Goal: Feedback & Contribution: Contribute content

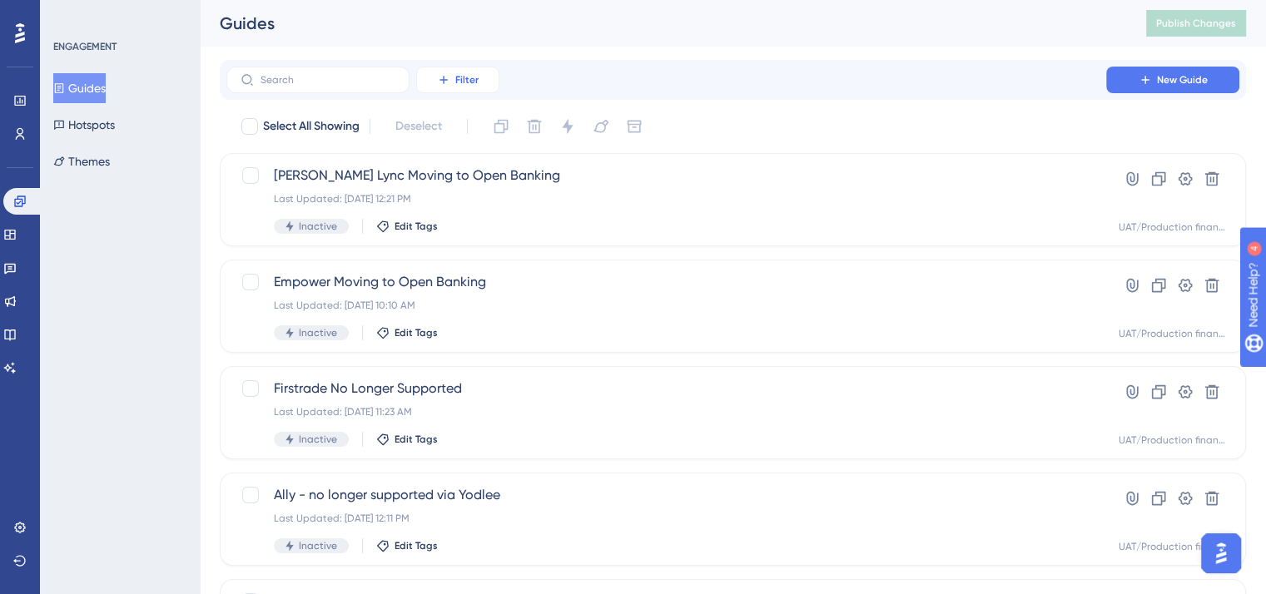
click at [472, 81] on span "Filter" at bounding box center [466, 79] width 23 height 13
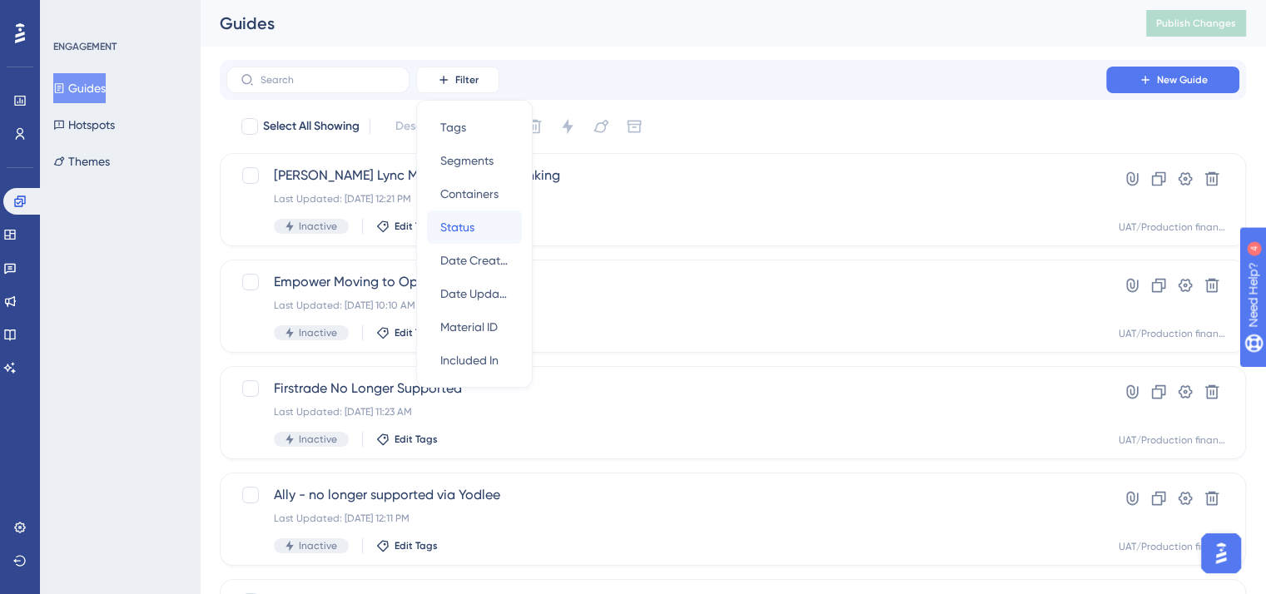
click at [473, 226] on span "Status" at bounding box center [457, 227] width 34 height 20
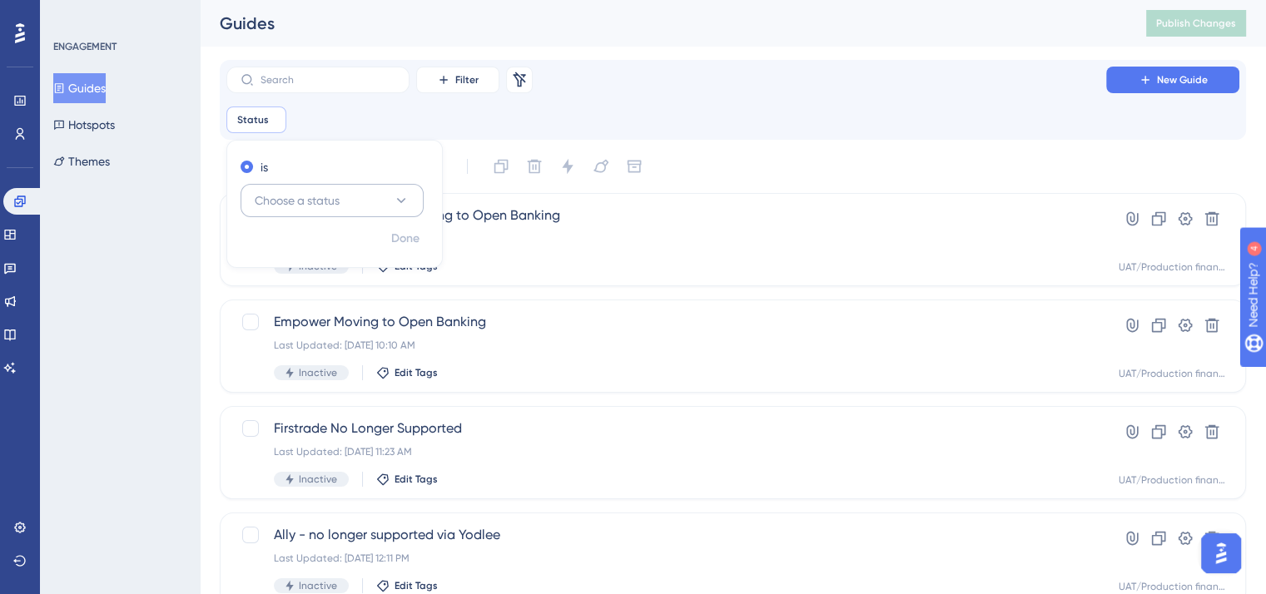
click at [379, 201] on button "Choose a status" at bounding box center [331, 200] width 183 height 33
click at [310, 245] on div "Active Active" at bounding box center [332, 251] width 135 height 33
click at [400, 239] on span "Done" at bounding box center [405, 239] width 28 height 20
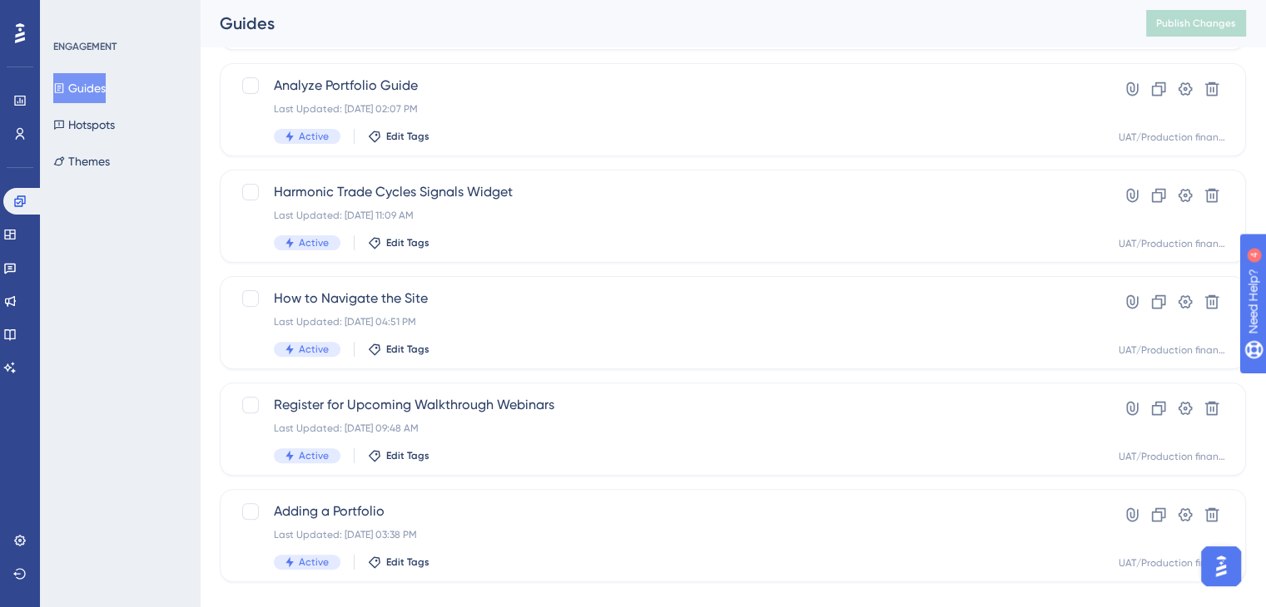
scroll to position [478, 0]
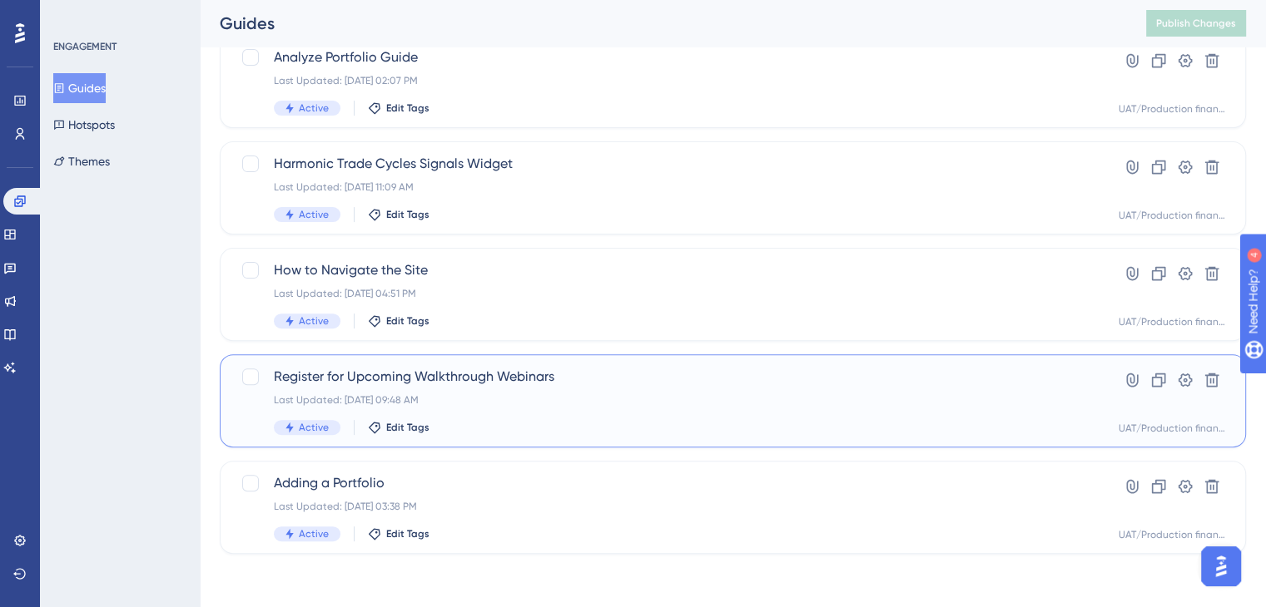
click at [552, 390] on div "Register for Upcoming Walkthrough Webinars Last Updated: [DATE] 09:48 AM Active…" at bounding box center [666, 401] width 785 height 68
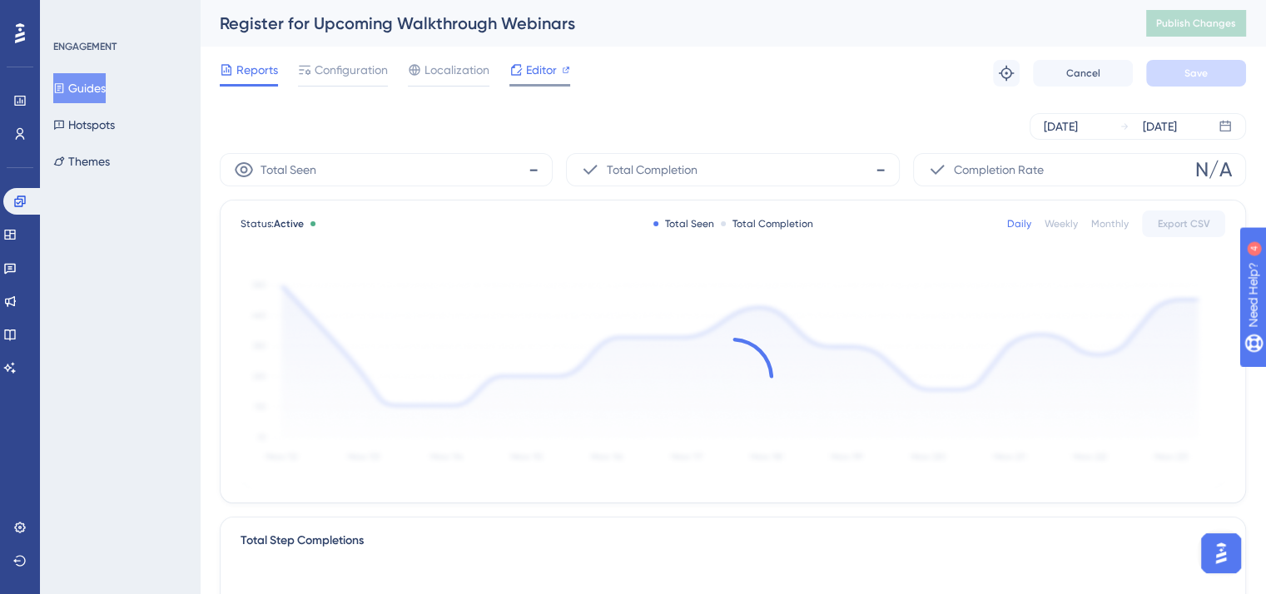
click at [537, 65] on span "Editor" at bounding box center [541, 70] width 31 height 20
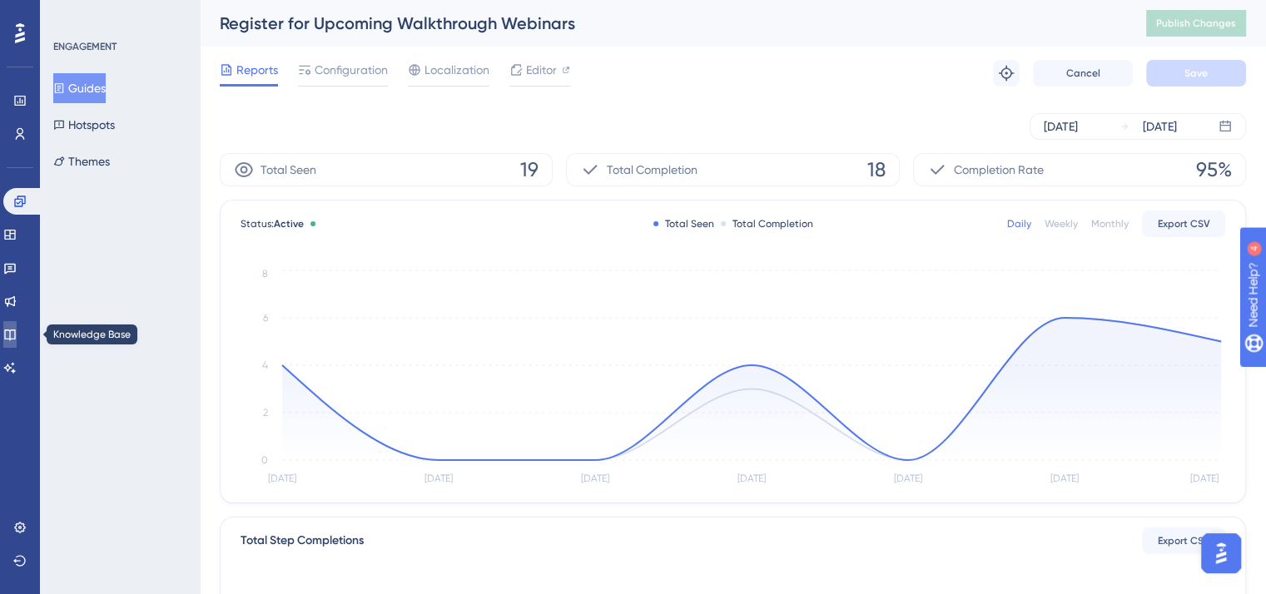
click at [17, 325] on link at bounding box center [9, 334] width 13 height 27
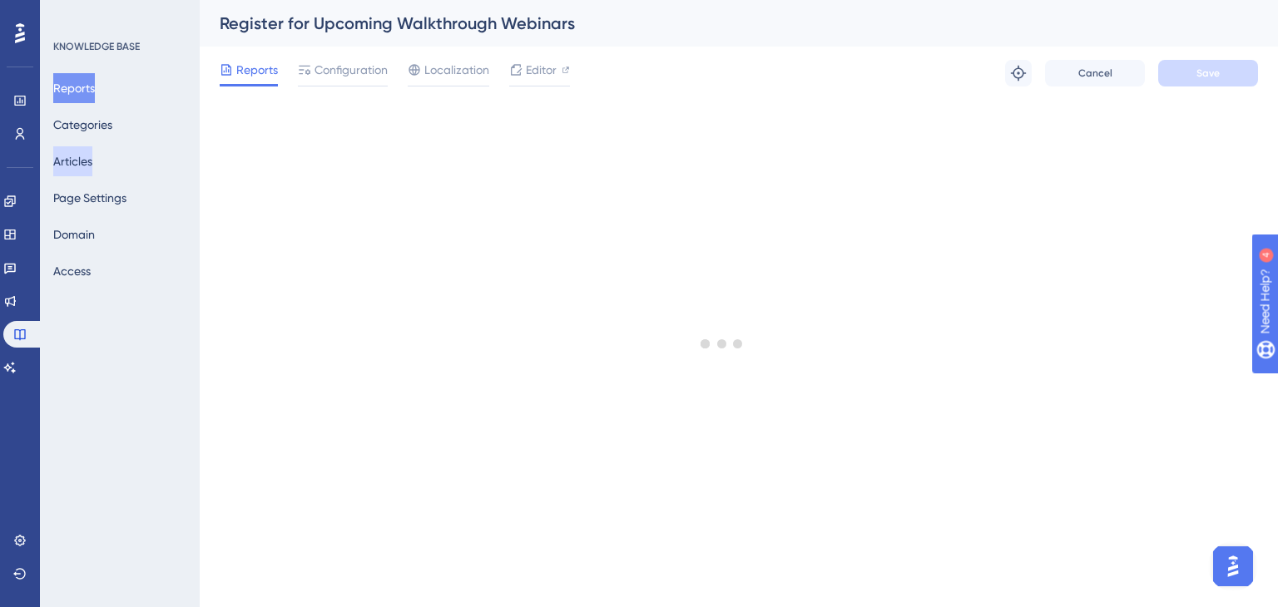
click at [87, 165] on button "Articles" at bounding box center [72, 161] width 39 height 30
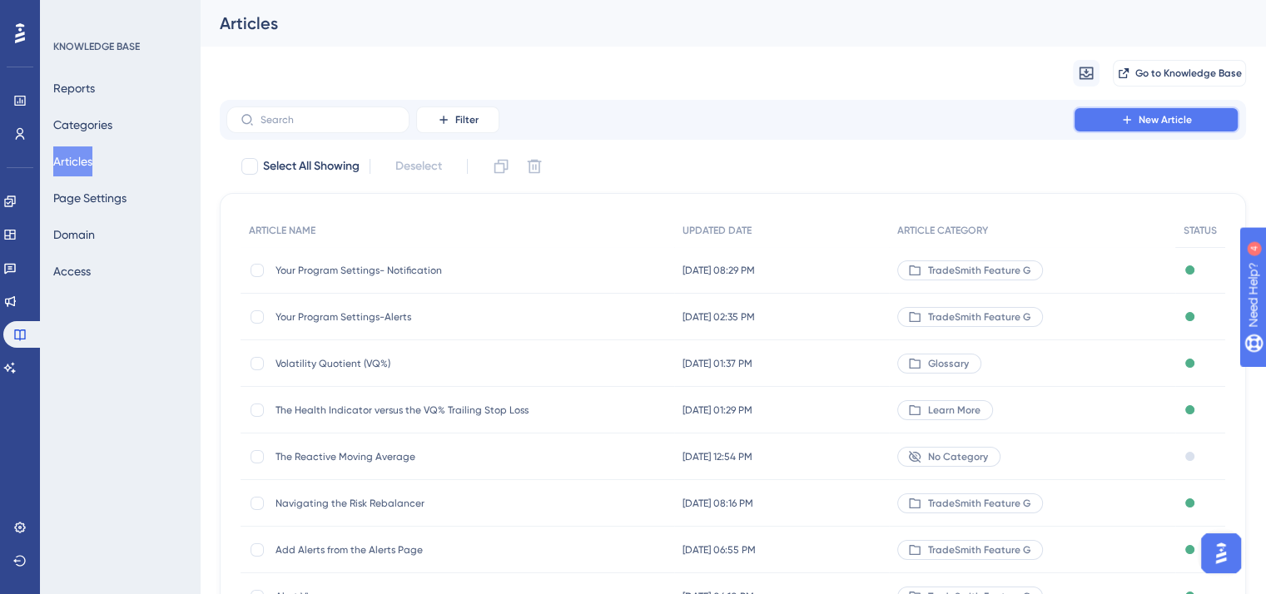
click at [1144, 114] on span "New Article" at bounding box center [1164, 119] width 53 height 13
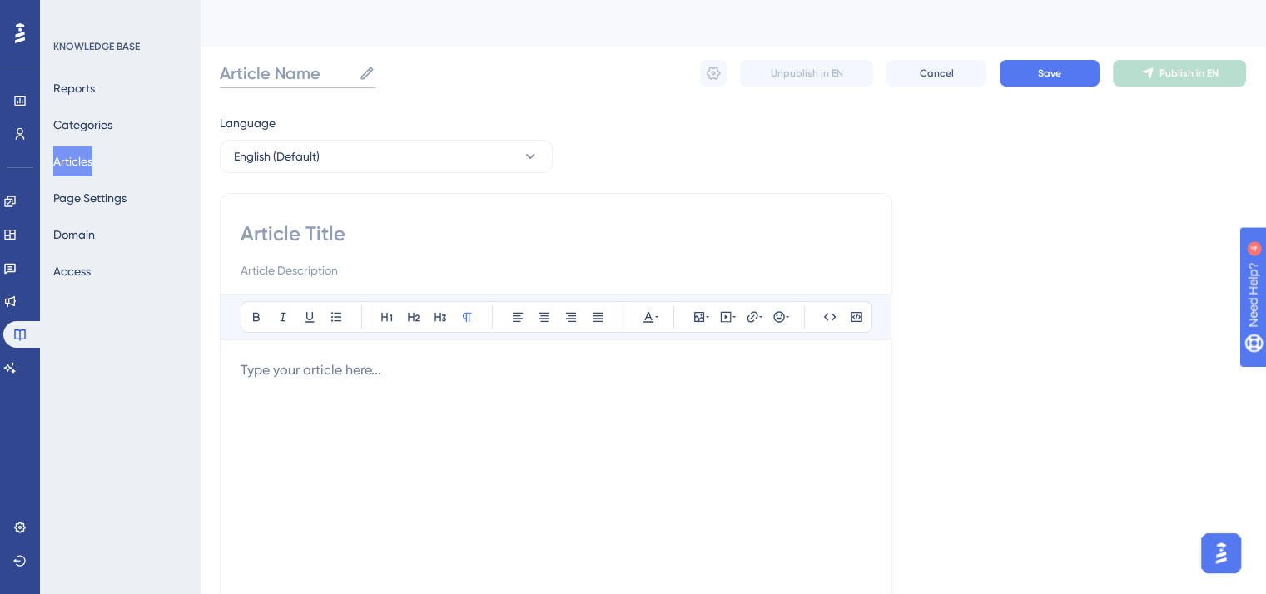
click at [256, 67] on input "Article Name" at bounding box center [286, 73] width 132 height 23
type input "T"
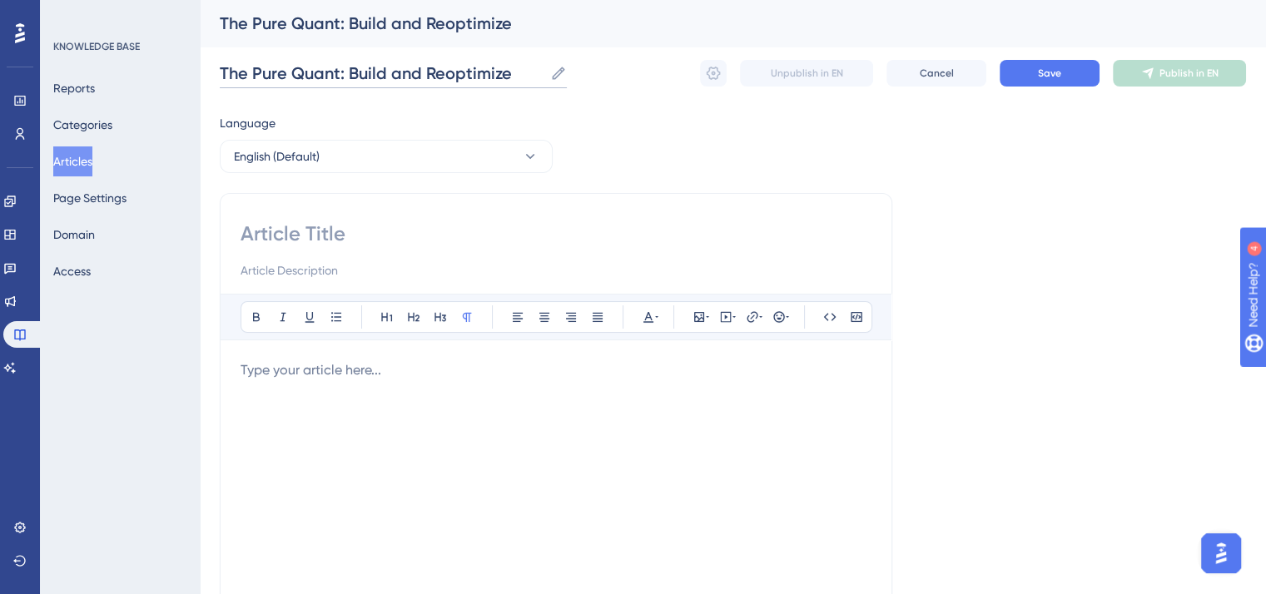
click at [452, 67] on input "The Pure Quant: Build and Reoptimize" at bounding box center [382, 73] width 324 height 23
click at [499, 72] on input "The Pure Quant: Build and Optimize" at bounding box center [373, 73] width 307 height 23
type input "The Pure Quant: Build and Optimize Your Portfolios"
click at [322, 231] on input at bounding box center [555, 233] width 631 height 27
drag, startPoint x: 616, startPoint y: 71, endPoint x: 216, endPoint y: 74, distance: 399.4
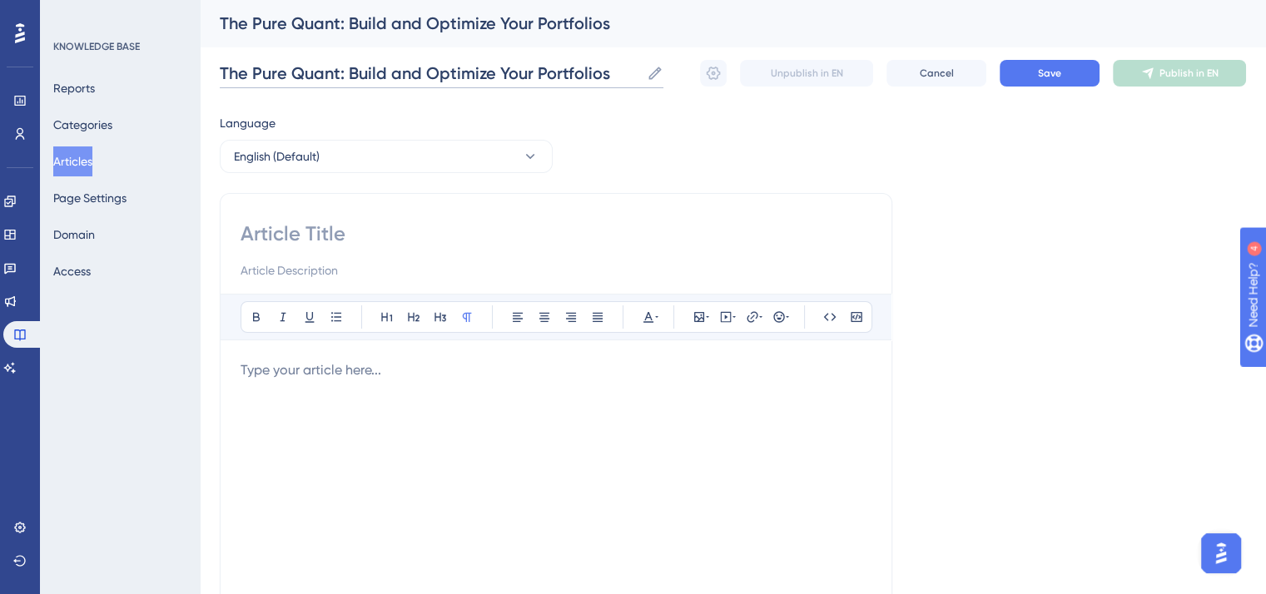
click at [216, 74] on div "Performance Users Engagement Widgets Feedback Product Updates Knowledge Base AI…" at bounding box center [733, 437] width 1066 height 874
click at [283, 233] on input at bounding box center [555, 233] width 631 height 27
paste input "The Pure Quant: Build and Optimize Your Portfolios"
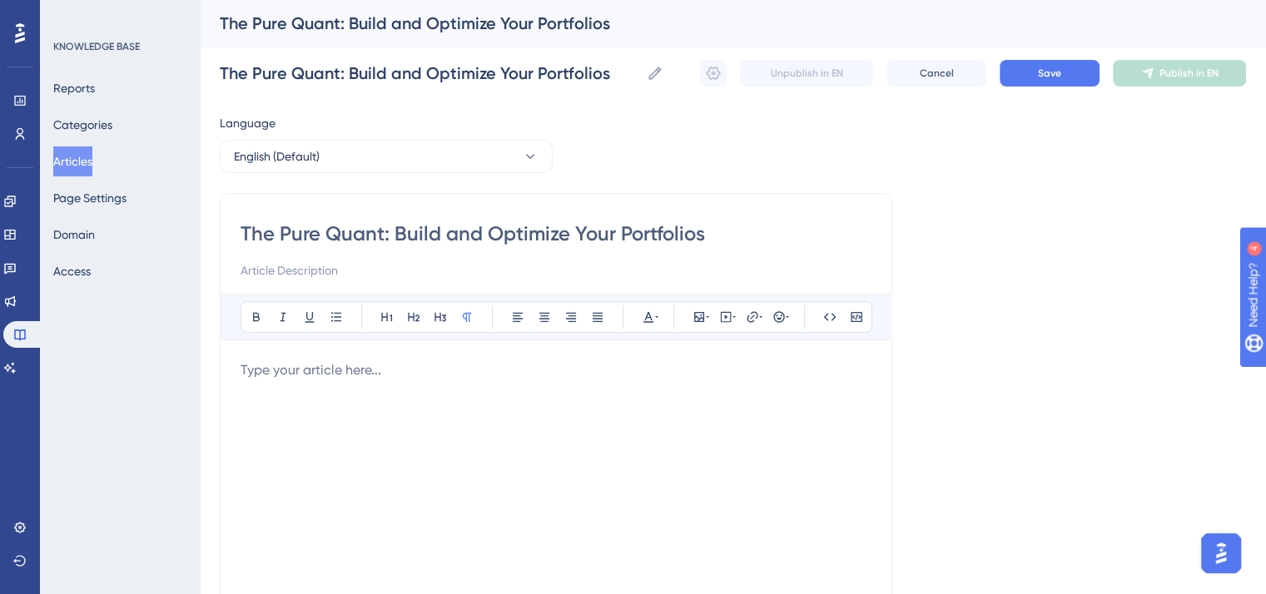
type input "The Pure Quant: Build and Optimize Your Portfolios"
click at [265, 268] on input at bounding box center [555, 270] width 631 height 20
type input "[DATE]"
click at [307, 370] on p "To enrich screen reader interactions, please activate Accessibility in Grammarl…" at bounding box center [555, 370] width 631 height 20
click at [324, 377] on p "To enrich screen reader interactions, please activate Accessibility in Grammarl…" at bounding box center [555, 370] width 631 height 20
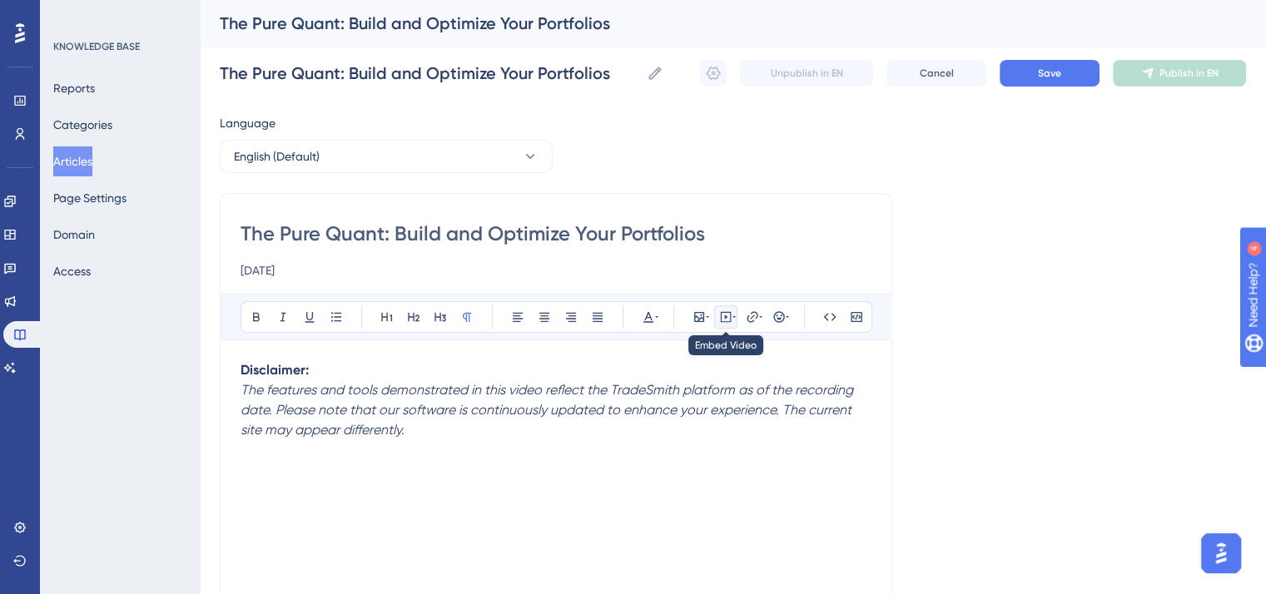
click at [731, 319] on icon at bounding box center [725, 316] width 13 height 13
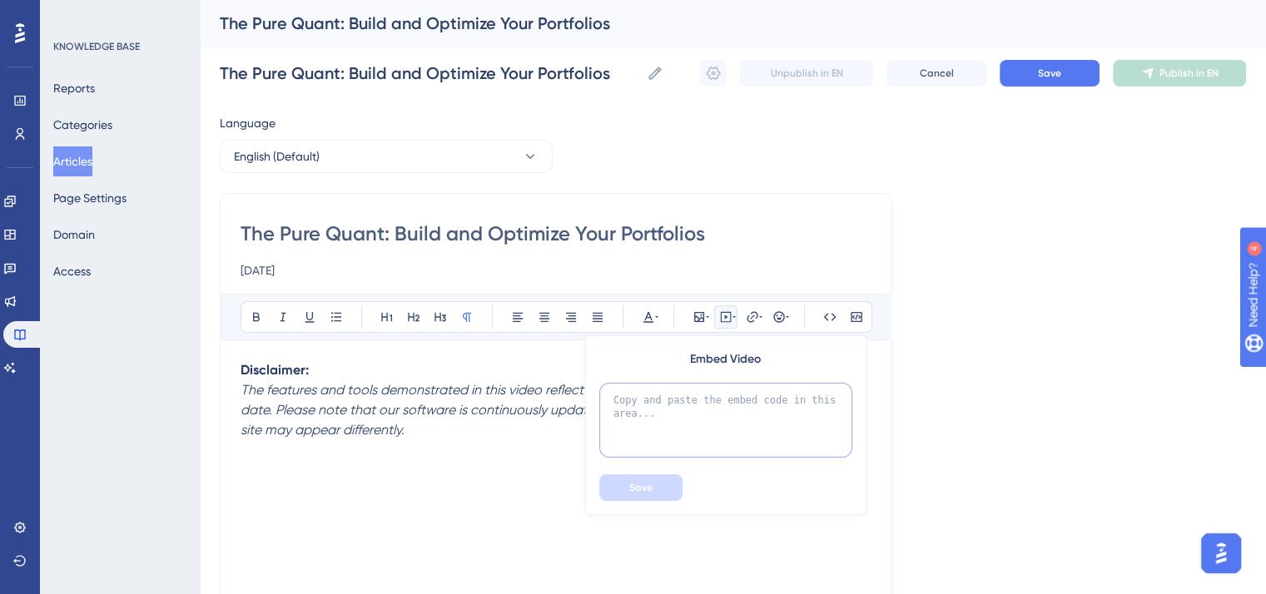
click at [640, 417] on textarea at bounding box center [725, 420] width 253 height 75
paste textarea "<div class="wistia_responsive_padding" style="padding:56.25% 0 0 0;position:rel…"
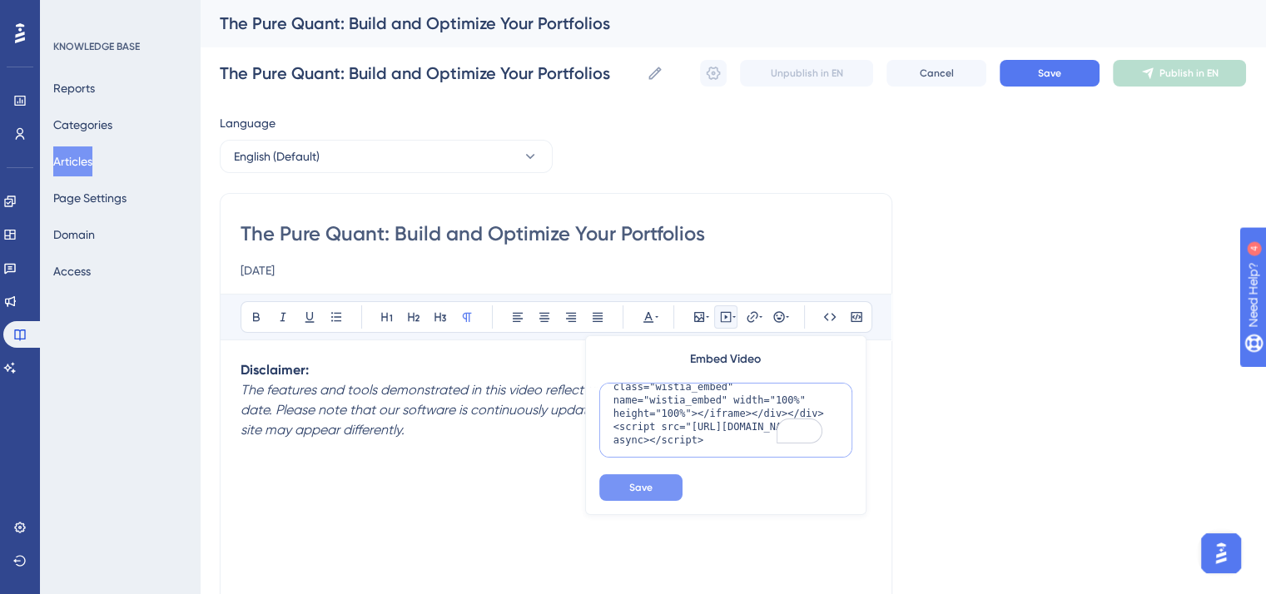
scroll to position [202, 0]
type textarea "<div class="wistia_responsive_padding" style="padding:56.25% 0 0 0;position:rel…"
click at [645, 481] on span "Save" at bounding box center [640, 487] width 23 height 13
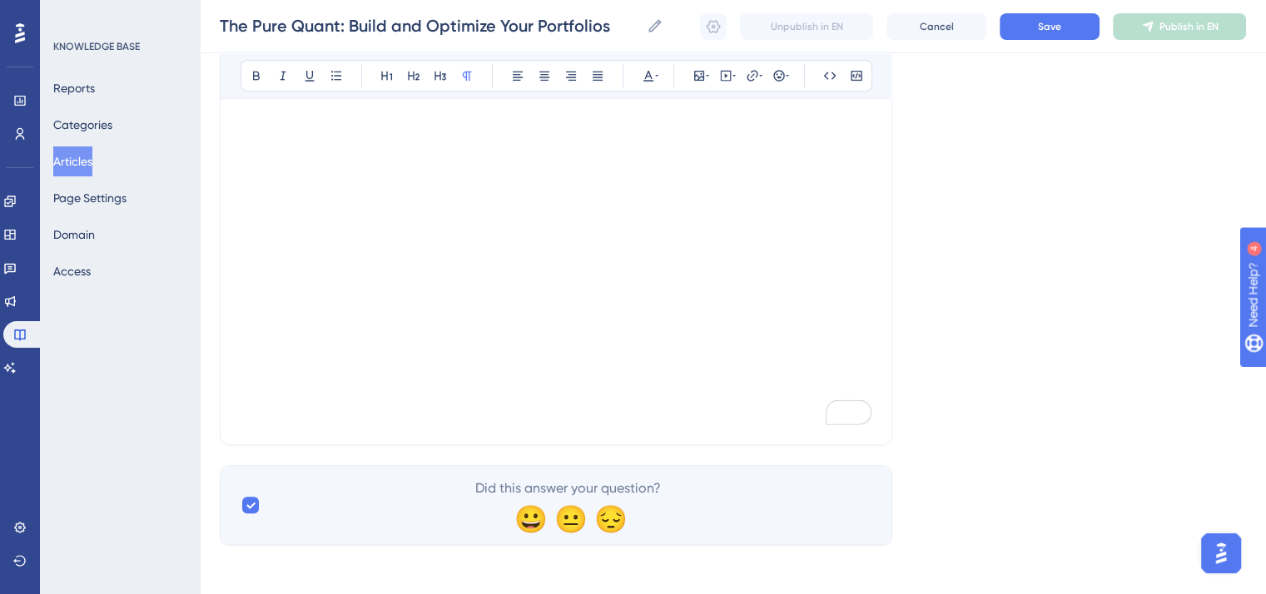
scroll to position [443, 0]
click at [263, 412] on p "To enrich screen reader interactions, please activate Accessibility in Grammarl…" at bounding box center [555, 411] width 631 height 20
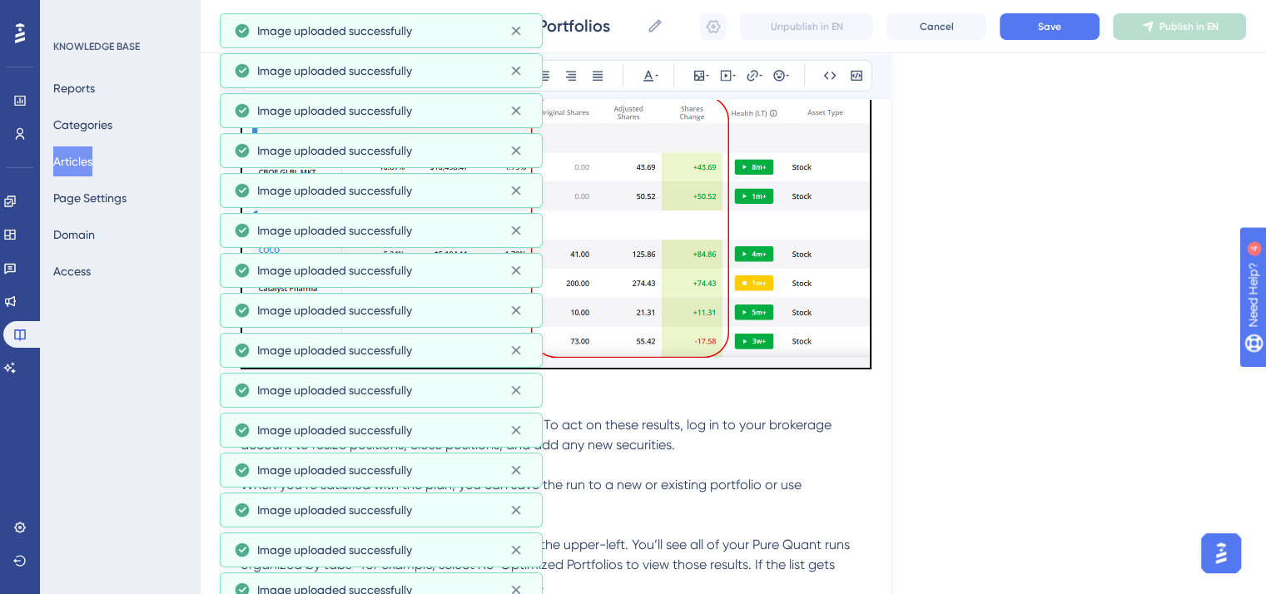
scroll to position [12514, 0]
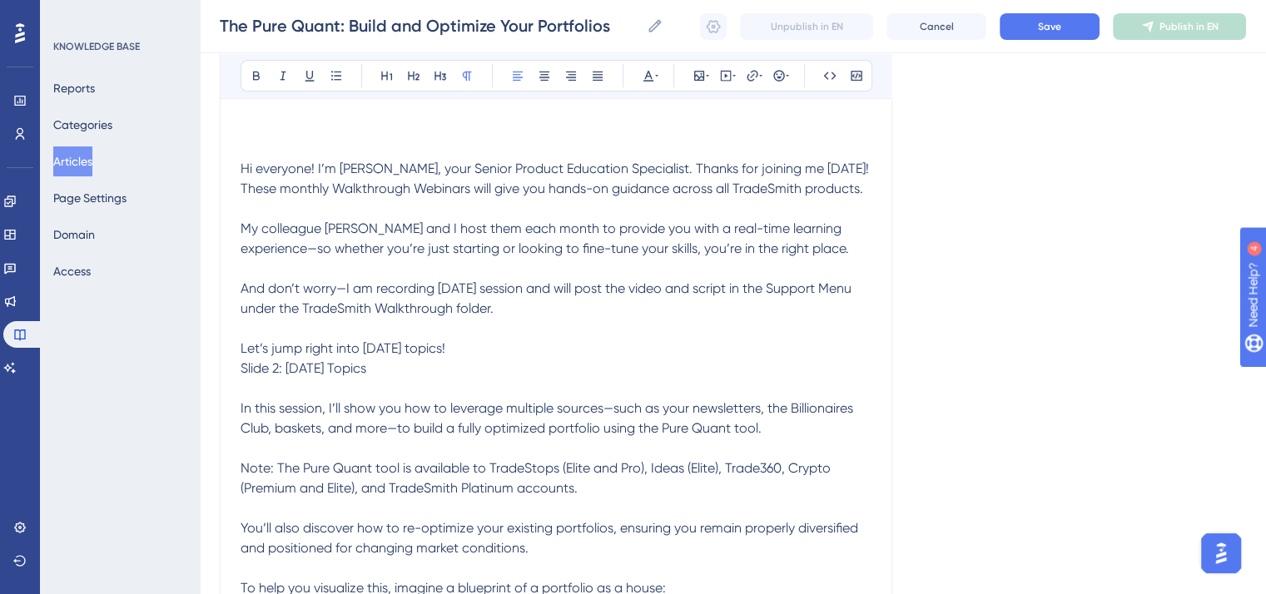
scroll to position [699, 0]
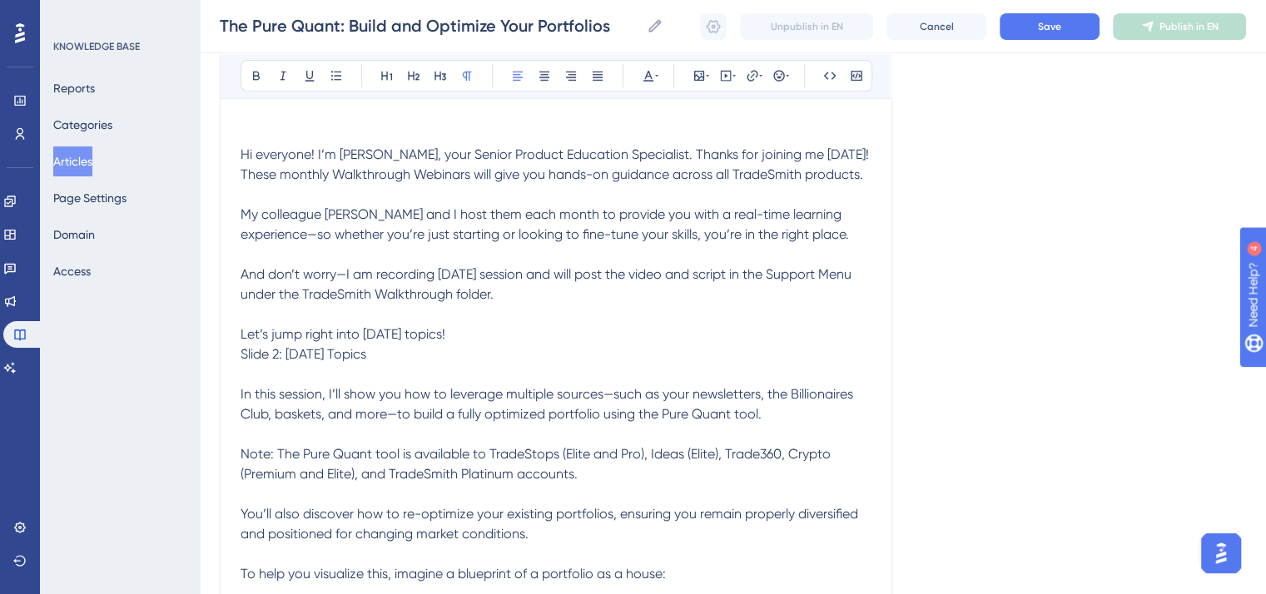
drag, startPoint x: 241, startPoint y: 151, endPoint x: 521, endPoint y: 253, distance: 297.7
click at [512, 297] on p "And don’t worry—I am recording [DATE] session and will post the video and scrip…" at bounding box center [555, 285] width 631 height 40
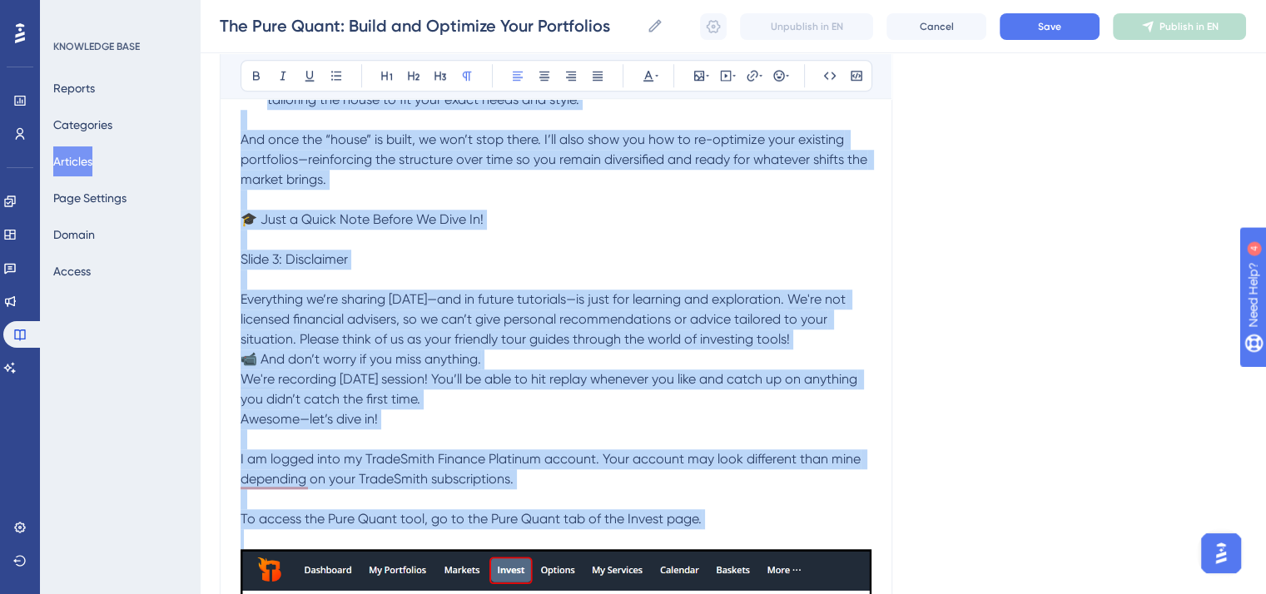
scroll to position [1423, 0]
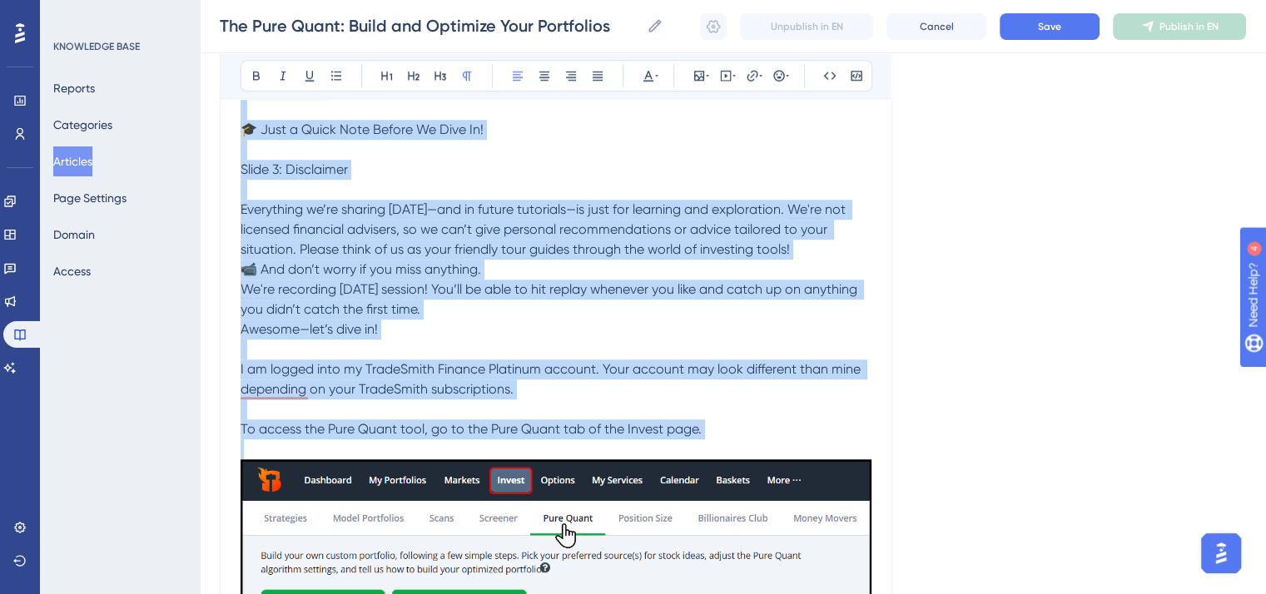
drag, startPoint x: 240, startPoint y: 151, endPoint x: 750, endPoint y: 428, distance: 580.1
click at [649, 75] on icon at bounding box center [648, 76] width 10 height 11
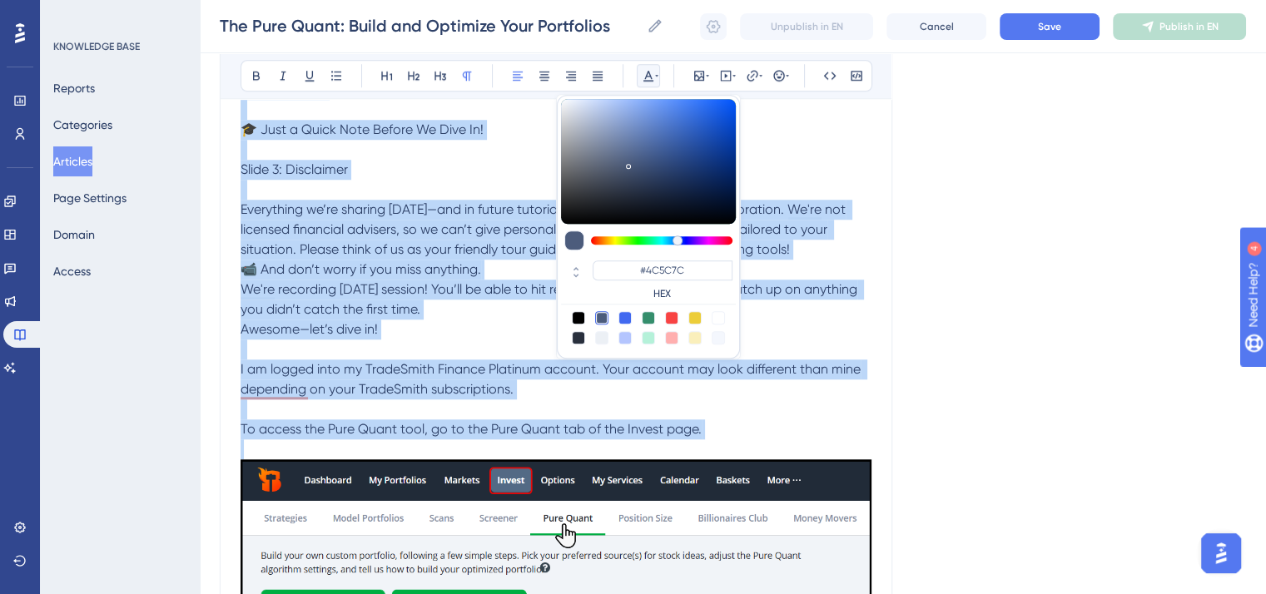
click at [578, 318] on div at bounding box center [578, 317] width 13 height 13
type input "#000000"
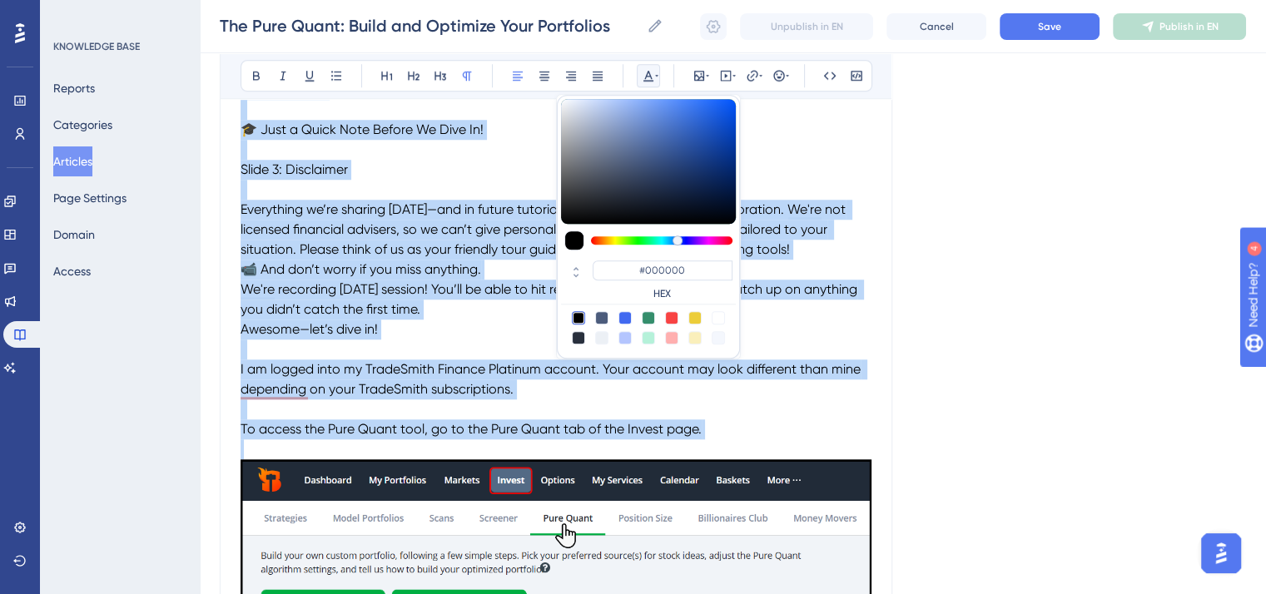
click at [506, 329] on p "Awesome—let’s dive in!" at bounding box center [555, 330] width 631 height 20
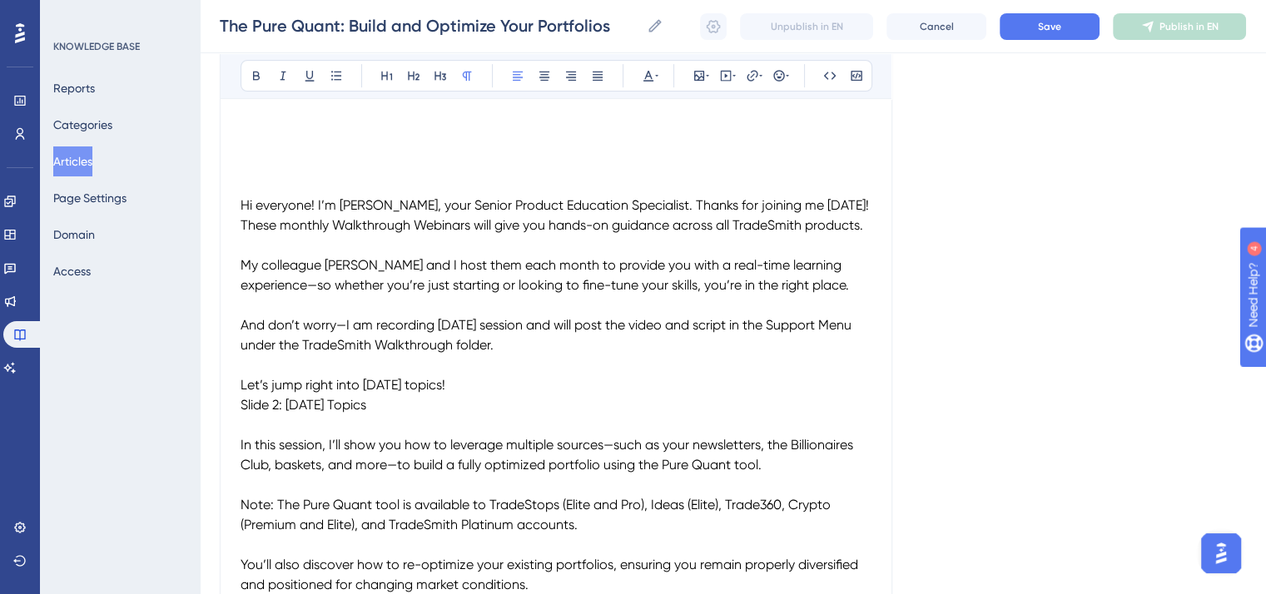
scroll to position [674, 0]
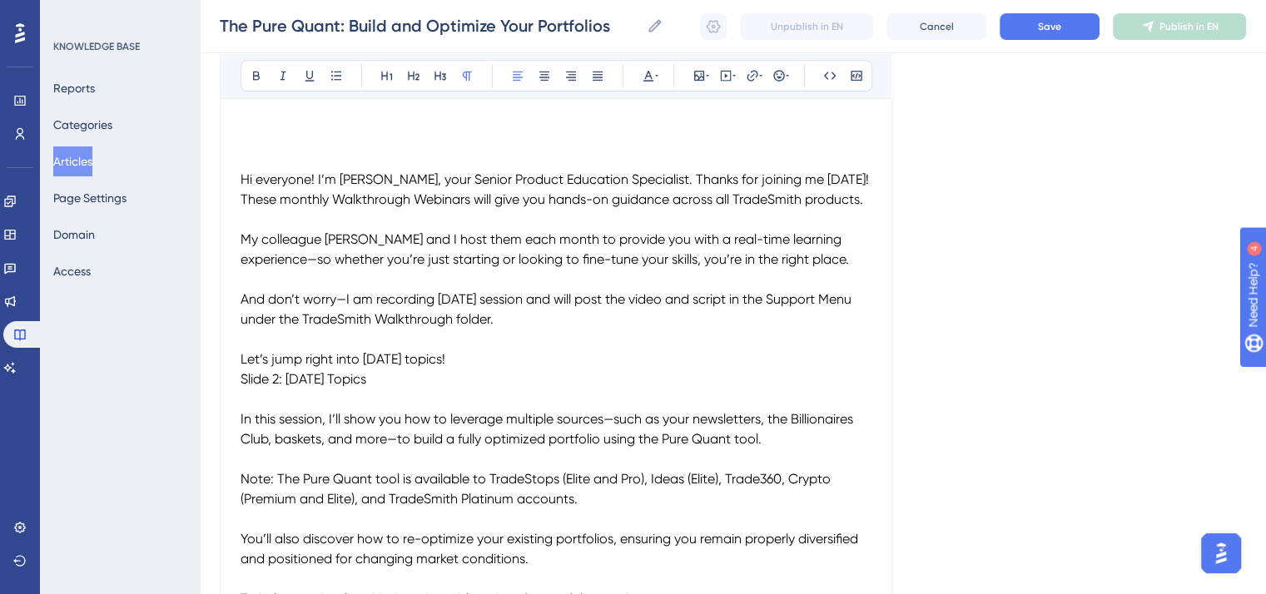
drag, startPoint x: 241, startPoint y: 378, endPoint x: 250, endPoint y: 369, distance: 11.8
click at [241, 378] on span "Slide 2: [DATE] Topics" at bounding box center [303, 379] width 126 height 16
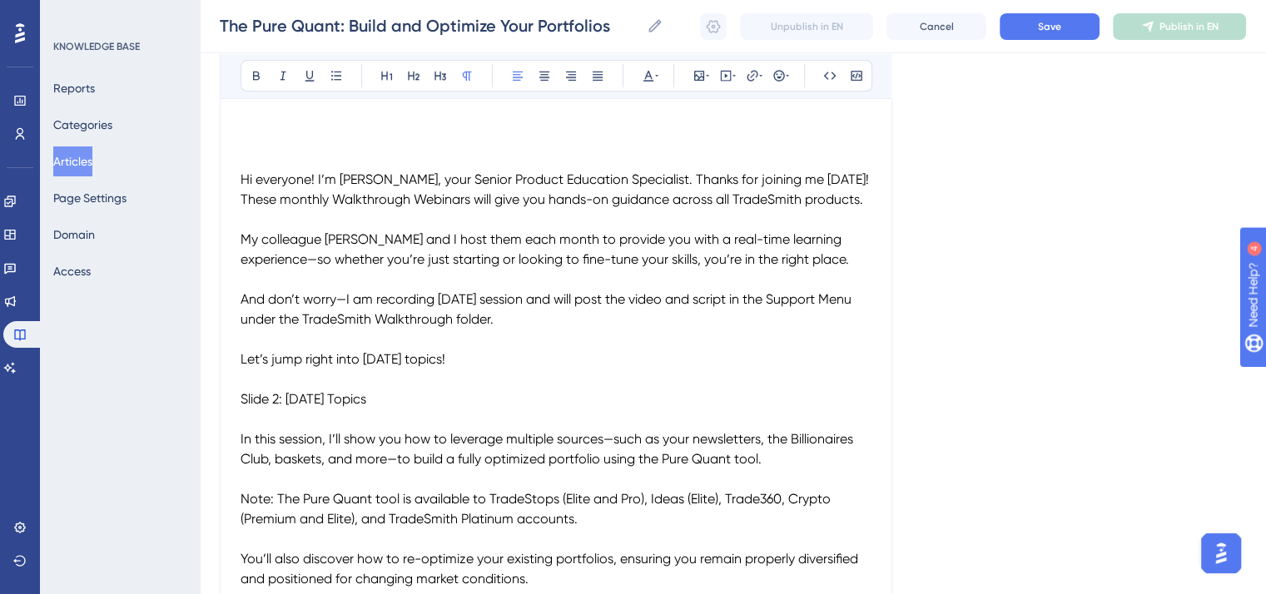
drag, startPoint x: 389, startPoint y: 397, endPoint x: 243, endPoint y: 397, distance: 145.6
click at [243, 397] on p "Slide 2: [DATE] Topics" at bounding box center [555, 399] width 631 height 20
click at [415, 74] on icon at bounding box center [414, 76] width 12 height 9
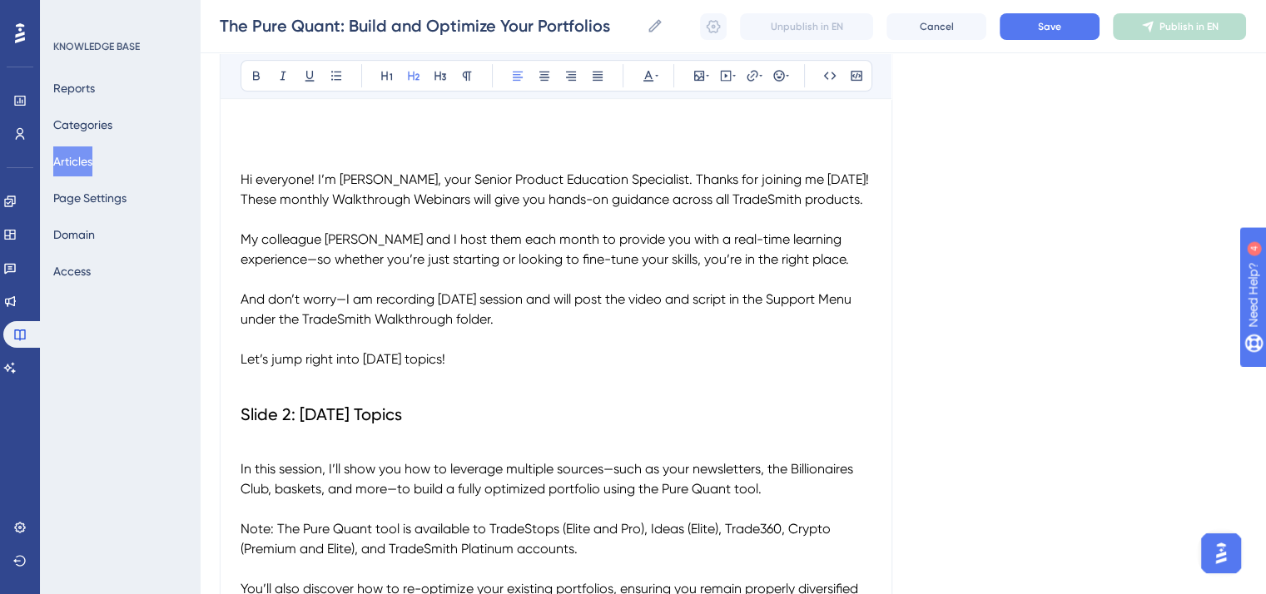
click at [473, 427] on h2 "Slide 2: [DATE] Topics" at bounding box center [555, 414] width 631 height 50
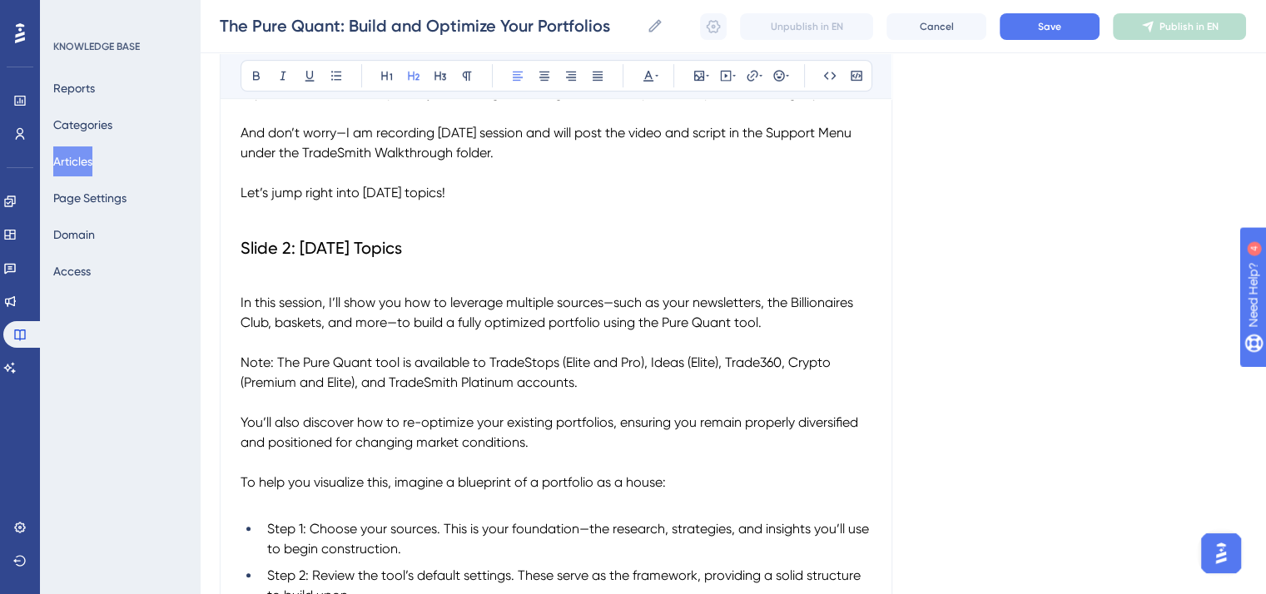
scroll to position [924, 0]
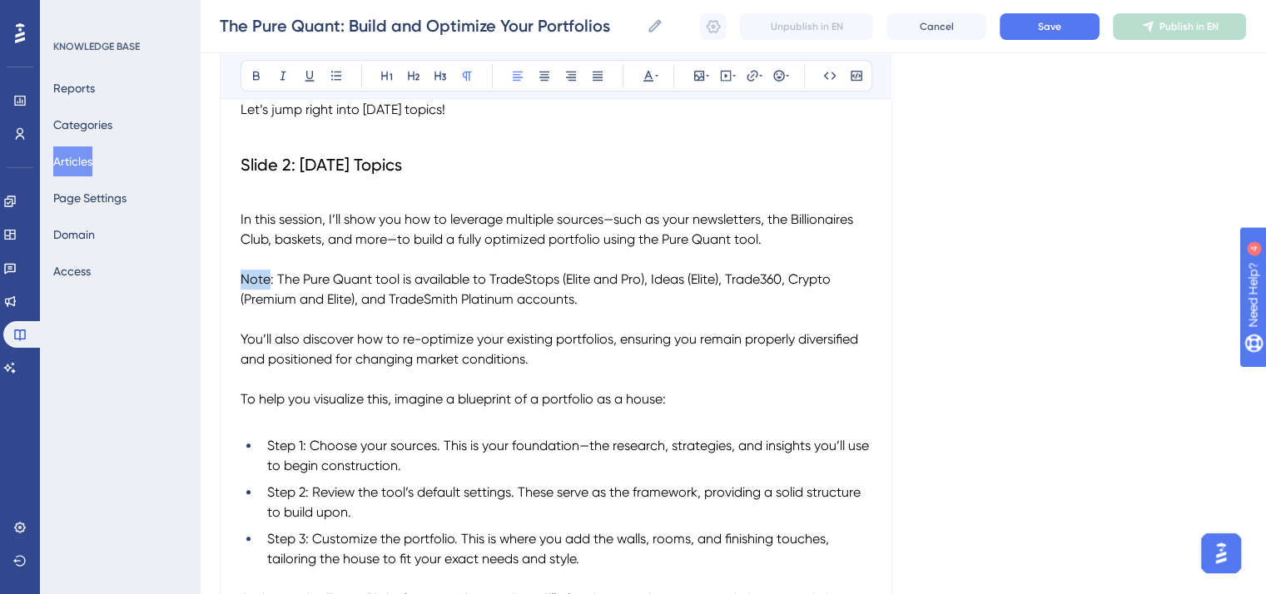
drag, startPoint x: 270, startPoint y: 276, endPoint x: 233, endPoint y: 276, distance: 36.6
drag, startPoint x: 273, startPoint y: 275, endPoint x: 240, endPoint y: 275, distance: 32.5
click at [240, 275] on span "Note: The Pure Quant tool is available to TradeStops (Elite and Pro), Ideas (El…" at bounding box center [536, 289] width 593 height 36
click at [251, 77] on icon at bounding box center [256, 75] width 13 height 13
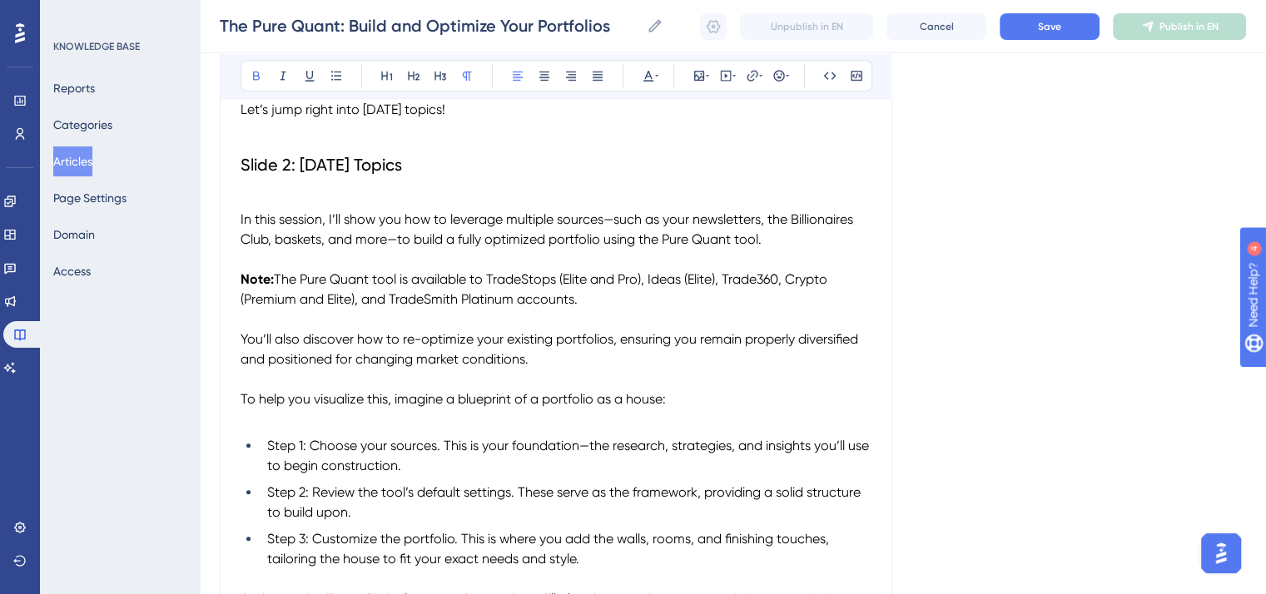
click at [525, 275] on span "The Pure Quant tool is available to TradeStops (Elite and Pro), Ideas (Elite), …" at bounding box center [535, 289] width 590 height 36
click at [279, 73] on icon at bounding box center [282, 75] width 13 height 13
click at [671, 280] on span "(Elite and Pro), Ideas (Elite), Trade360, Crypto (Premium and Elite), and Trade…" at bounding box center [531, 289] width 583 height 36
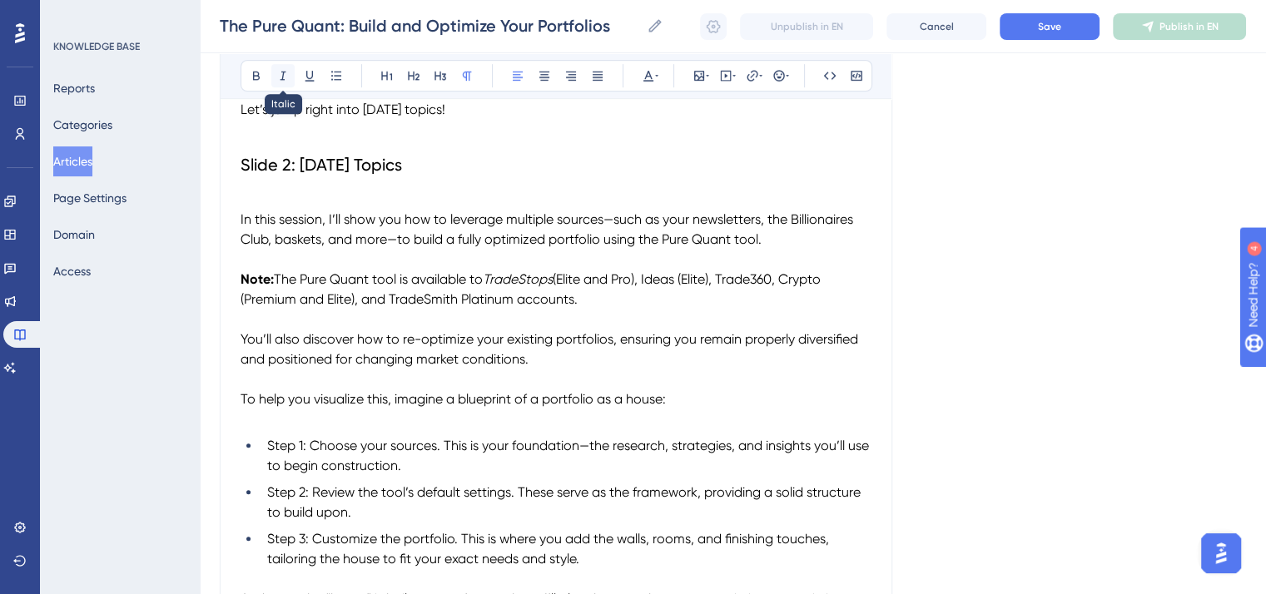
click at [285, 72] on icon at bounding box center [282, 75] width 13 height 13
click at [762, 278] on span "(Elite), Trade360, Crypto (Premium and Elite), and TradeSmith Platinum accounts." at bounding box center [528, 289] width 577 height 36
click at [277, 78] on icon at bounding box center [282, 75] width 13 height 13
click at [818, 277] on span ", Crypto (Premium and Elite), and TradeSmith Platinum accounts." at bounding box center [556, 289] width 632 height 36
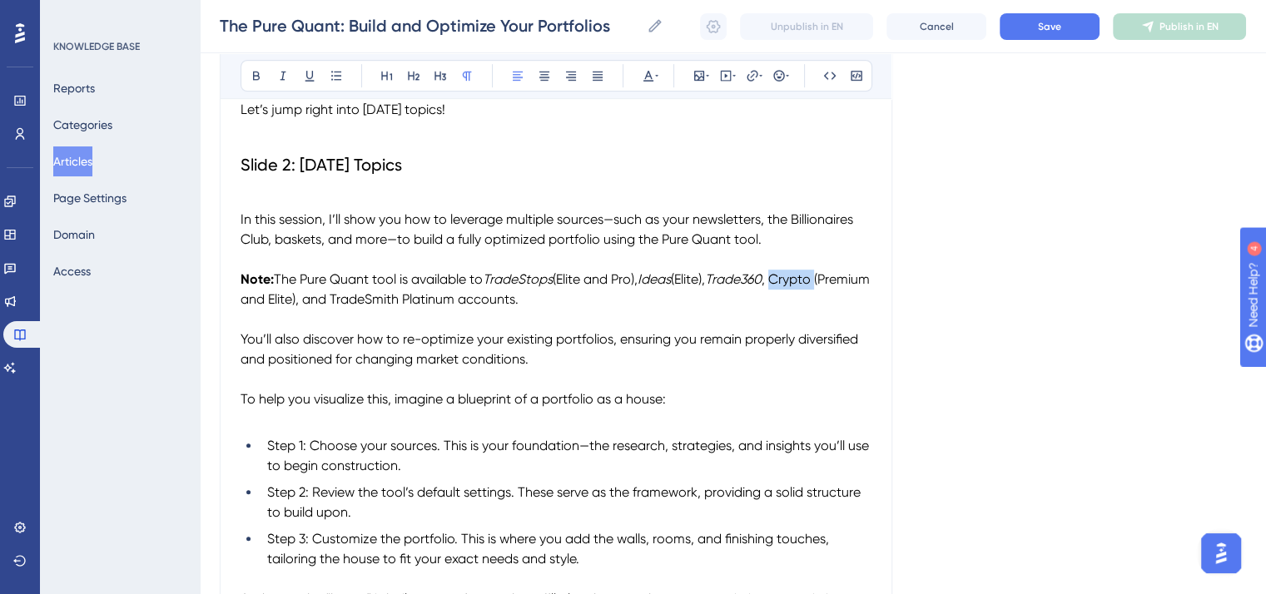
click at [818, 277] on span ", Crypto (Premium and Elite), and TradeSmith Platinum accounts." at bounding box center [556, 289] width 632 height 36
click at [276, 72] on icon at bounding box center [282, 75] width 13 height 13
click at [430, 299] on span "(Premium and Elite), and TradeSmith Platinum accounts." at bounding box center [553, 289] width 626 height 36
click at [280, 73] on icon at bounding box center [282, 75] width 13 height 13
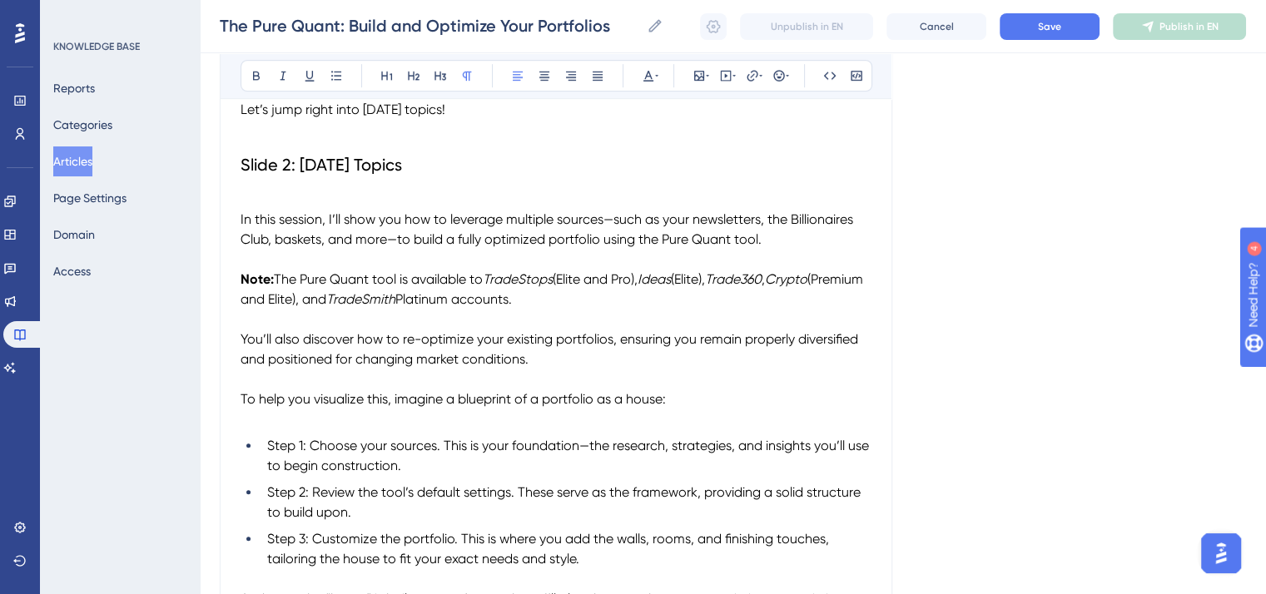
click at [567, 360] on p "You’ll also discover how to re-optimize your existing portfolios, ensuring you …" at bounding box center [555, 349] width 631 height 40
click at [1032, 31] on button "Save" at bounding box center [1049, 26] width 100 height 27
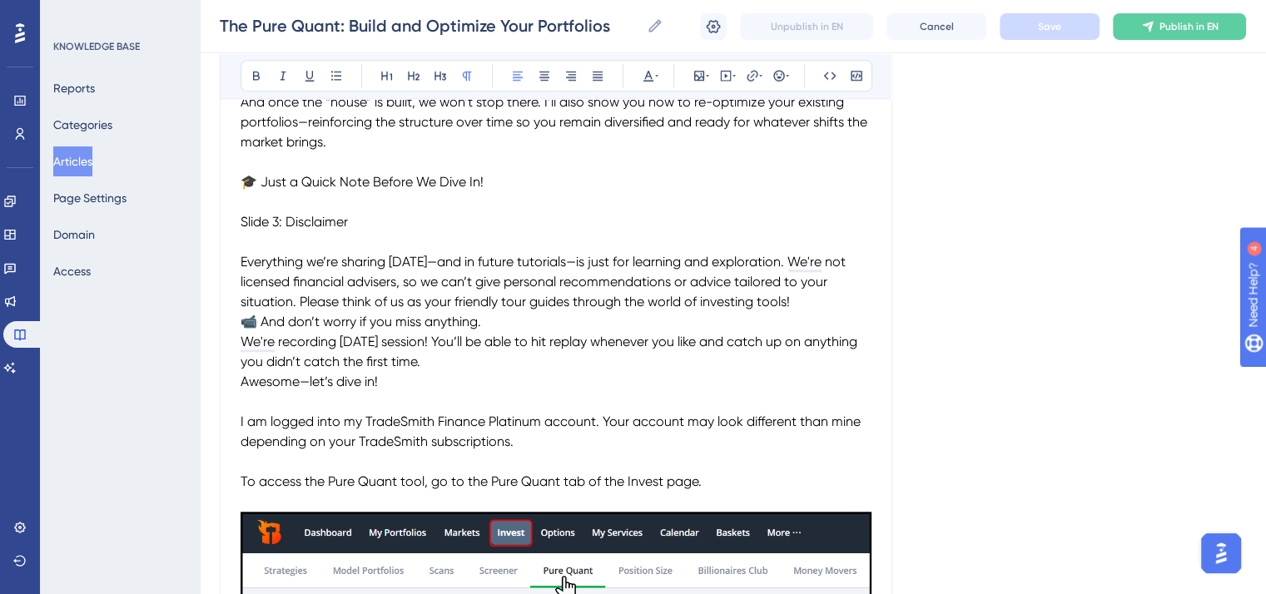
scroll to position [1331, 0]
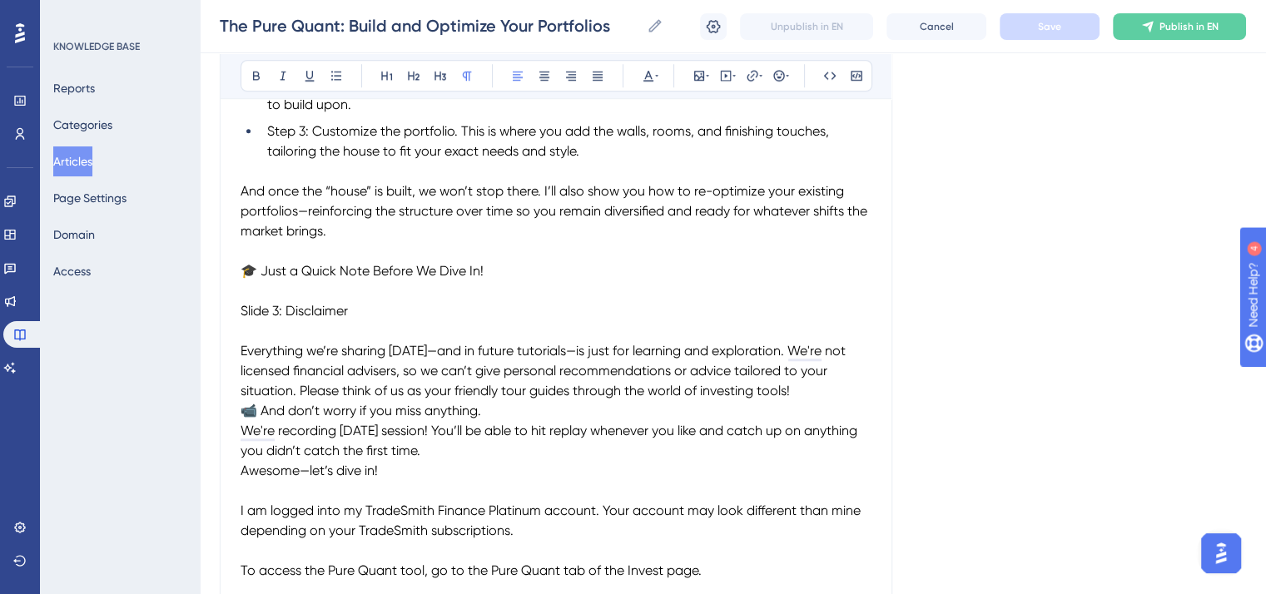
drag, startPoint x: 498, startPoint y: 270, endPoint x: 245, endPoint y: 271, distance: 252.9
click at [245, 271] on p "🎓 Just a Quick Note Before We Dive In!" at bounding box center [555, 271] width 631 height 20
click at [252, 65] on button at bounding box center [256, 75] width 23 height 23
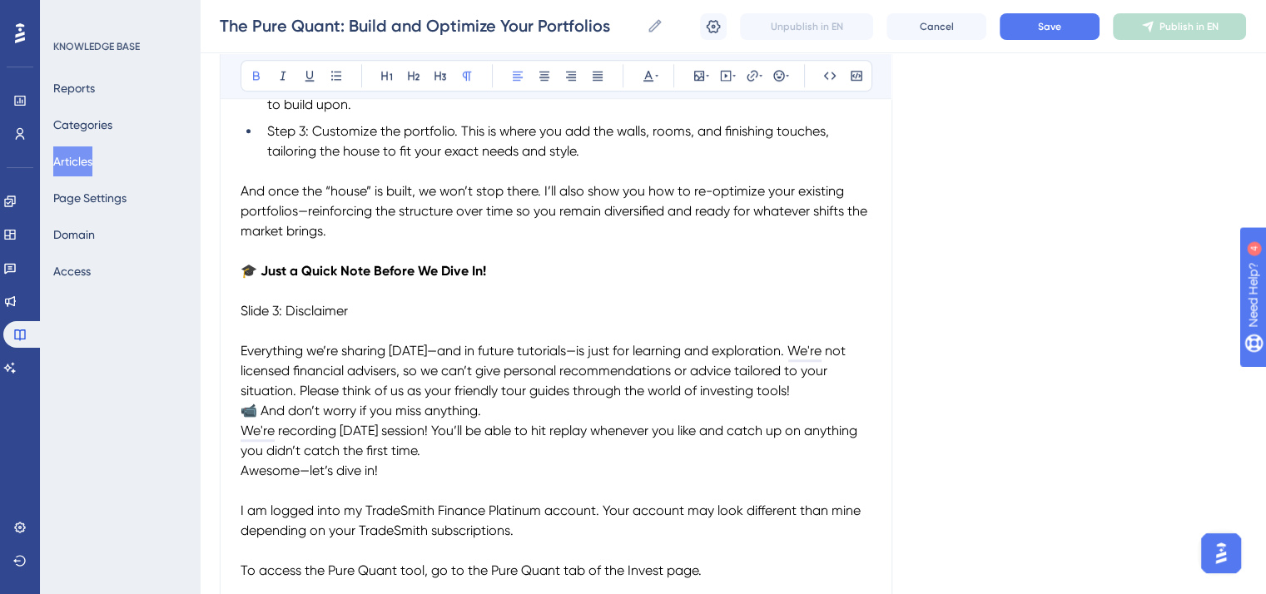
click at [559, 310] on p "Slide 3: Disclaimer" at bounding box center [555, 311] width 631 height 20
drag, startPoint x: 275, startPoint y: 311, endPoint x: 226, endPoint y: 311, distance: 48.3
click at [409, 80] on icon at bounding box center [413, 75] width 13 height 13
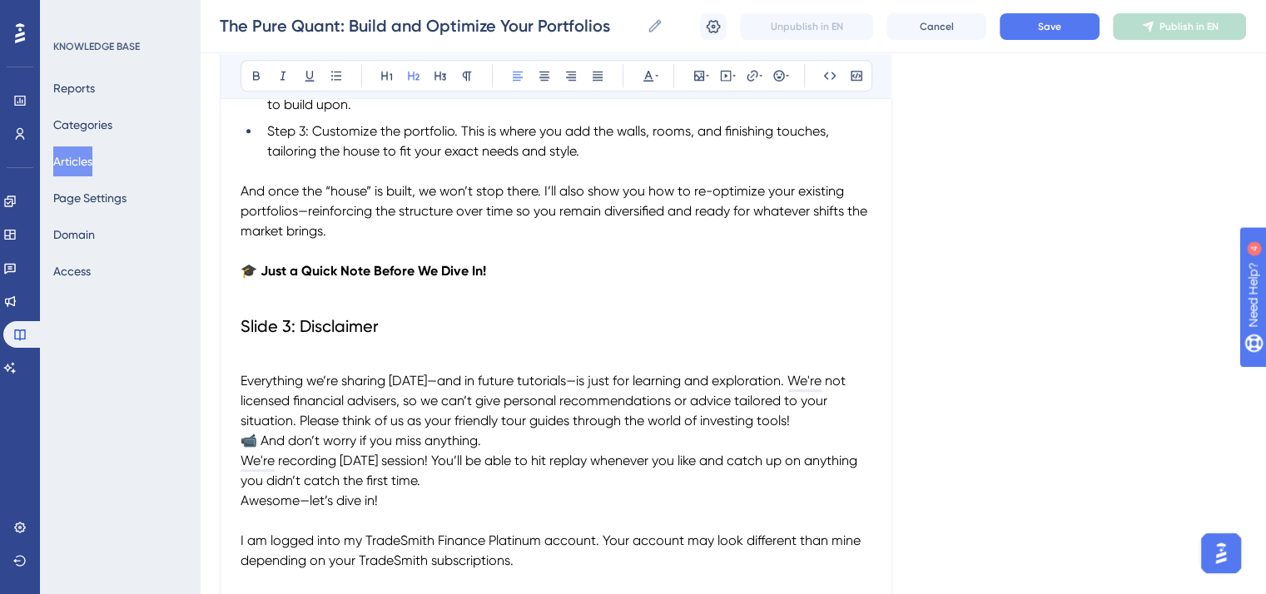
click at [416, 315] on h2 "Slide 3: Disclaimer" at bounding box center [555, 326] width 631 height 50
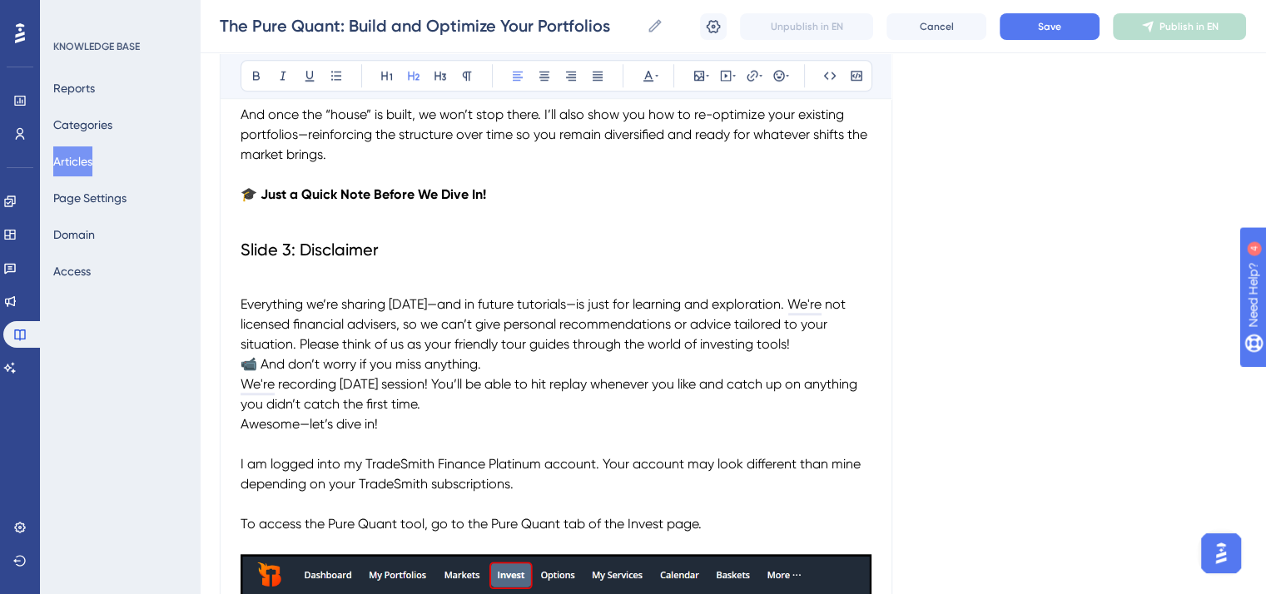
scroll to position [1498, 0]
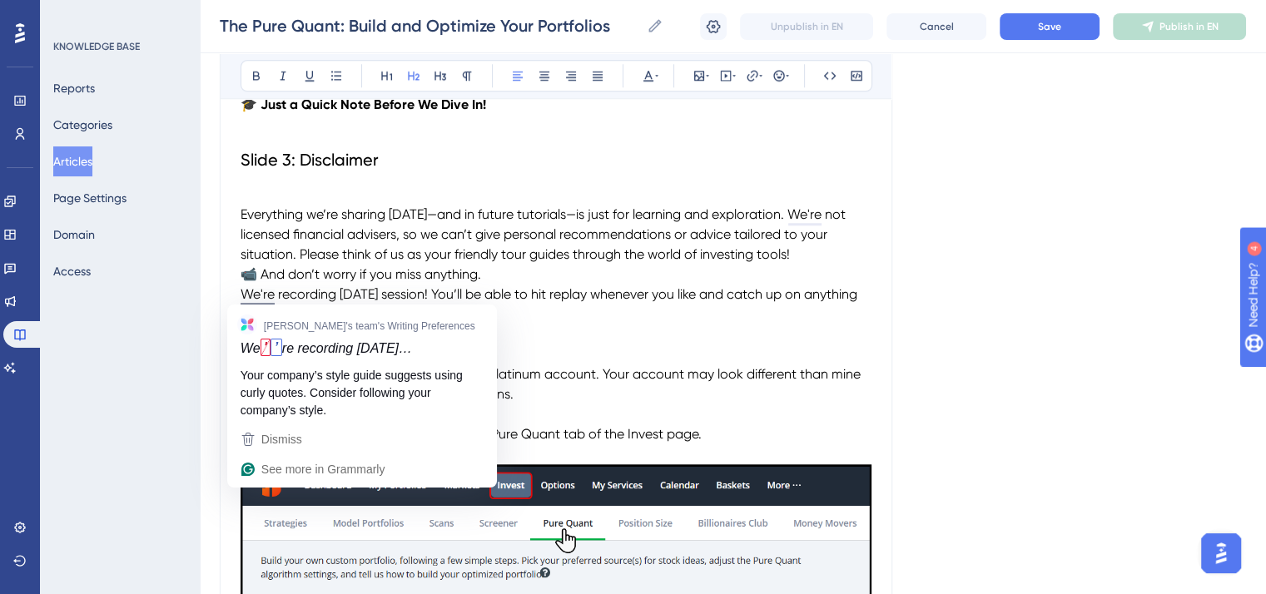
click at [241, 291] on span "We're recording [DATE] session! You’ll be able to hit replay whenever you like …" at bounding box center [550, 304] width 620 height 36
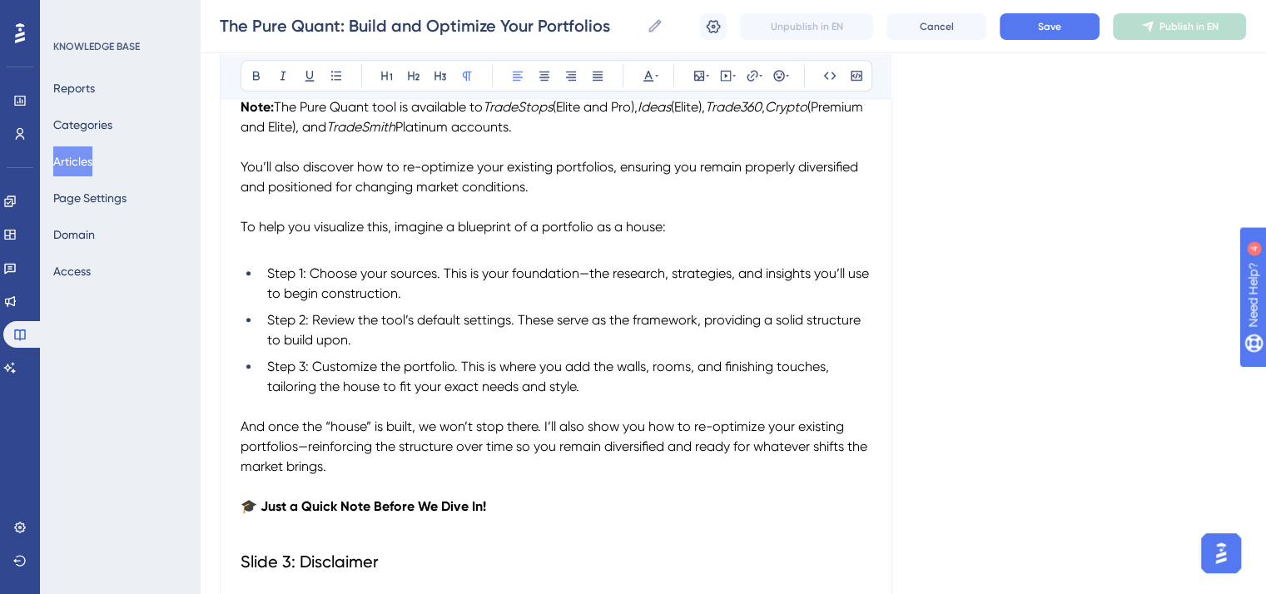
scroll to position [1082, 0]
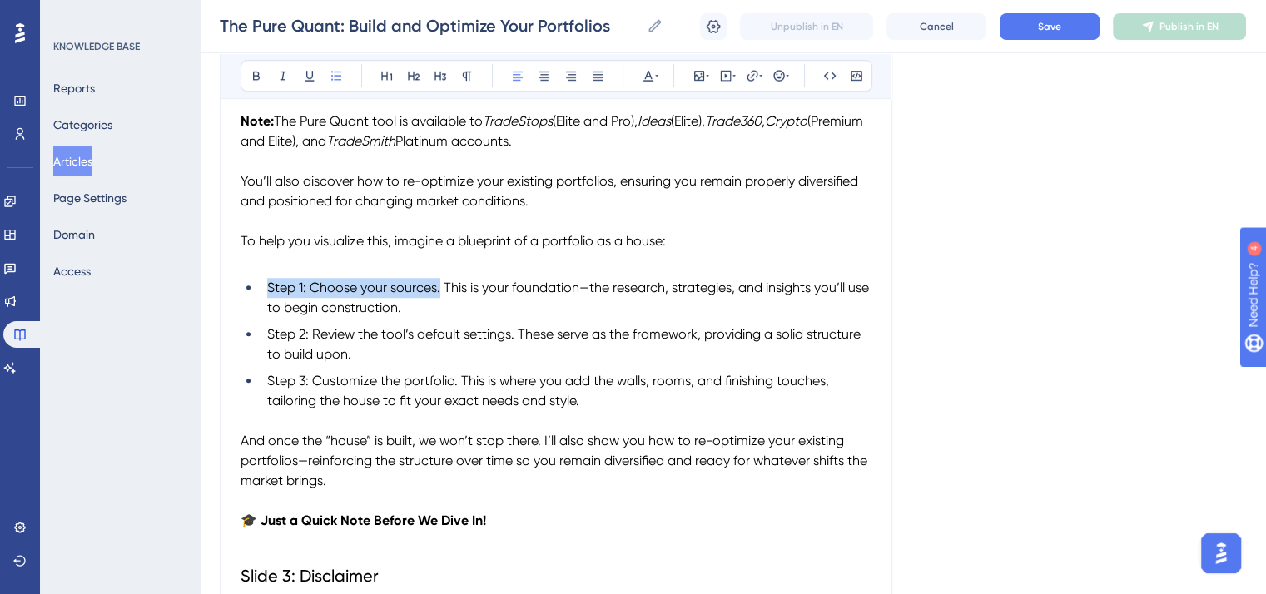
drag, startPoint x: 438, startPoint y: 287, endPoint x: 263, endPoint y: 286, distance: 175.6
click at [263, 286] on li "Step 1: Choose your sources. This is your foundation—the research, strategies, …" at bounding box center [565, 298] width 611 height 40
click at [251, 73] on icon at bounding box center [256, 75] width 13 height 13
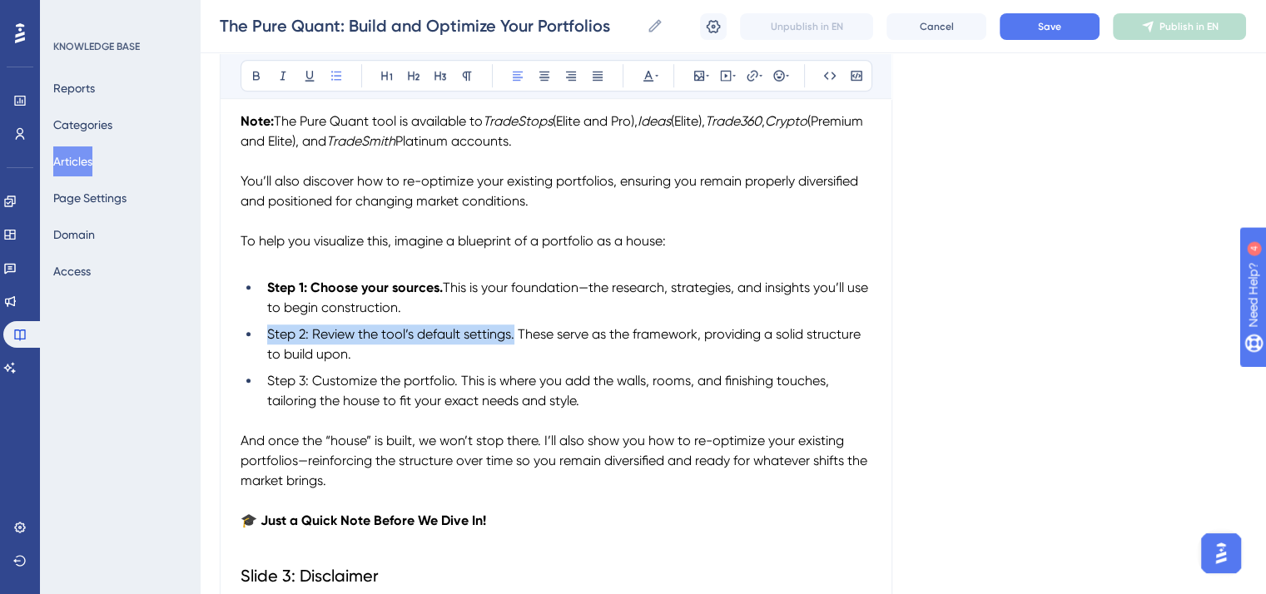
drag, startPoint x: 515, startPoint y: 335, endPoint x: 287, endPoint y: 260, distance: 240.0
click at [267, 338] on span "Step 2: Review the tool’s default settings. These serve as the framework, provi…" at bounding box center [565, 344] width 597 height 36
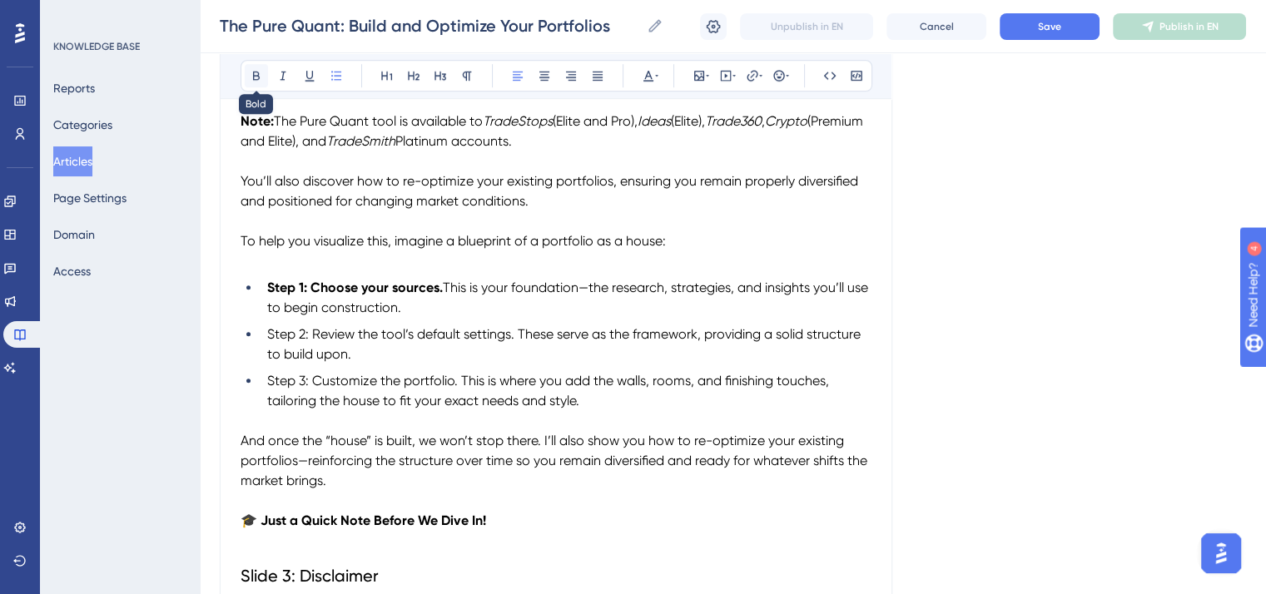
click at [253, 71] on icon at bounding box center [256, 75] width 13 height 13
drag, startPoint x: 456, startPoint y: 380, endPoint x: 266, endPoint y: 380, distance: 189.7
click at [266, 380] on li "Step 3: Customize the portfolio. This is where you add the walls, rooms, and fi…" at bounding box center [565, 391] width 611 height 40
click at [257, 74] on icon at bounding box center [256, 76] width 7 height 9
click at [547, 462] on span "And once the “house” is built, we won’t stop there. I’ll also show you how to r…" at bounding box center [555, 461] width 630 height 56
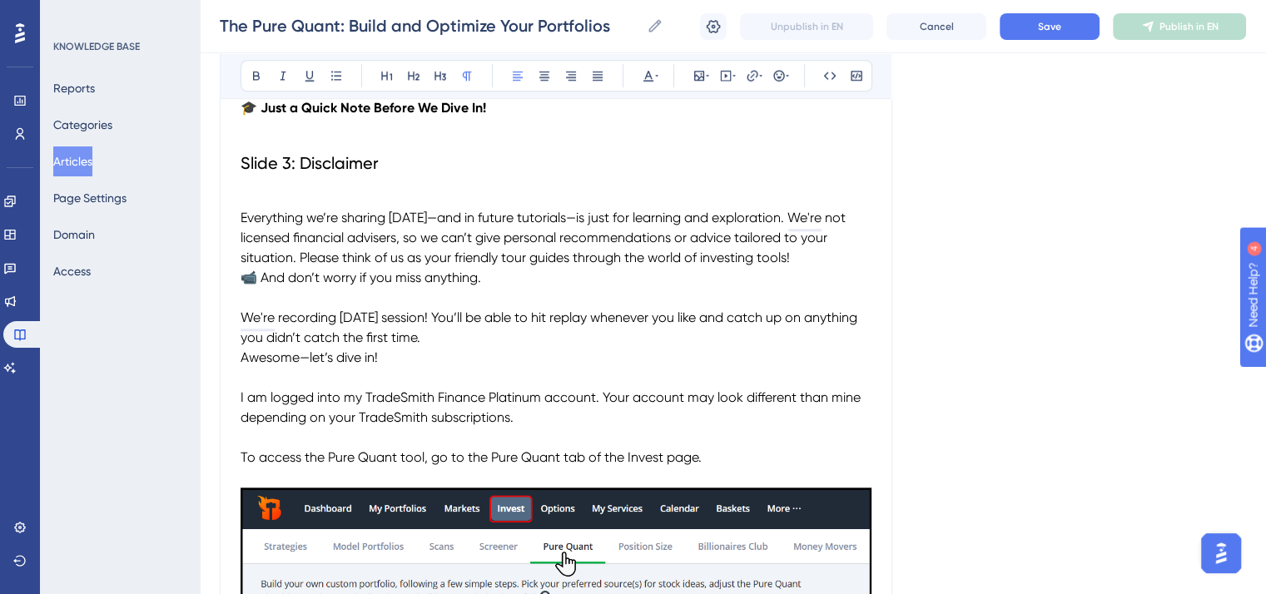
scroll to position [1498, 0]
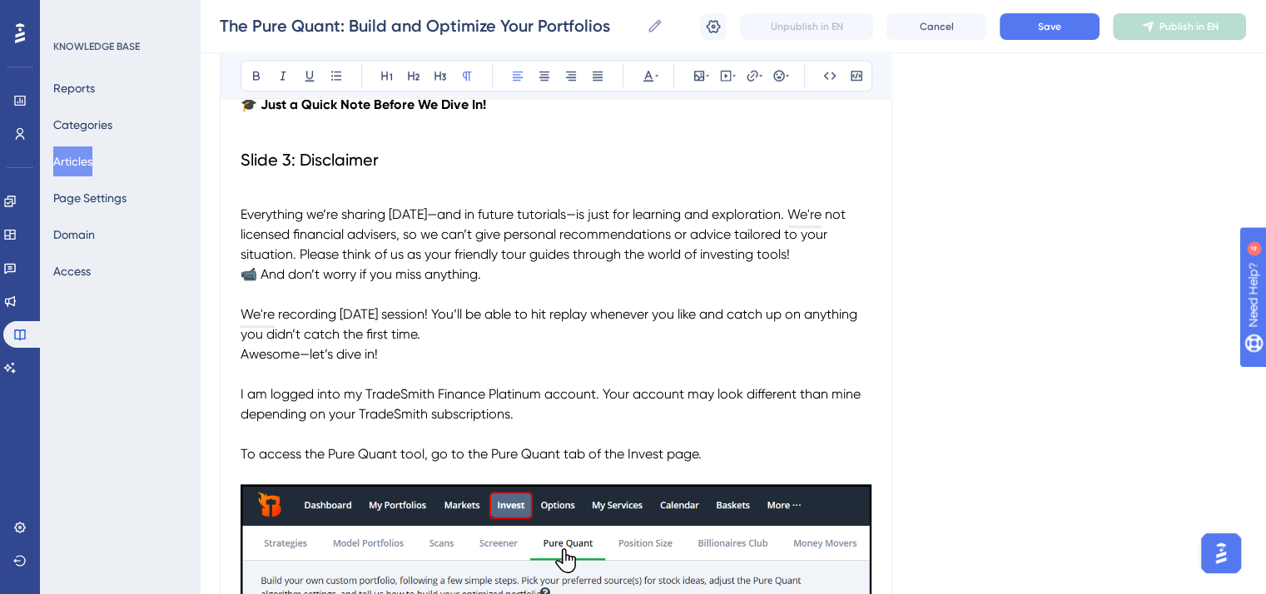
click at [243, 270] on span "📹 And don’t worry if you miss anything." at bounding box center [360, 274] width 240 height 16
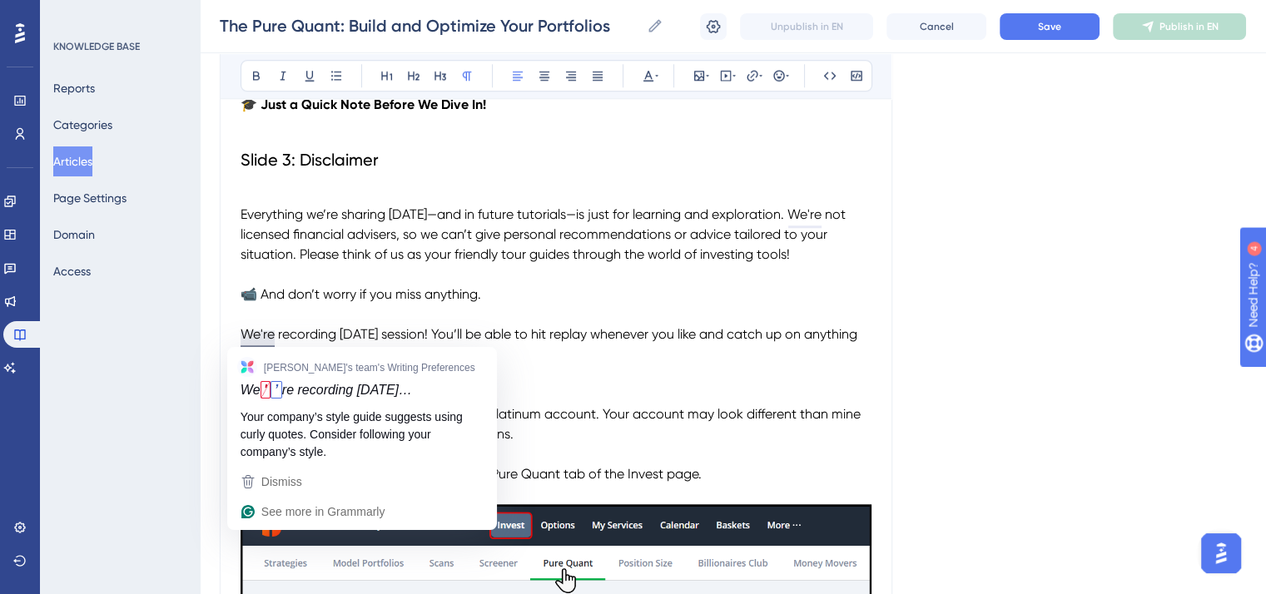
click at [241, 333] on span "We're recording [DATE] session! You’ll be able to hit replay whenever you like …" at bounding box center [550, 344] width 620 height 36
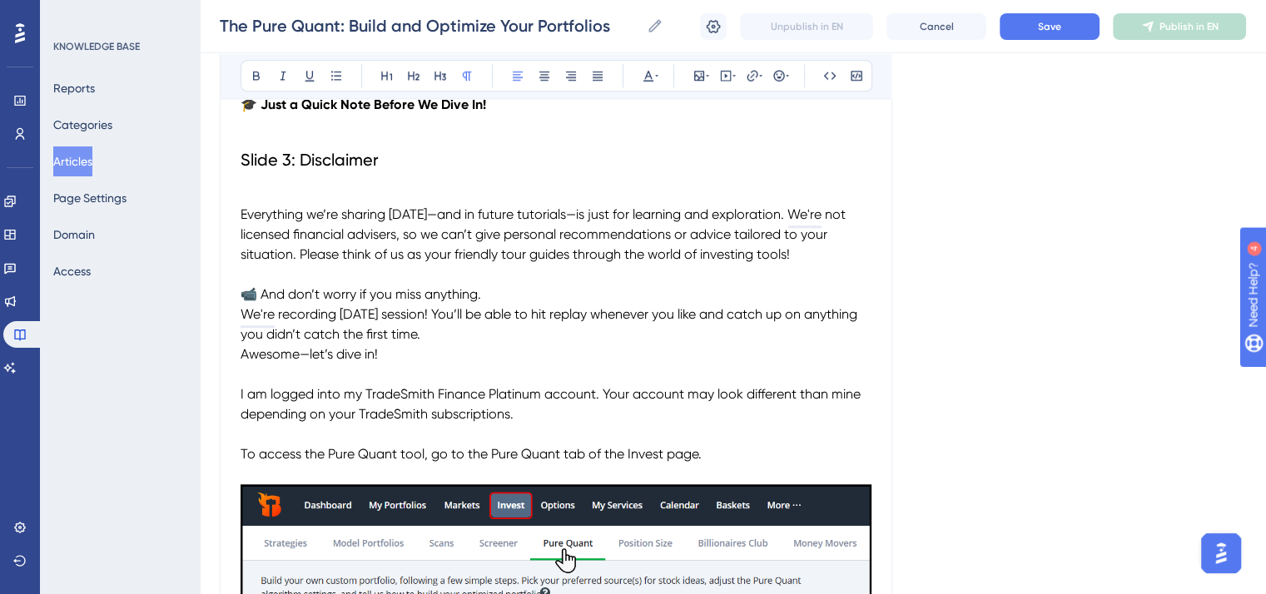
drag, startPoint x: 489, startPoint y: 297, endPoint x: 235, endPoint y: 297, distance: 254.6
click at [258, 75] on icon at bounding box center [256, 75] width 13 height 13
click at [479, 335] on p "📹 And don’t worry if you miss anything. We're recording [DATE] session! You’ll …" at bounding box center [555, 315] width 631 height 60
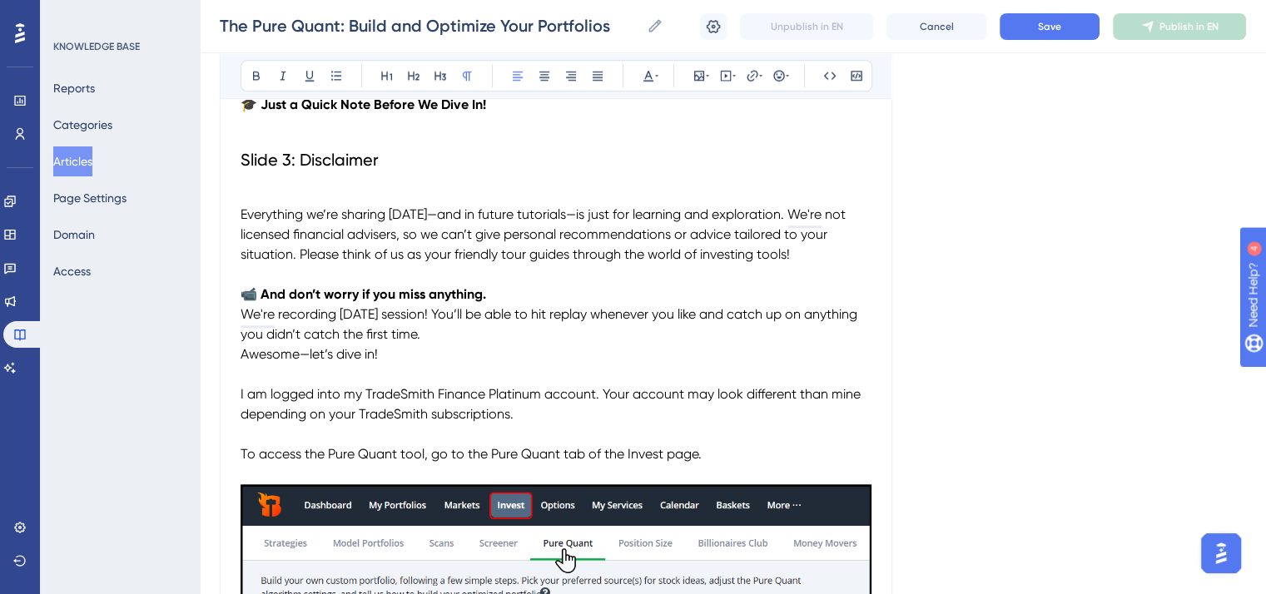
click at [240, 355] on span "Awesome—let’s dive in!" at bounding box center [308, 354] width 137 height 16
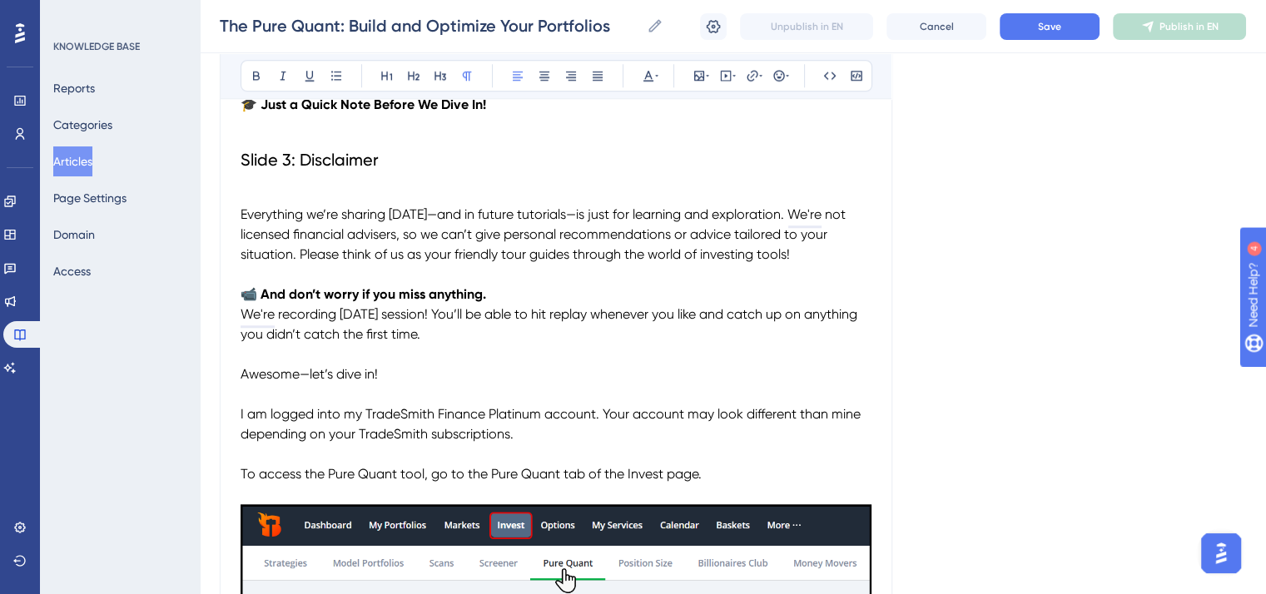
drag, startPoint x: 383, startPoint y: 374, endPoint x: 230, endPoint y: 369, distance: 152.3
click at [252, 74] on icon at bounding box center [256, 75] width 13 height 13
click at [511, 349] on p "To enrich screen reader interactions, please activate Accessibility in Grammarl…" at bounding box center [555, 354] width 631 height 20
drag, startPoint x: 483, startPoint y: 419, endPoint x: 366, endPoint y: 417, distance: 116.5
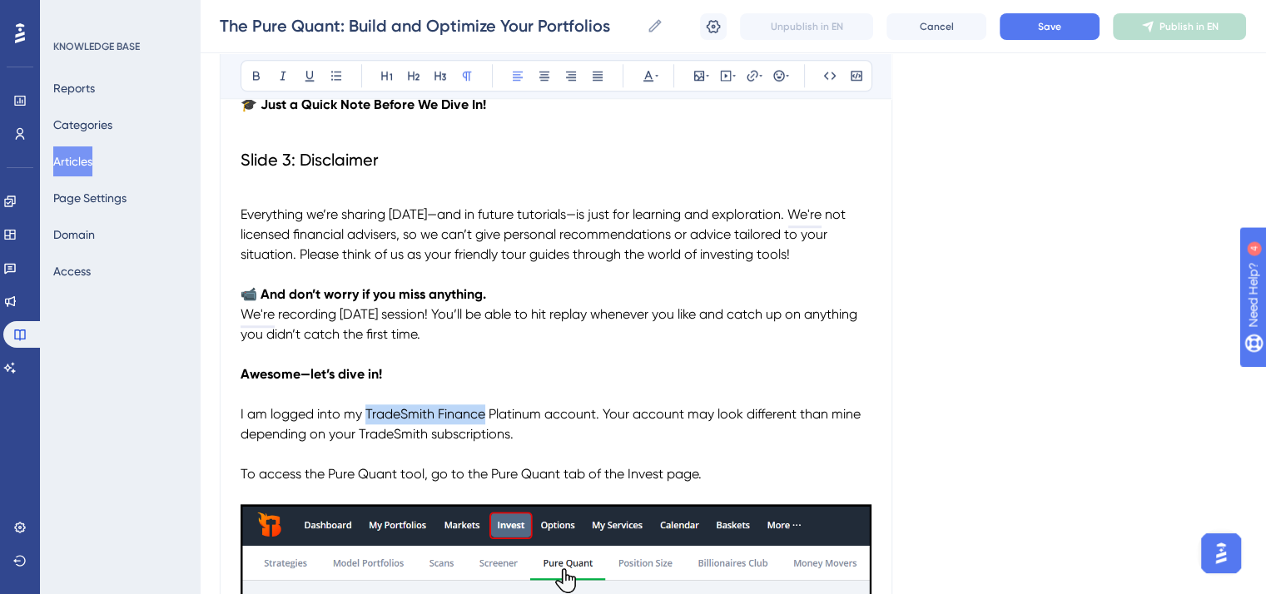
click at [366, 417] on span "I am logged into my TradeSmith Finance Platinum account. Your account may look …" at bounding box center [551, 424] width 623 height 36
click at [286, 74] on icon at bounding box center [282, 75] width 13 height 13
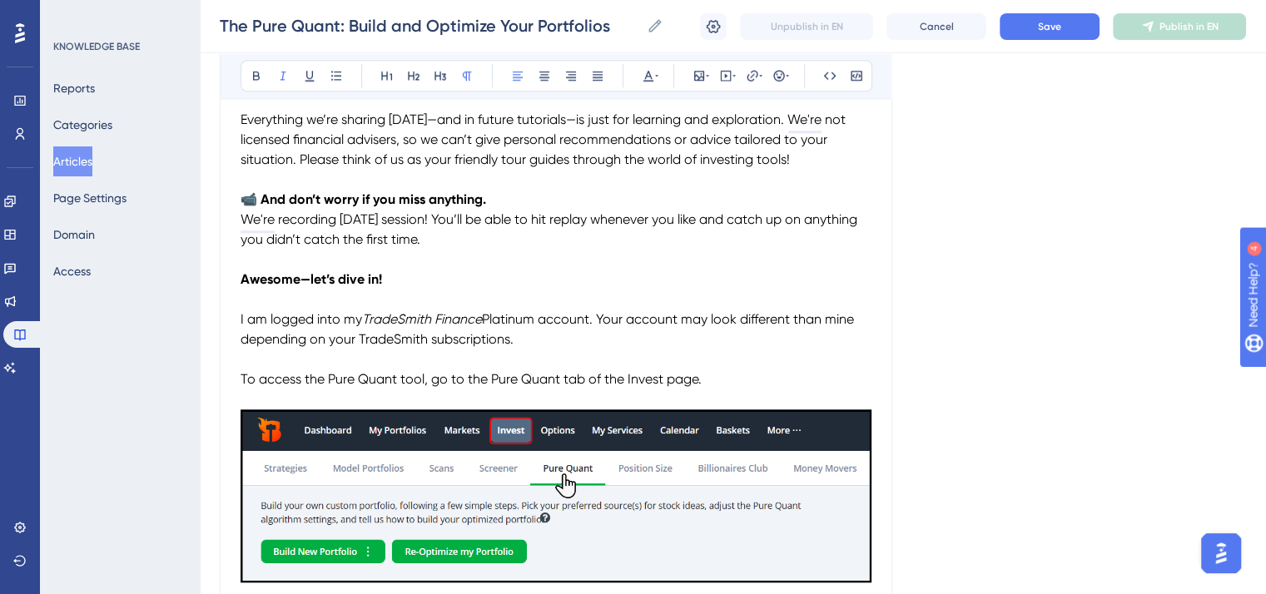
scroll to position [1664, 0]
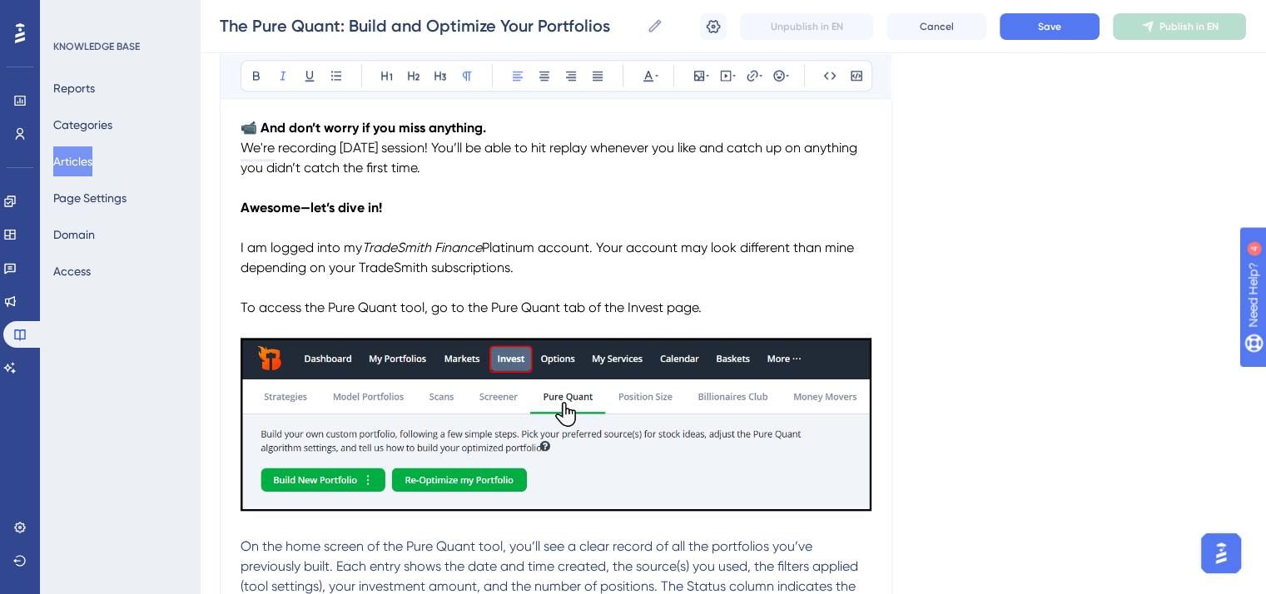
click at [407, 267] on span "Platinum account. Your account may look different than mine depending on your T…" at bounding box center [548, 258] width 617 height 36
click at [284, 77] on icon at bounding box center [282, 75] width 13 height 13
click at [677, 246] on span "Platinum account. Your account may look different than mine depending on your" at bounding box center [548, 258] width 617 height 36
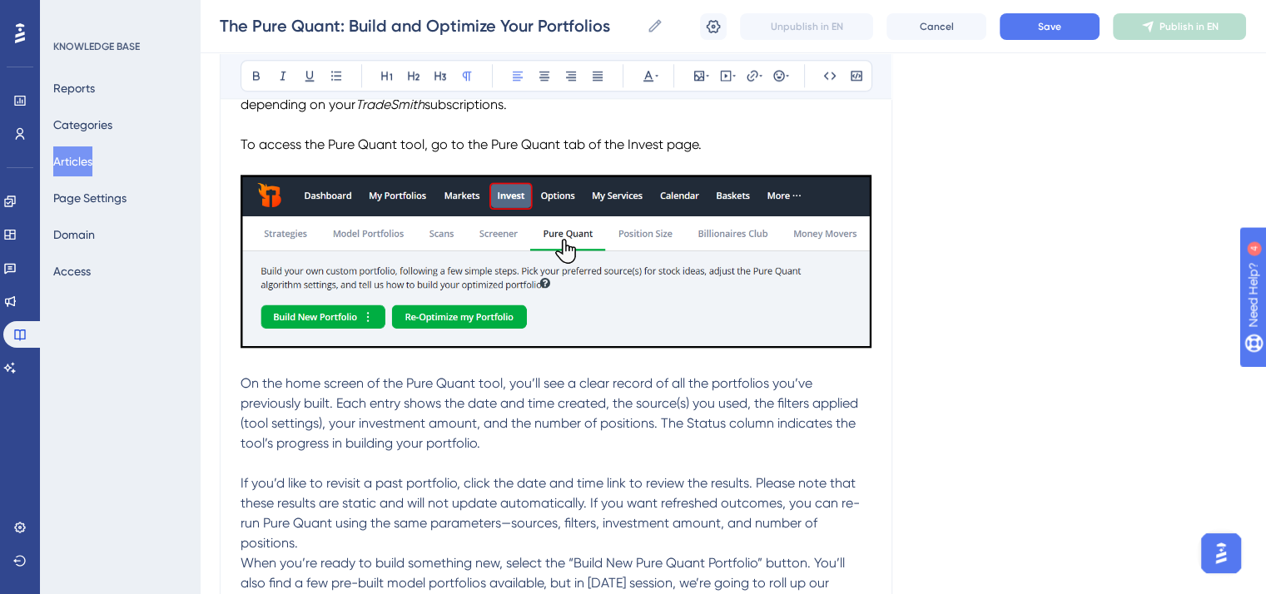
scroll to position [1830, 0]
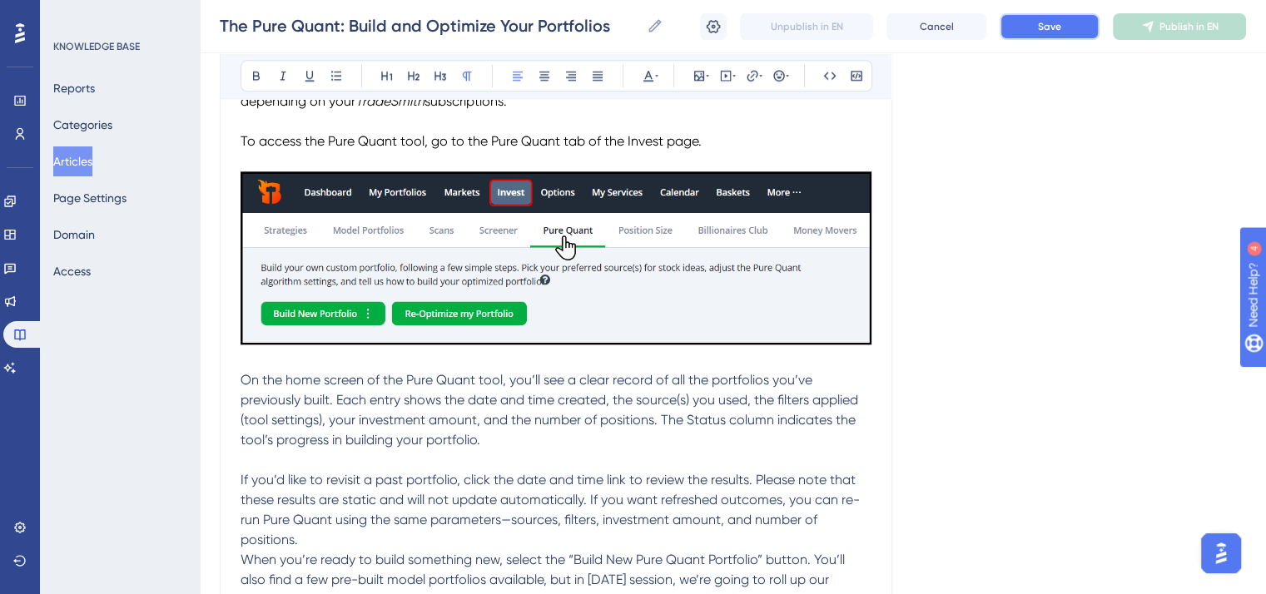
click at [1039, 26] on span "Save" at bounding box center [1049, 26] width 23 height 13
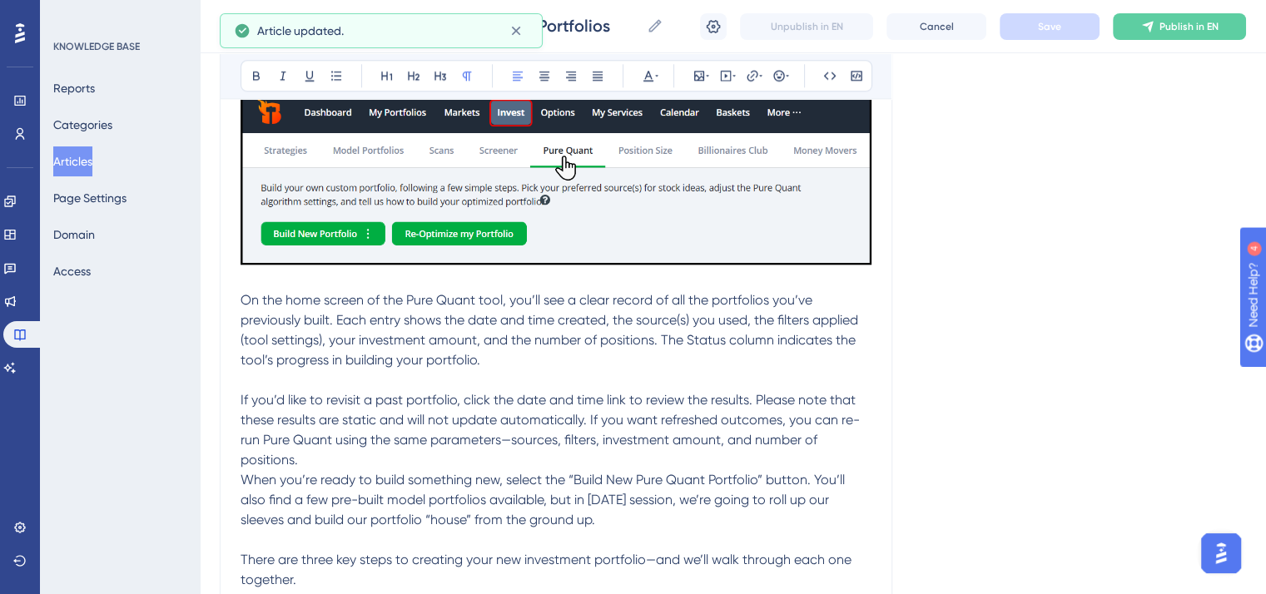
scroll to position [1997, 0]
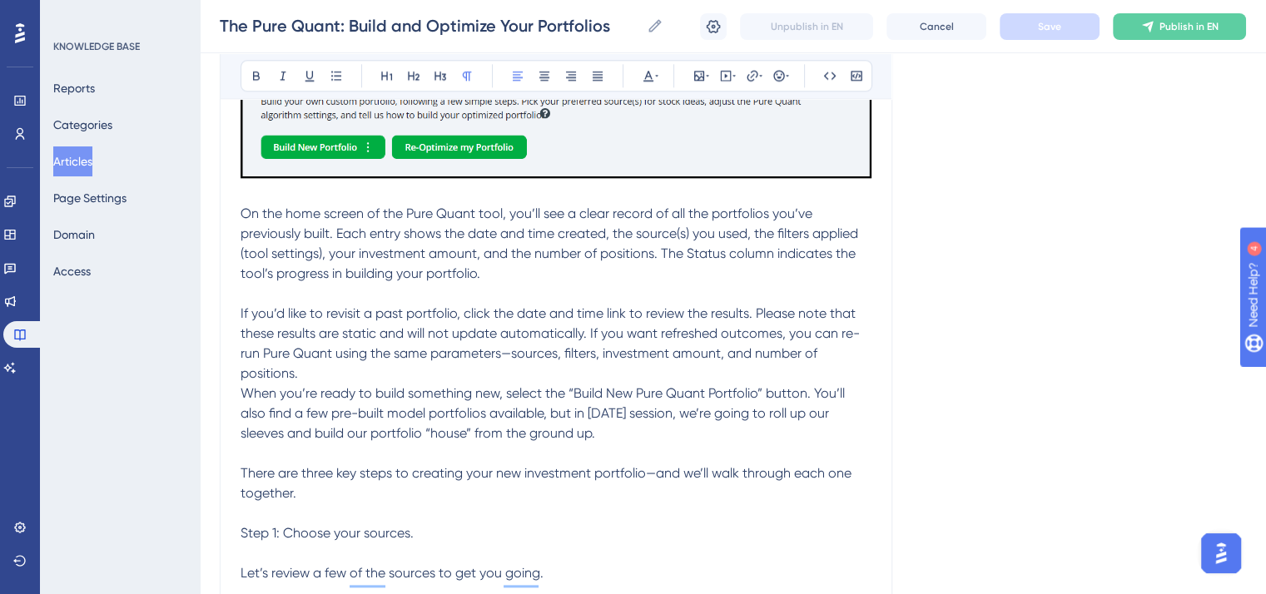
drag, startPoint x: 240, startPoint y: 215, endPoint x: 572, endPoint y: 533, distance: 460.2
click at [648, 71] on icon at bounding box center [648, 76] width 10 height 11
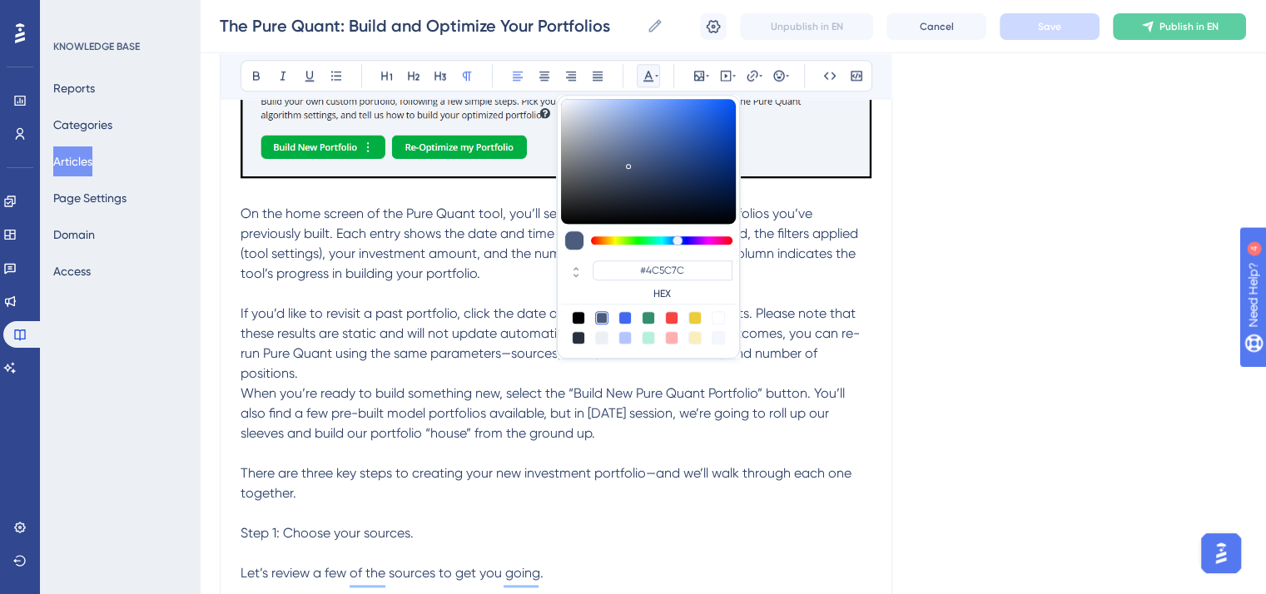
click at [579, 317] on div at bounding box center [578, 317] width 13 height 13
type input "#000000"
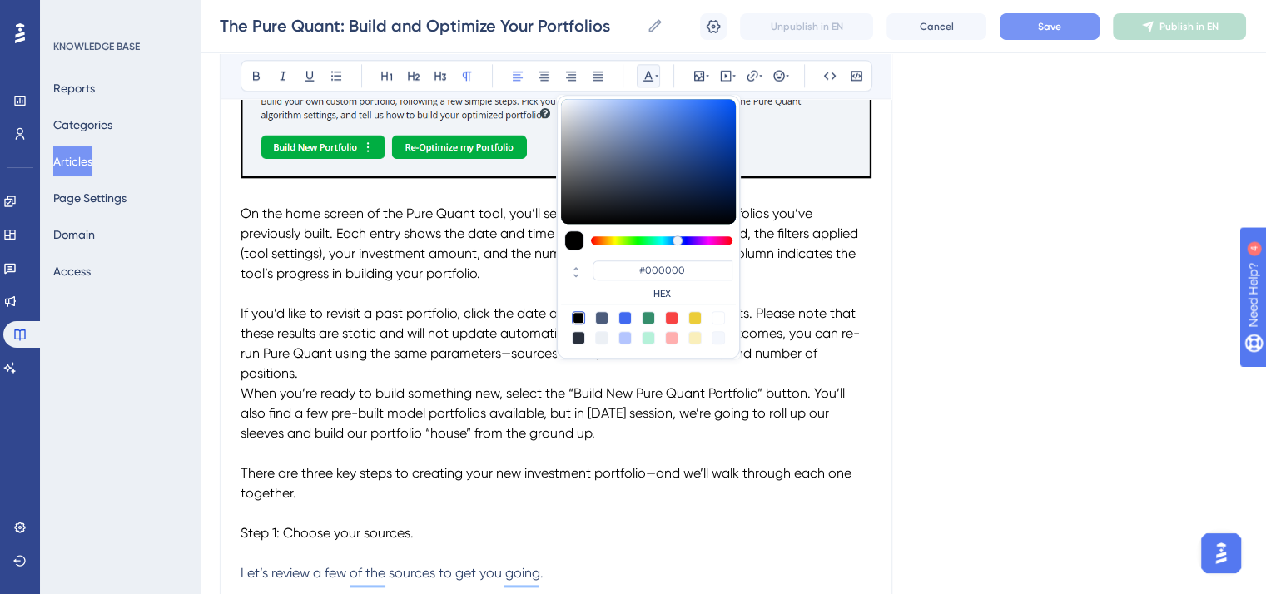
click at [558, 518] on p "To enrich screen reader interactions, please activate Accessibility in Grammarl…" at bounding box center [555, 513] width 631 height 20
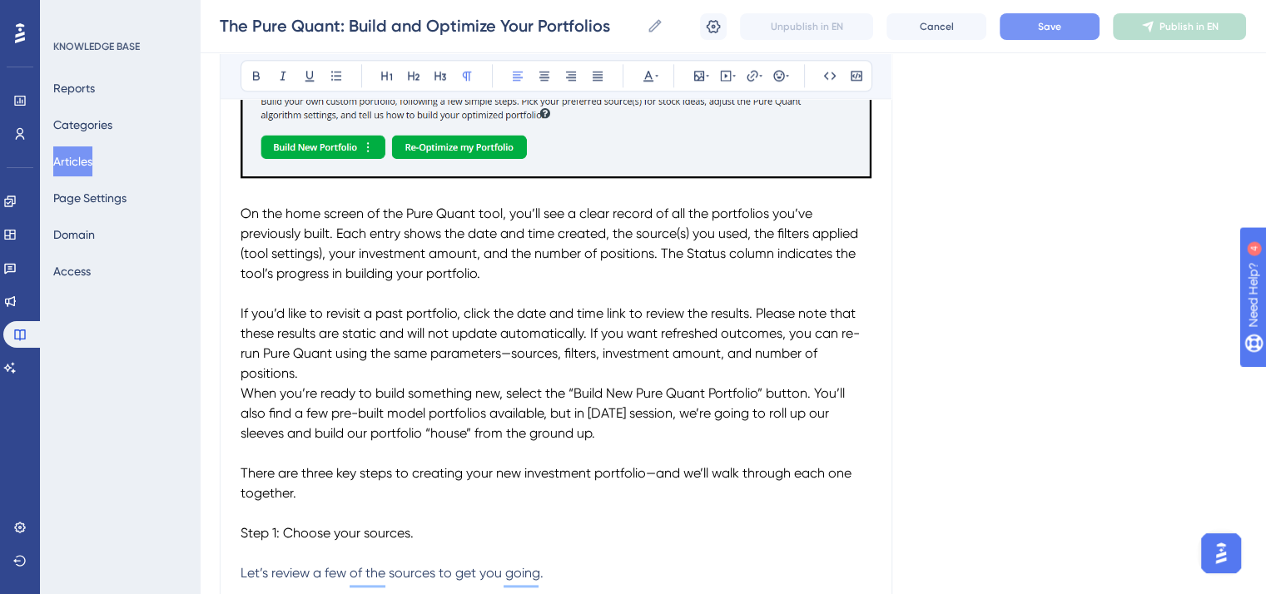
click at [240, 394] on span "When you’re ready to build something new, select the “Build New Pure Quant Port…" at bounding box center [543, 413] width 607 height 56
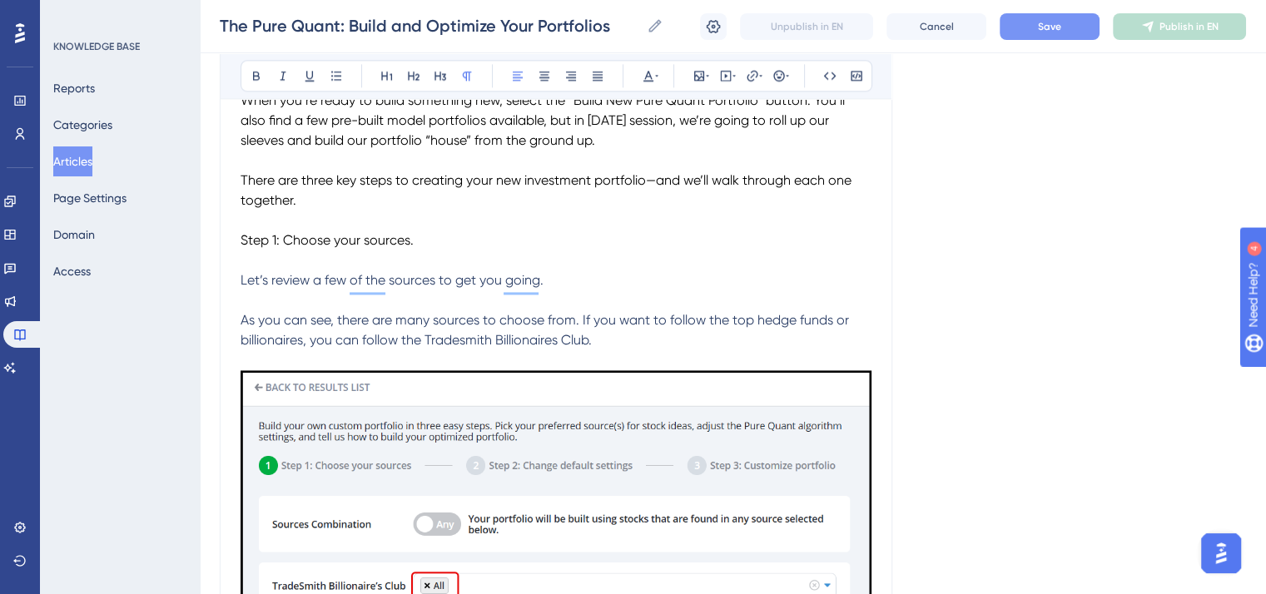
scroll to position [2330, 0]
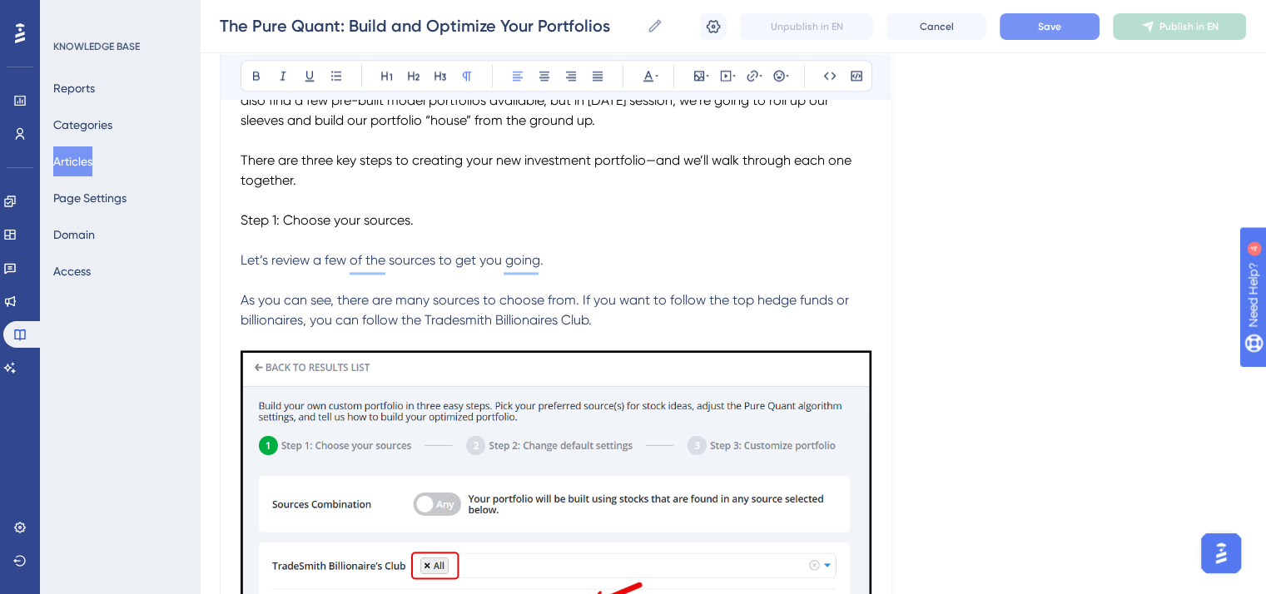
drag, startPoint x: 419, startPoint y: 220, endPoint x: 242, endPoint y: 120, distance: 203.4
click at [250, 71] on button at bounding box center [256, 75] width 23 height 23
click at [1031, 31] on button "Save" at bounding box center [1049, 26] width 100 height 27
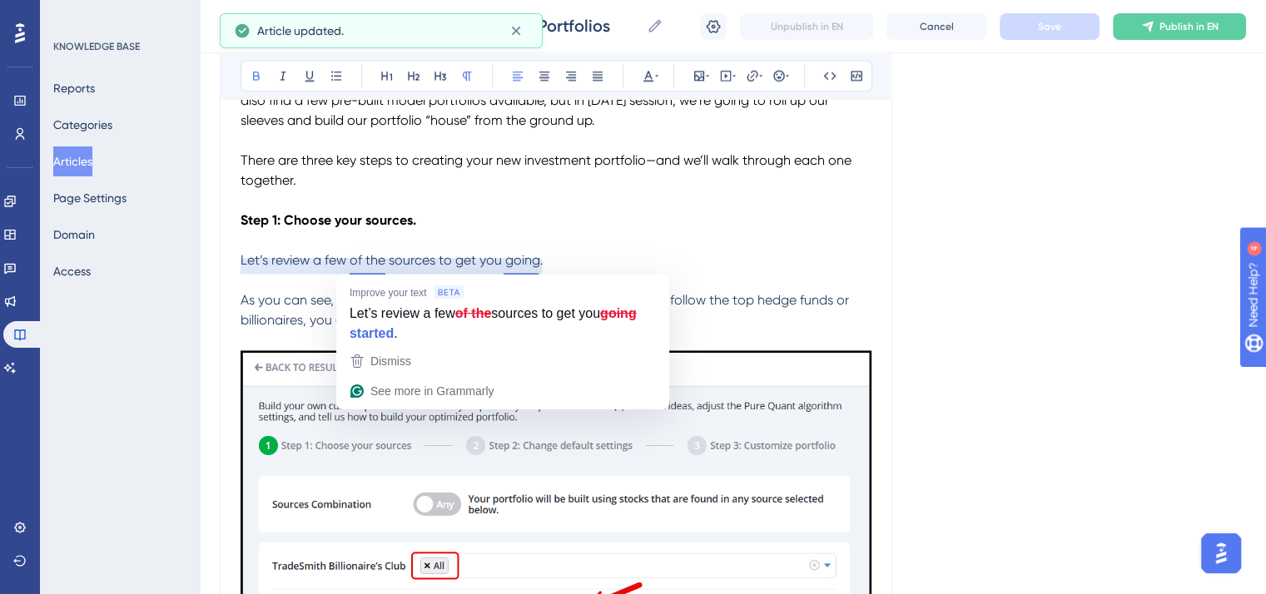
click at [588, 227] on p "Step 1: Choose your sources." at bounding box center [555, 221] width 631 height 20
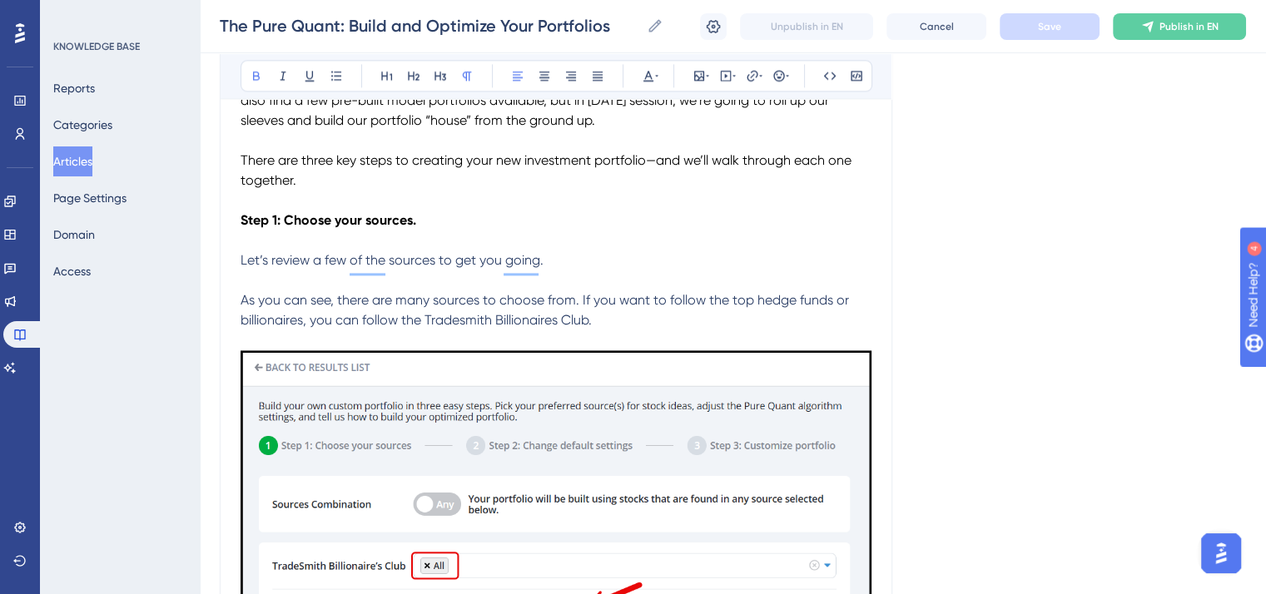
scroll to position [2413, 0]
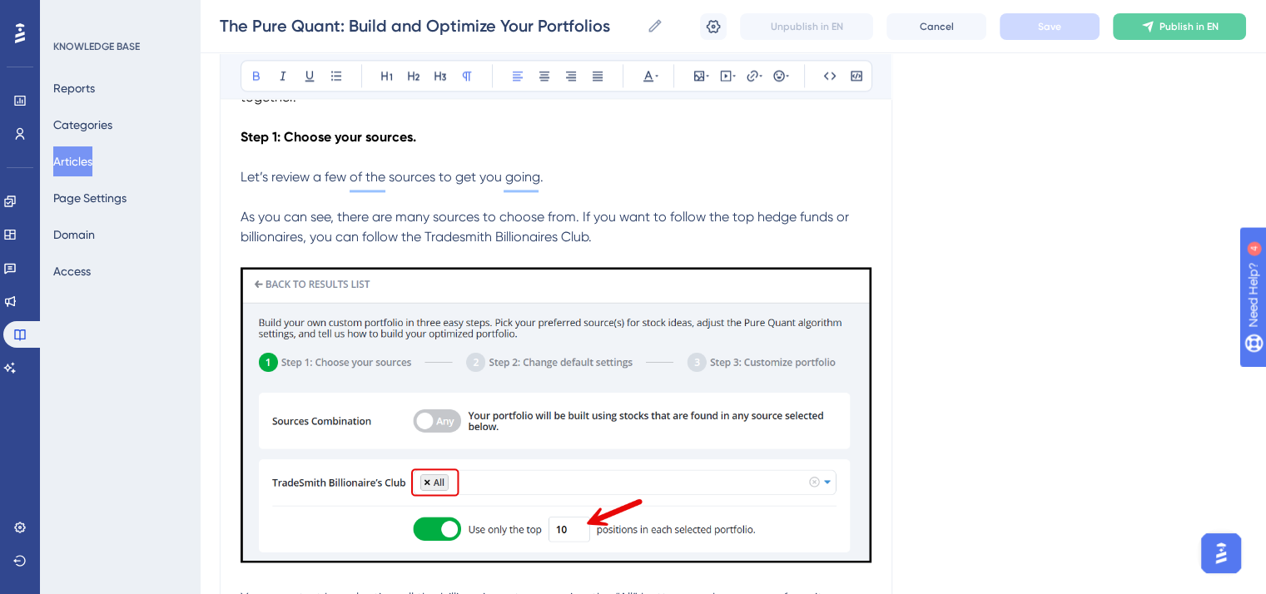
click at [469, 240] on span "As you can see, there are many sources to choose from. If you want to follow th…" at bounding box center [546, 227] width 612 height 36
click at [616, 237] on p "As you can see, there are many sources to choose from. If you want to follow th…" at bounding box center [555, 227] width 631 height 40
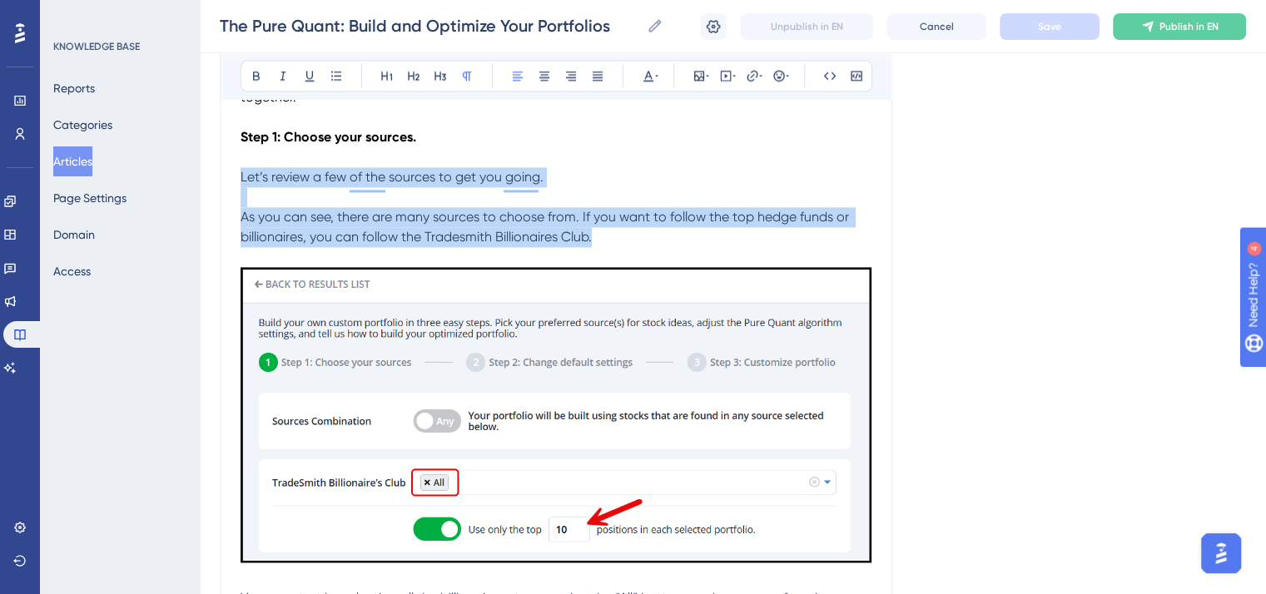
drag, startPoint x: 615, startPoint y: 239, endPoint x: 486, endPoint y: 91, distance: 196.4
click at [647, 71] on icon at bounding box center [648, 76] width 10 height 11
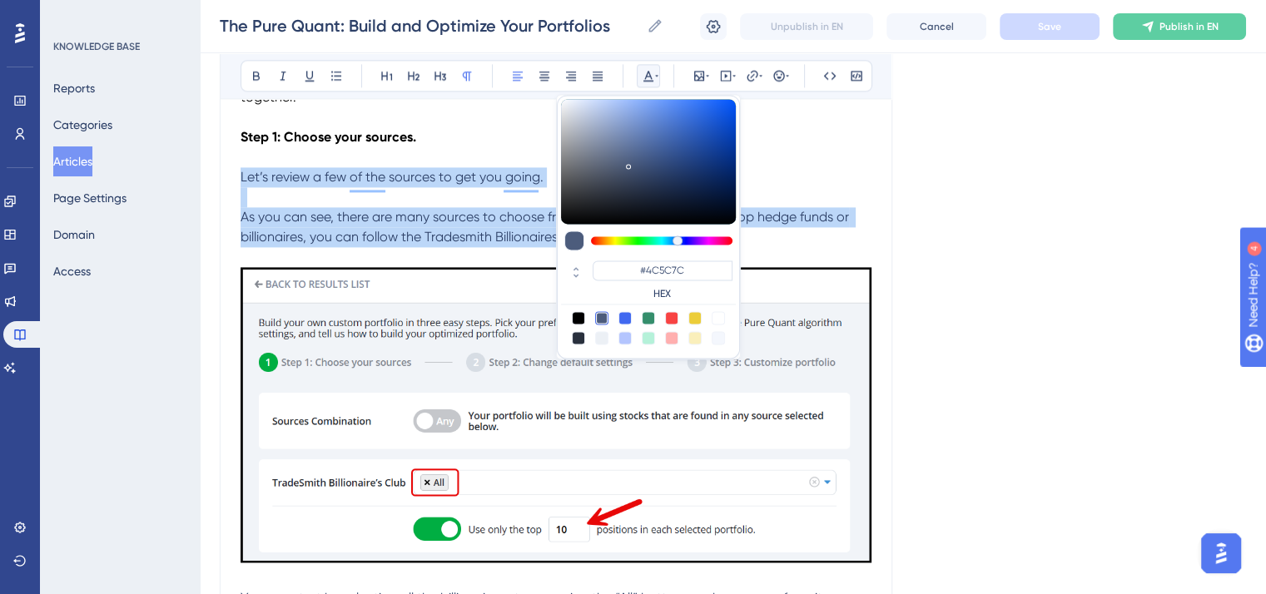
click at [572, 313] on div at bounding box center [578, 317] width 13 height 13
type input "#000000"
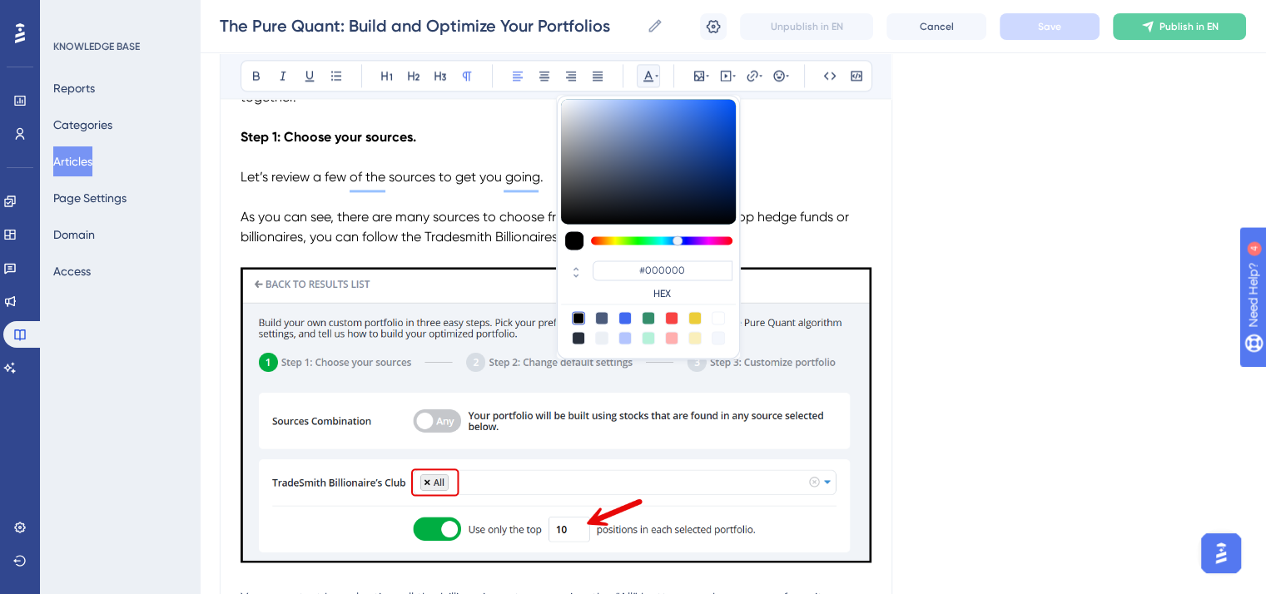
click at [507, 265] on p "To enrich screen reader interactions, please activate Accessibility in Grammarl…" at bounding box center [555, 257] width 631 height 20
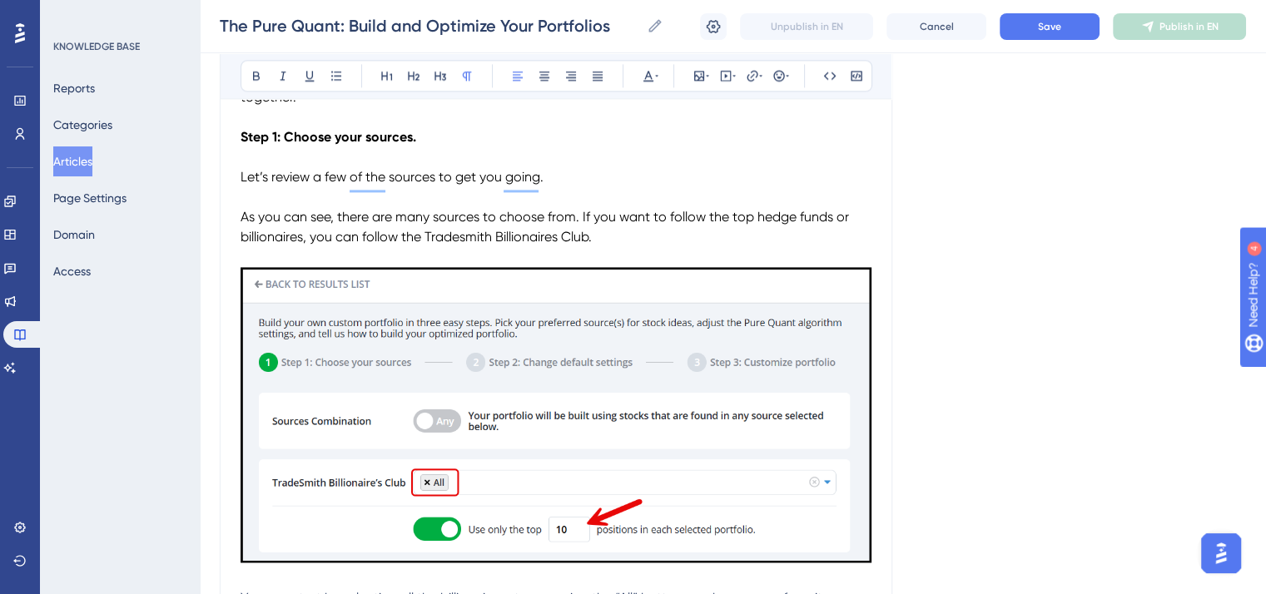
click at [463, 237] on span "As you can see, there are many sources to choose from. If you want to follow th…" at bounding box center [546, 227] width 612 height 36
click at [283, 74] on icon at bounding box center [283, 76] width 6 height 9
click at [651, 177] on p "Let’s review a few of the sources to get you going." at bounding box center [555, 177] width 631 height 20
click at [1032, 27] on button "Save" at bounding box center [1049, 26] width 100 height 27
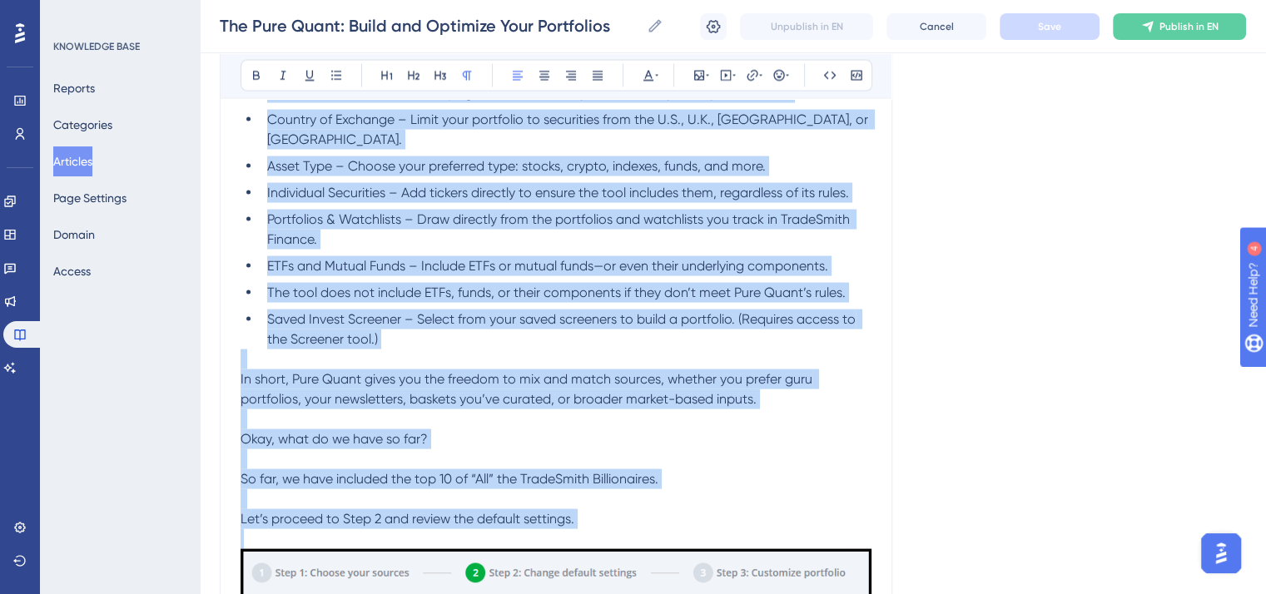
scroll to position [3301, 0]
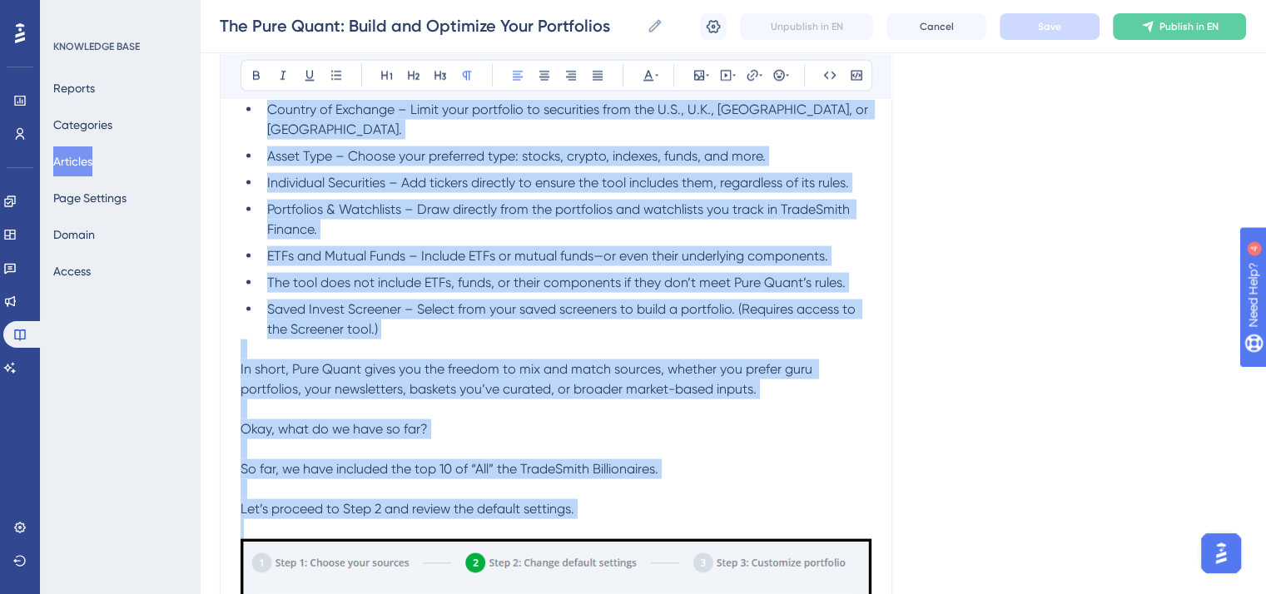
drag, startPoint x: 240, startPoint y: 184, endPoint x: 789, endPoint y: 508, distance: 637.1
click at [652, 72] on icon at bounding box center [647, 75] width 13 height 13
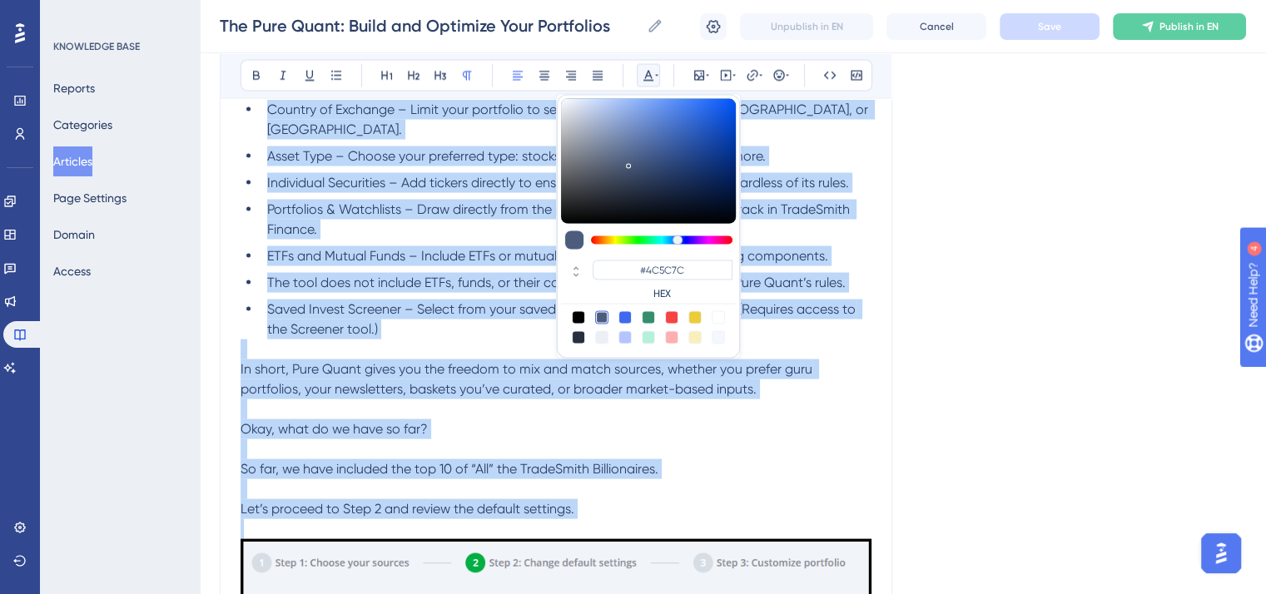
click at [582, 312] on div at bounding box center [578, 317] width 13 height 13
type input "#000000"
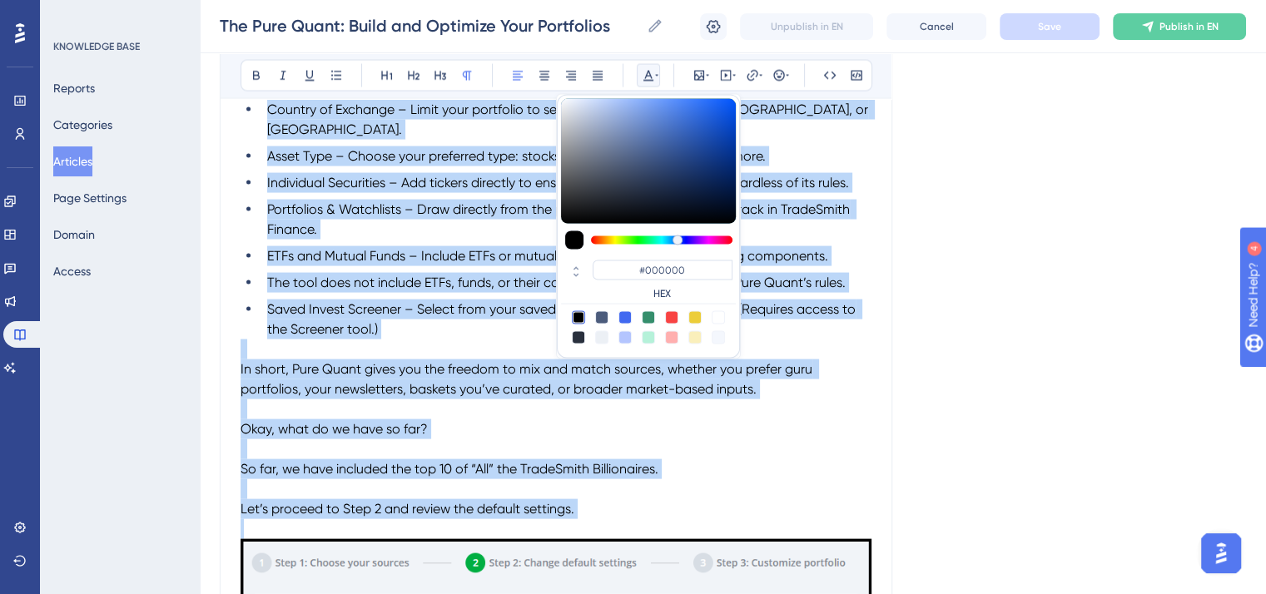
click at [697, 439] on p "To enrich screen reader interactions, please activate Accessibility in Grammarl…" at bounding box center [555, 449] width 631 height 20
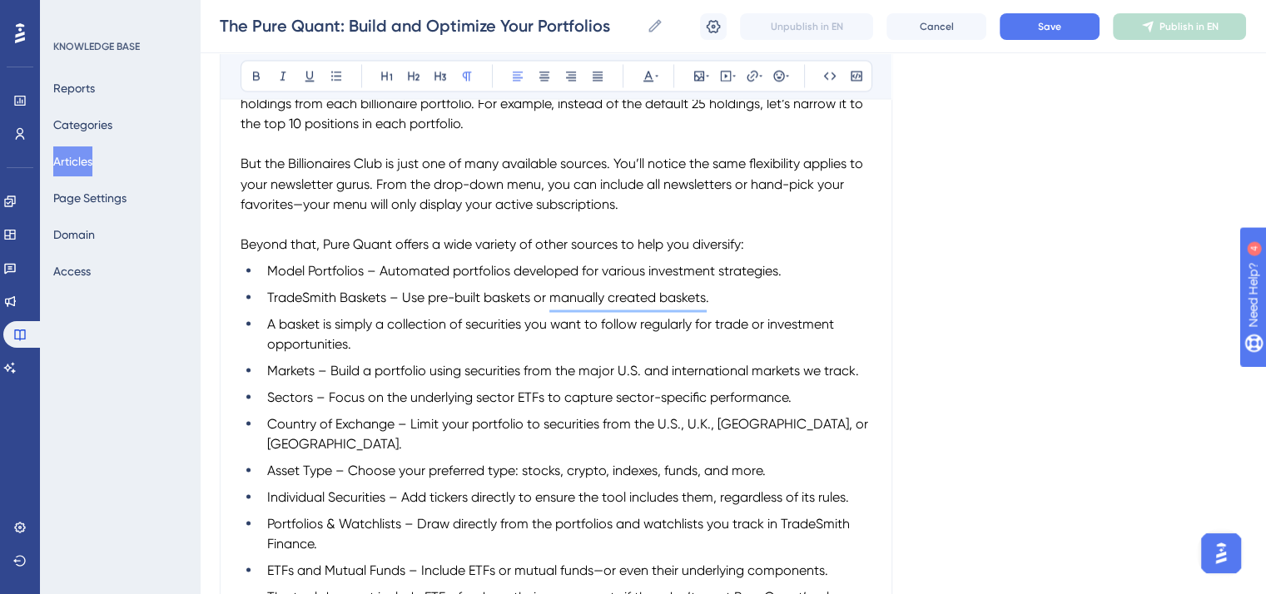
scroll to position [2968, 0]
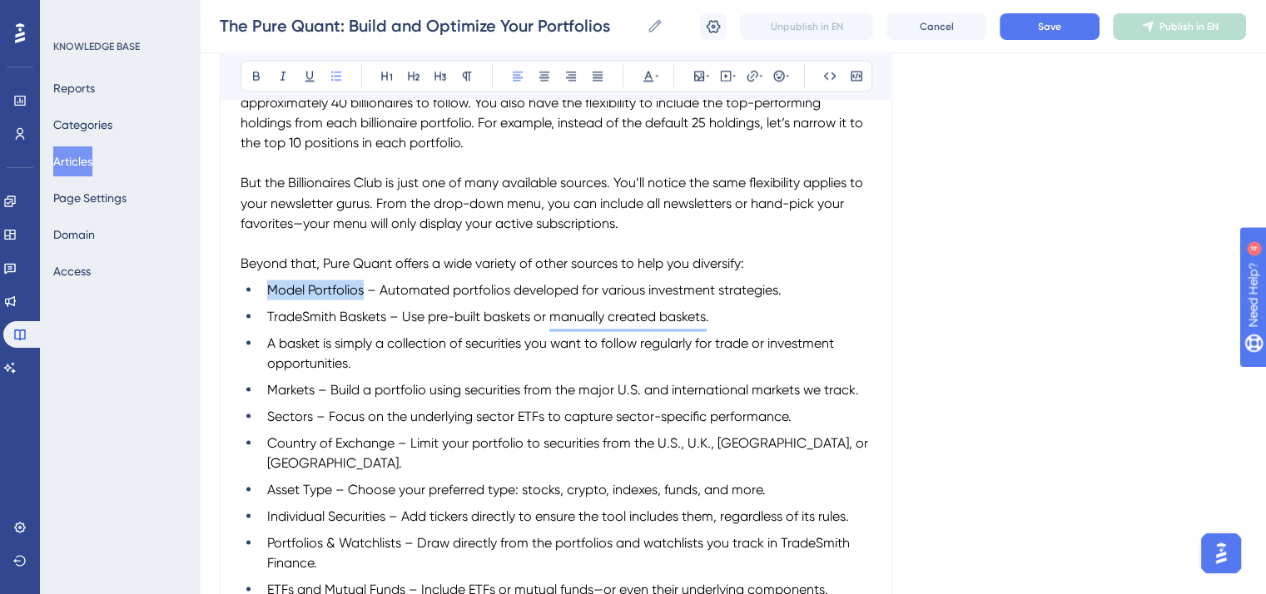
drag, startPoint x: 363, startPoint y: 294, endPoint x: 265, endPoint y: 298, distance: 97.4
click at [265, 298] on li "Model Portfolios – Automated portfolios developed for various investment strate…" at bounding box center [565, 290] width 611 height 20
click at [254, 79] on icon at bounding box center [256, 76] width 7 height 9
drag, startPoint x: 385, startPoint y: 325, endPoint x: 262, endPoint y: 329, distance: 123.2
click at [262, 326] on li "TradeSmith Baskets – Use pre-built baskets or manually created baskets." at bounding box center [565, 316] width 611 height 20
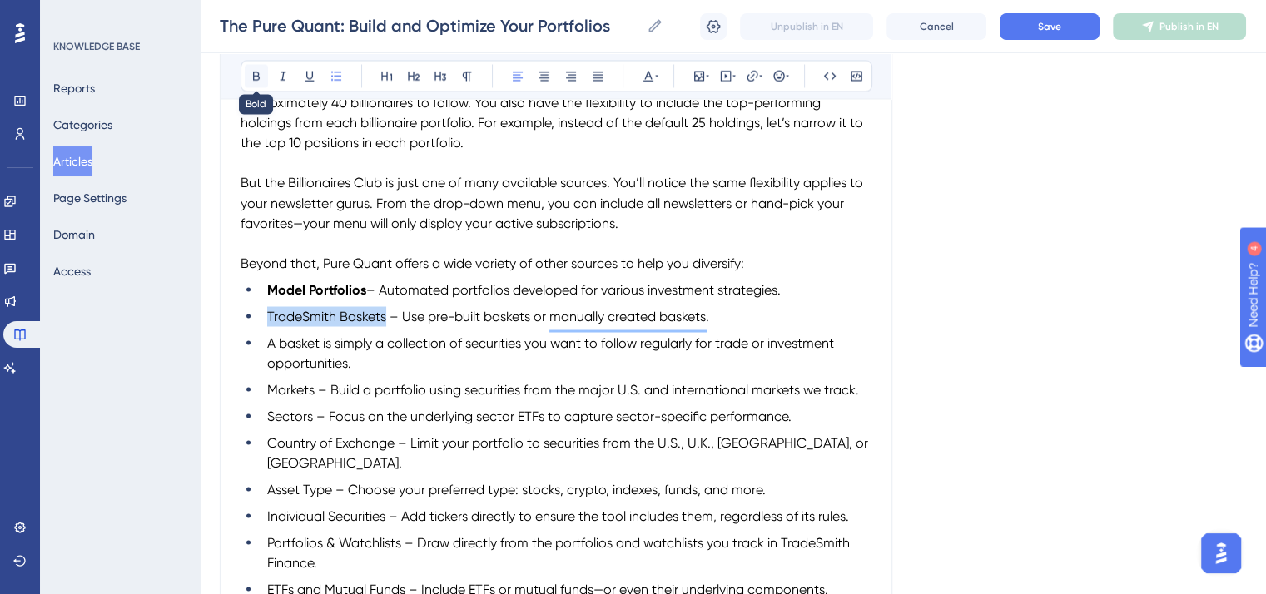
click at [260, 77] on icon at bounding box center [256, 75] width 13 height 13
click at [316, 324] on strong "TradeSmith Baskets" at bounding box center [327, 316] width 121 height 16
click at [277, 79] on icon at bounding box center [282, 75] width 13 height 13
click at [370, 373] on li "A basket is simply a collection of securities you want to follow regularly for …" at bounding box center [565, 353] width 611 height 40
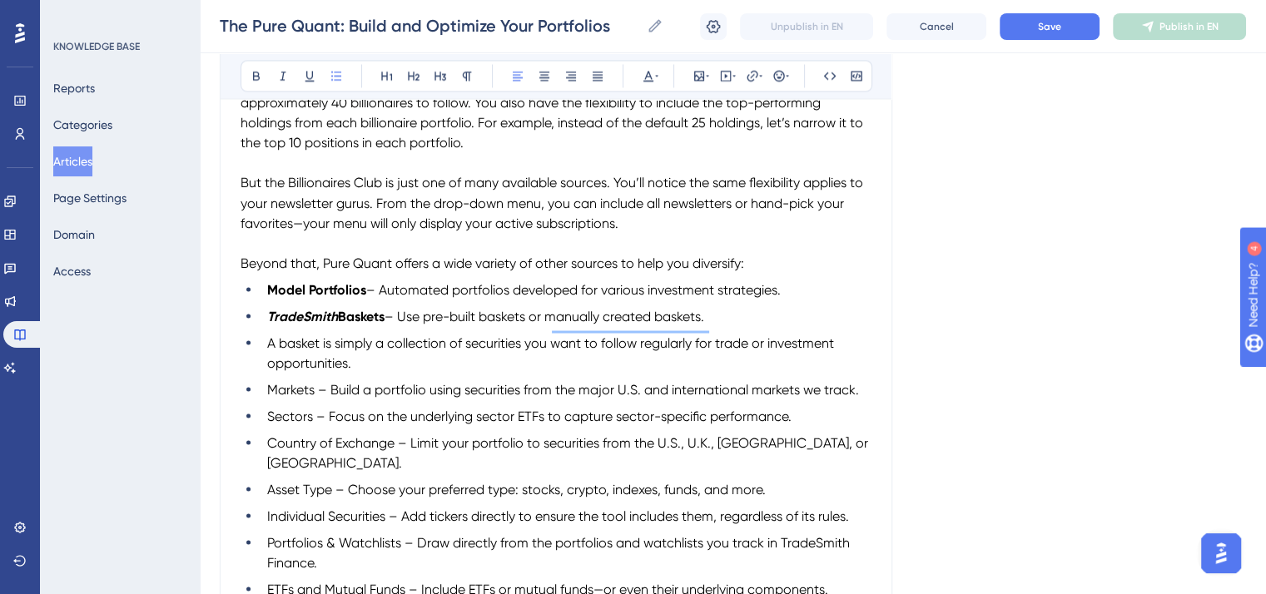
click at [265, 349] on li "A basket is simply a collection of securities you want to follow regularly for …" at bounding box center [565, 353] width 611 height 40
drag, startPoint x: 316, startPoint y: 397, endPoint x: 263, endPoint y: 396, distance: 53.3
click at [263, 396] on li "Markets – Build a portfolio using securities from the major U.S. and internatio…" at bounding box center [565, 389] width 611 height 20
click at [250, 80] on icon at bounding box center [256, 75] width 13 height 13
drag, startPoint x: 311, startPoint y: 424, endPoint x: 255, endPoint y: 422, distance: 55.8
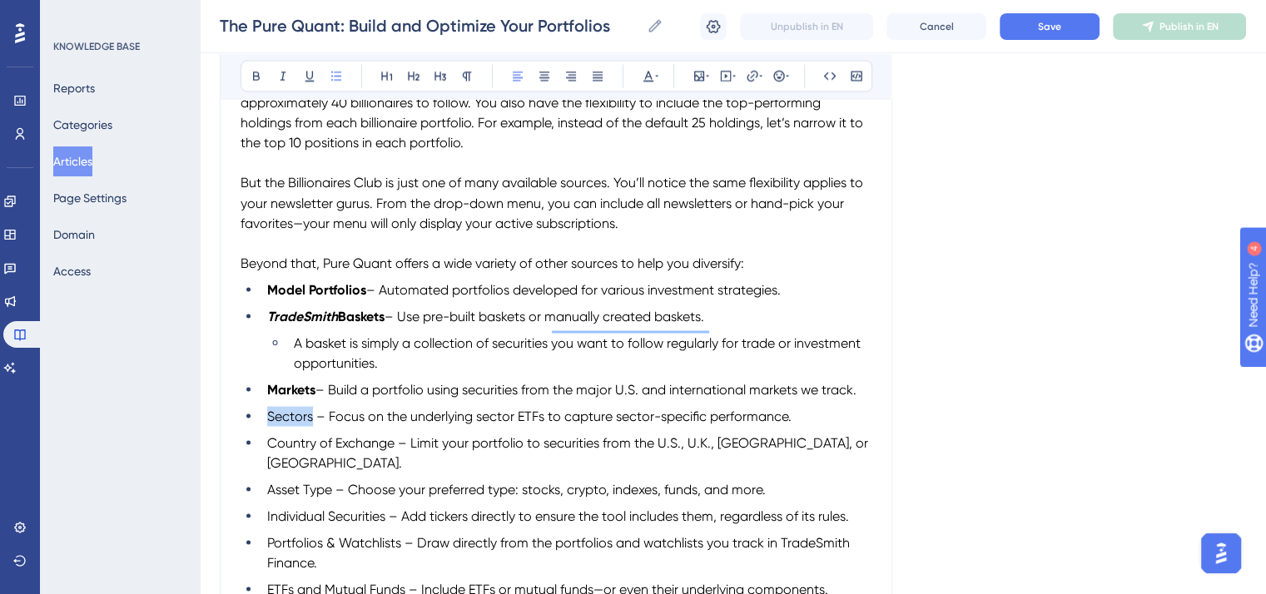
click at [255, 422] on ul "Model Portfolios – Automated portfolios developed for various investment strate…" at bounding box center [555, 476] width 631 height 393
click at [253, 72] on icon at bounding box center [256, 76] width 7 height 9
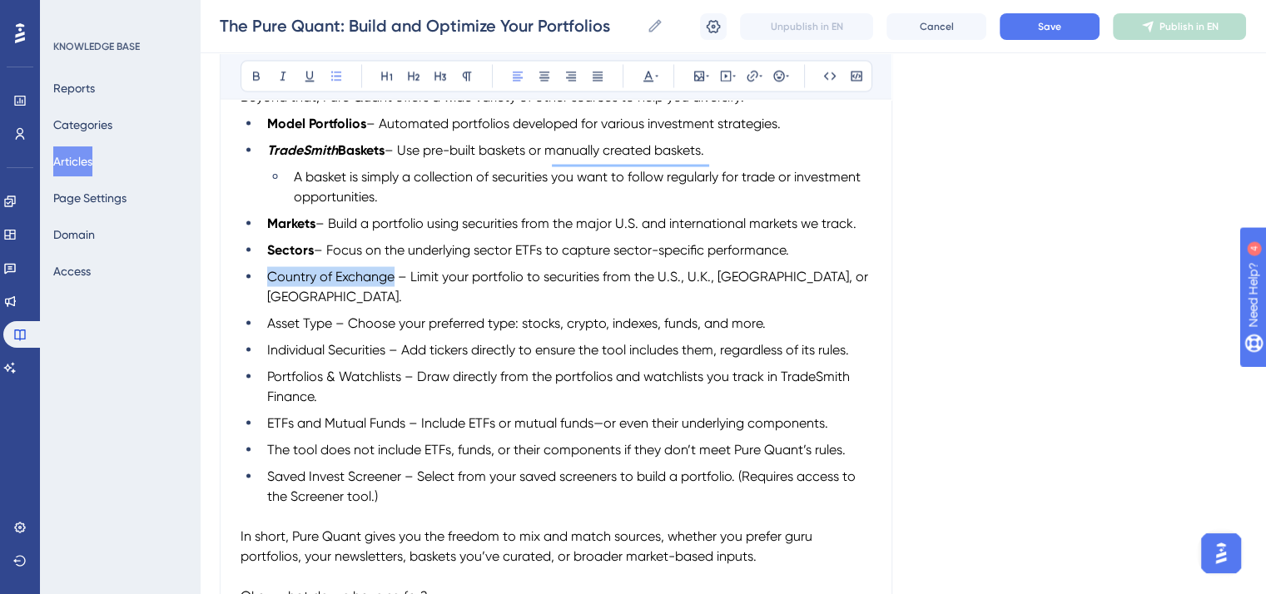
drag, startPoint x: 395, startPoint y: 281, endPoint x: 266, endPoint y: 285, distance: 129.0
click at [267, 285] on span "Country of Exchange – Limit your portfolio to securities from the U.S., U.K., […" at bounding box center [569, 286] width 604 height 36
click at [250, 77] on icon at bounding box center [256, 75] width 13 height 13
drag, startPoint x: 329, startPoint y: 312, endPoint x: 269, endPoint y: 311, distance: 60.7
click at [269, 315] on span "Asset Type – Choose your preferred type: stocks, crypto, indexes, funds, and mo…" at bounding box center [516, 323] width 498 height 16
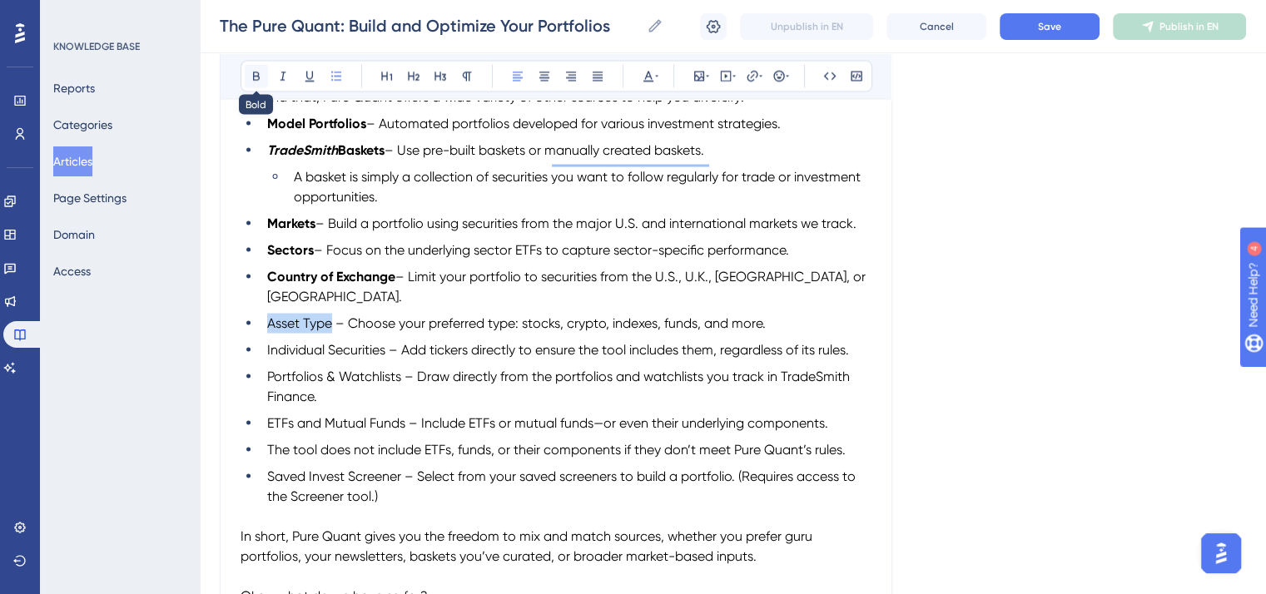
click at [253, 77] on icon at bounding box center [256, 76] width 7 height 9
drag, startPoint x: 388, startPoint y: 337, endPoint x: 268, endPoint y: 338, distance: 119.8
click at [268, 341] on span "Individual Securities – Add tickers directly to ensure the tool includes them, …" at bounding box center [558, 349] width 582 height 16
click at [253, 70] on icon at bounding box center [256, 75] width 13 height 13
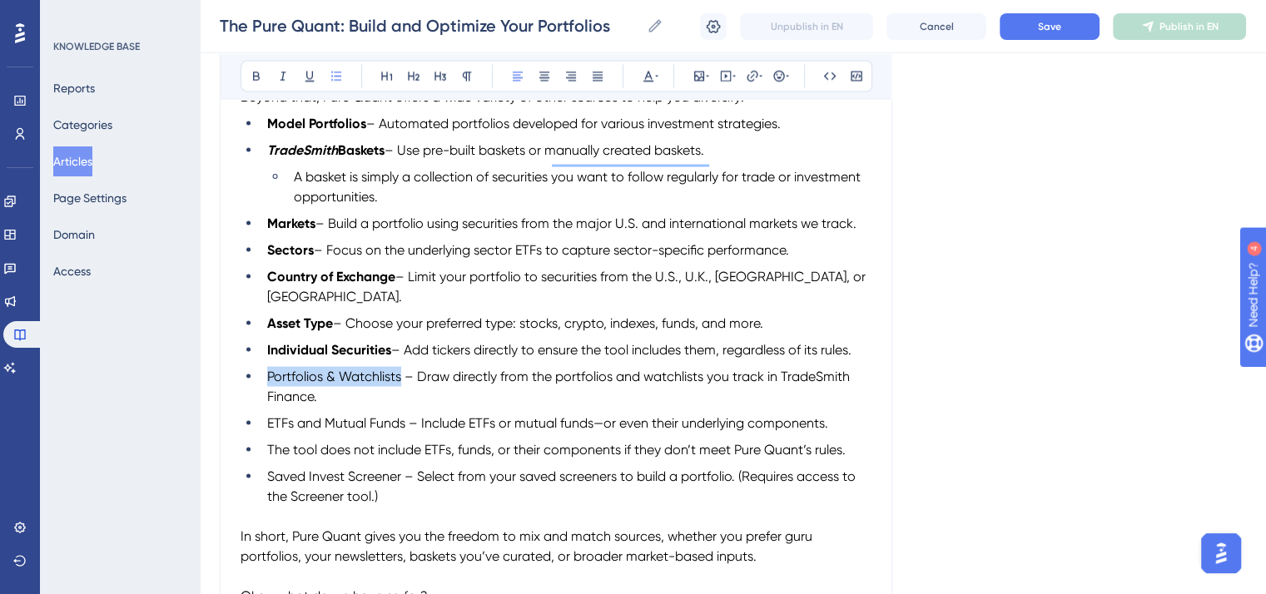
drag, startPoint x: 400, startPoint y: 366, endPoint x: 261, endPoint y: 368, distance: 139.0
click at [261, 368] on li "Portfolios & Watchlists – Draw directly from the portfolios and watchlists you …" at bounding box center [565, 386] width 611 height 40
click at [253, 74] on icon at bounding box center [256, 76] width 7 height 9
click at [314, 414] on span "ETFs and Mutual Funds – Include ETFs or mutual funds—or even their underlying c…" at bounding box center [547, 422] width 561 height 16
drag, startPoint x: 405, startPoint y: 412, endPoint x: 240, endPoint y: 410, distance: 165.6
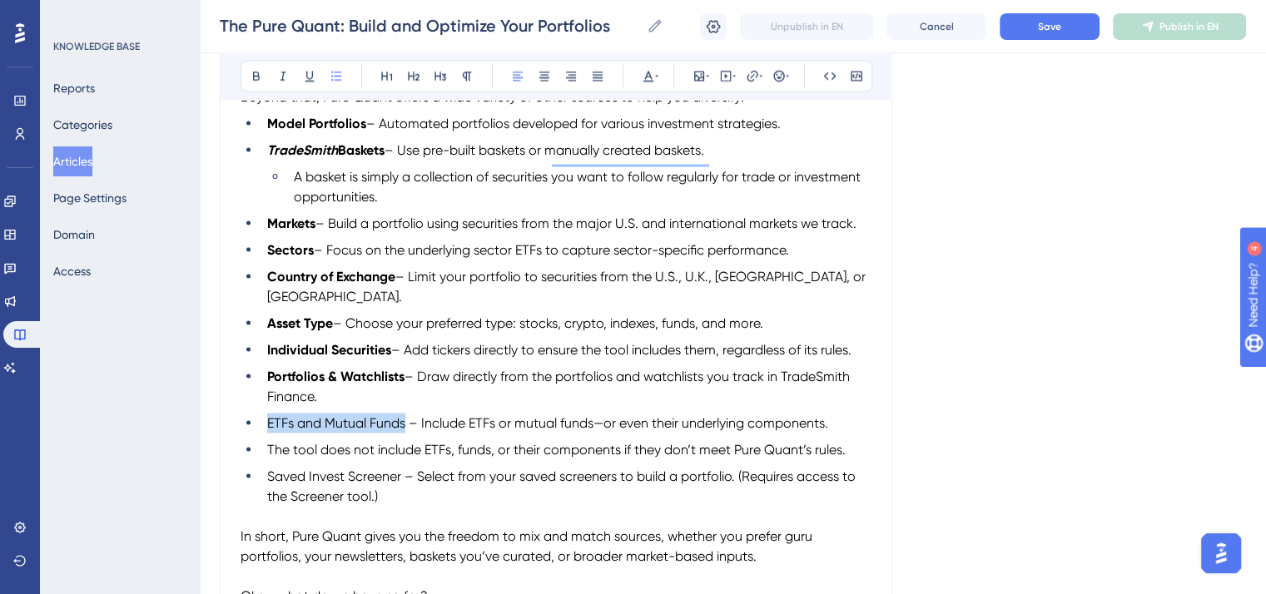
click at [240, 410] on ul "Model Portfolios – Automated portfolios developed for various investment strate…" at bounding box center [555, 309] width 631 height 393
drag, startPoint x: 260, startPoint y: 74, endPoint x: 326, endPoint y: 210, distance: 151.1
click at [259, 74] on icon at bounding box center [256, 75] width 13 height 13
click at [412, 368] on span "– Draw directly from the portfolios and watchlists you track in TradeSmith Fina…" at bounding box center [560, 386] width 586 height 36
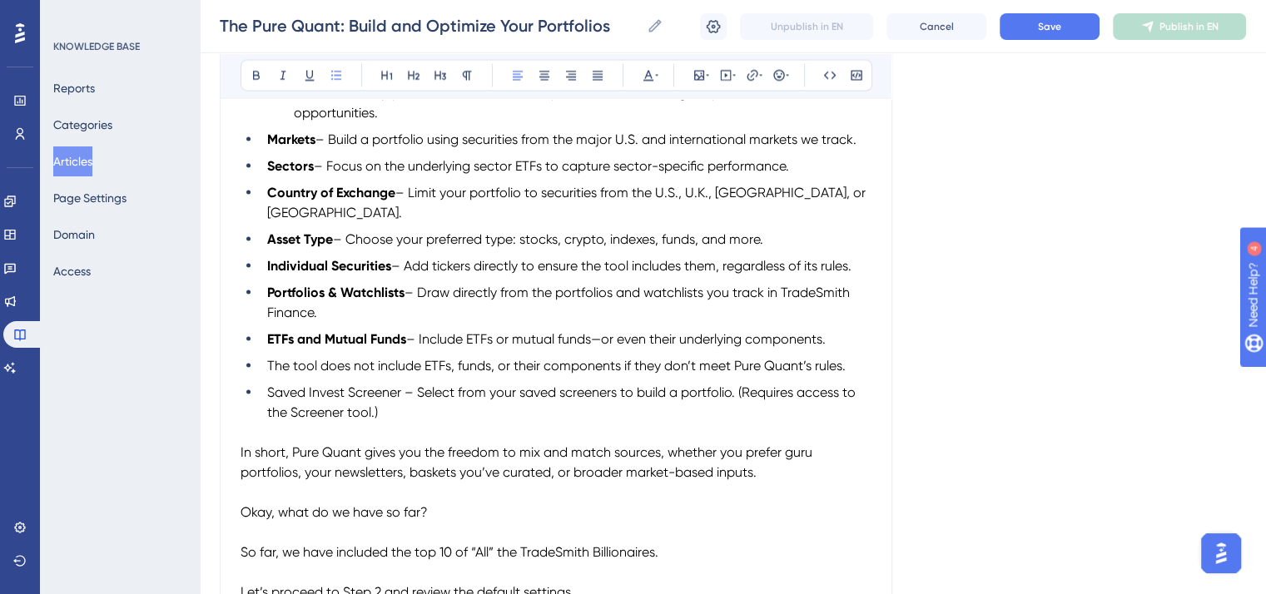
click at [267, 358] on span "The tool does not include ETFs, funds, or their components if they don’t meet P…" at bounding box center [556, 366] width 578 height 16
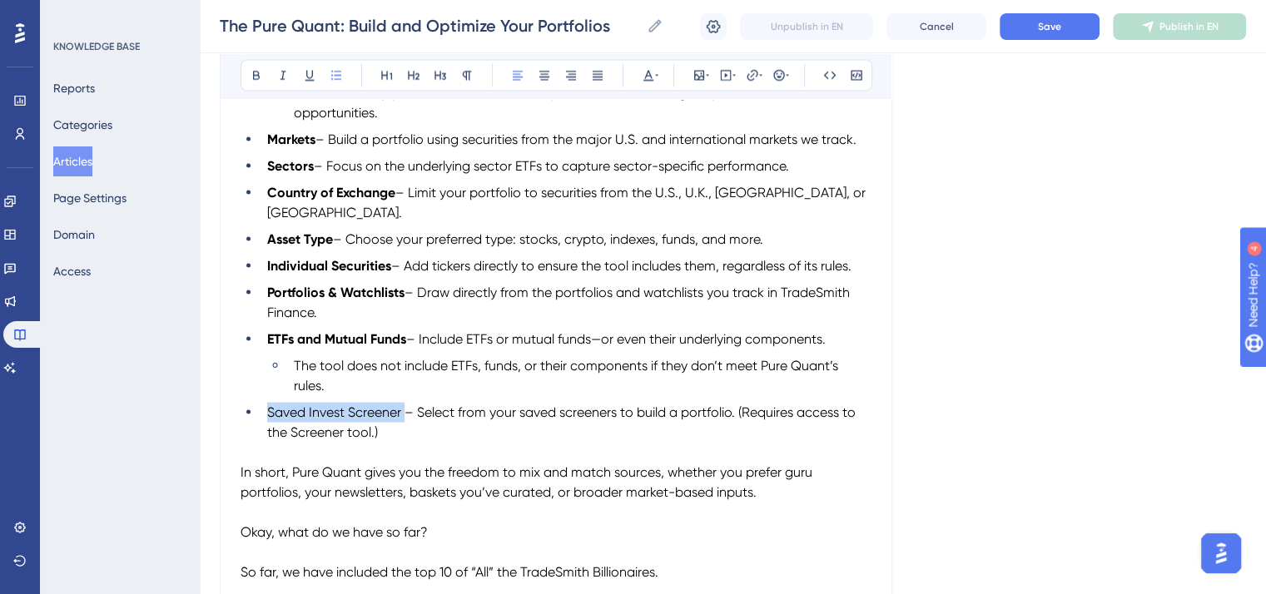
drag, startPoint x: 399, startPoint y: 400, endPoint x: 262, endPoint y: 405, distance: 136.5
click at [262, 405] on li "Saved Invest Screener – Select from your saved screeners to build a portfolio. …" at bounding box center [565, 423] width 611 height 40
click at [256, 72] on icon at bounding box center [256, 76] width 7 height 9
click at [438, 404] on span "– Select from your saved screeners to build a portfolio. (Requires access to th…" at bounding box center [563, 422] width 592 height 36
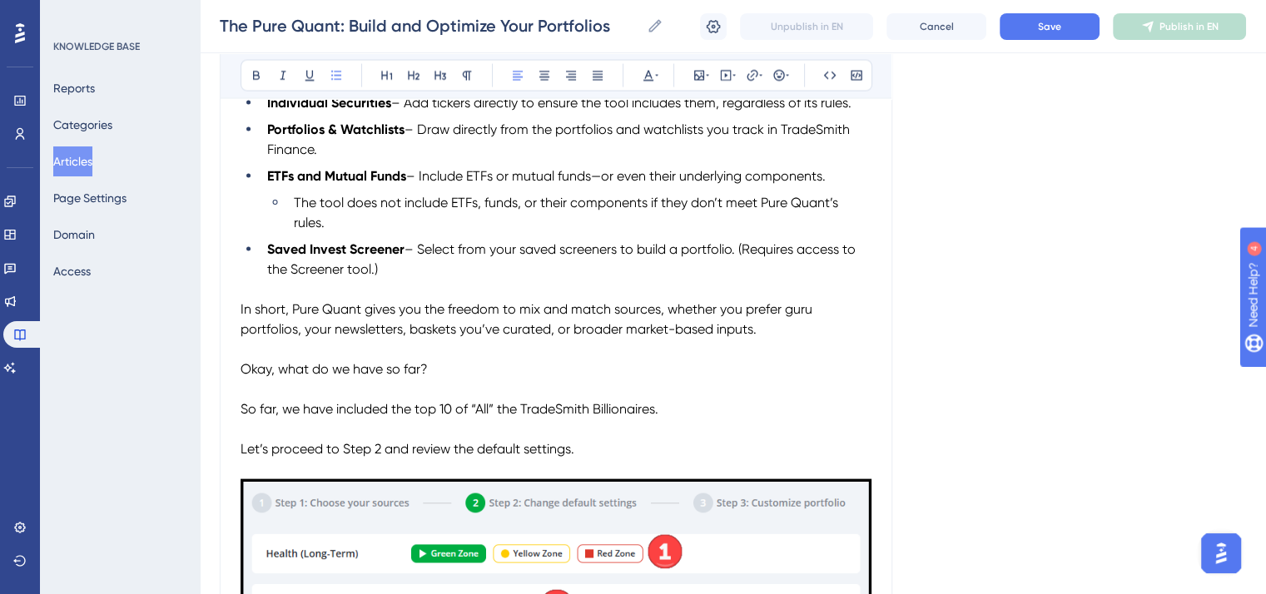
scroll to position [3384, 0]
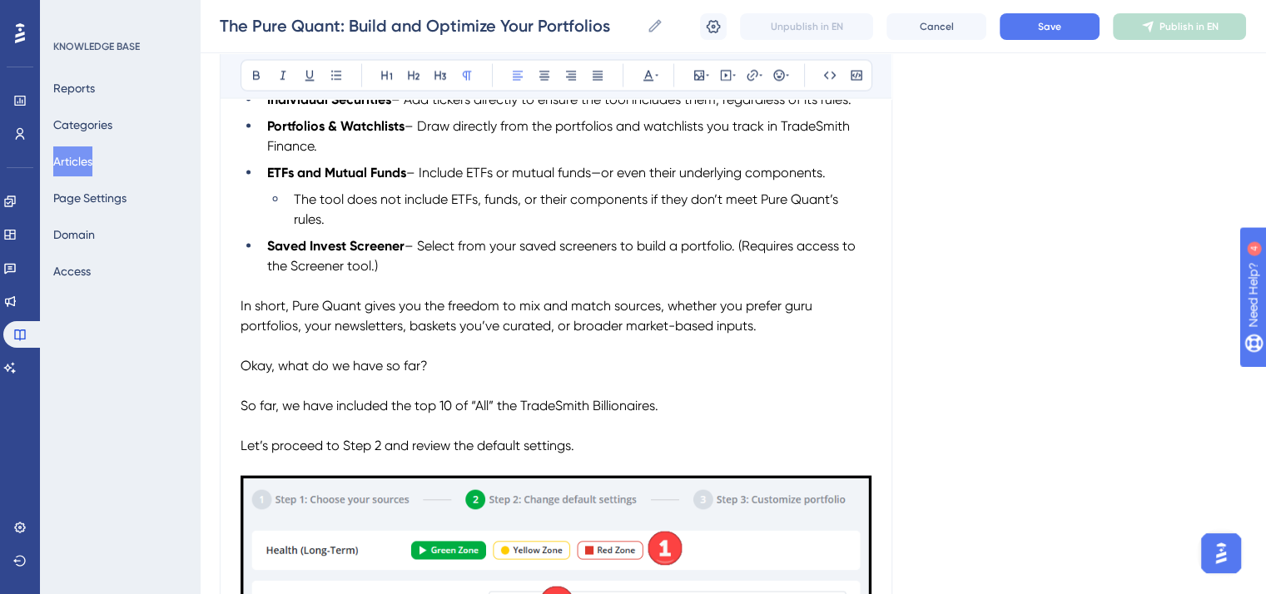
drag, startPoint x: 433, startPoint y: 353, endPoint x: 244, endPoint y: 354, distance: 189.7
click at [244, 356] on p "Okay, what do we have so far?" at bounding box center [555, 366] width 631 height 20
click at [254, 72] on icon at bounding box center [256, 75] width 13 height 13
click at [516, 356] on p "Okay, what do we have so far?" at bounding box center [555, 366] width 631 height 20
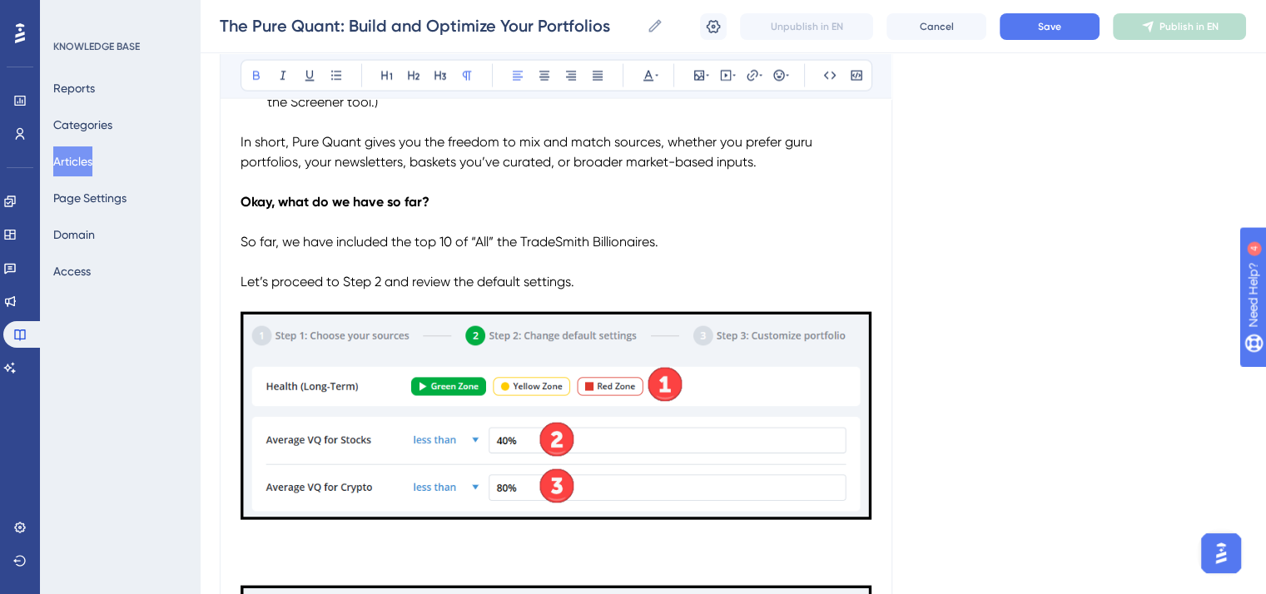
scroll to position [3550, 0]
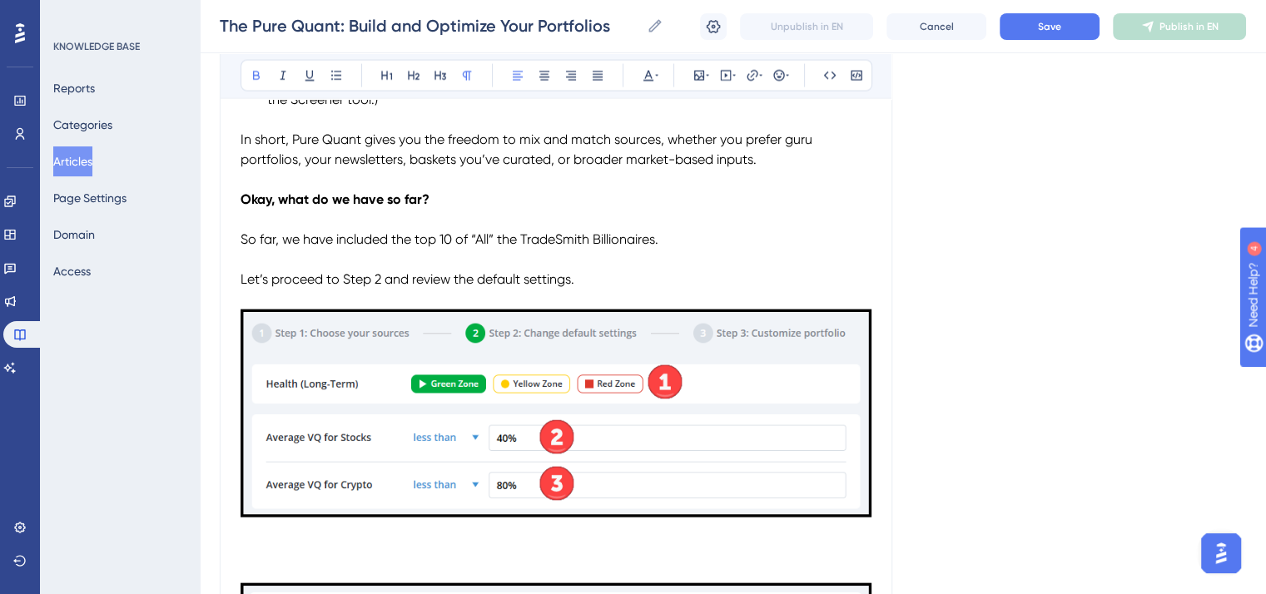
click at [572, 231] on span "So far, we have included the top 10 of “All” the TradeSmith Billionaires." at bounding box center [449, 239] width 418 height 16
click at [279, 74] on icon at bounding box center [282, 75] width 13 height 13
click at [666, 270] on p "Let’s proceed to Step 2 and review the default settings." at bounding box center [555, 280] width 631 height 20
drag, startPoint x: 535, startPoint y: 275, endPoint x: 241, endPoint y: 269, distance: 293.8
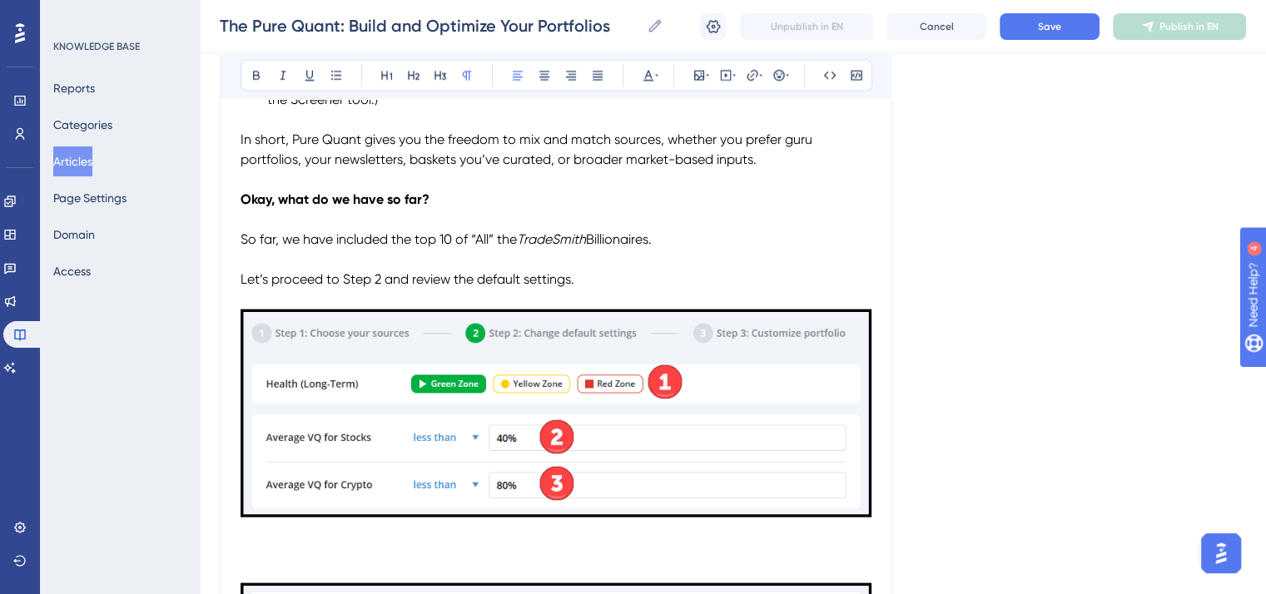
click at [241, 270] on p "Let’s proceed to Step 2 and review the default settings." at bounding box center [555, 280] width 631 height 20
click at [410, 72] on icon at bounding box center [413, 75] width 13 height 13
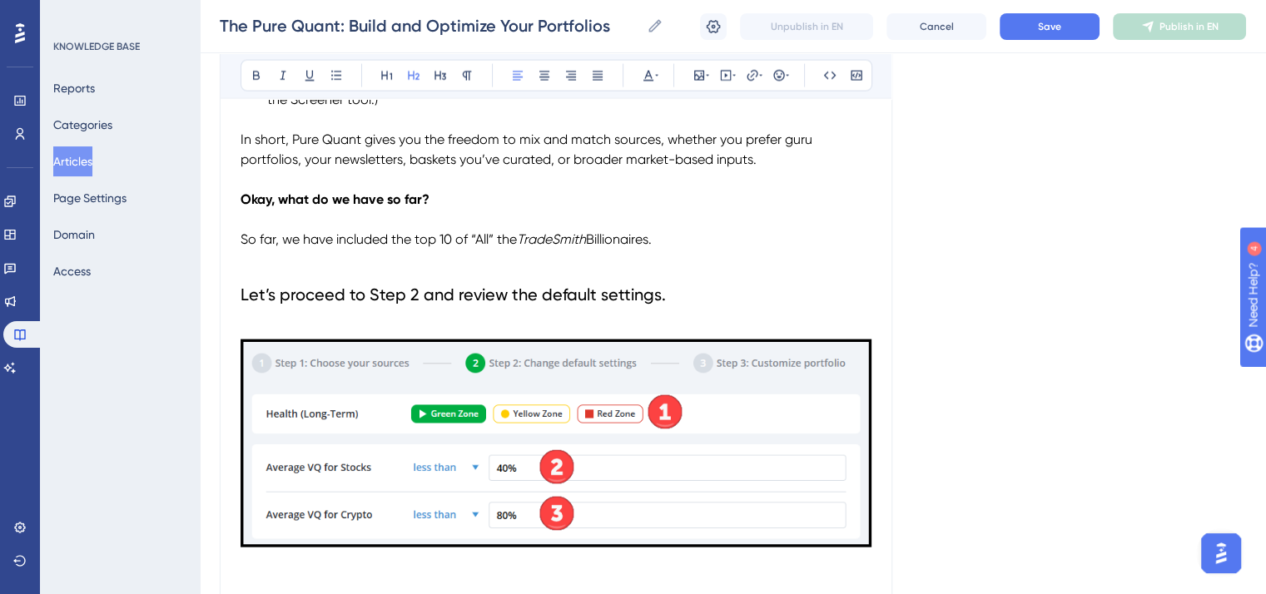
click at [731, 300] on h2 "Let’s proceed to Step 2 and review the default settings." at bounding box center [555, 295] width 631 height 50
click at [244, 260] on p "To enrich screen reader interactions, please activate Accessibility in Grammarl…" at bounding box center [555, 260] width 631 height 20
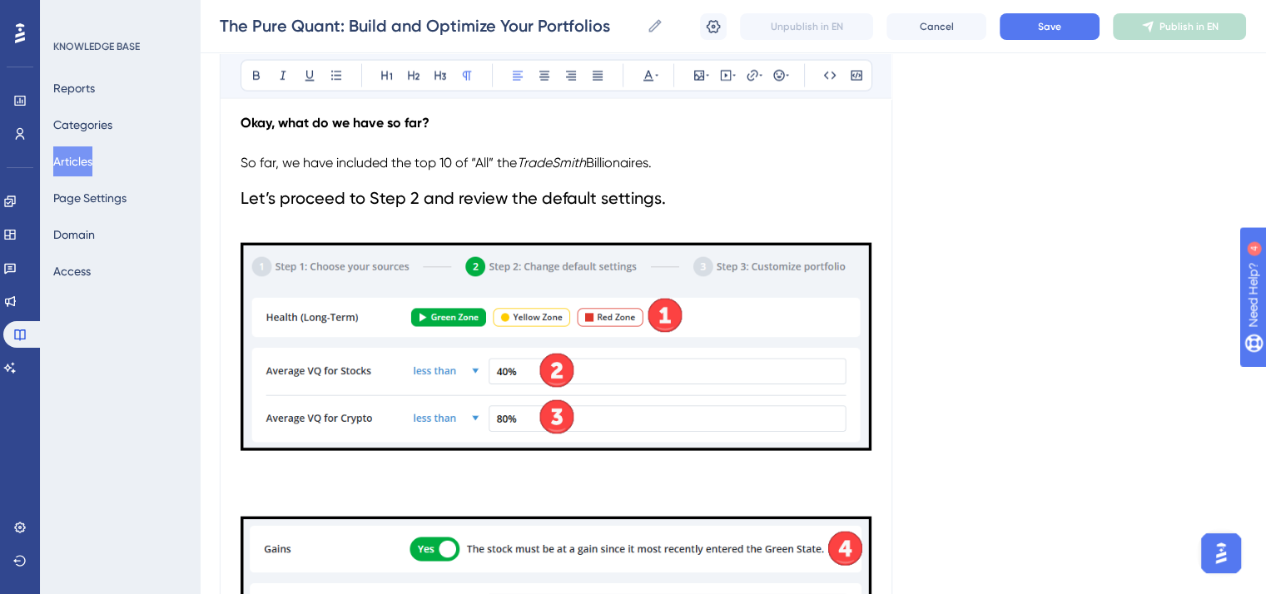
scroll to position [3717, 0]
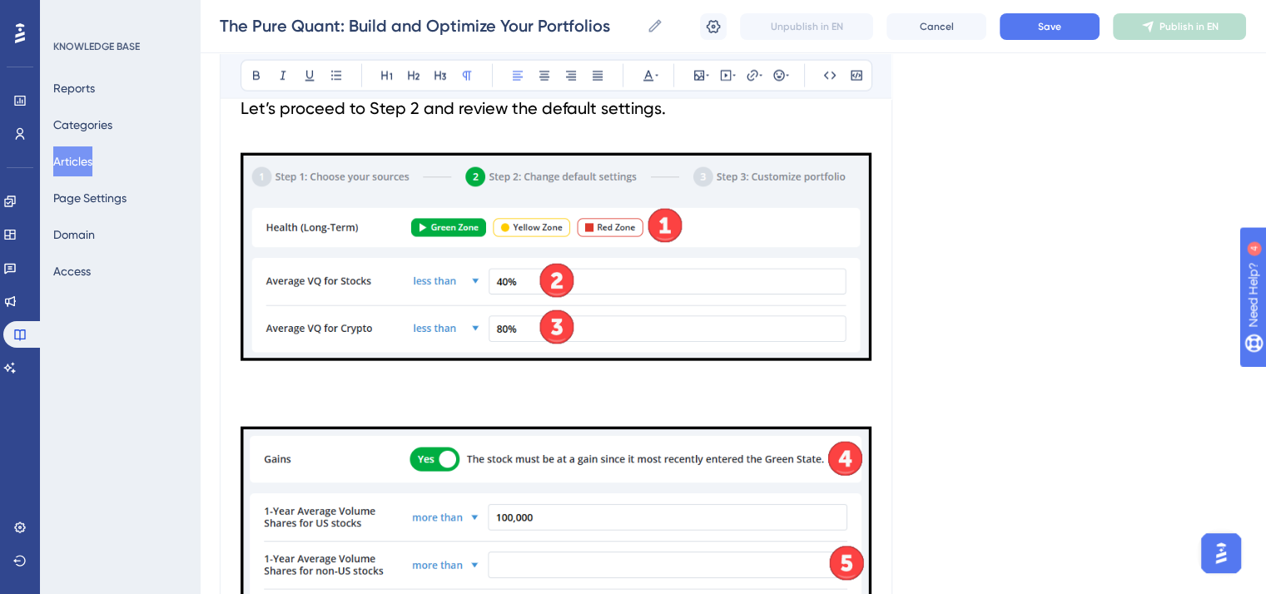
click at [260, 394] on p "To enrich screen reader interactions, please activate Accessibility in Grammarl…" at bounding box center [555, 397] width 631 height 20
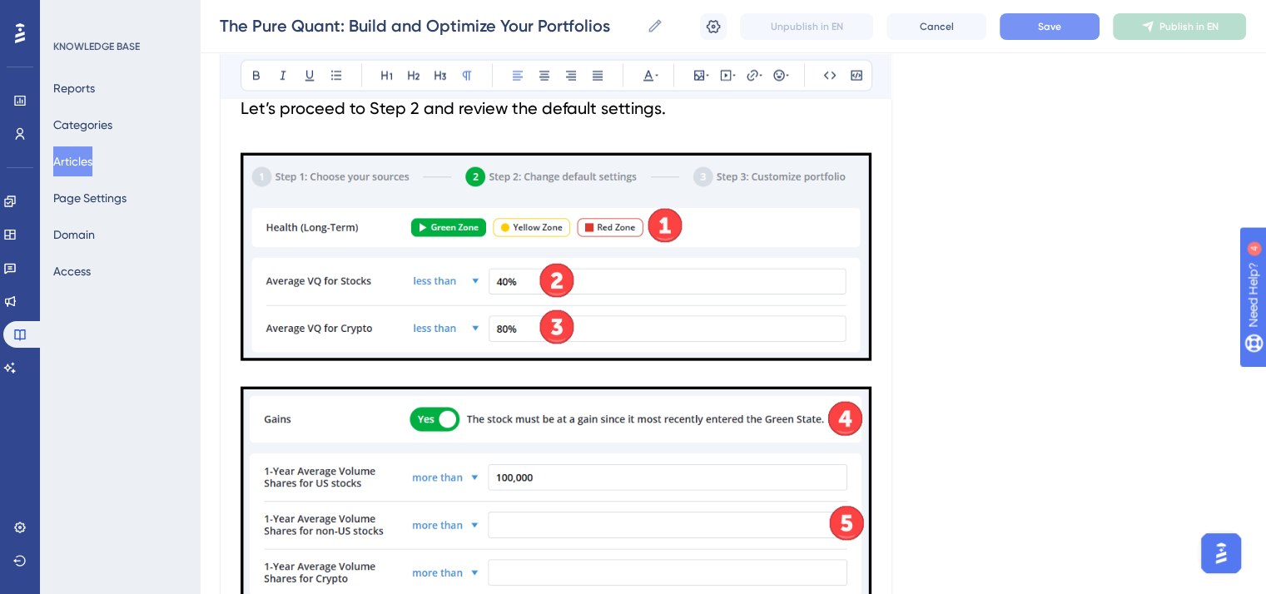
click at [1048, 31] on span "Save" at bounding box center [1049, 26] width 23 height 13
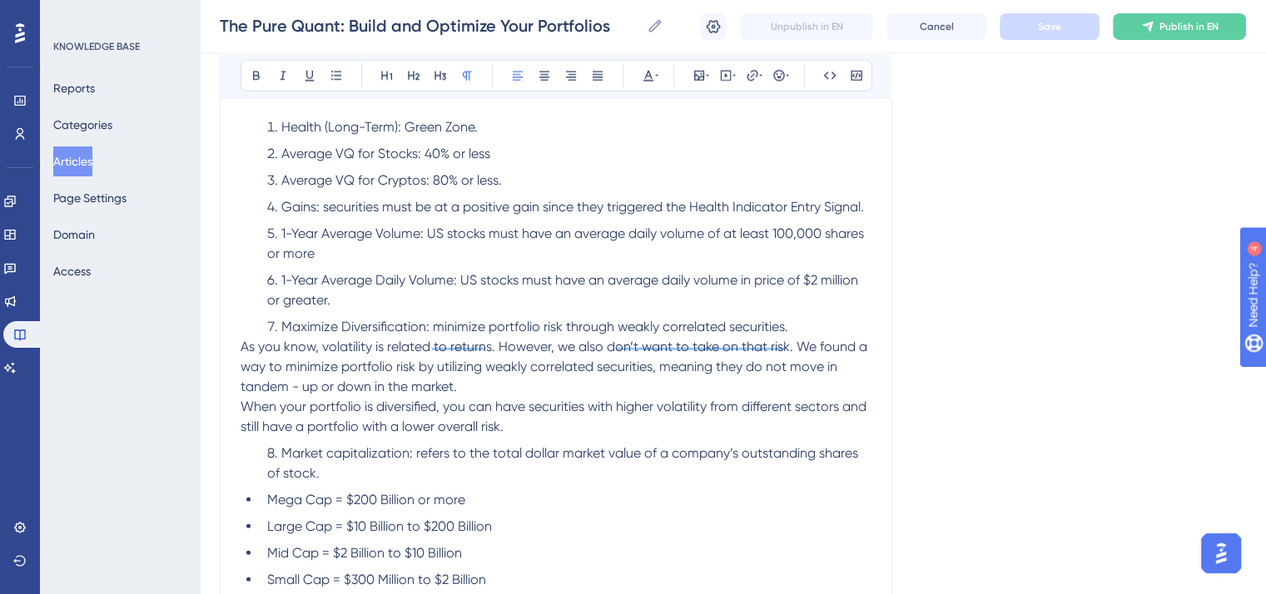
scroll to position [4466, 0]
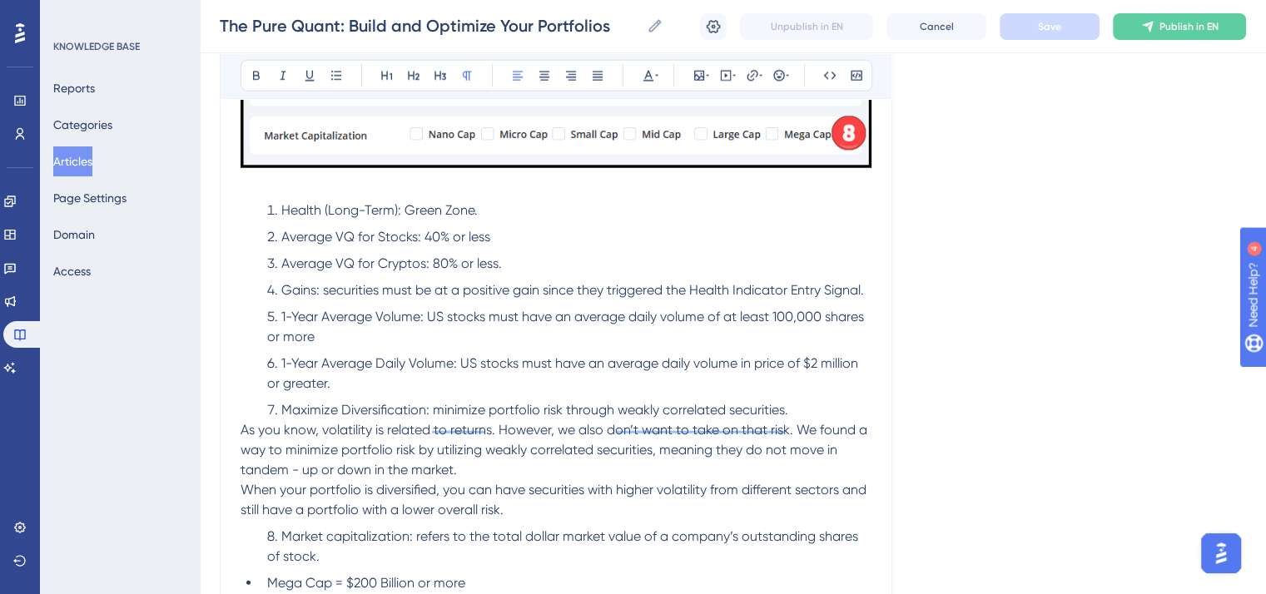
click at [241, 442] on span "As you know, volatility is related to returns. However, we also don’t want to t…" at bounding box center [555, 450] width 630 height 56
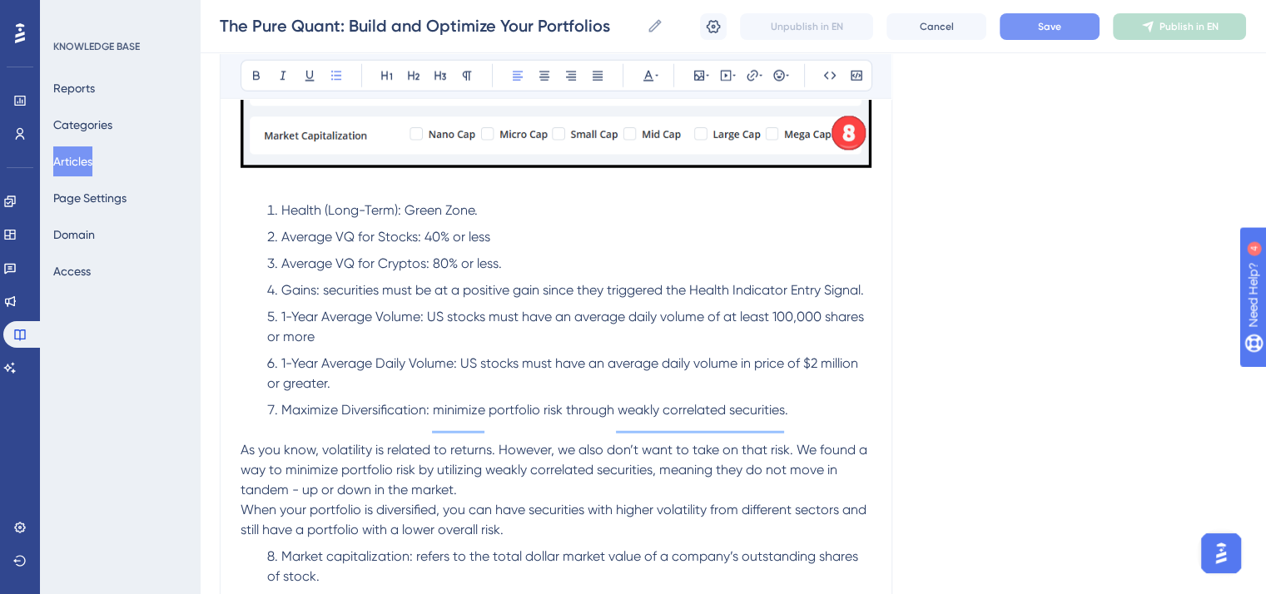
drag, startPoint x: 811, startPoint y: 426, endPoint x: 229, endPoint y: 200, distance: 624.8
click at [647, 72] on icon at bounding box center [647, 75] width 13 height 13
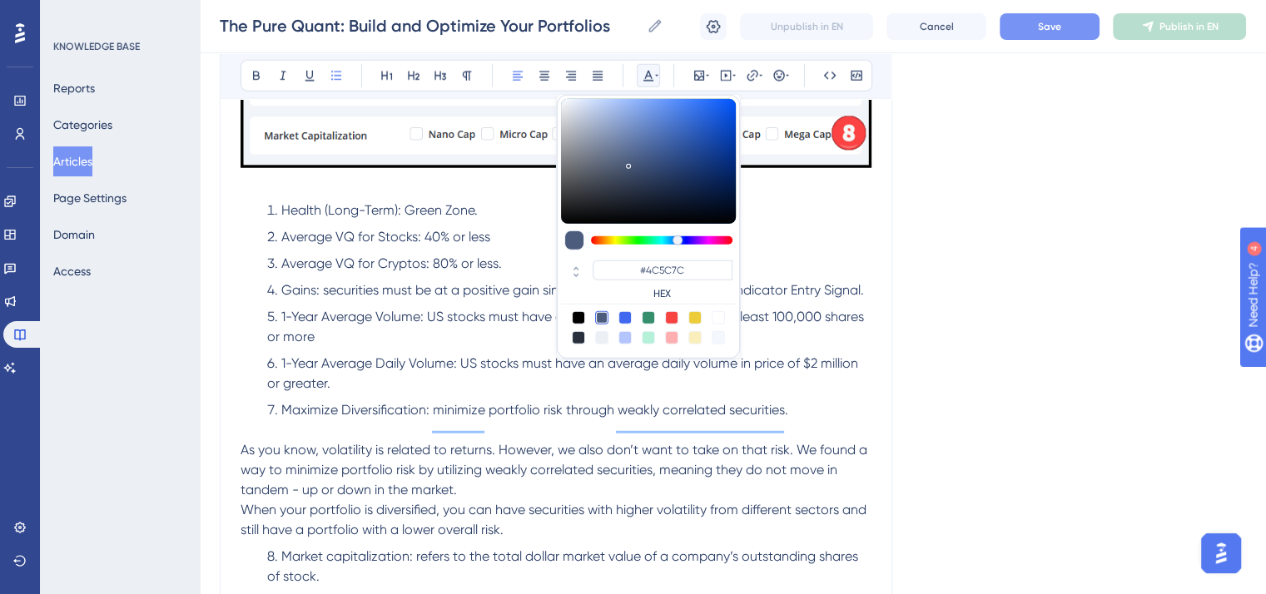
click at [576, 315] on div at bounding box center [578, 317] width 13 height 13
type input "#000000"
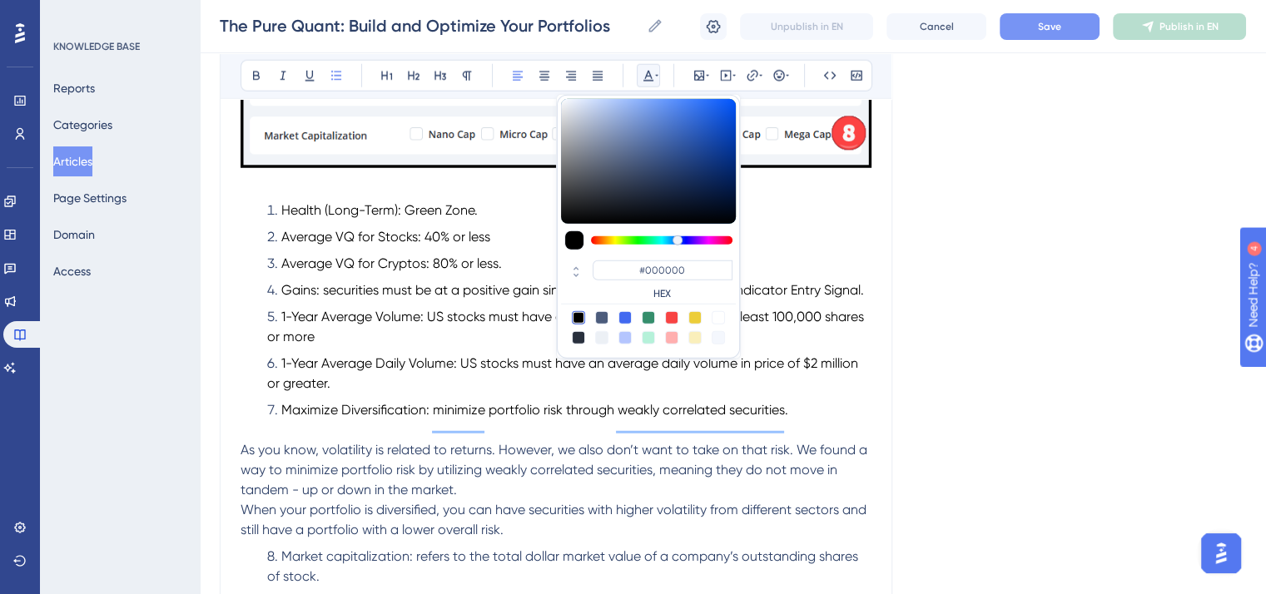
click at [513, 347] on li "1-Year Average Volume: US stocks must have an average daily volume of at least …" at bounding box center [565, 327] width 611 height 40
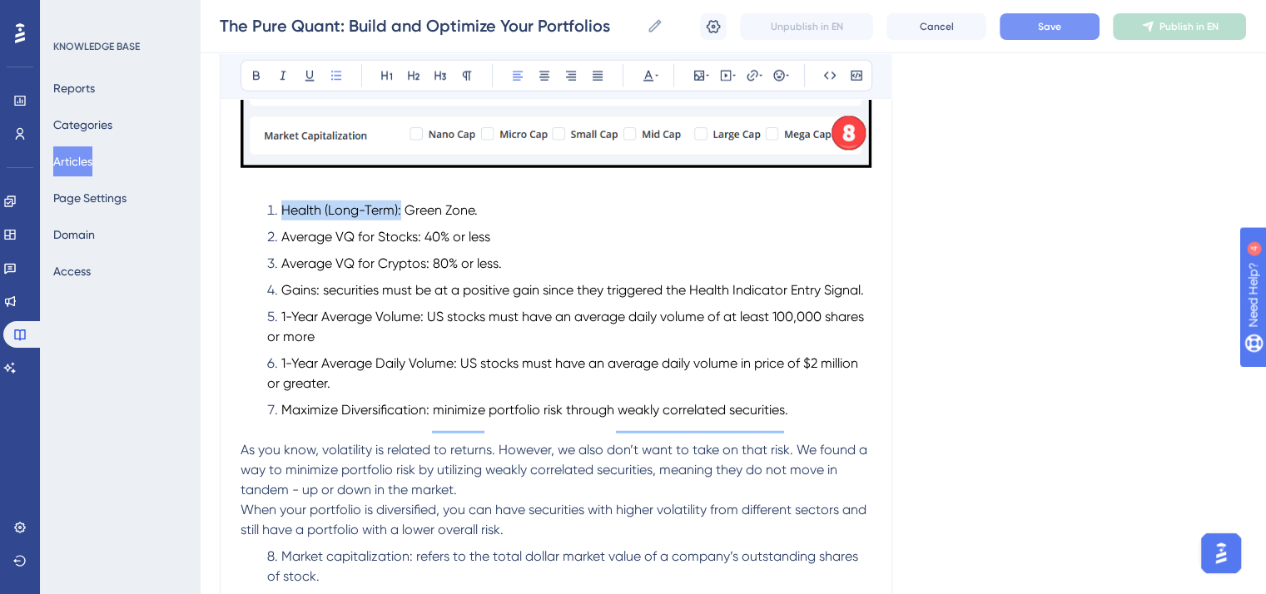
drag, startPoint x: 401, startPoint y: 201, endPoint x: 284, endPoint y: 202, distance: 117.3
click at [284, 202] on span "Health (Long-Term): Green Zone." at bounding box center [379, 210] width 196 height 16
click at [255, 72] on icon at bounding box center [256, 75] width 13 height 13
drag, startPoint x: 420, startPoint y: 228, endPoint x: 278, endPoint y: 230, distance: 142.3
click at [278, 230] on li "Average VQ for Stocks: 40% or less" at bounding box center [565, 237] width 611 height 20
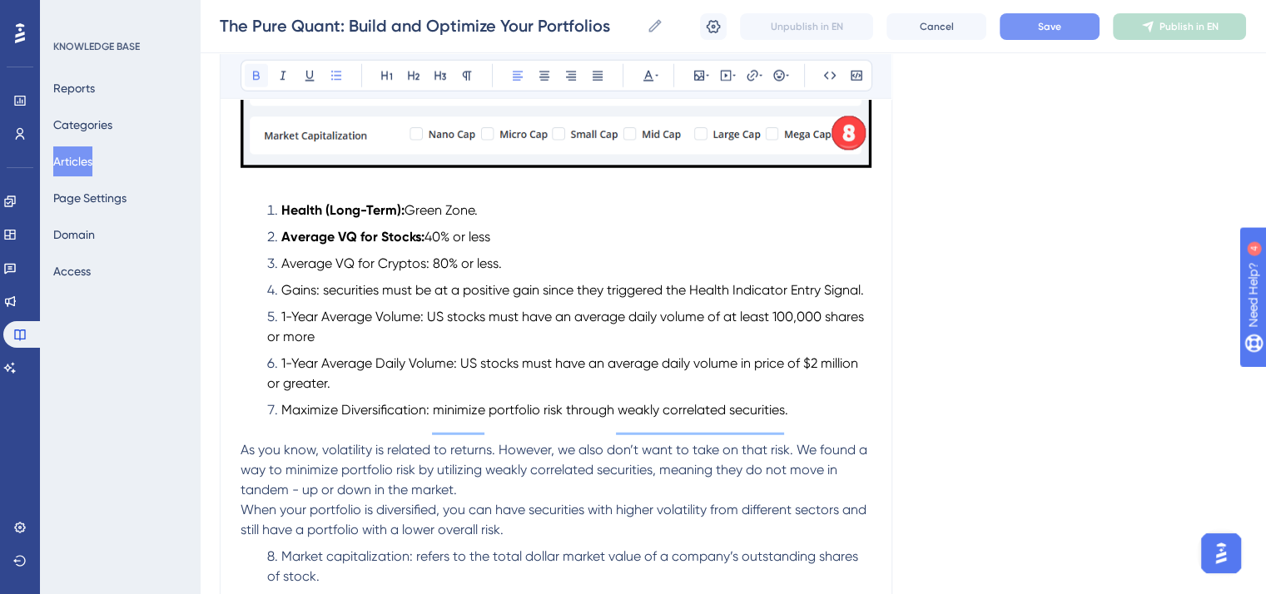
click at [256, 72] on icon at bounding box center [256, 76] width 7 height 9
drag, startPoint x: 426, startPoint y: 257, endPoint x: 283, endPoint y: 257, distance: 143.1
click at [283, 257] on span "Average VQ for Cryptos: 80% or less." at bounding box center [391, 263] width 220 height 16
click at [254, 73] on icon at bounding box center [256, 75] width 13 height 13
drag, startPoint x: 321, startPoint y: 284, endPoint x: 284, endPoint y: 284, distance: 37.4
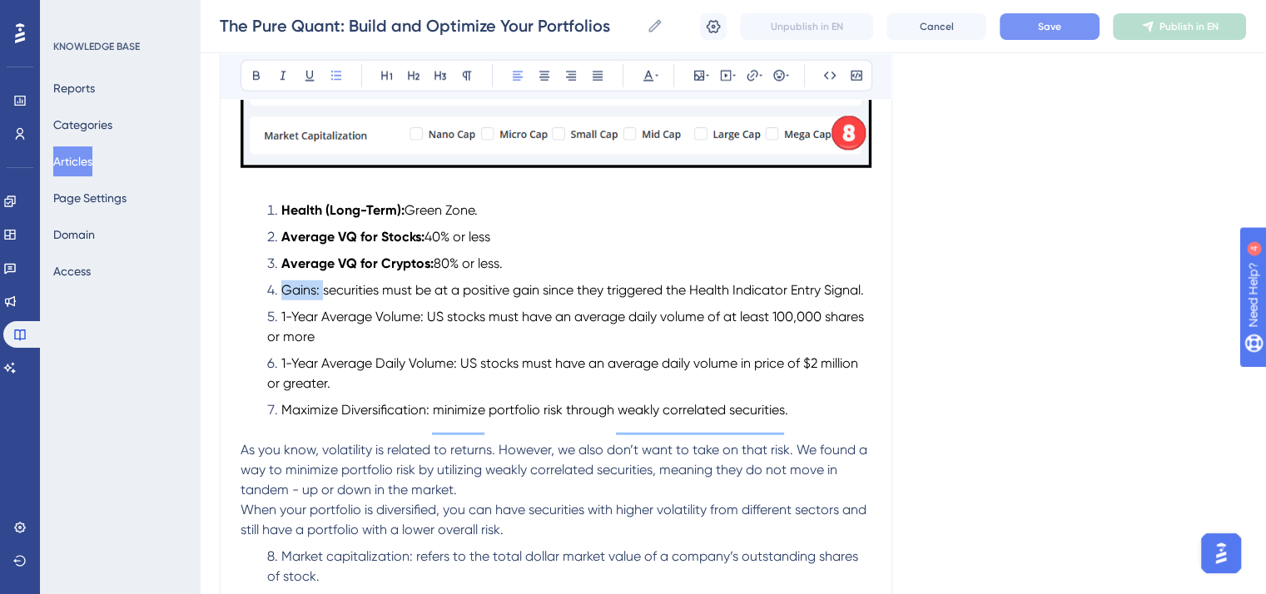
click at [284, 284] on span "Gains: securities must be at a positive gain since they triggered the Health In…" at bounding box center [572, 290] width 582 height 16
click at [259, 71] on icon at bounding box center [256, 75] width 13 height 13
drag, startPoint x: 423, startPoint y: 332, endPoint x: 279, endPoint y: 327, distance: 144.0
click at [279, 327] on li "1-Year Average Volume: US stocks must have an average daily volume of at least …" at bounding box center [565, 327] width 611 height 40
click at [256, 74] on icon at bounding box center [256, 75] width 13 height 13
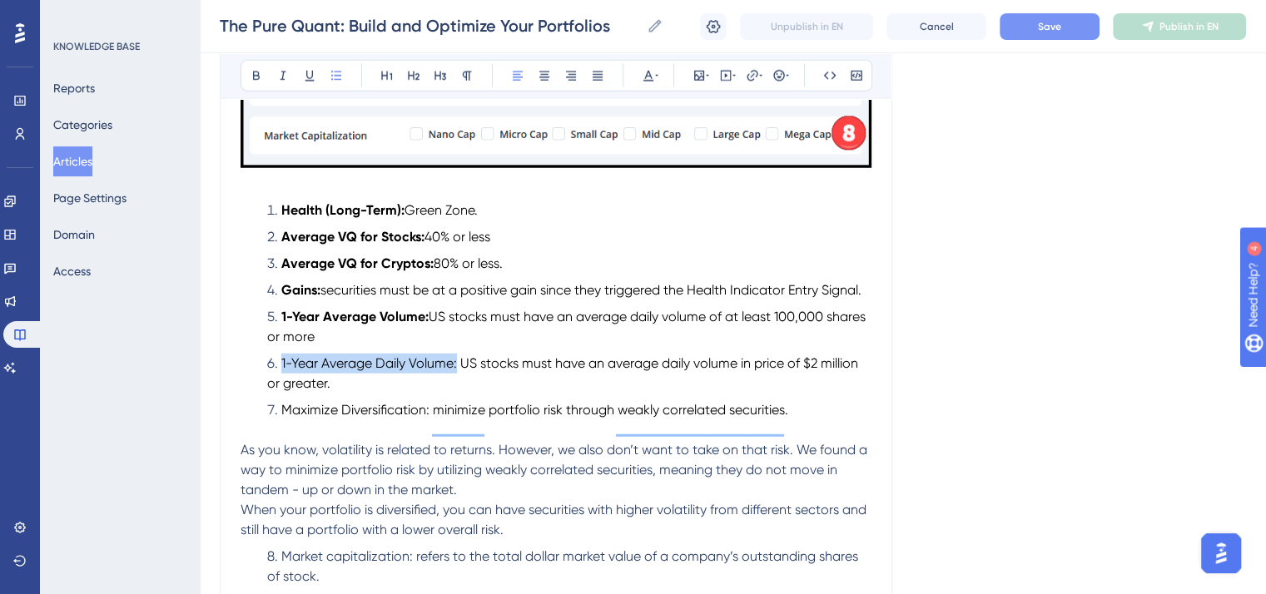
drag, startPoint x: 458, startPoint y: 377, endPoint x: 278, endPoint y: 375, distance: 179.7
click at [278, 375] on li "1-Year Average Daily Volume: US stocks must have an average daily volume in pri…" at bounding box center [565, 374] width 611 height 40
click at [257, 72] on icon at bounding box center [256, 76] width 7 height 9
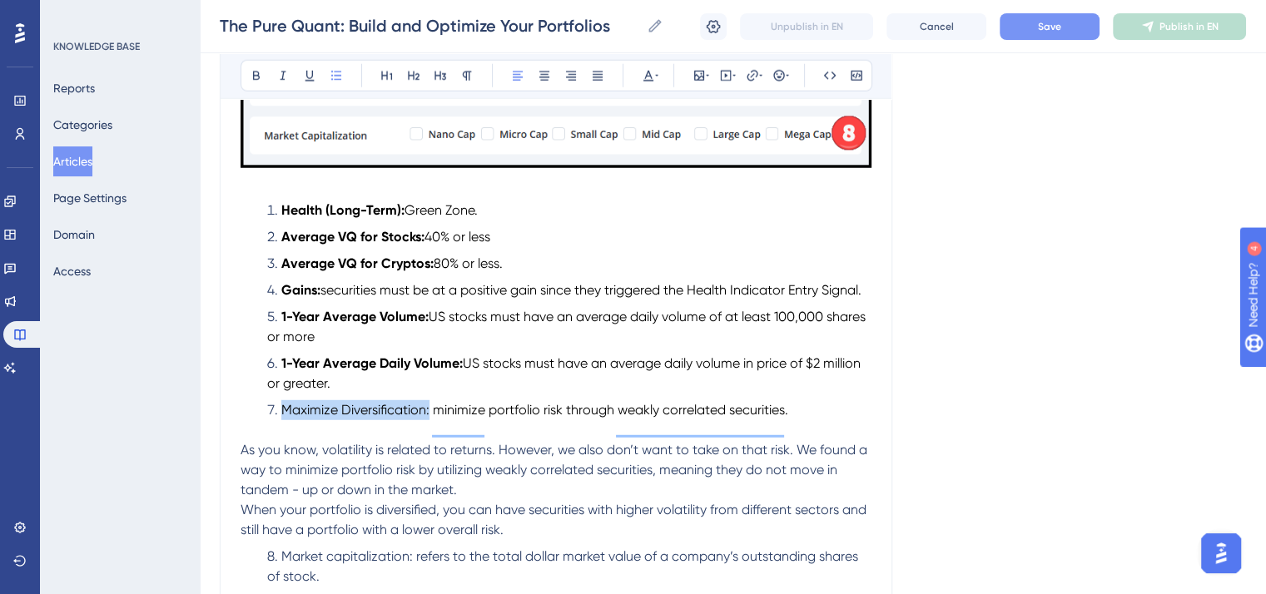
drag, startPoint x: 429, startPoint y: 428, endPoint x: 273, endPoint y: 424, distance: 156.5
click at [273, 420] on li "Maximize Diversification: minimize portfolio risk through weakly correlated sec…" at bounding box center [565, 410] width 611 height 20
click at [260, 76] on icon at bounding box center [256, 75] width 13 height 13
click at [427, 300] on li "Gains: securities must be at a positive gain since they triggered the Health In…" at bounding box center [565, 290] width 611 height 20
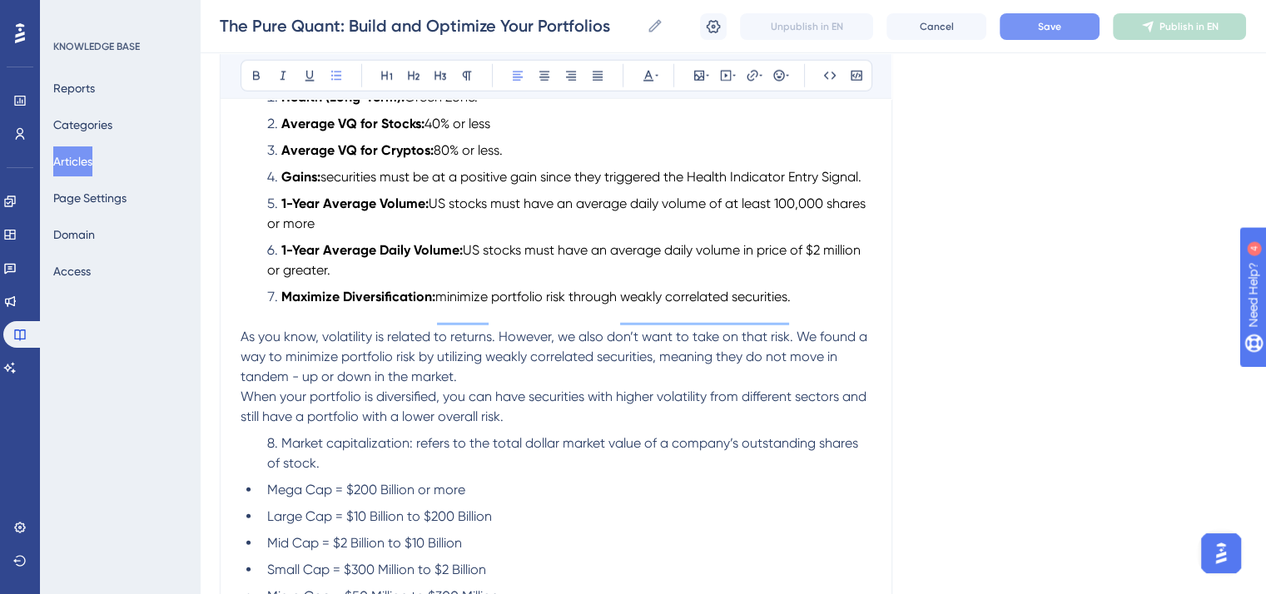
scroll to position [4632, 0]
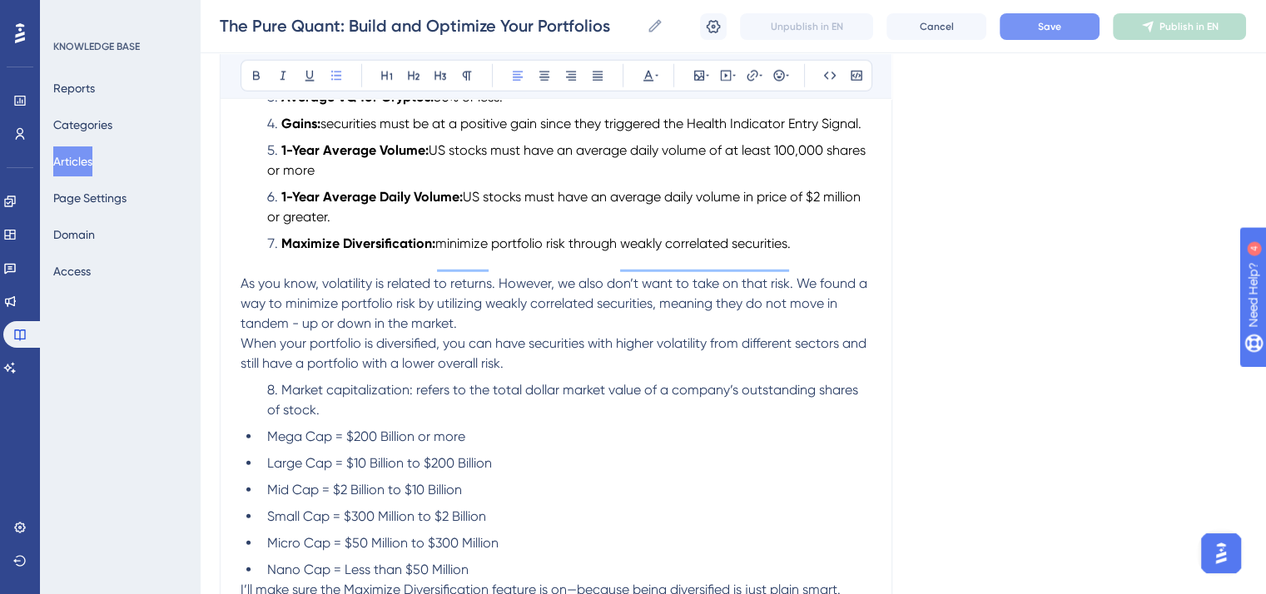
click at [240, 360] on span "When your portfolio is diversified, you can have securities with higher volatil…" at bounding box center [554, 353] width 629 height 36
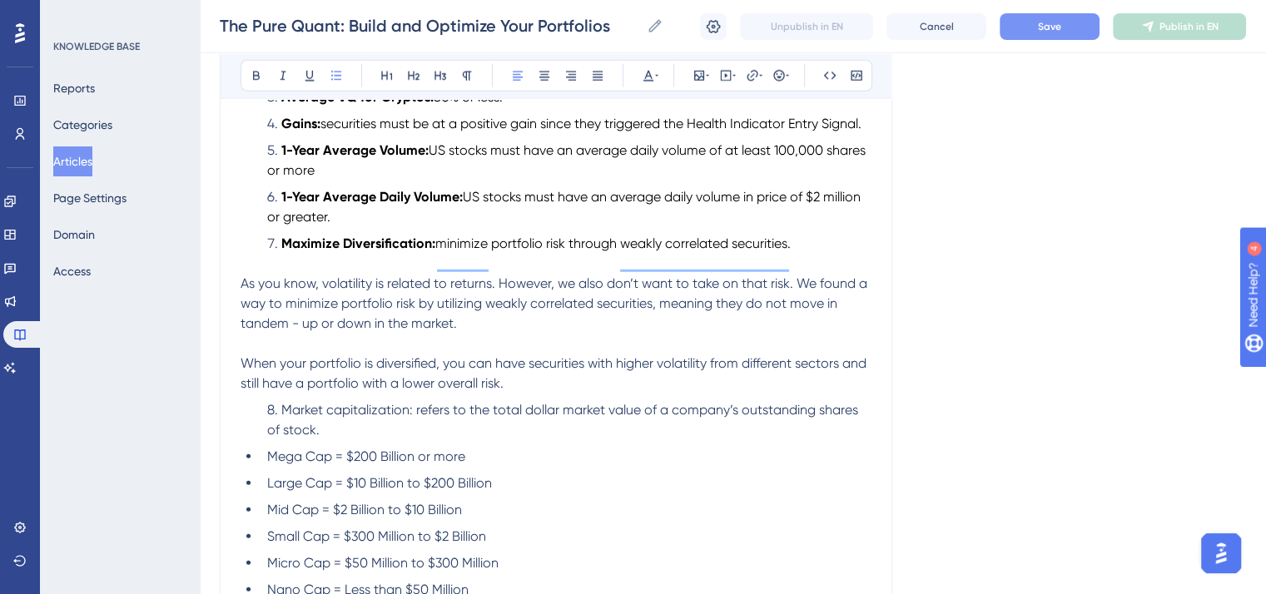
drag, startPoint x: 306, startPoint y: 450, endPoint x: 221, endPoint y: 307, distance: 166.4
click at [648, 71] on icon at bounding box center [648, 76] width 10 height 11
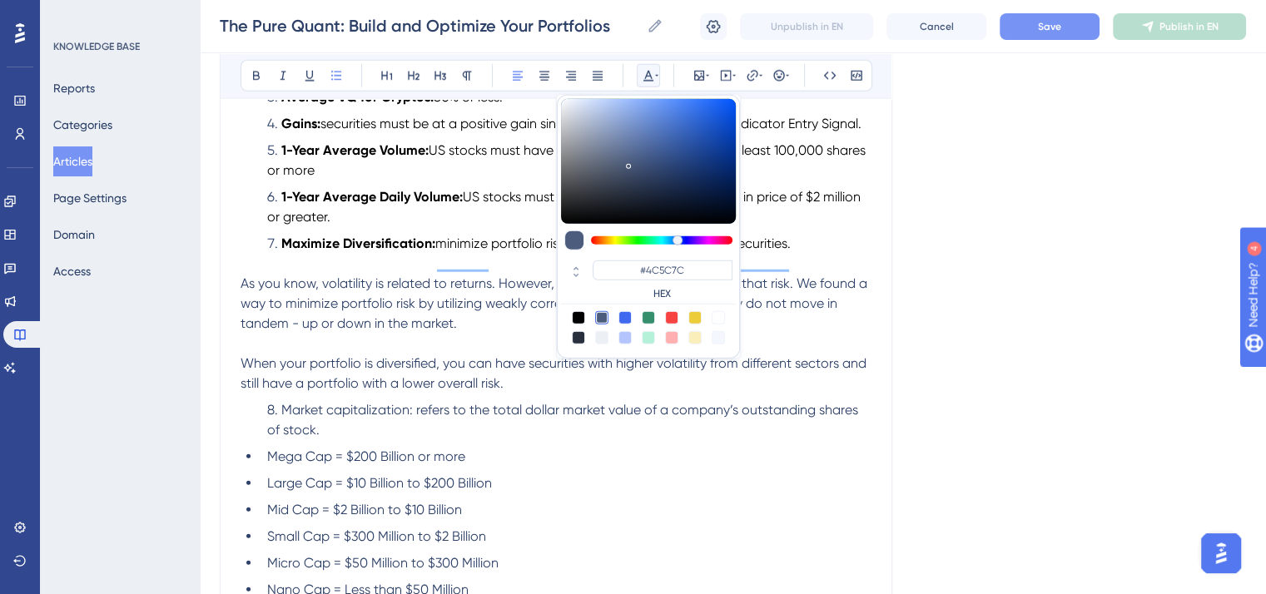
click at [581, 314] on div at bounding box center [578, 317] width 13 height 13
type input "#000000"
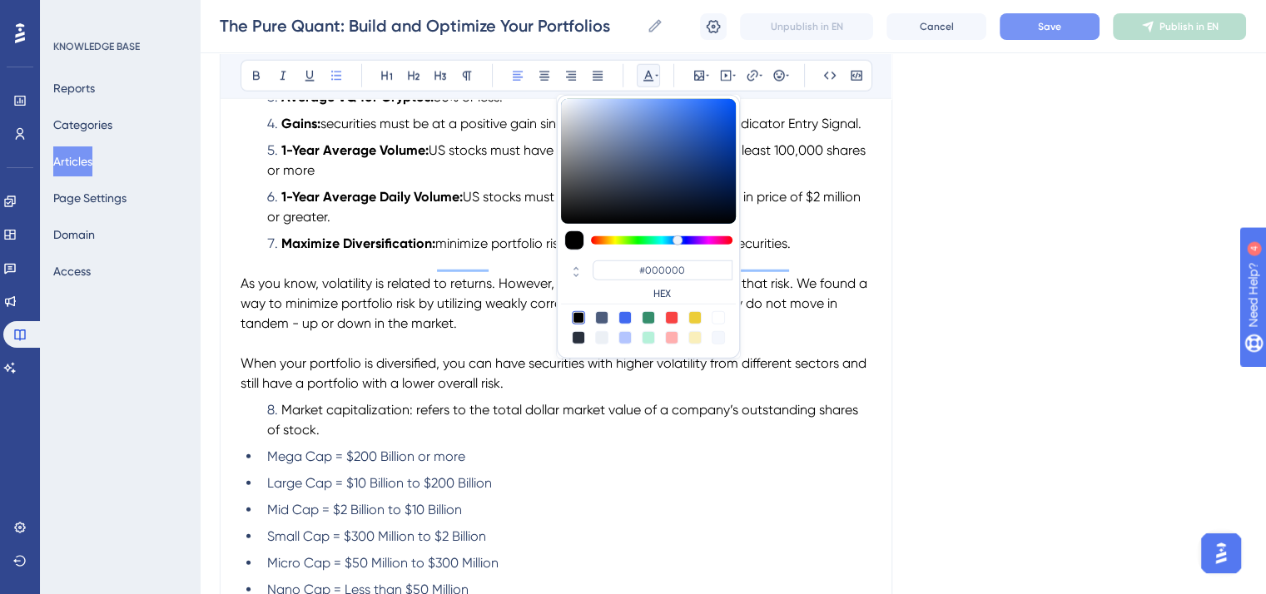
click at [561, 493] on li "Large Cap = $10 Billion to $200 Billion" at bounding box center [565, 483] width 611 height 20
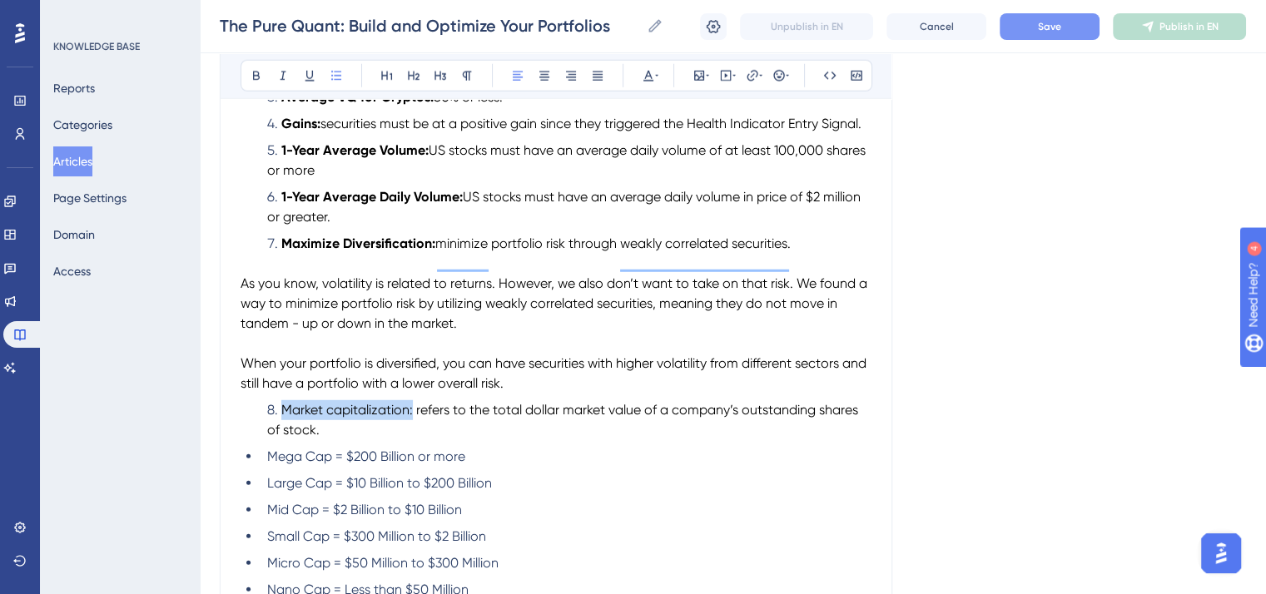
drag, startPoint x: 412, startPoint y: 428, endPoint x: 260, endPoint y: 424, distance: 151.5
click at [260, 424] on li "Market capitalization: refers to the total dollar market value of a company’s o…" at bounding box center [565, 420] width 611 height 40
click at [254, 67] on button at bounding box center [256, 75] width 23 height 23
click at [561, 387] on span "When your portfolio is diversified, you can have securities with higher volatil…" at bounding box center [554, 373] width 629 height 36
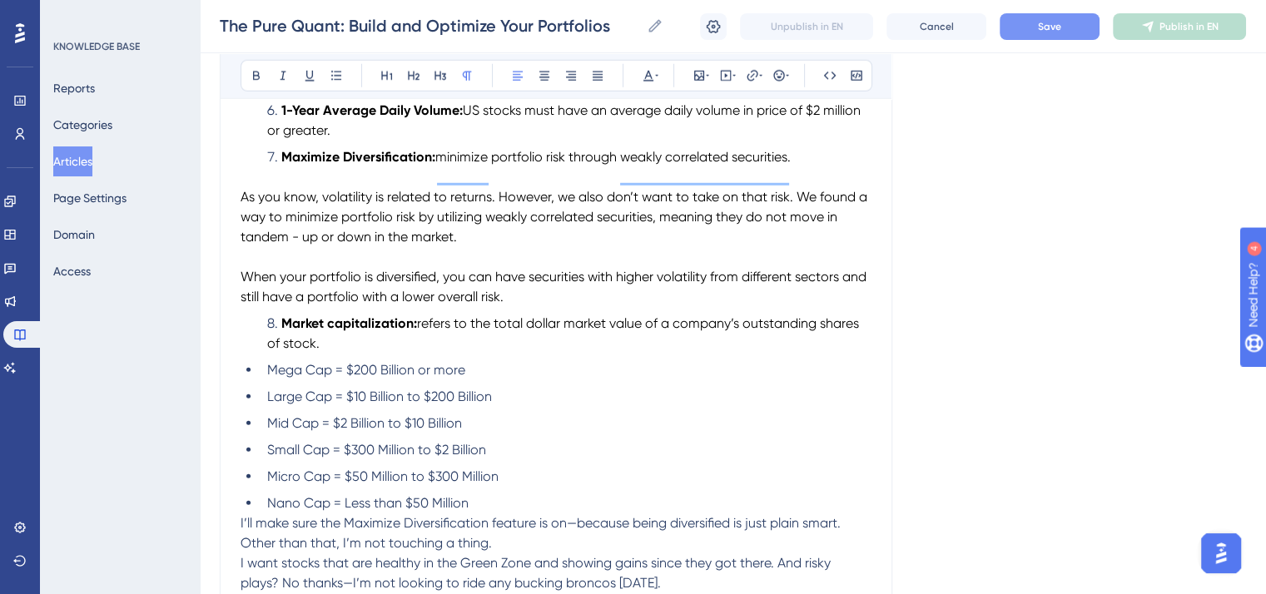
scroll to position [4882, 0]
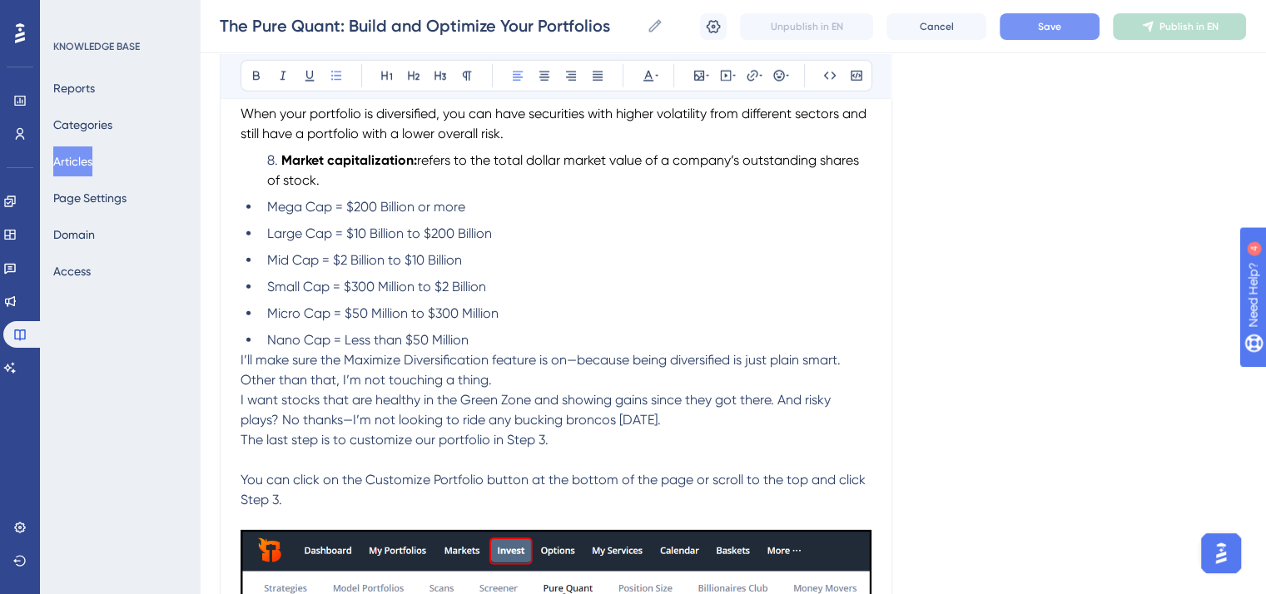
drag, startPoint x: 360, startPoint y: 343, endPoint x: 243, endPoint y: 224, distance: 167.1
click at [243, 224] on ul "Mega Cap = $200 Billion or more Large Cap = $10 Billion to $200 Billion Mid Cap…" at bounding box center [555, 273] width 631 height 153
click at [653, 72] on icon at bounding box center [647, 75] width 13 height 13
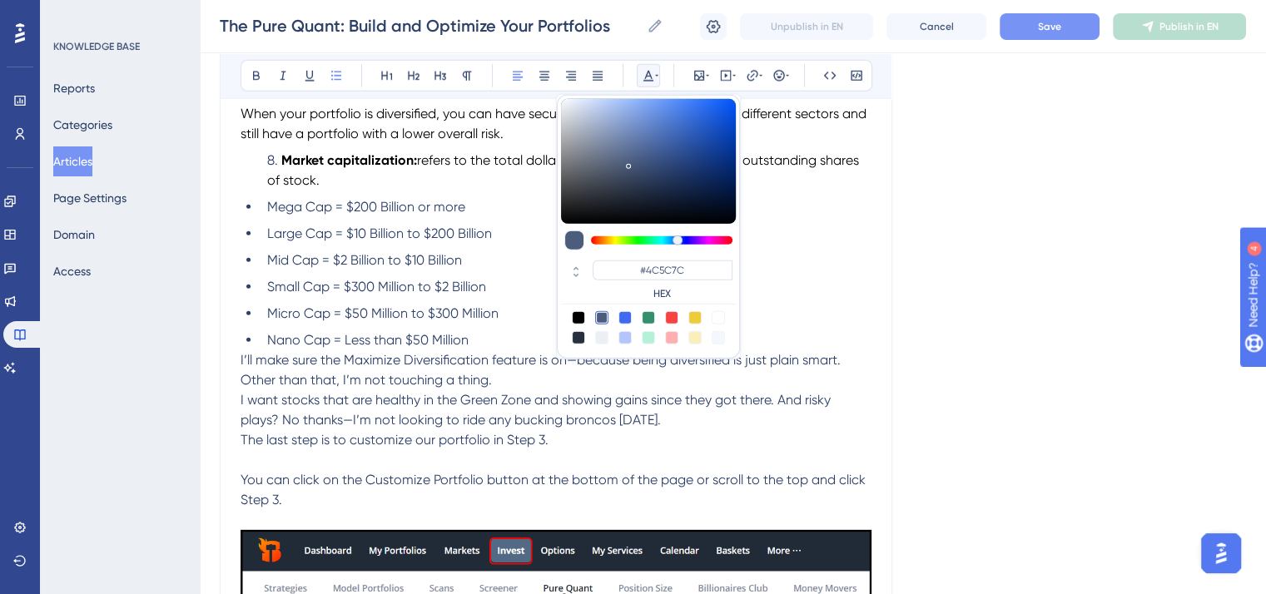
click at [576, 312] on div at bounding box center [578, 317] width 13 height 13
type input "#000000"
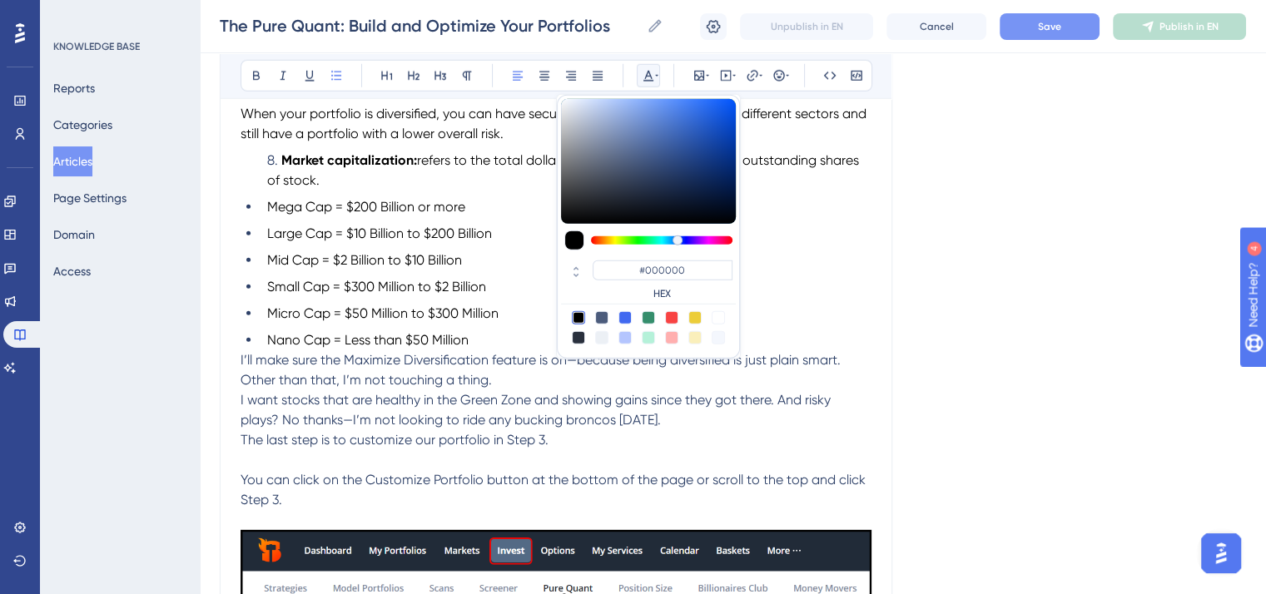
click at [536, 270] on li "Mid Cap = $2 Billion to $10 Billion" at bounding box center [565, 260] width 611 height 20
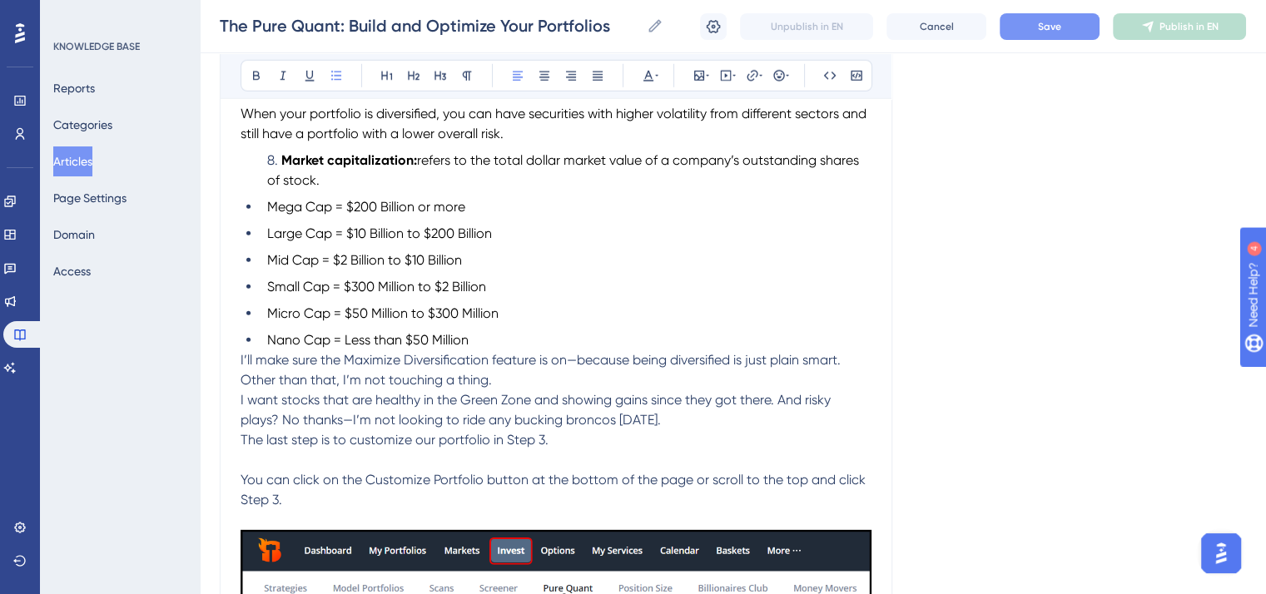
click at [329, 191] on li "Market capitalization: refers to the total dollar market value of a company’s o…" at bounding box center [565, 171] width 611 height 40
click at [269, 215] on span "Mega Cap = $200 Billion or more" at bounding box center [366, 207] width 198 height 16
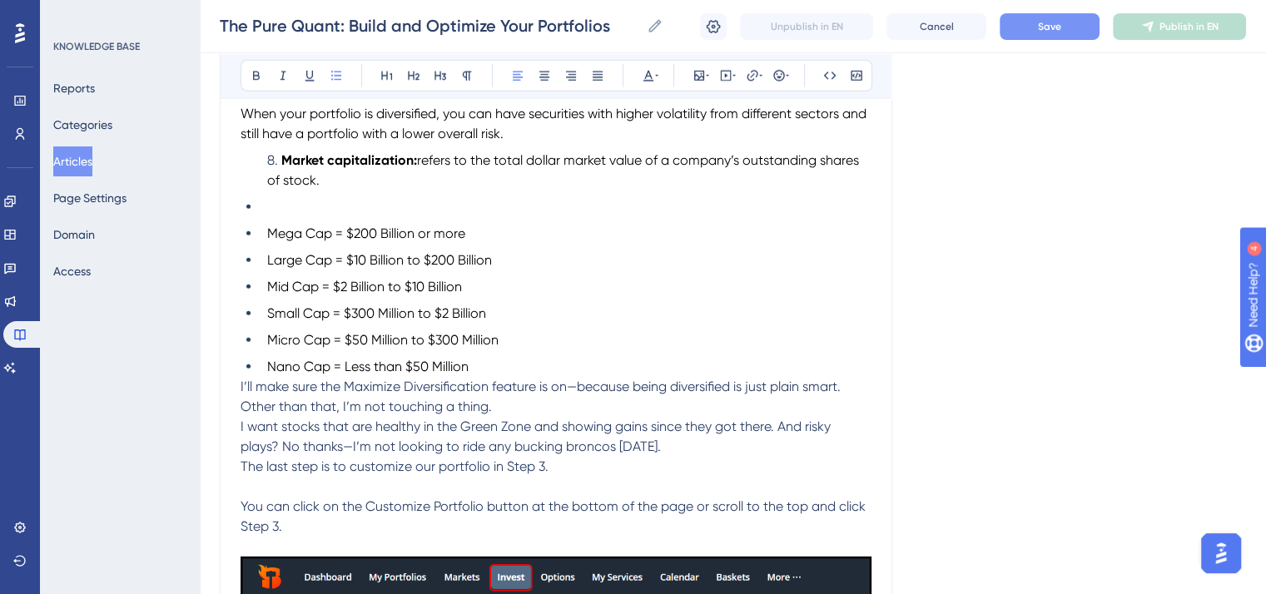
click at [260, 217] on li "To enrich screen reader interactions, please activate Accessibility in Grammarl…" at bounding box center [565, 207] width 611 height 20
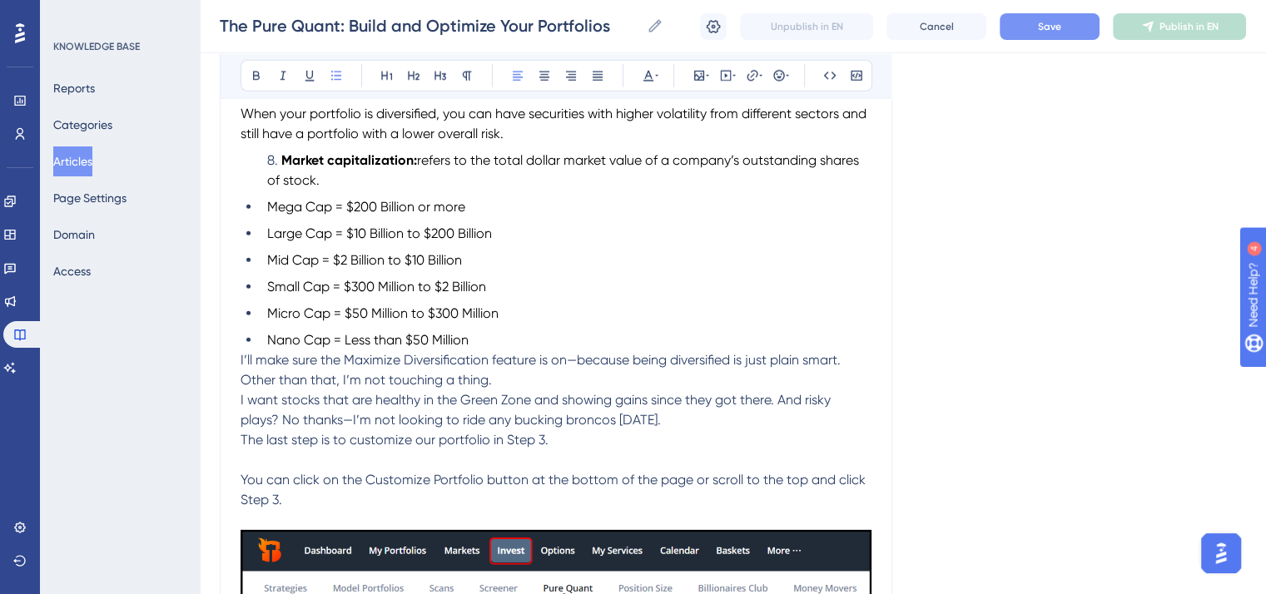
click at [240, 377] on span "I’ll make sure the Maximize Diversification feature is on—because being diversi…" at bounding box center [541, 370] width 603 height 36
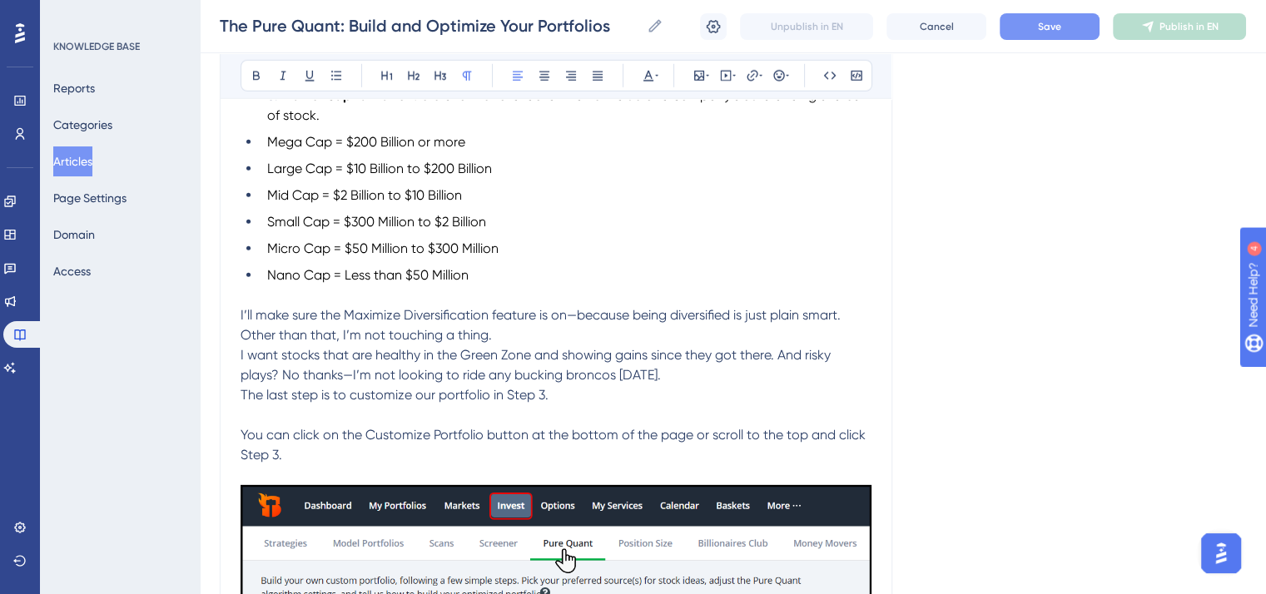
scroll to position [4965, 0]
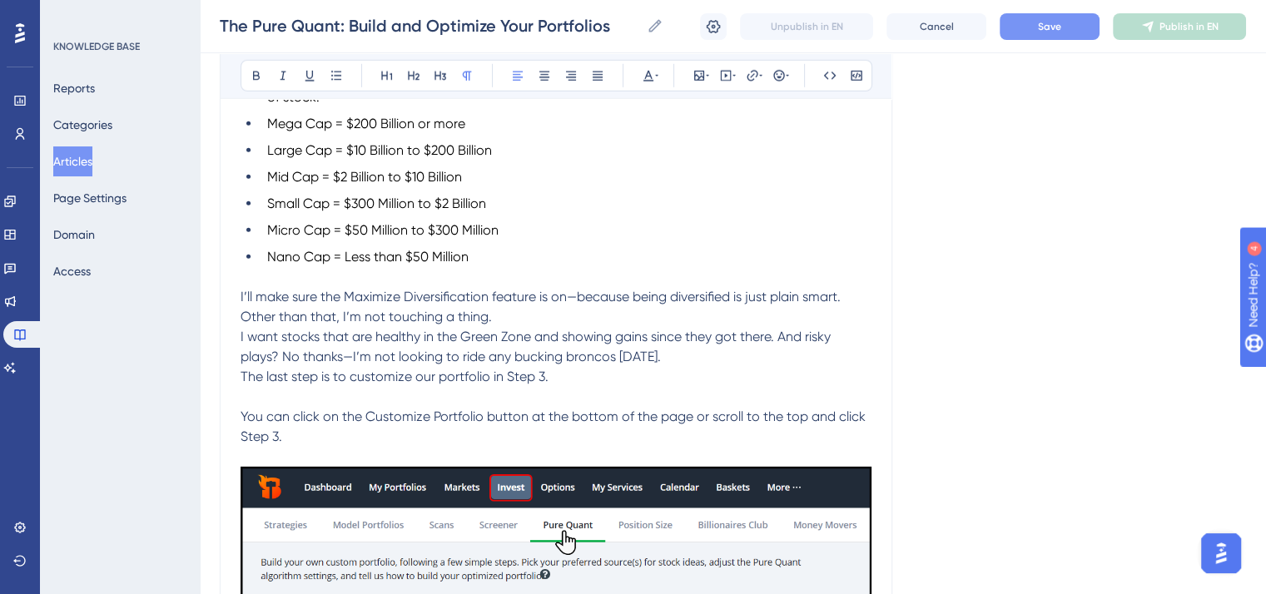
click at [240, 353] on span "I want stocks that are healthy in the Green Zone and showing gains since they g…" at bounding box center [536, 347] width 593 height 36
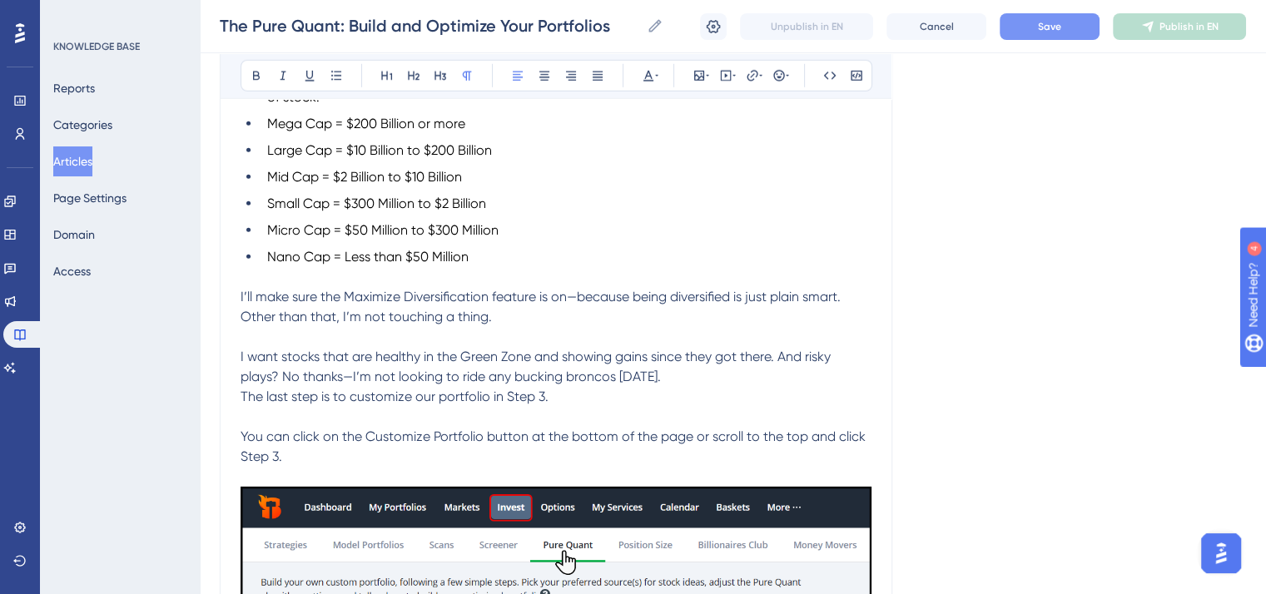
drag, startPoint x: 288, startPoint y: 478, endPoint x: 235, endPoint y: 310, distance: 176.1
click at [650, 72] on icon at bounding box center [647, 75] width 13 height 13
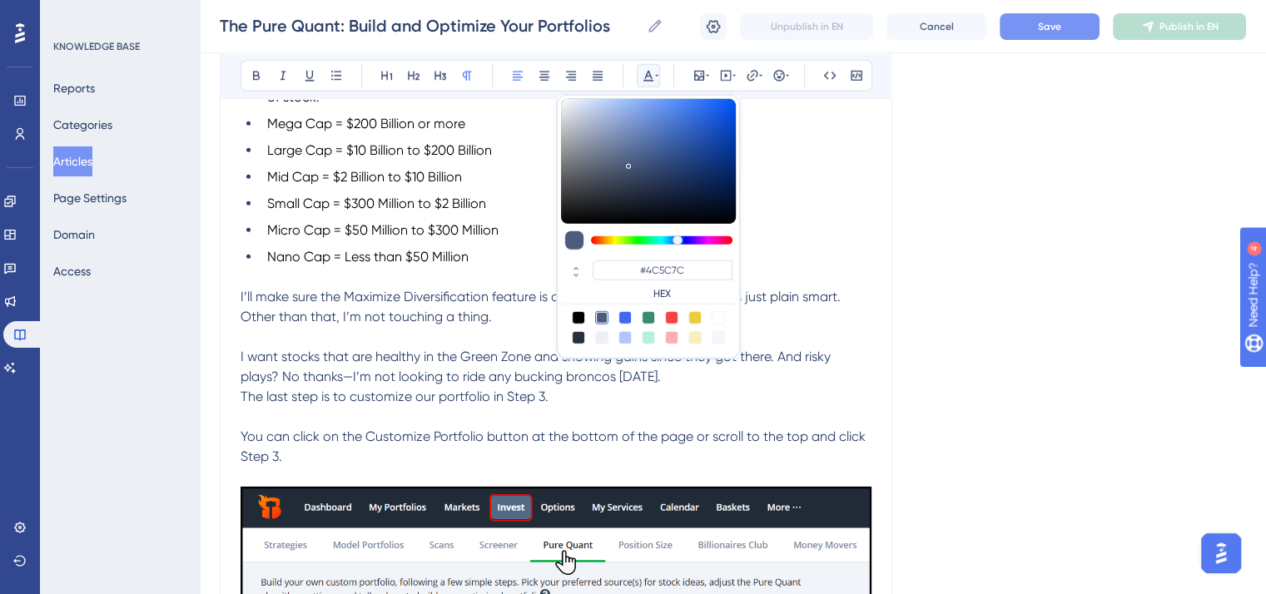
click at [578, 312] on div at bounding box center [578, 317] width 13 height 13
type input "#000000"
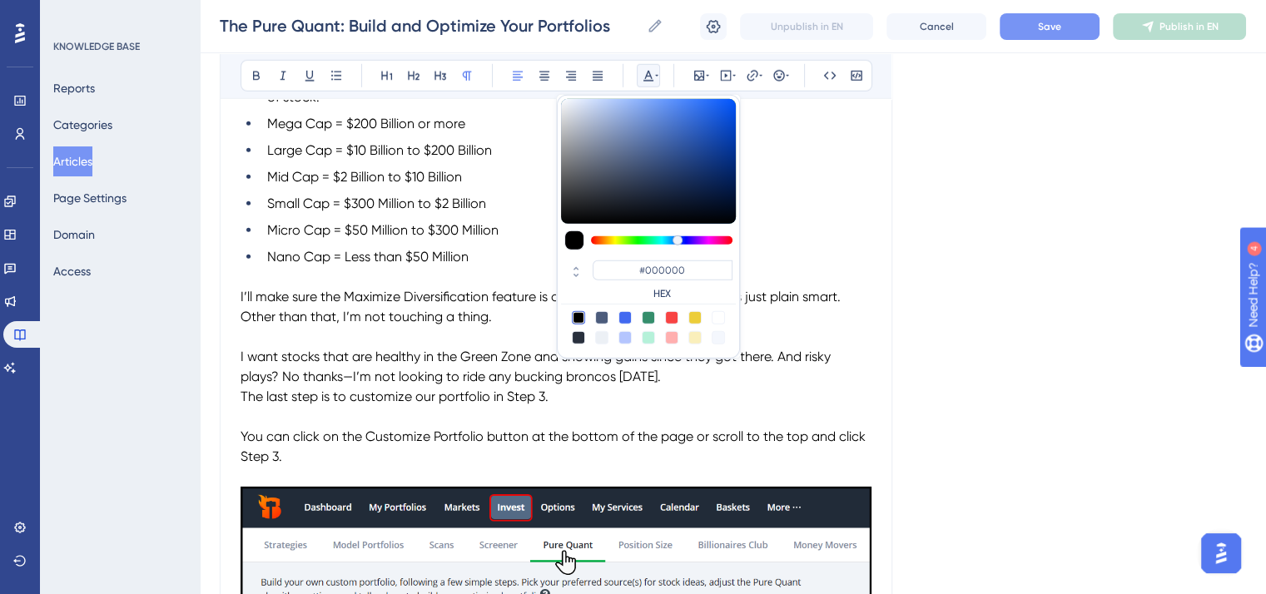
click at [528, 267] on li "Nano Cap = Less than $50 Million" at bounding box center [565, 257] width 611 height 20
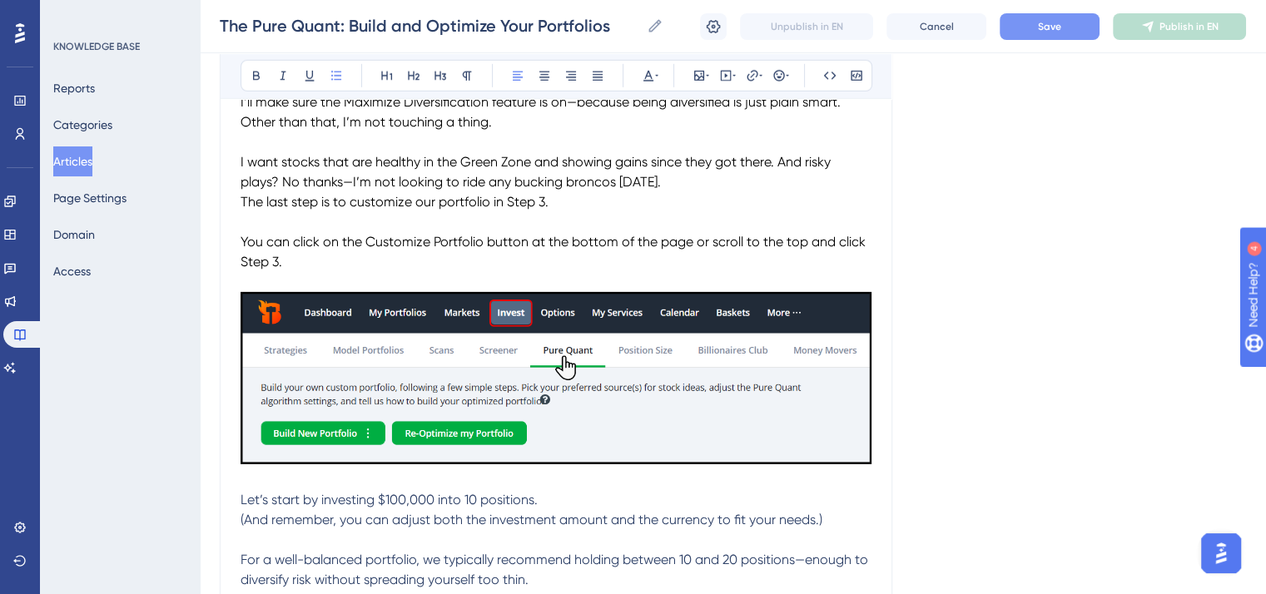
scroll to position [5131, 0]
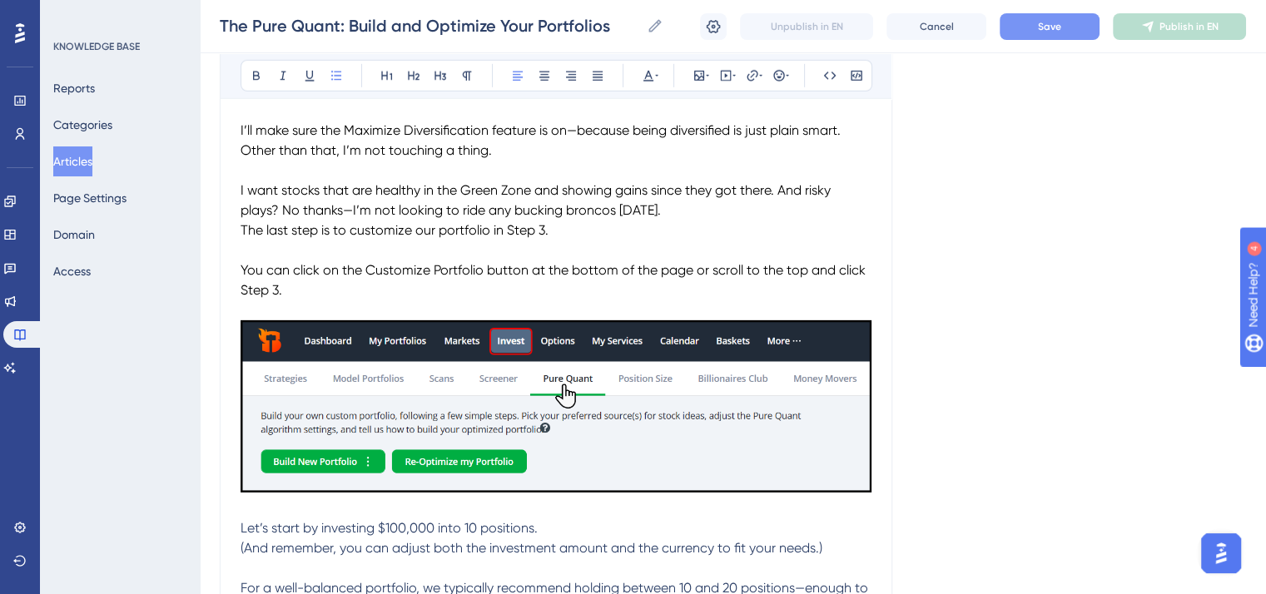
click at [242, 238] on span "The last step is to customize our portfolio in Step 3." at bounding box center [394, 230] width 308 height 16
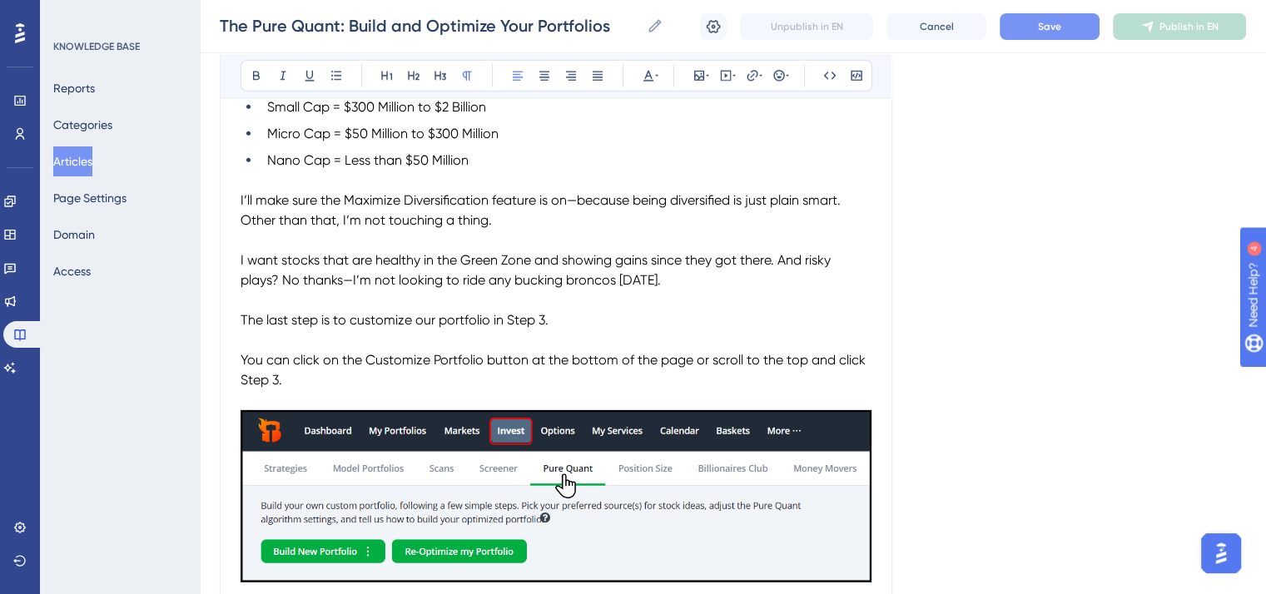
scroll to position [5048, 0]
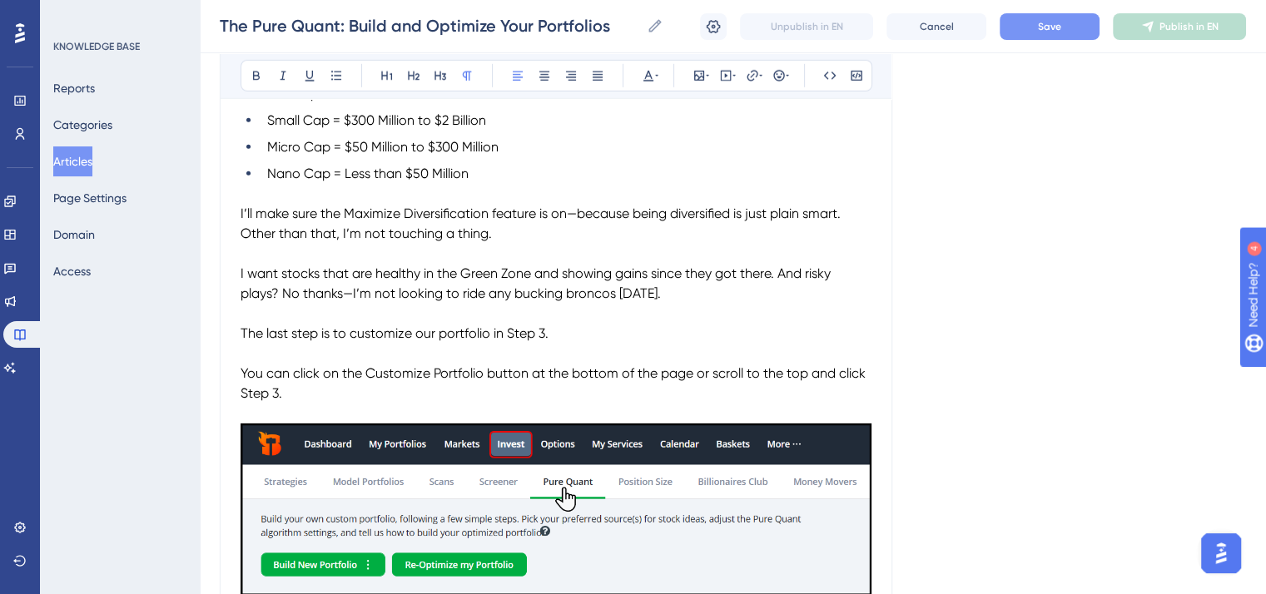
drag, startPoint x: 581, startPoint y: 350, endPoint x: 243, endPoint y: 354, distance: 337.8
click at [243, 344] on p "The last step is to customize our portfolio in Step 3." at bounding box center [555, 334] width 631 height 20
click at [409, 74] on icon at bounding box center [414, 76] width 12 height 9
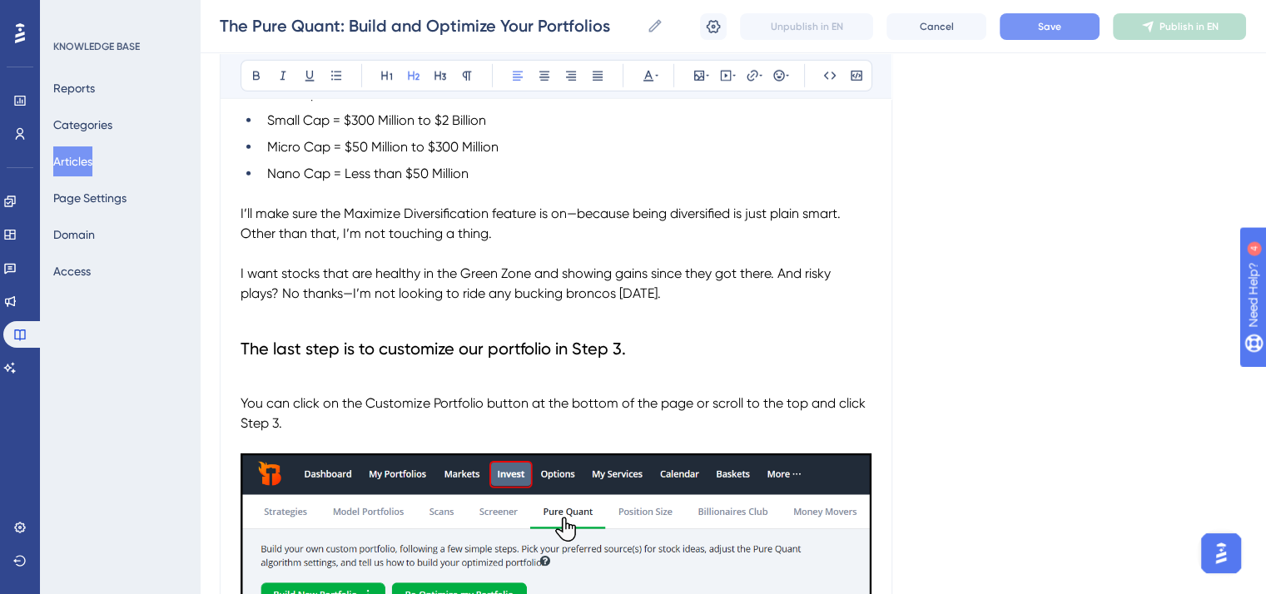
click at [246, 392] on p "To enrich screen reader interactions, please activate Accessibility in Grammarl…" at bounding box center [555, 384] width 631 height 20
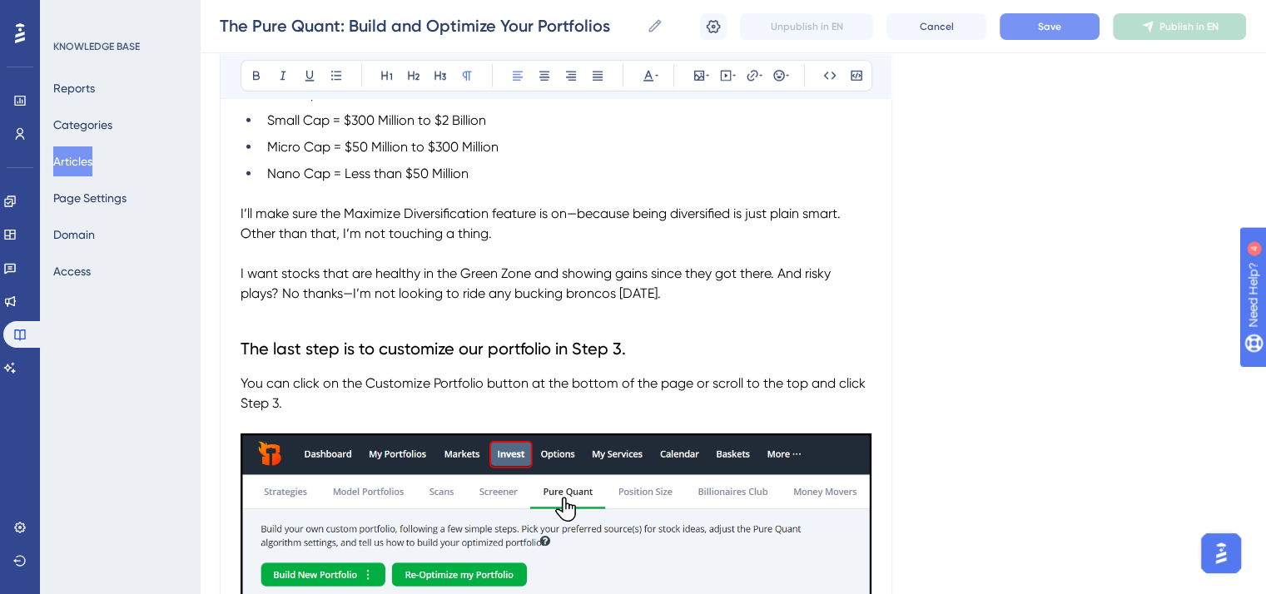
click at [245, 324] on p "To enrich screen reader interactions, please activate Accessibility in Grammarl…" at bounding box center [555, 314] width 631 height 20
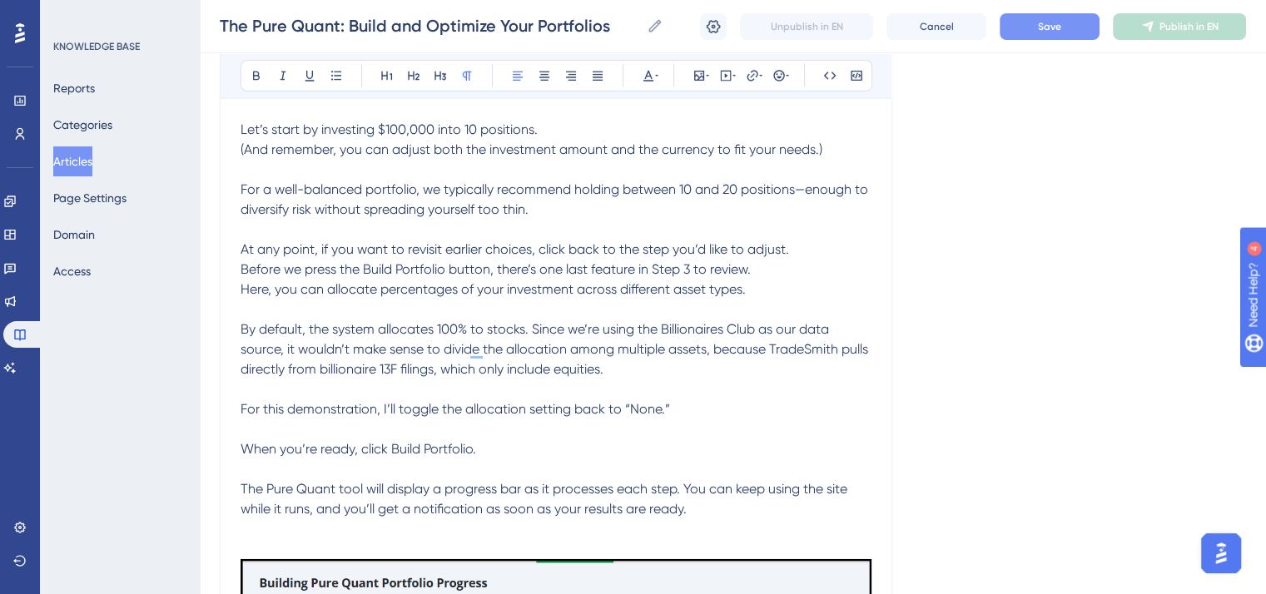
scroll to position [5547, 0]
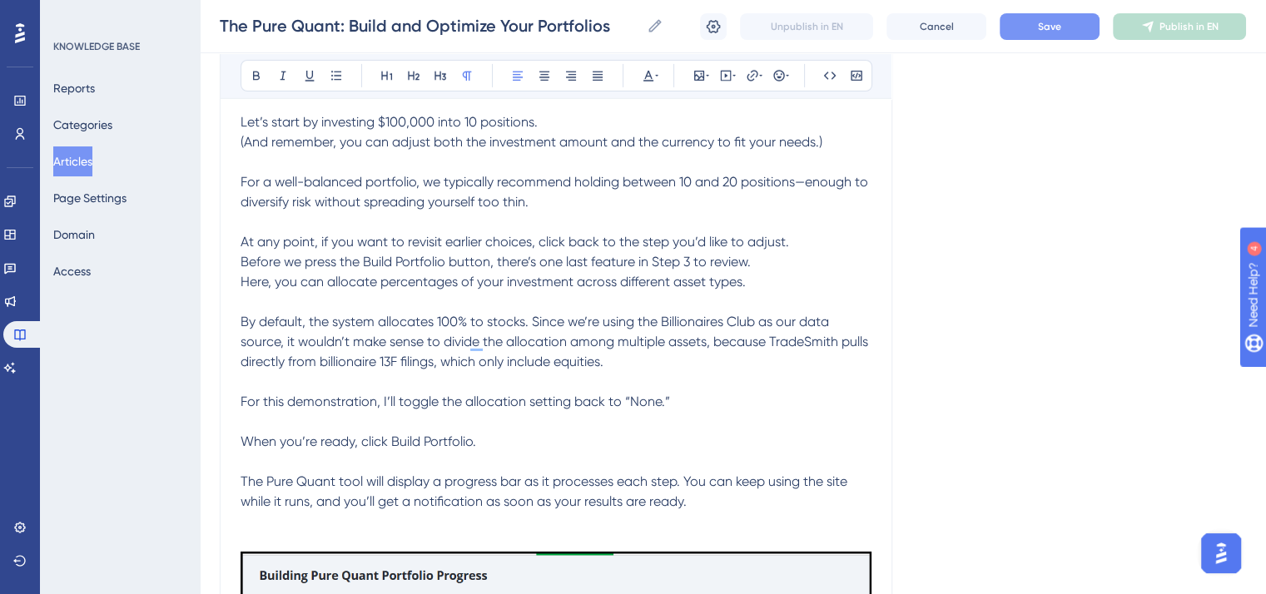
drag, startPoint x: 686, startPoint y: 523, endPoint x: 242, endPoint y: 145, distance: 583.1
click at [650, 73] on icon at bounding box center [647, 75] width 13 height 13
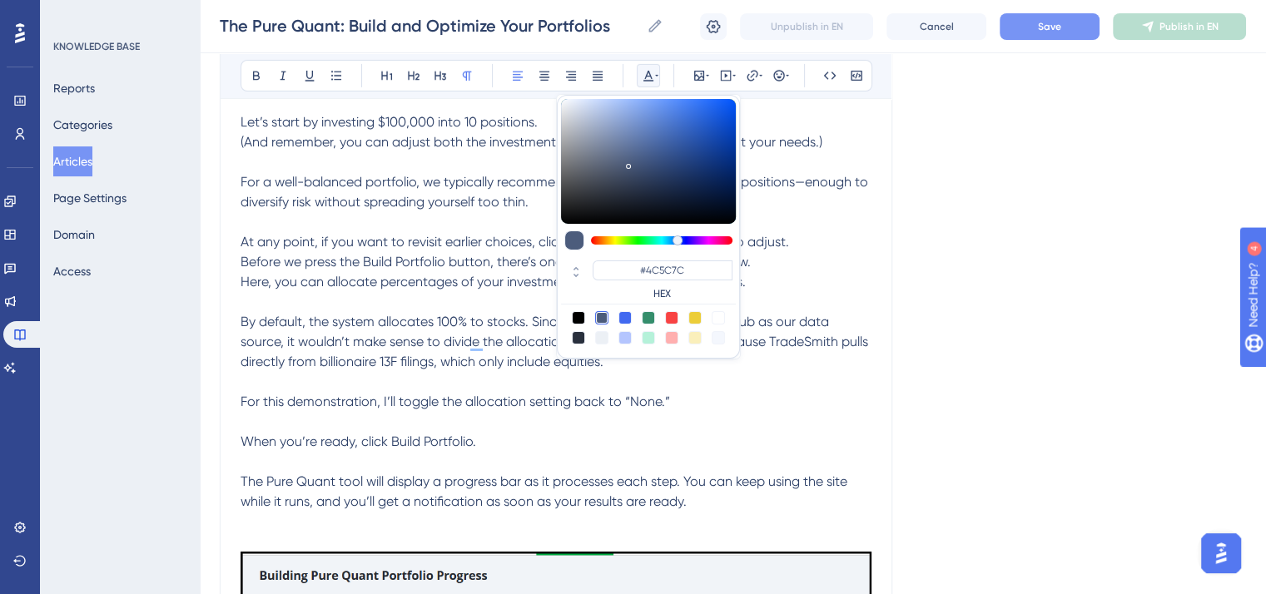
click at [577, 314] on div at bounding box center [578, 317] width 13 height 13
type input "#000000"
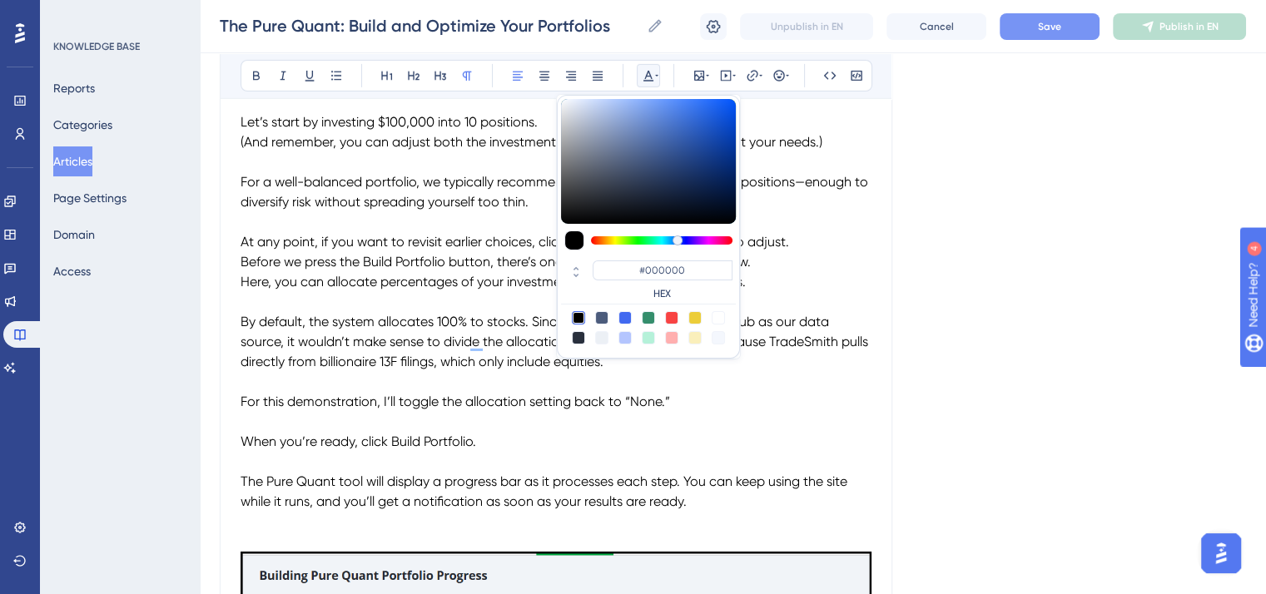
click at [722, 432] on p "To enrich screen reader interactions, please activate Accessibility in Grammarl…" at bounding box center [555, 422] width 631 height 20
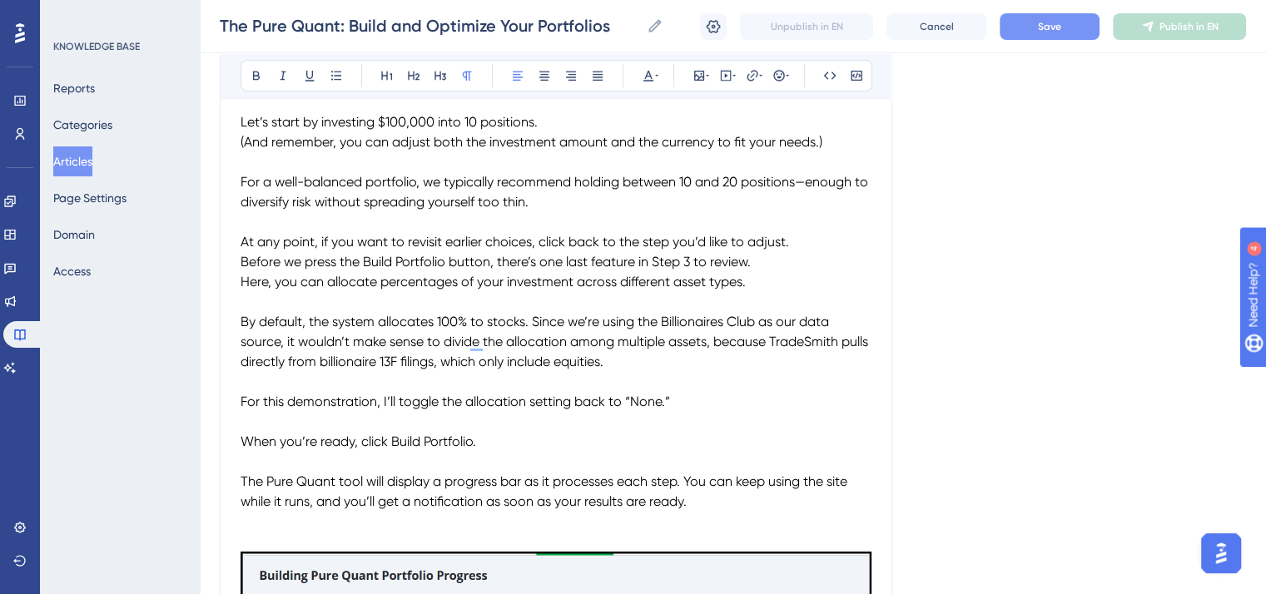
click at [240, 150] on span "(And remember, you can adjust both the investment amount and the currency to fi…" at bounding box center [531, 142] width 582 height 16
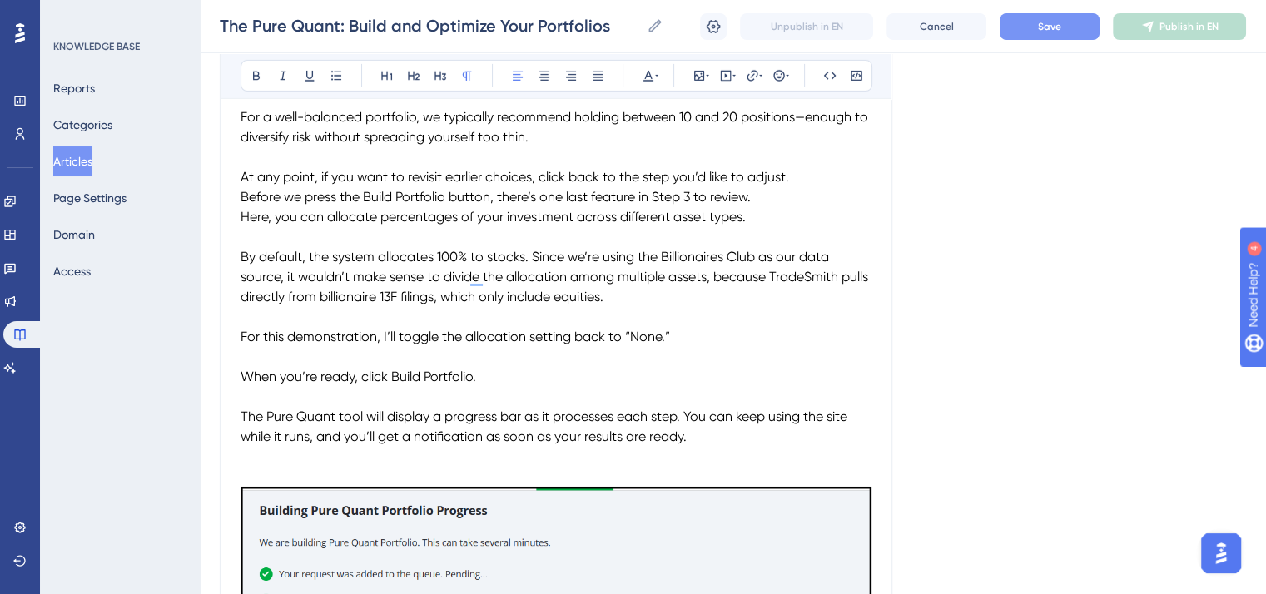
scroll to position [5714, 0]
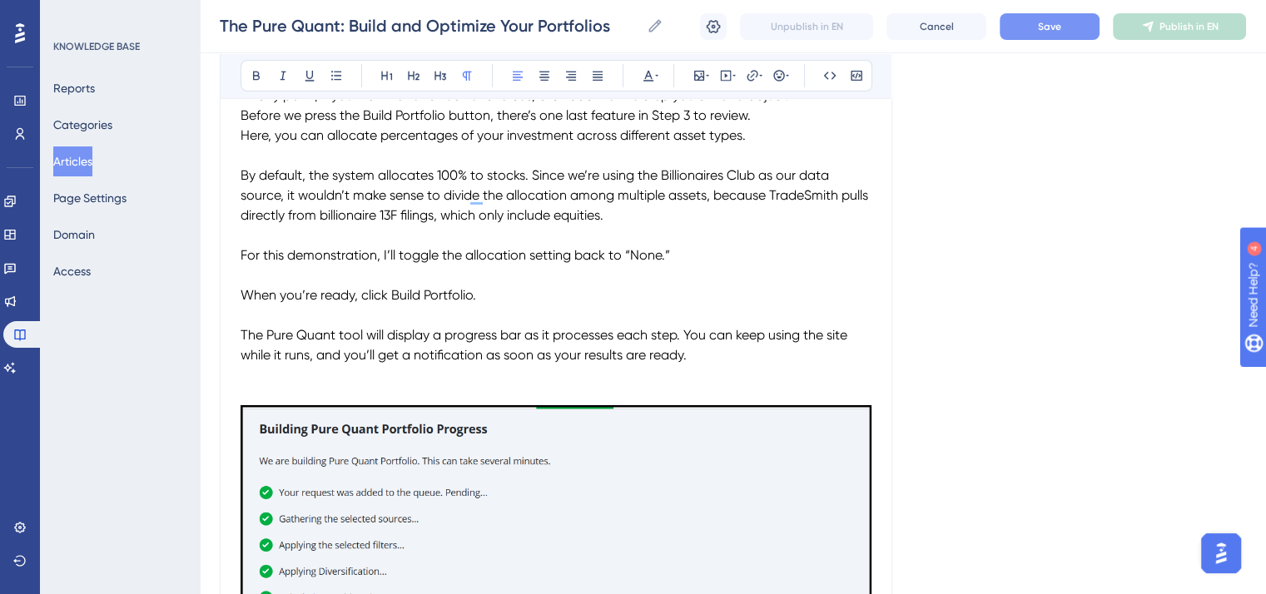
click at [267, 404] on p "To enrich screen reader interactions, please activate Accessibility in Grammarl…" at bounding box center [555, 395] width 631 height 20
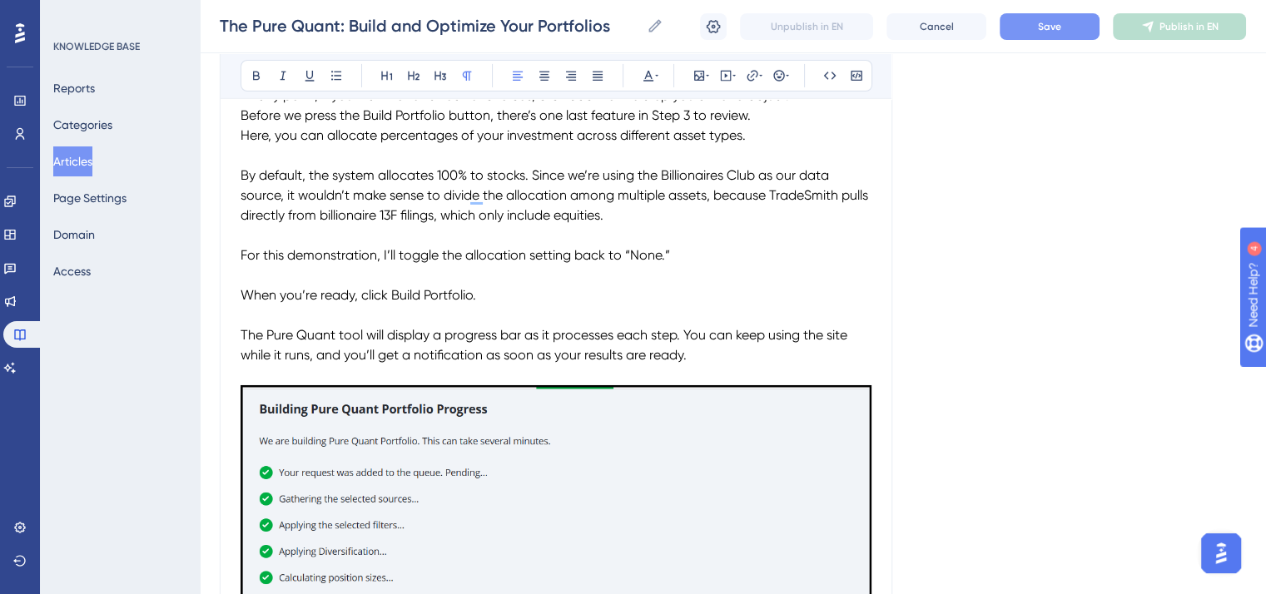
click at [821, 215] on span "By default, the system allocates 100% to stocks. Since we’re using the Billiona…" at bounding box center [555, 195] width 631 height 56
click at [282, 71] on icon at bounding box center [282, 75] width 13 height 13
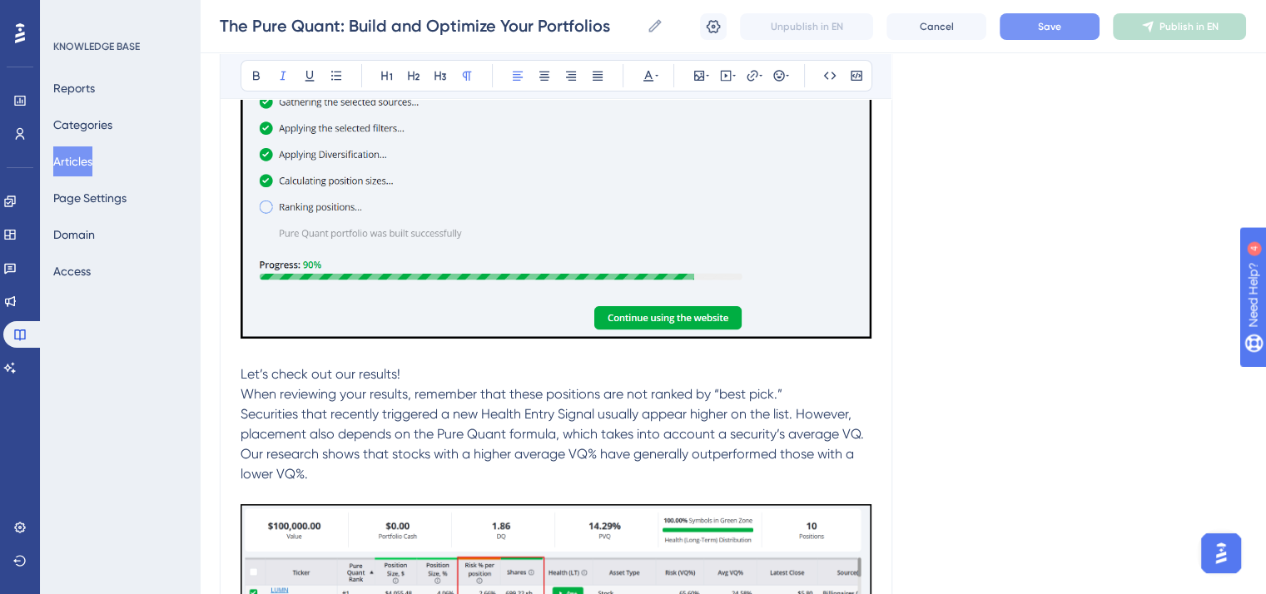
scroll to position [6213, 0]
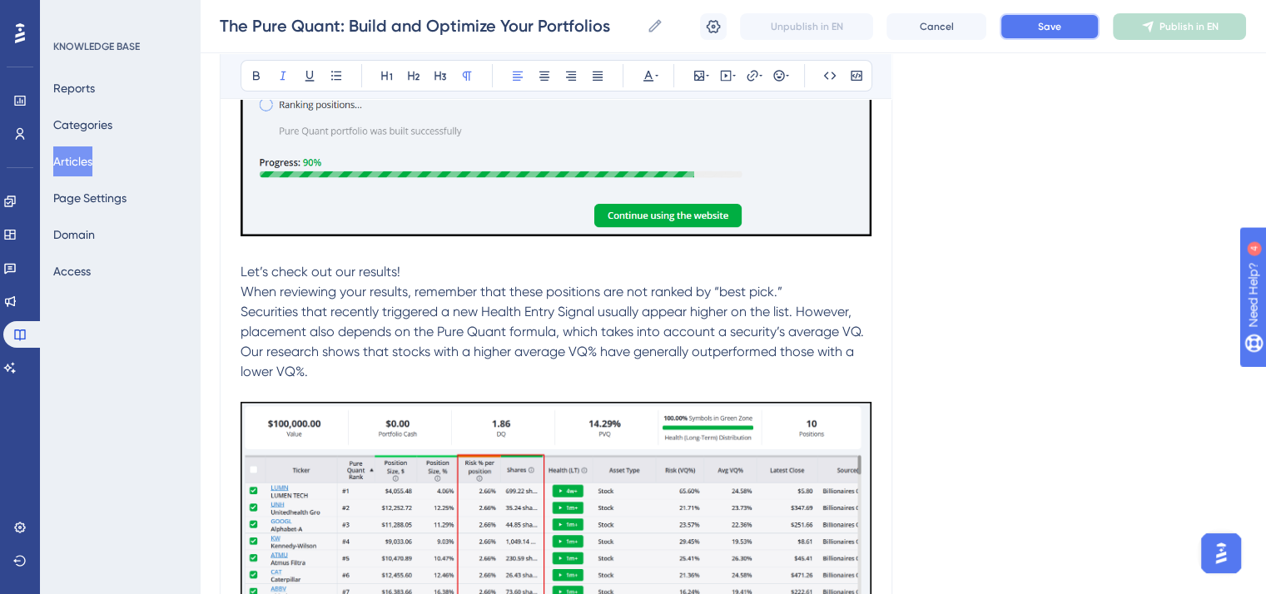
click at [1073, 19] on button "Save" at bounding box center [1049, 26] width 100 height 27
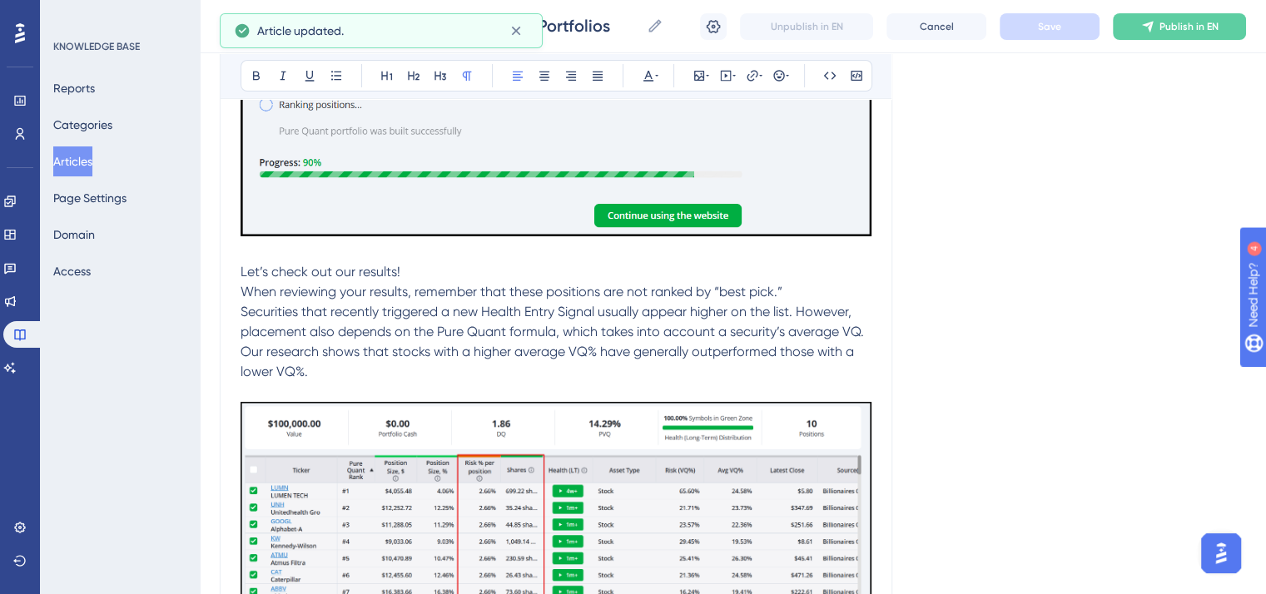
drag, startPoint x: 318, startPoint y: 390, endPoint x: 234, endPoint y: 288, distance: 132.4
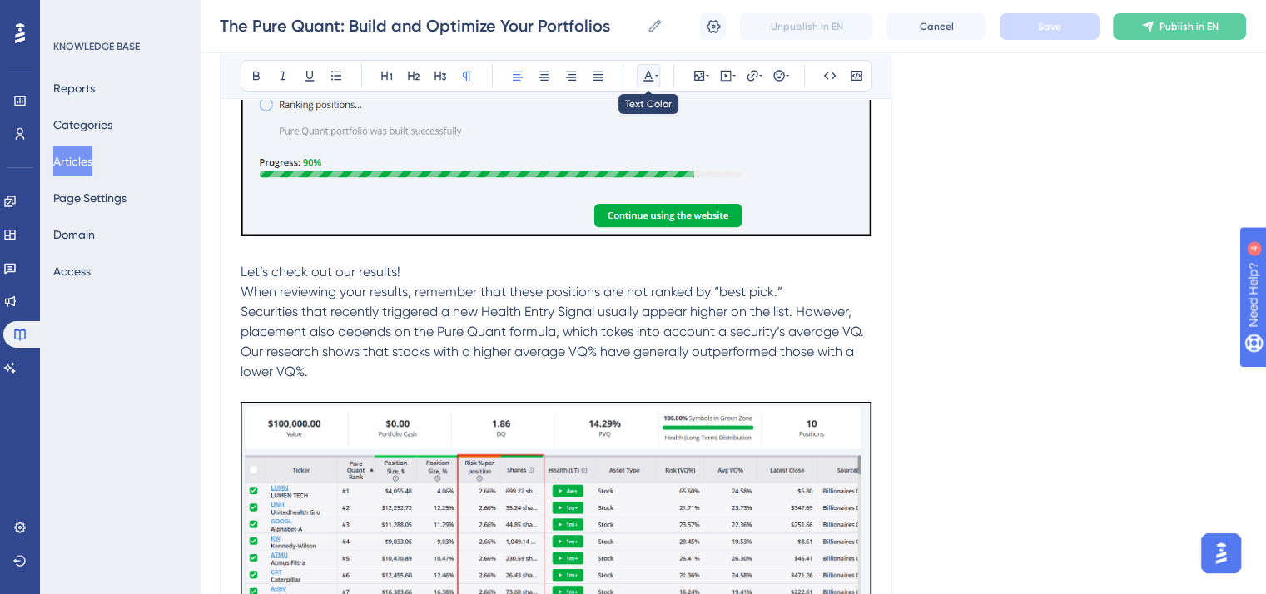
click at [645, 73] on icon at bounding box center [647, 75] width 13 height 13
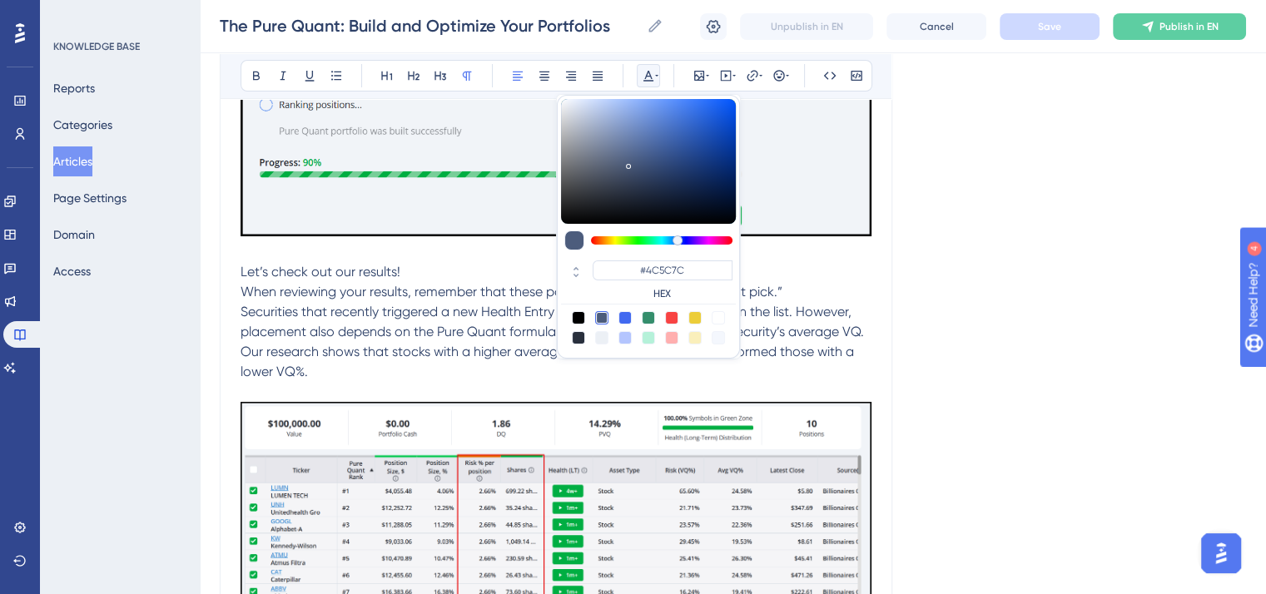
click at [577, 314] on div at bounding box center [578, 317] width 13 height 13
type input "#000000"
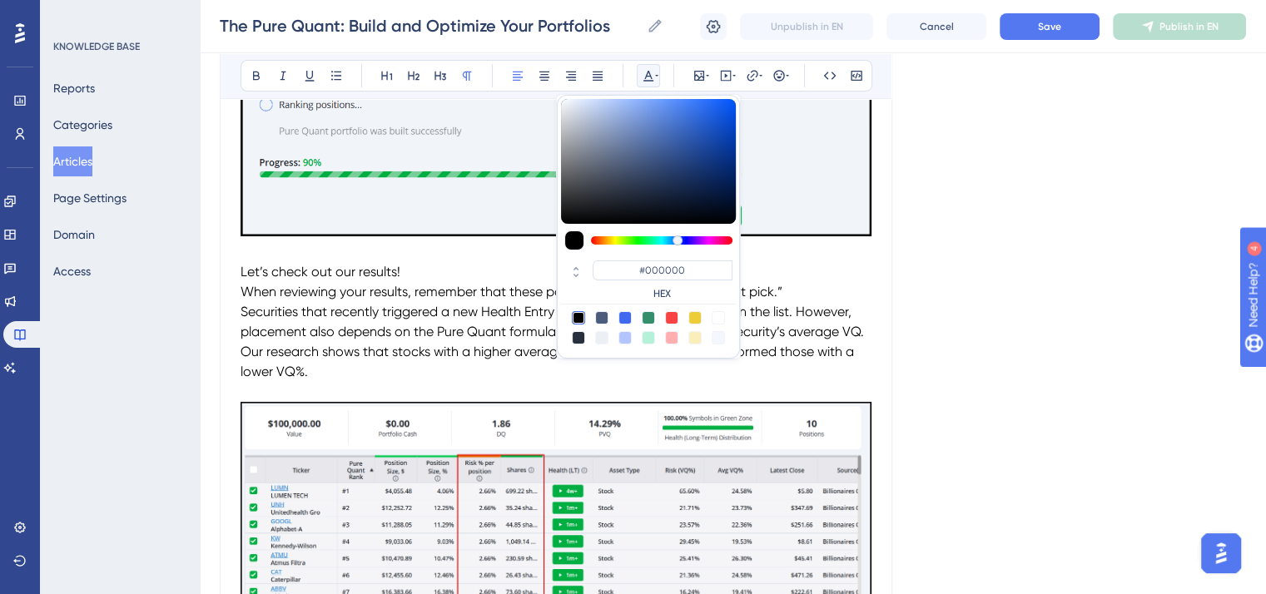
click at [458, 382] on p "Securities that recently triggered a new Health Entry Signal usually appear hig…" at bounding box center [555, 342] width 631 height 80
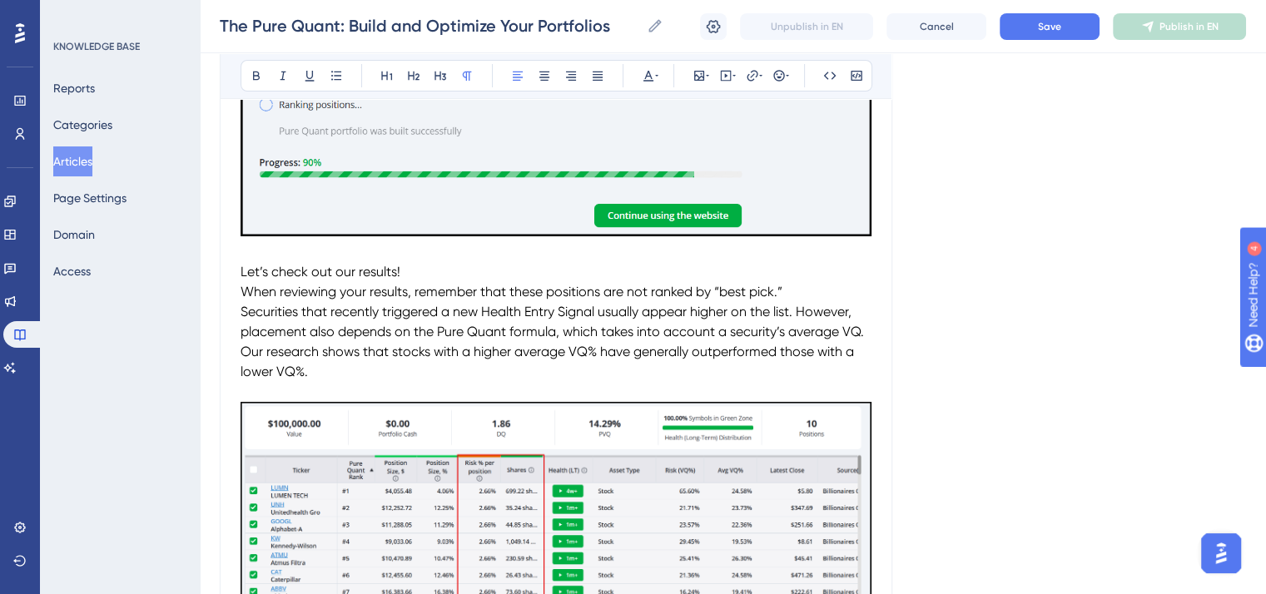
click at [242, 300] on span "When reviewing your results, remember that these positions are not ranked by “b…" at bounding box center [511, 292] width 542 height 16
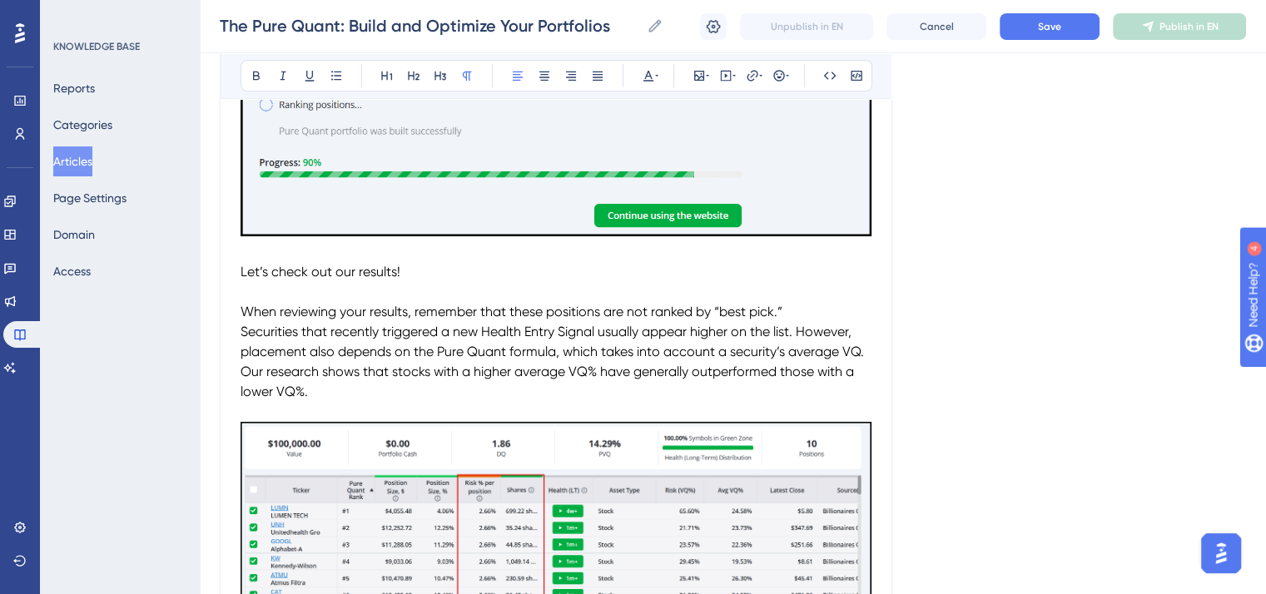
drag, startPoint x: 290, startPoint y: 296, endPoint x: 240, endPoint y: 297, distance: 49.9
click at [240, 282] on p "Let’s check out our results!" at bounding box center [555, 272] width 631 height 20
click at [413, 75] on icon at bounding box center [414, 76] width 12 height 9
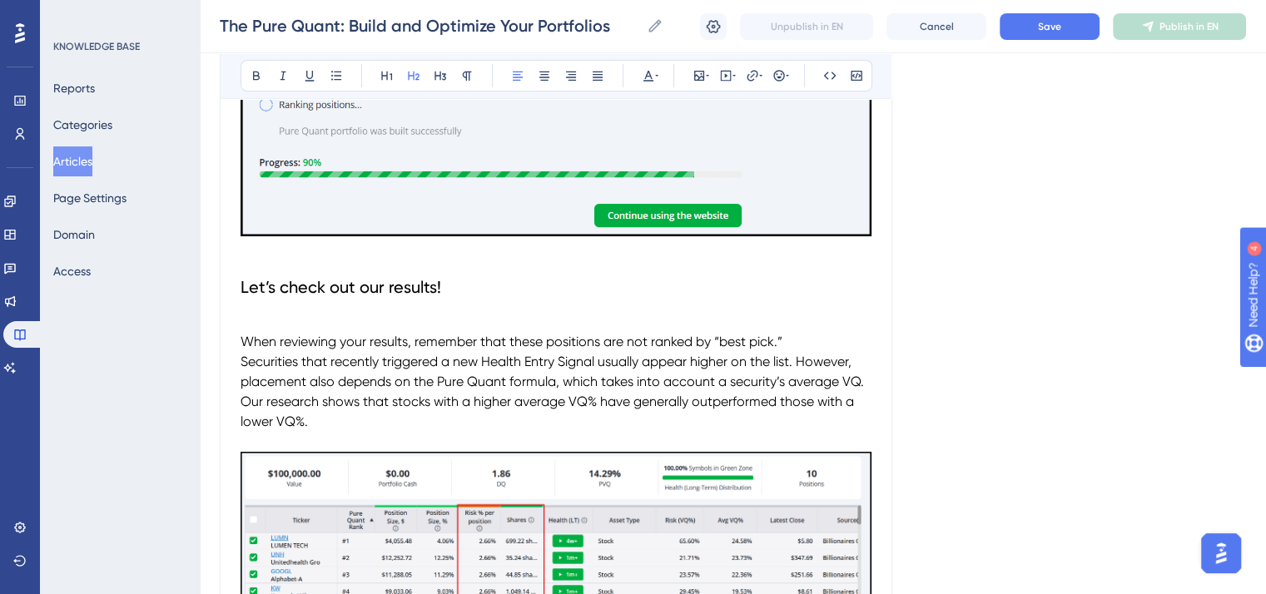
click at [264, 332] on p "To enrich screen reader interactions, please activate Accessibility in Grammarl…" at bounding box center [555, 322] width 631 height 20
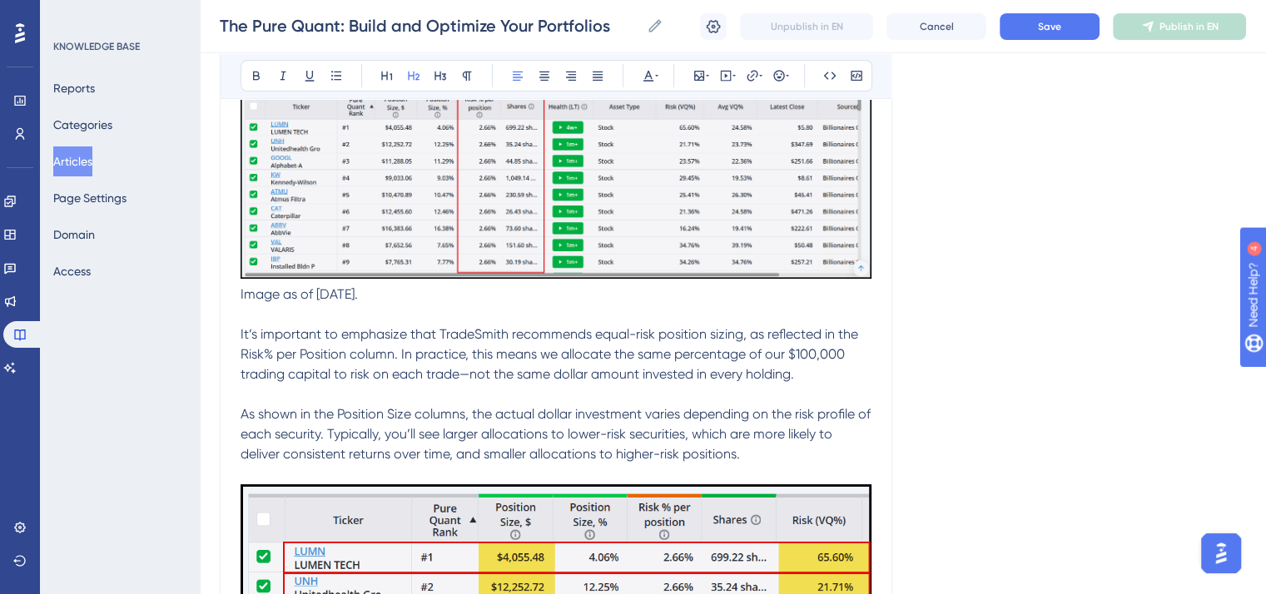
scroll to position [6629, 0]
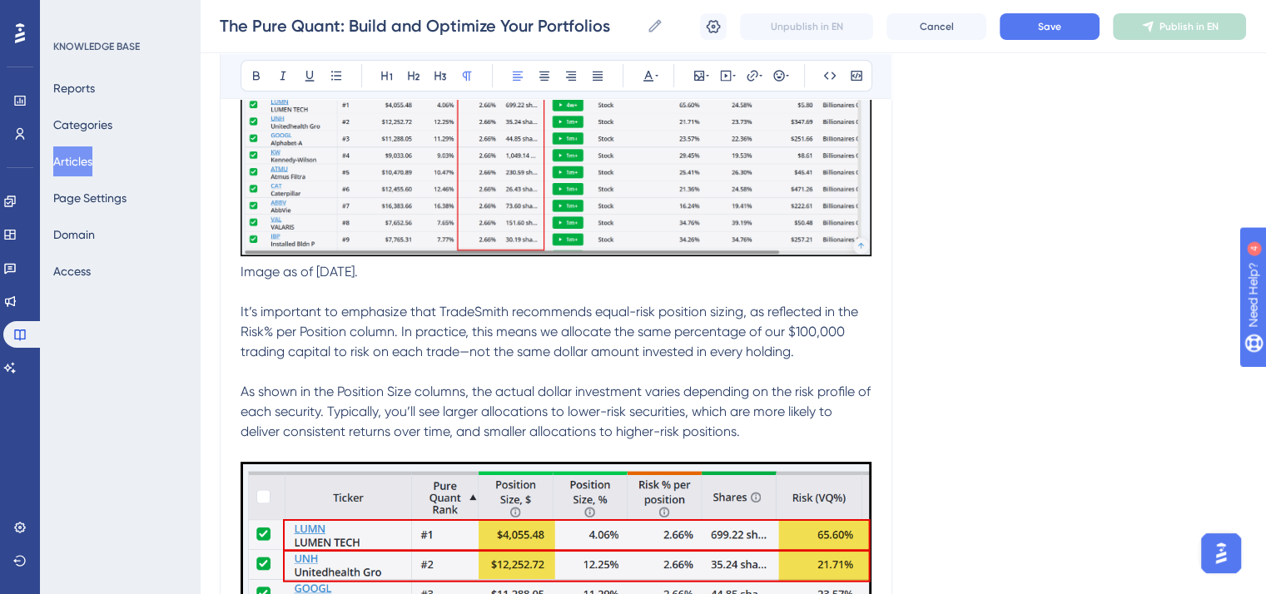
drag, startPoint x: 240, startPoint y: 289, endPoint x: 753, endPoint y: 453, distance: 538.4
click at [649, 70] on icon at bounding box center [647, 75] width 13 height 13
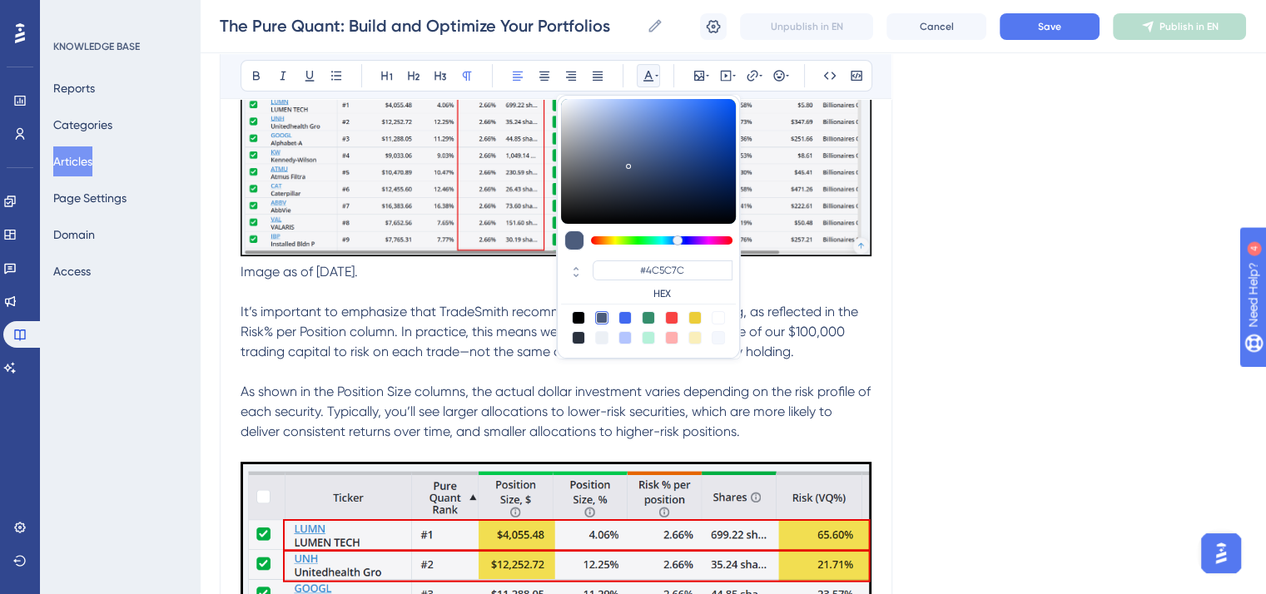
click at [573, 316] on div at bounding box center [578, 317] width 13 height 13
type input "#000000"
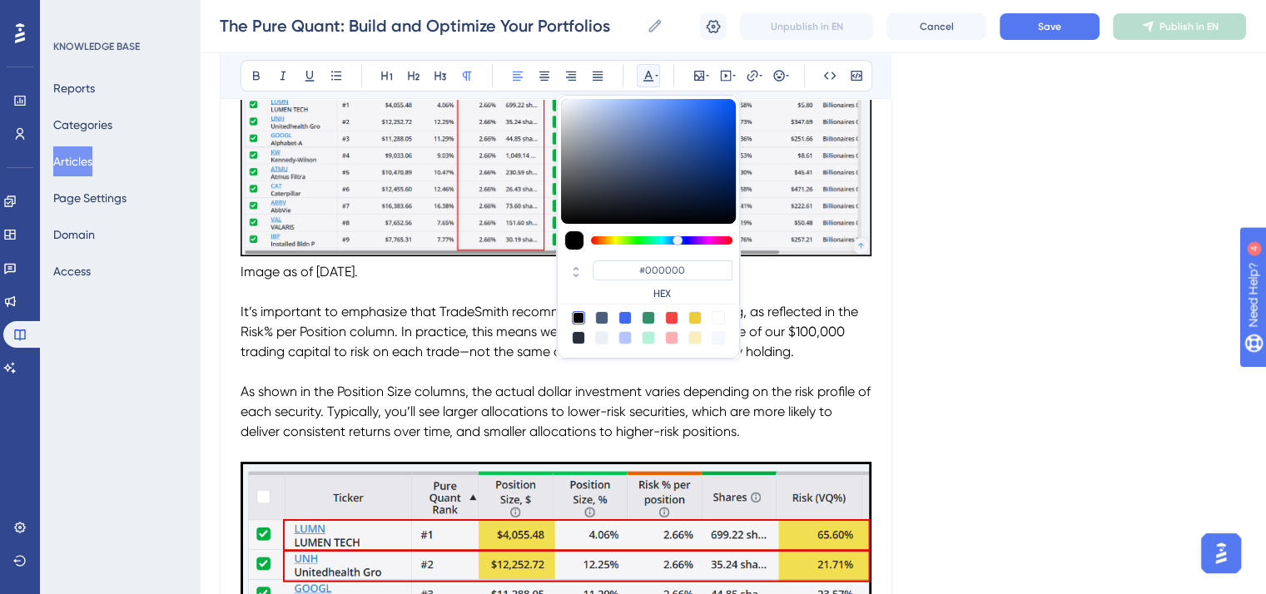
click at [511, 282] on p "Image as of [DATE]." at bounding box center [555, 149] width 631 height 266
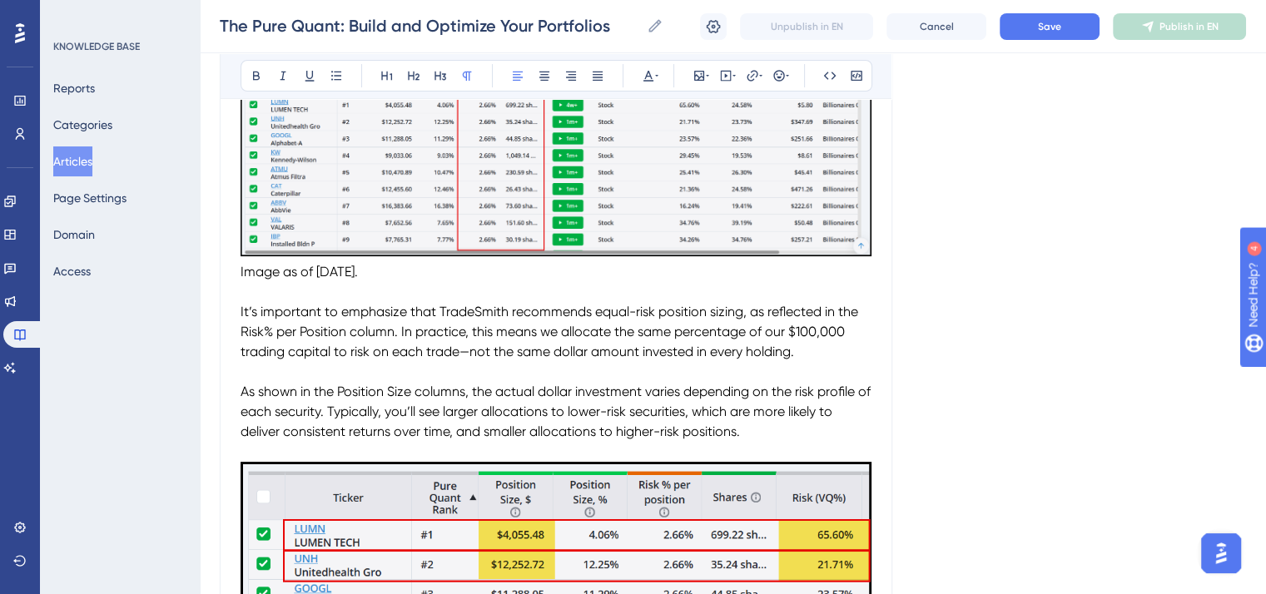
click at [480, 334] on span "It’s important to emphasize that TradeSmith recommends equal-risk position sizi…" at bounding box center [550, 332] width 621 height 56
click at [282, 74] on icon at bounding box center [283, 76] width 6 height 9
click at [622, 321] on p "It’s important to emphasize that TradeSmith recommends equal-risk position sizi…" at bounding box center [555, 332] width 631 height 60
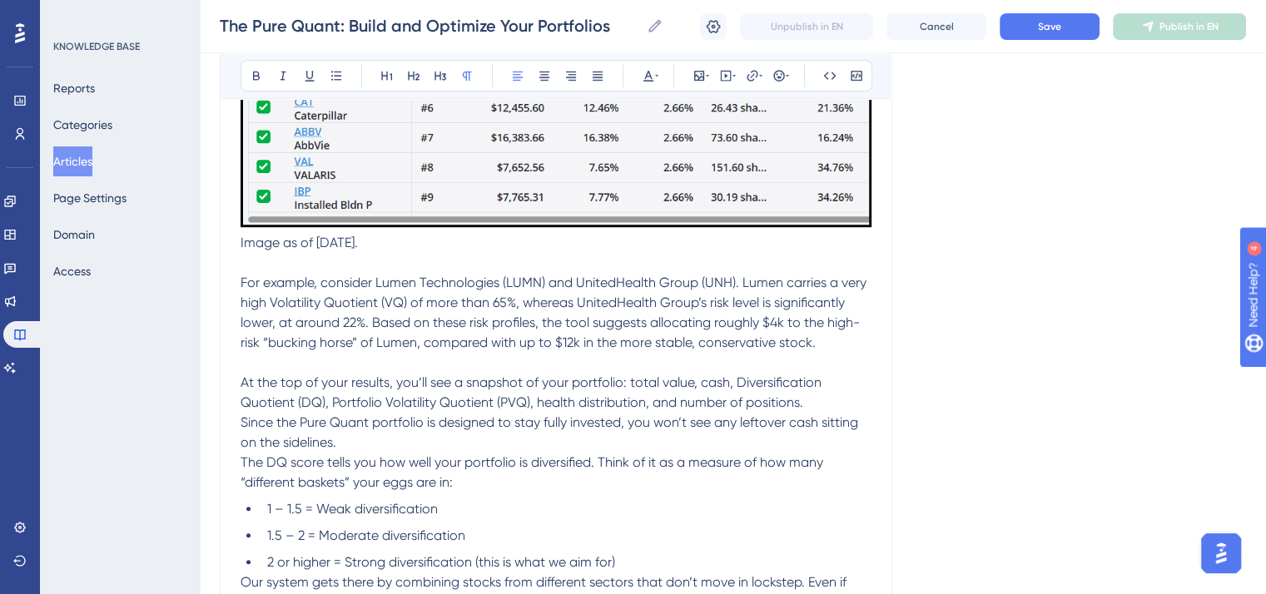
scroll to position [7294, 0]
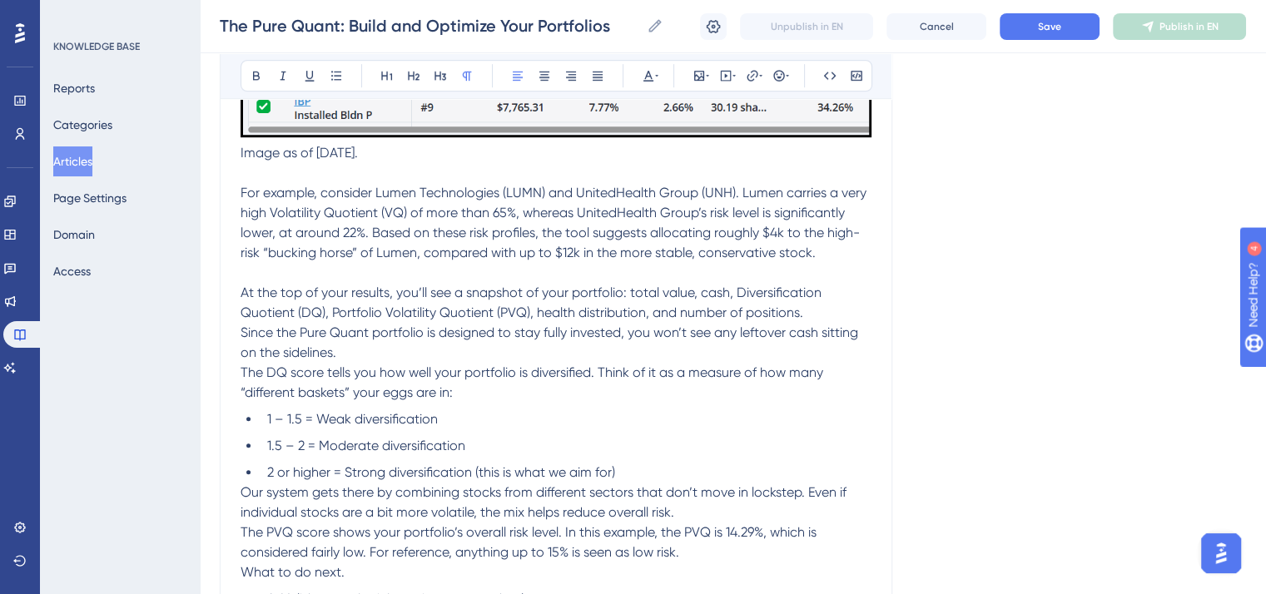
drag, startPoint x: 240, startPoint y: 169, endPoint x: 646, endPoint y: 483, distance: 512.9
click at [646, 483] on div "Disclaimer: The features and tools demonstrated in this video reflect the Trade…" at bounding box center [555, 160] width 631 height 14202
click at [642, 74] on icon at bounding box center [647, 75] width 13 height 13
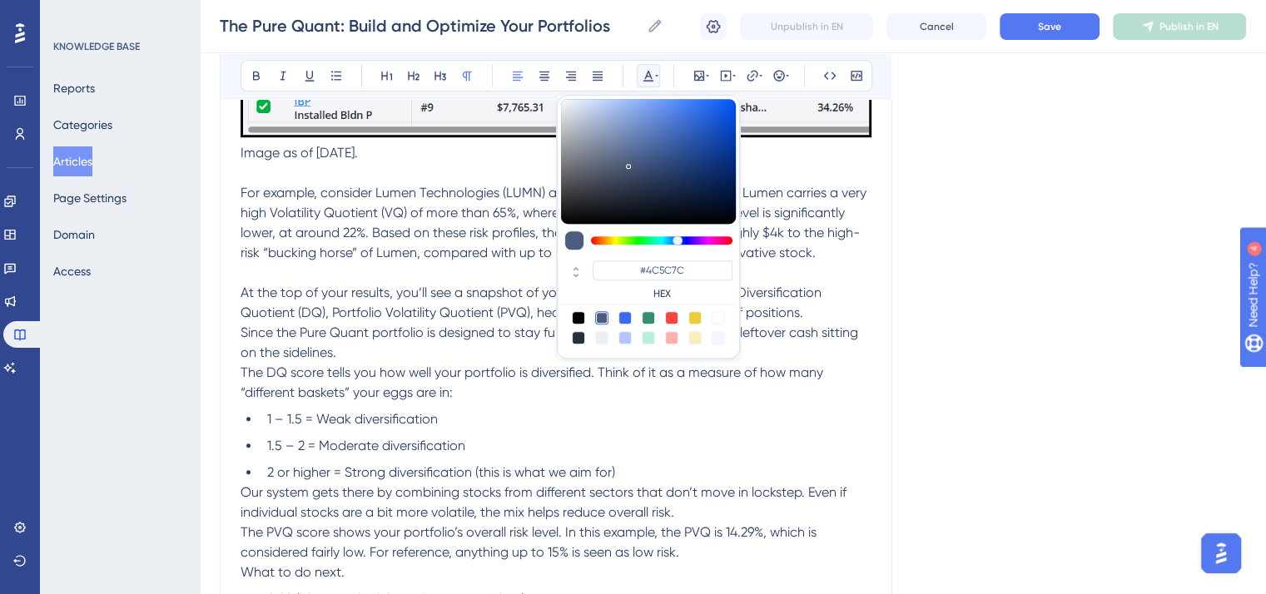
click at [580, 316] on div at bounding box center [578, 317] width 13 height 13
type input "#000000"
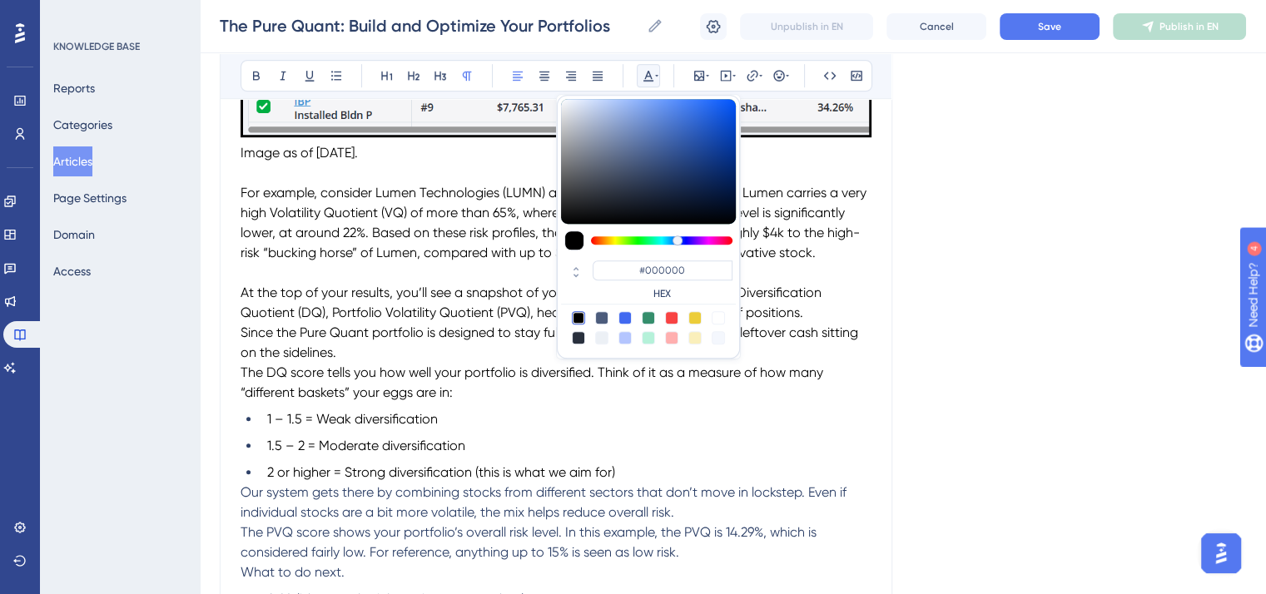
click at [617, 403] on p "The DQ score tells you how well your portfolio is diversified. Think of it as a…" at bounding box center [555, 383] width 631 height 40
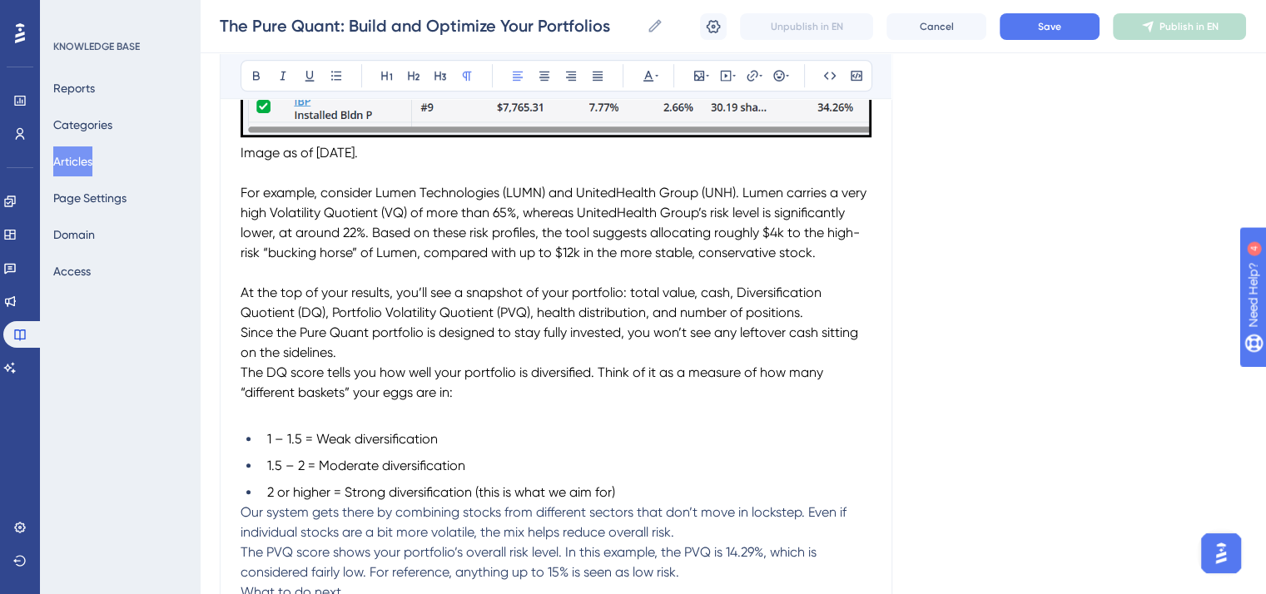
scroll to position [7461, 0]
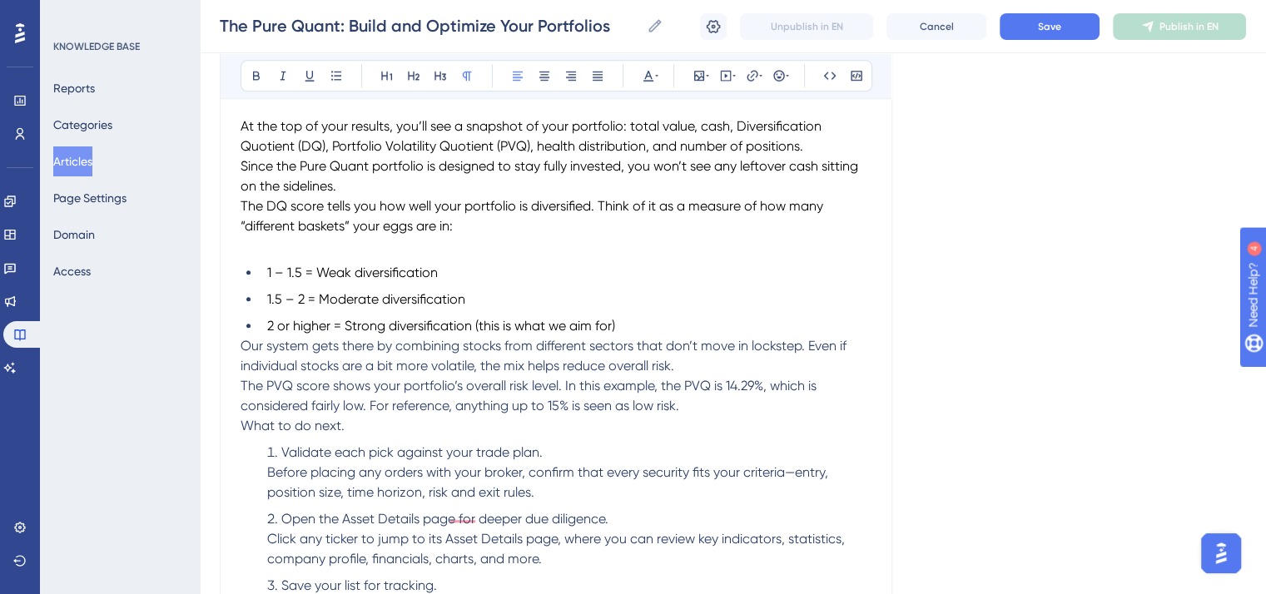
click at [243, 364] on span "Our system gets there by combining stocks from different sectors that don’t mov…" at bounding box center [544, 356] width 609 height 36
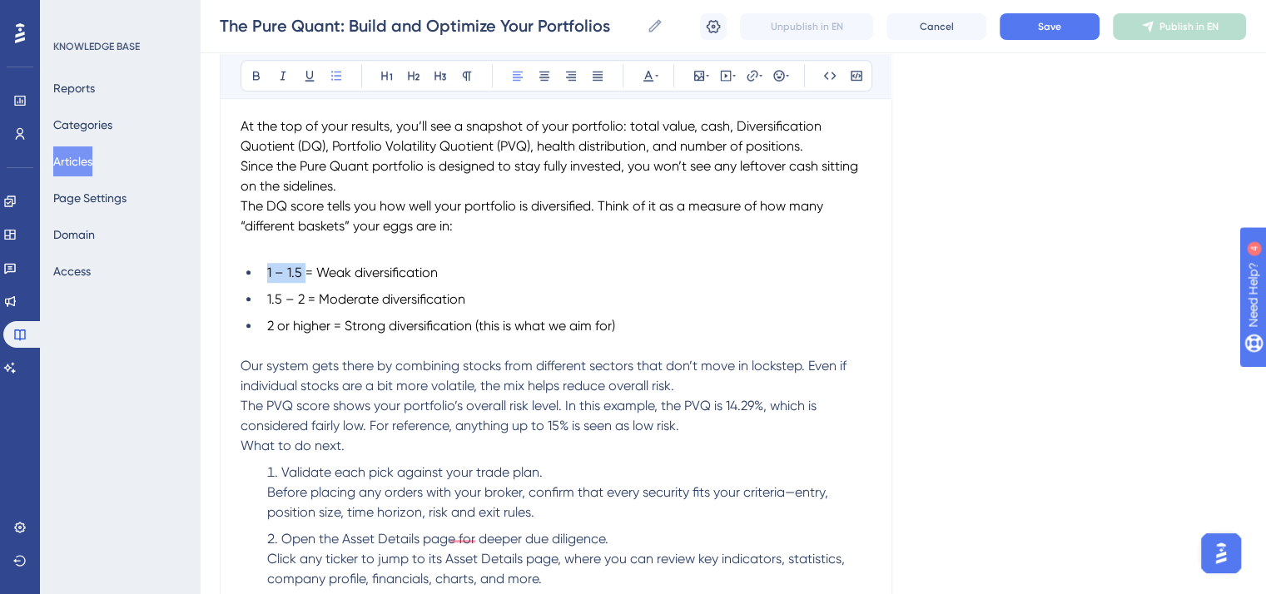
drag, startPoint x: 305, startPoint y: 289, endPoint x: 265, endPoint y: 289, distance: 39.1
click at [265, 283] on li "1 – 1.5 = Weak diversification" at bounding box center [565, 273] width 611 height 20
click at [254, 77] on icon at bounding box center [256, 75] width 13 height 13
drag, startPoint x: 305, startPoint y: 315, endPoint x: 261, endPoint y: 317, distance: 43.3
click at [261, 310] on li "1.5 – 2 = Moderate diversification" at bounding box center [565, 300] width 611 height 20
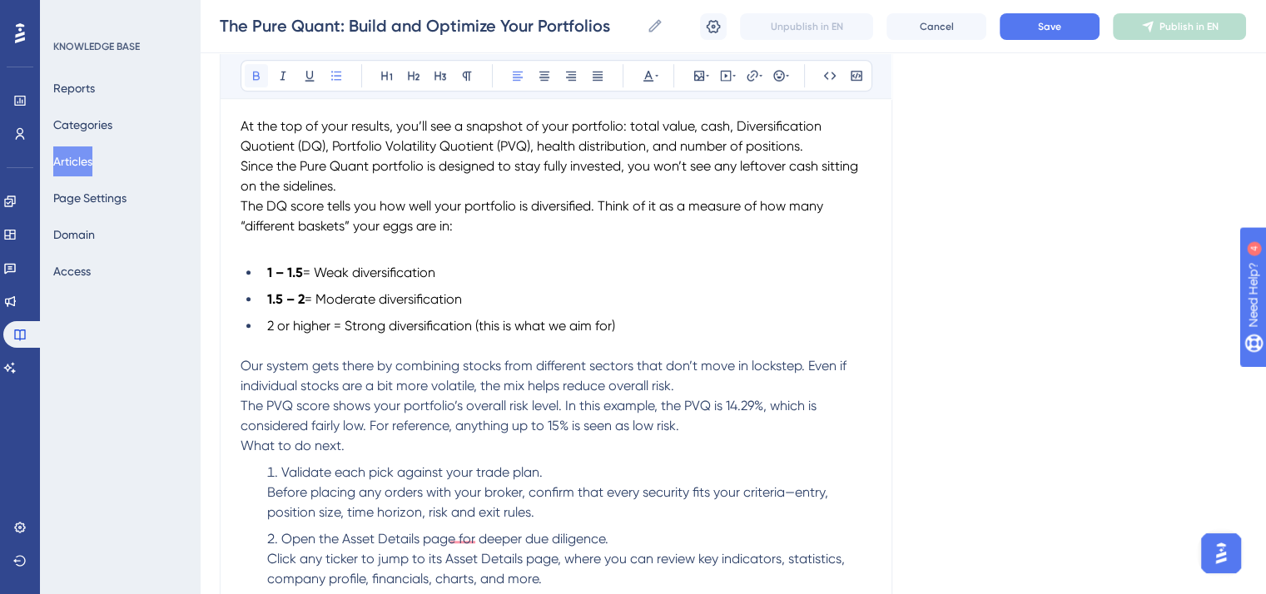
click at [246, 75] on button at bounding box center [256, 75] width 23 height 23
drag, startPoint x: 334, startPoint y: 346, endPoint x: 265, endPoint y: 344, distance: 69.1
click at [265, 336] on li "2 or higher = Strong diversification (this is what we aim for)" at bounding box center [565, 326] width 611 height 20
click at [253, 74] on icon at bounding box center [256, 76] width 7 height 9
click at [548, 356] on p "To enrich screen reader interactions, please activate Accessibility in Grammarl…" at bounding box center [555, 346] width 631 height 20
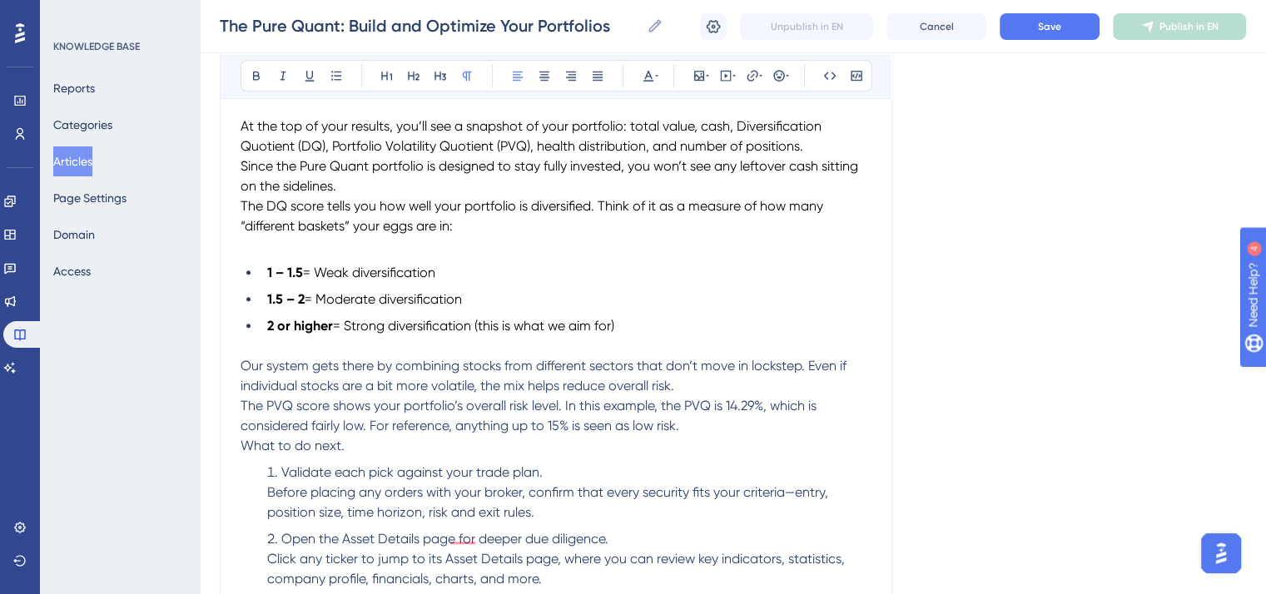
scroll to position [7378, 0]
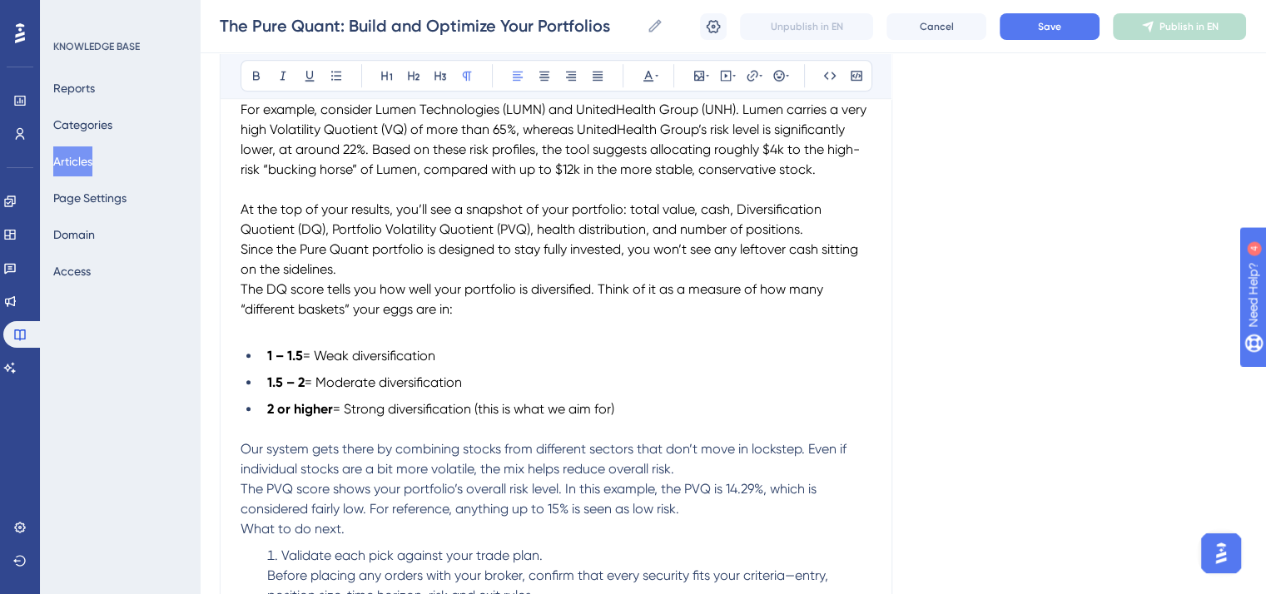
click at [242, 305] on span "The DQ score tells you how well your portfolio is diversified. Think of it as a…" at bounding box center [533, 299] width 586 height 36
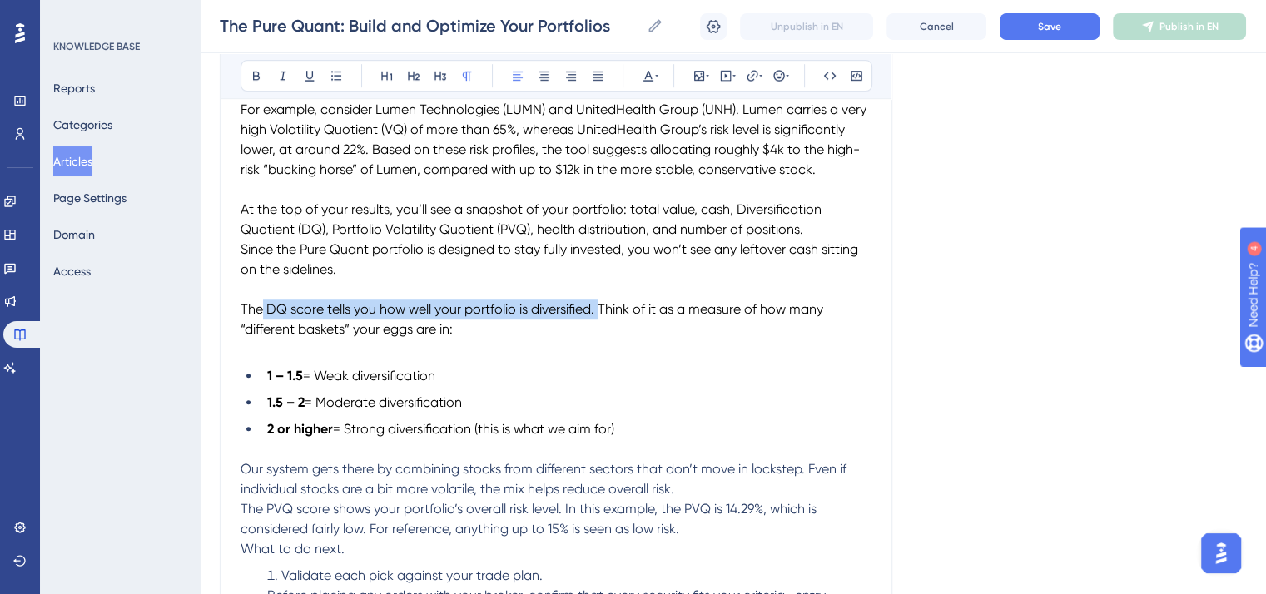
drag, startPoint x: 264, startPoint y: 325, endPoint x: 596, endPoint y: 320, distance: 332.0
click at [596, 320] on span "The DQ score tells you how well your portfolio is diversified. Think of it as a…" at bounding box center [533, 319] width 586 height 36
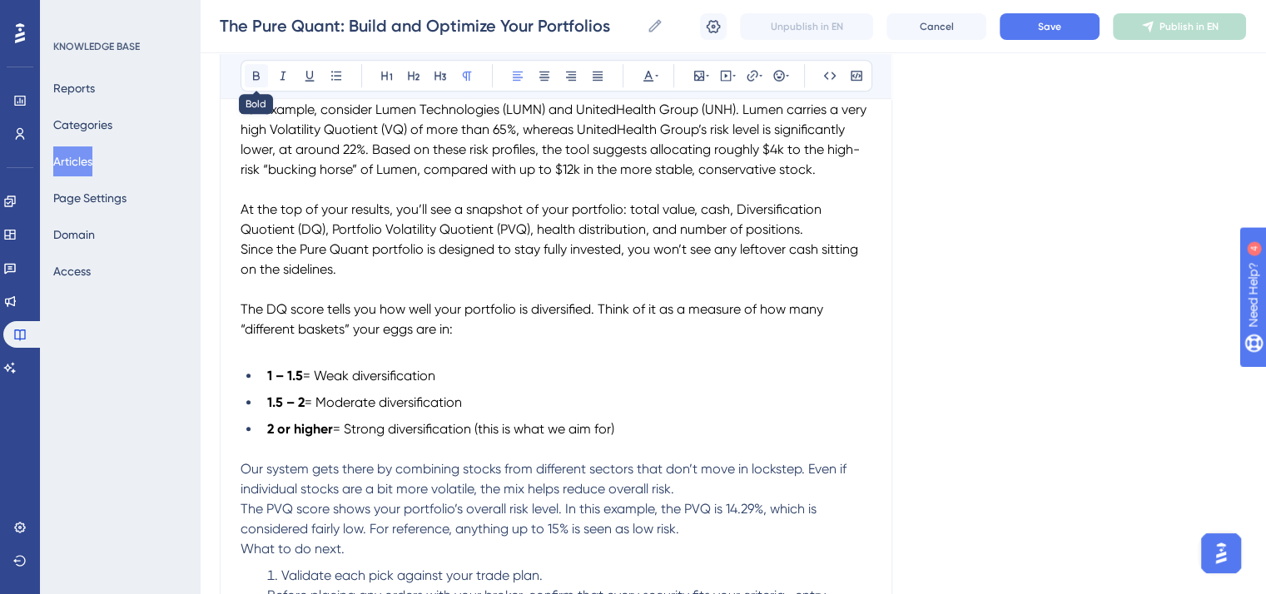
click at [245, 74] on button at bounding box center [256, 75] width 23 height 23
click at [640, 237] on span "At the top of your results, you’ll see a snapshot of your portfolio: total valu…" at bounding box center [532, 219] width 584 height 36
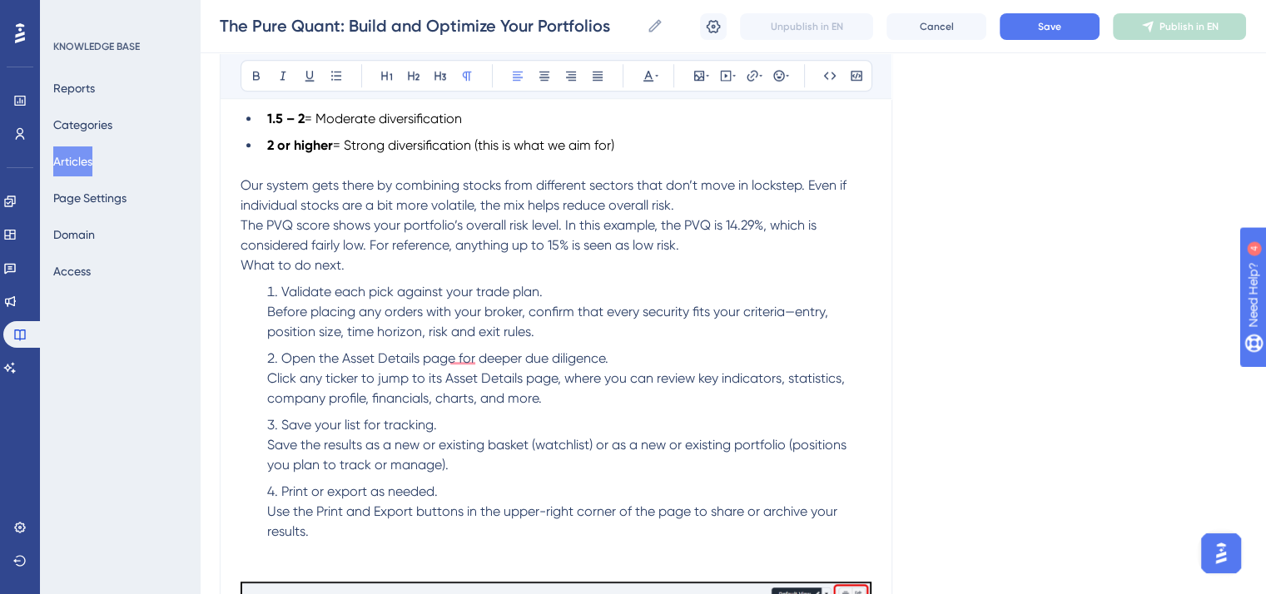
scroll to position [7710, 0]
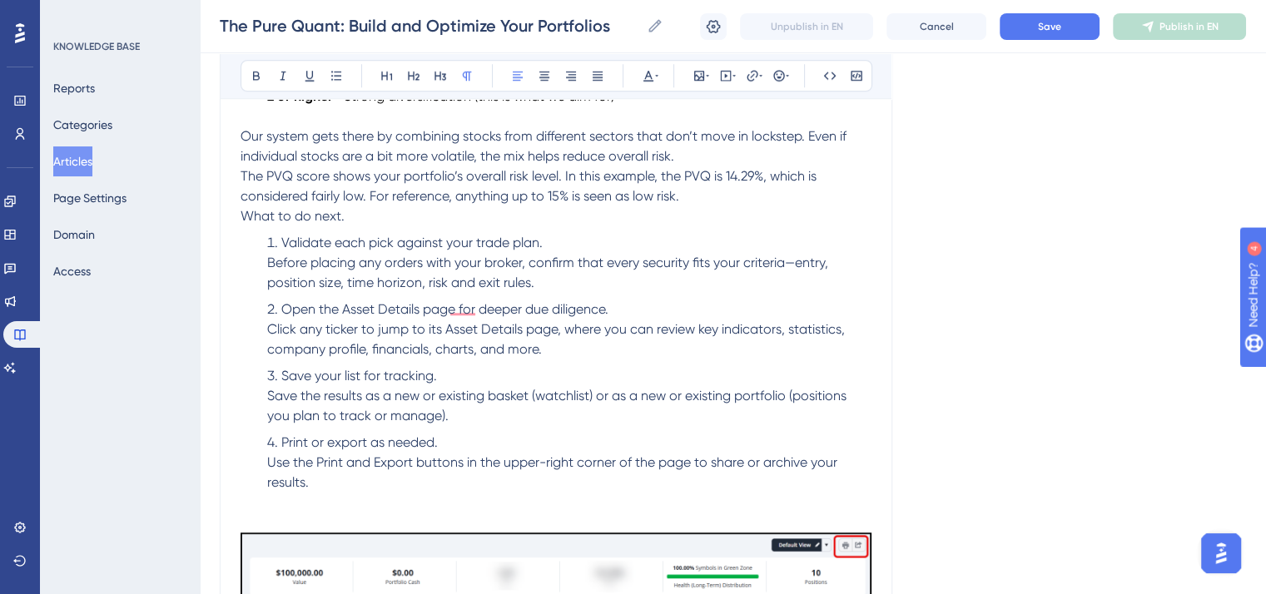
click at [240, 224] on span "What to do next." at bounding box center [292, 216] width 104 height 16
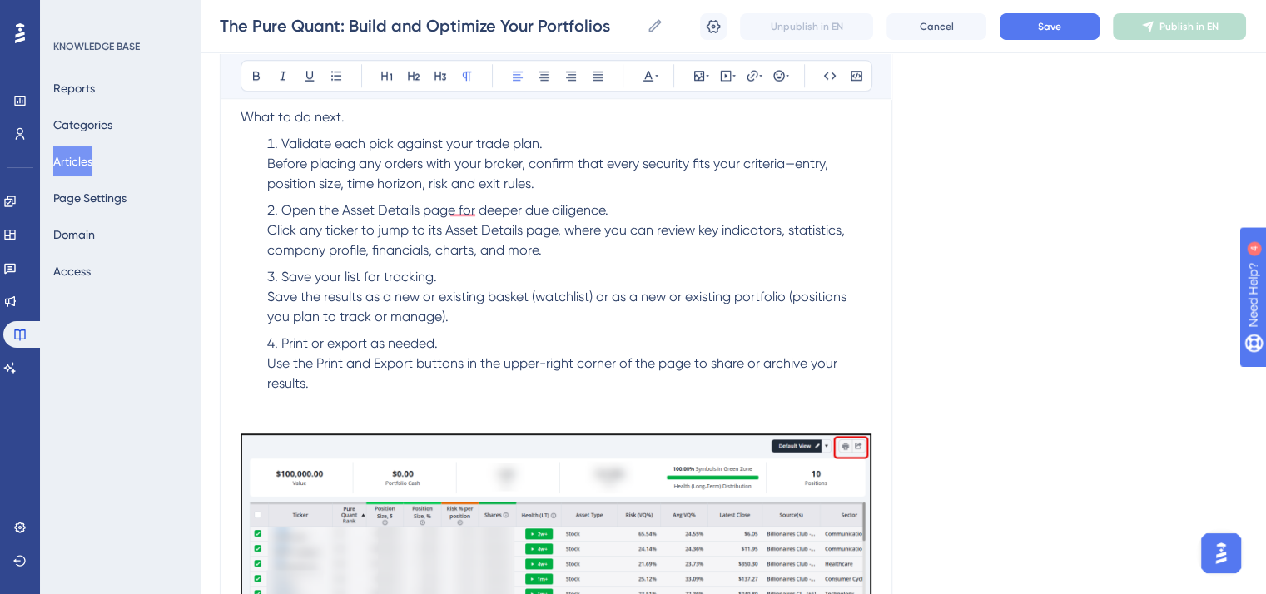
scroll to position [7877, 0]
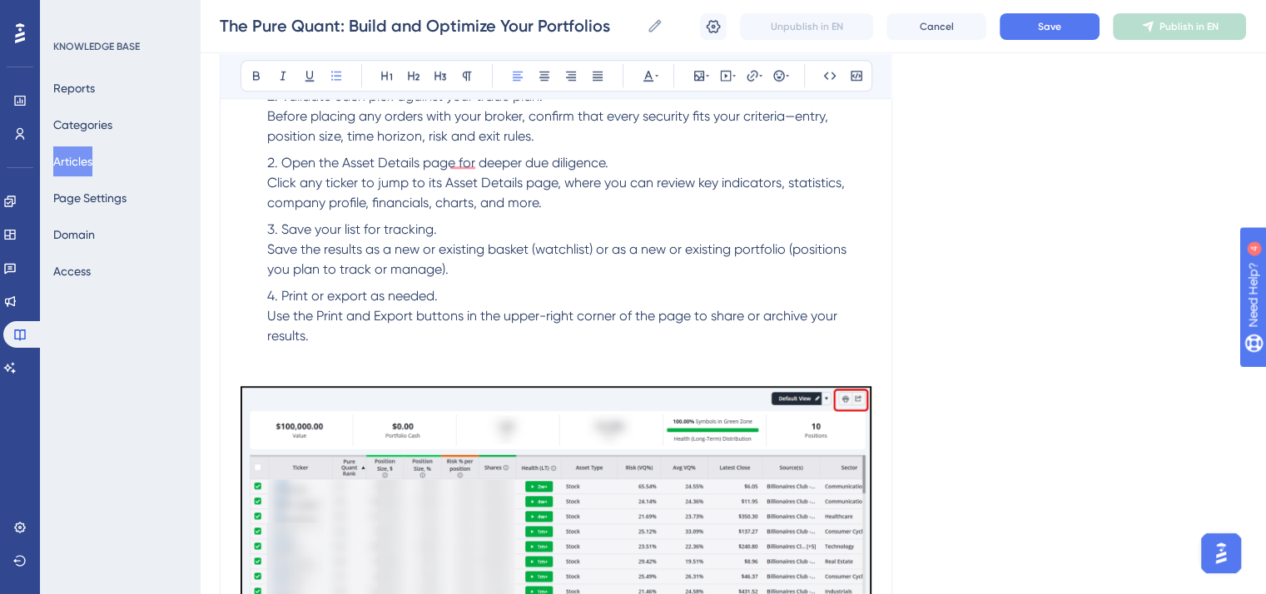
drag, startPoint x: 326, startPoint y: 361, endPoint x: 323, endPoint y: 207, distance: 154.0
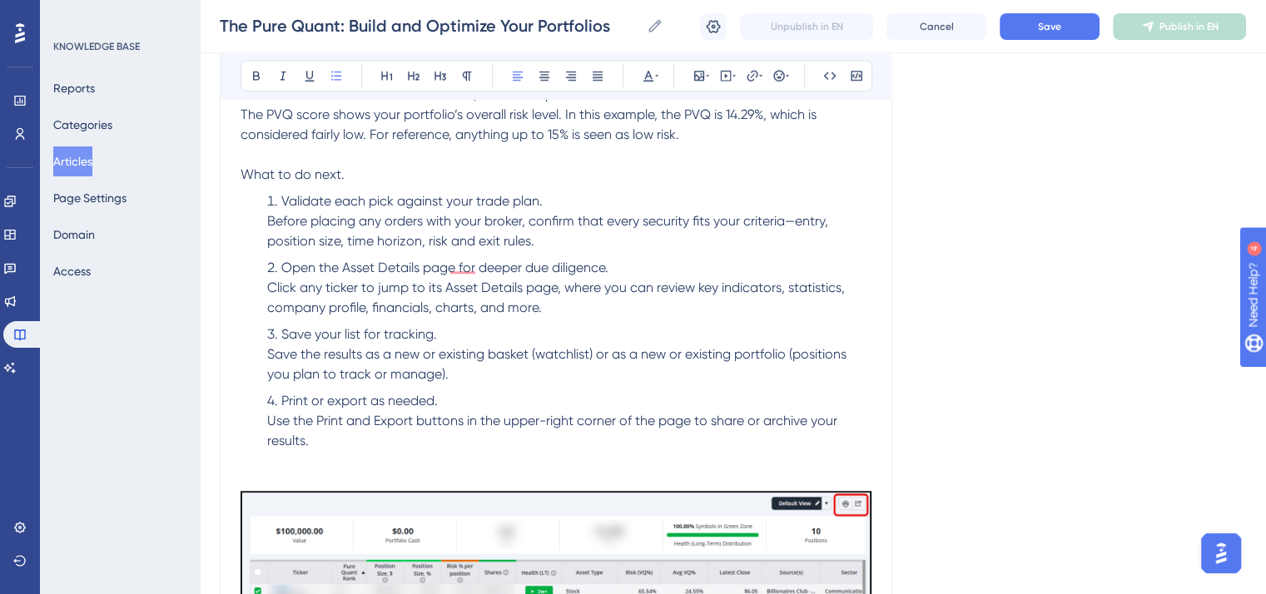
scroll to position [7710, 0]
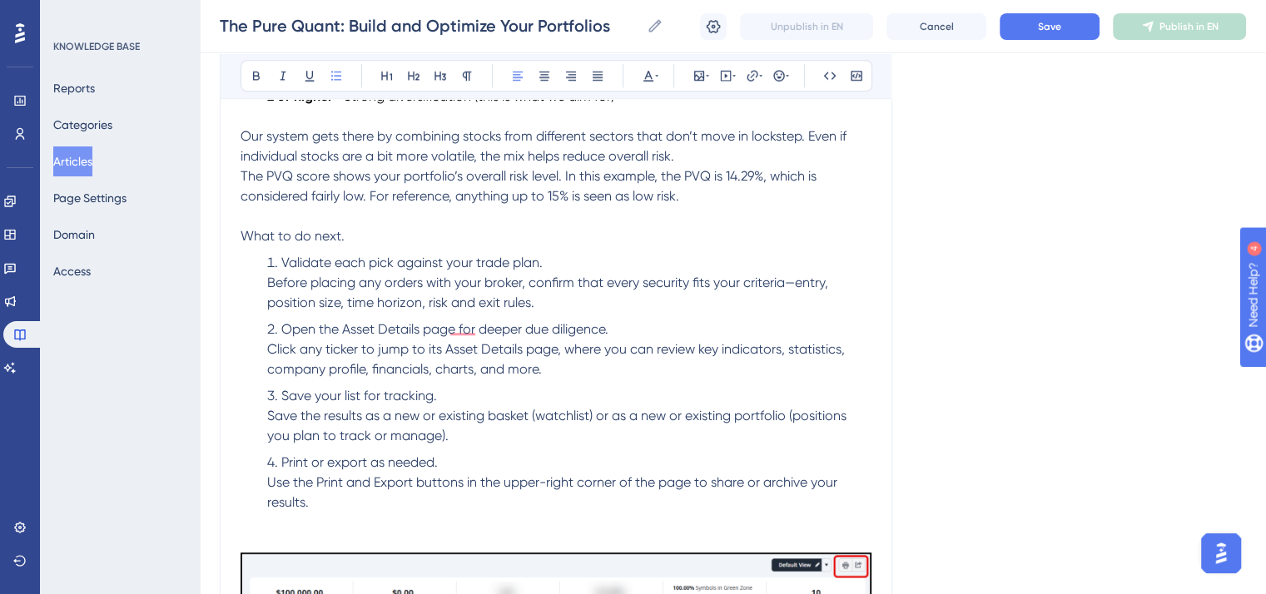
click at [240, 153] on span "Our system gets there by combining stocks from different sectors that don’t mov…" at bounding box center [544, 146] width 609 height 36
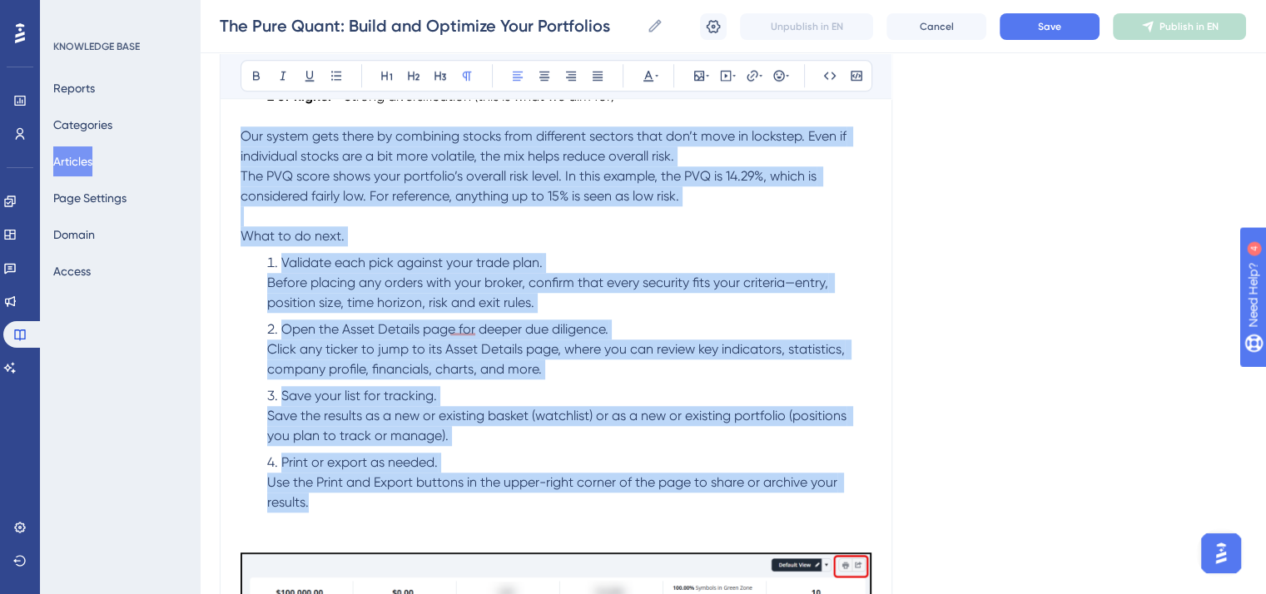
drag, startPoint x: 240, startPoint y: 153, endPoint x: 491, endPoint y: 524, distance: 448.2
click at [646, 71] on icon at bounding box center [648, 76] width 10 height 11
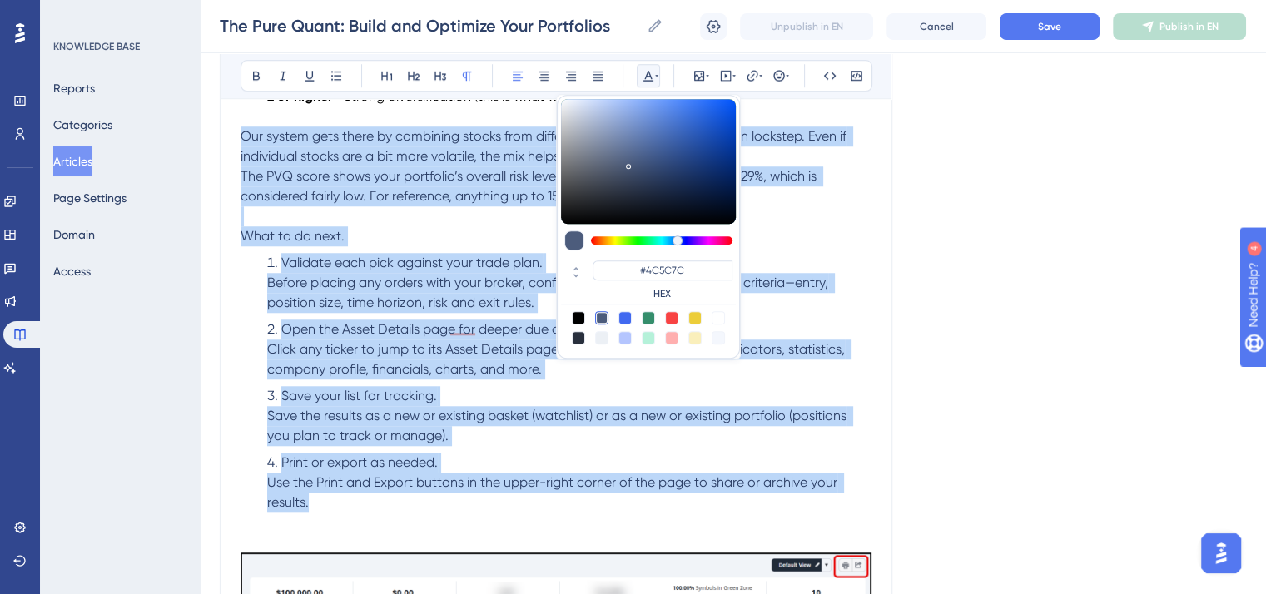
click at [576, 315] on div at bounding box center [578, 317] width 13 height 13
type input "#000000"
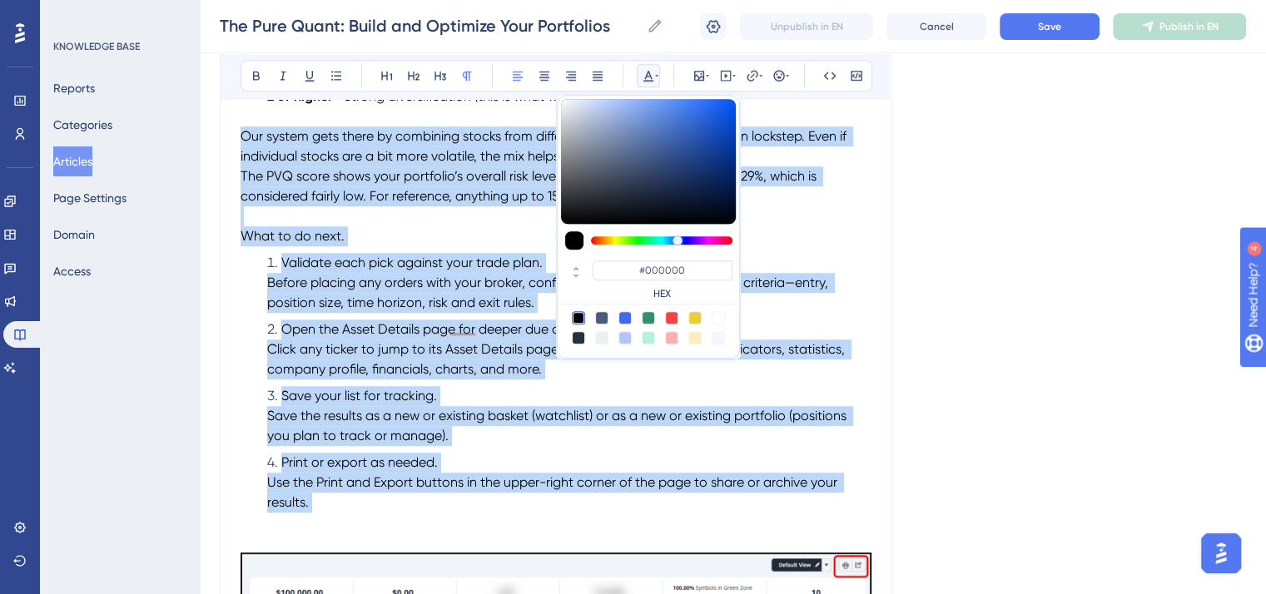
click at [569, 408] on li "Save your list for tracking. Save the results as a new or existing basket (watc…" at bounding box center [565, 416] width 611 height 60
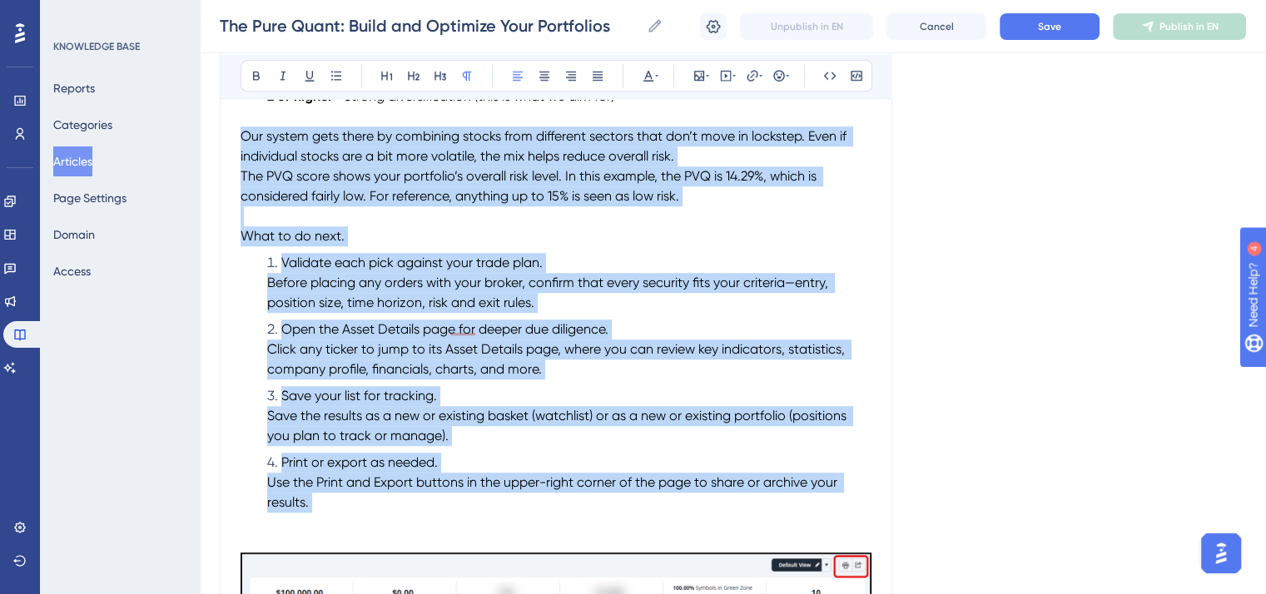
click at [354, 246] on p "What to do next." at bounding box center [555, 236] width 631 height 20
drag, startPoint x: 354, startPoint y: 254, endPoint x: 226, endPoint y: 254, distance: 127.3
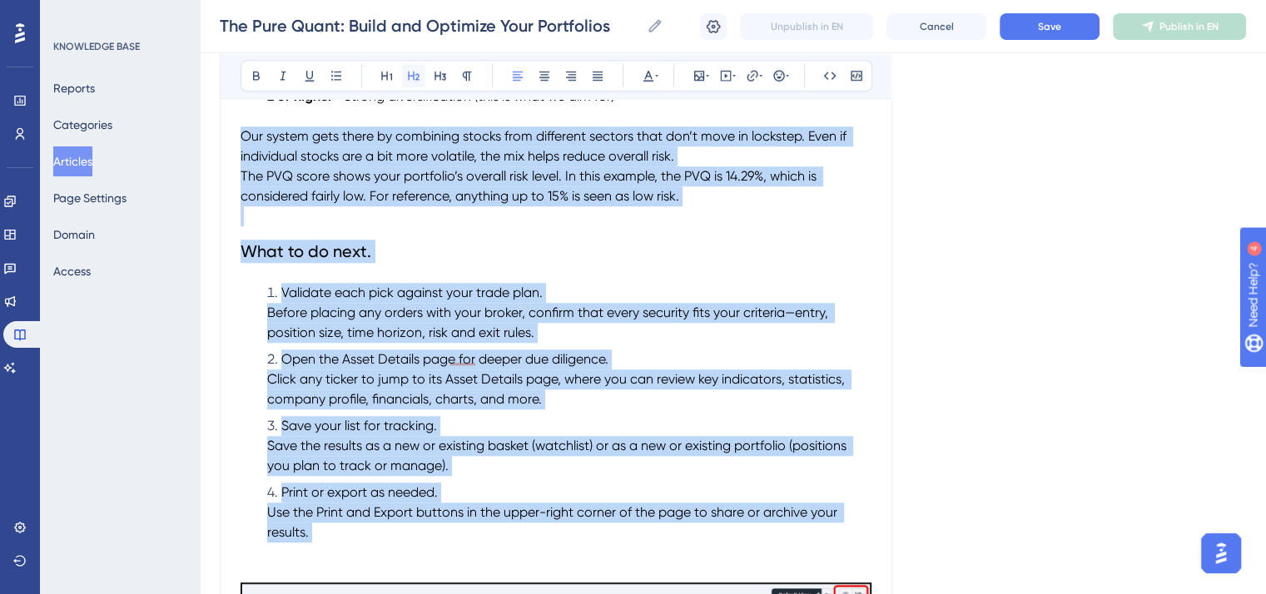
click at [409, 71] on icon at bounding box center [413, 75] width 13 height 13
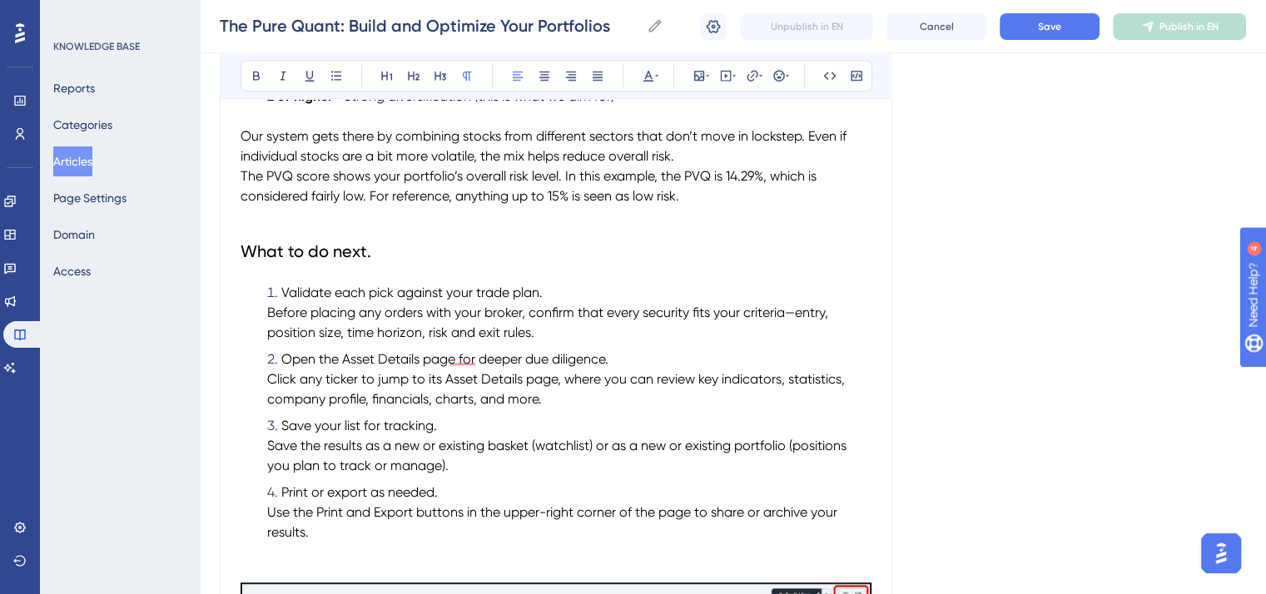
click at [421, 226] on p "To enrich screen reader interactions, please activate Accessibility in Grammarl…" at bounding box center [555, 216] width 631 height 20
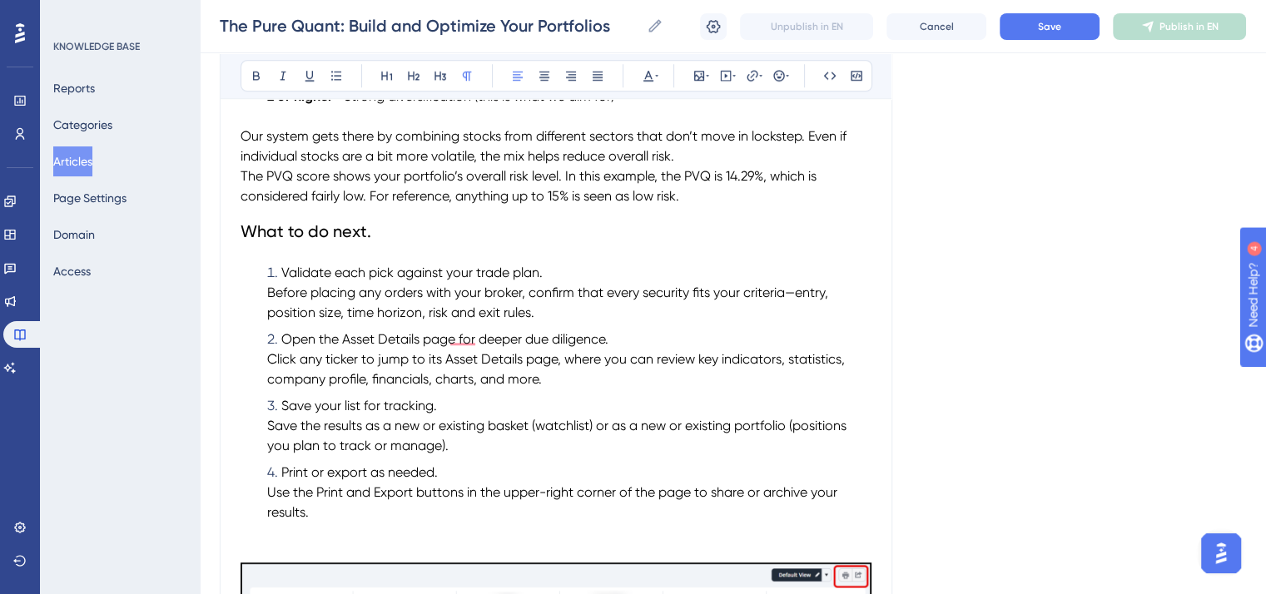
click at [243, 193] on span "The PVQ score shows your portfolio’s overall risk level. In this example, the P…" at bounding box center [529, 186] width 579 height 36
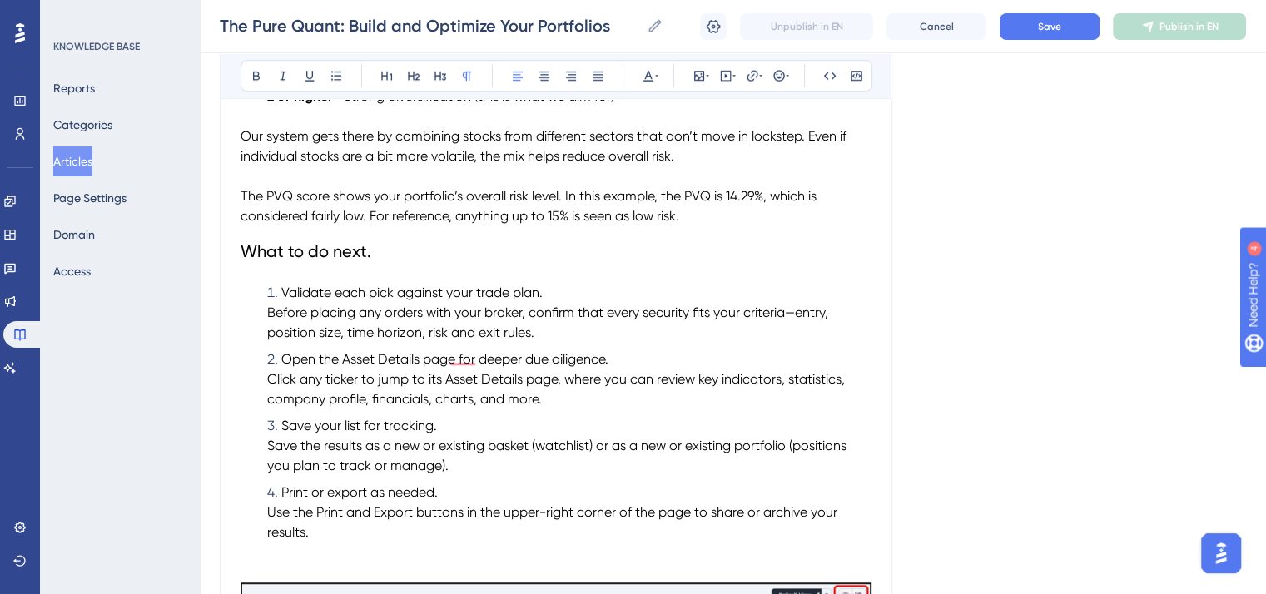
click at [689, 226] on p "The PVQ score shows your portfolio’s overall risk level. In this example, the P…" at bounding box center [555, 206] width 631 height 40
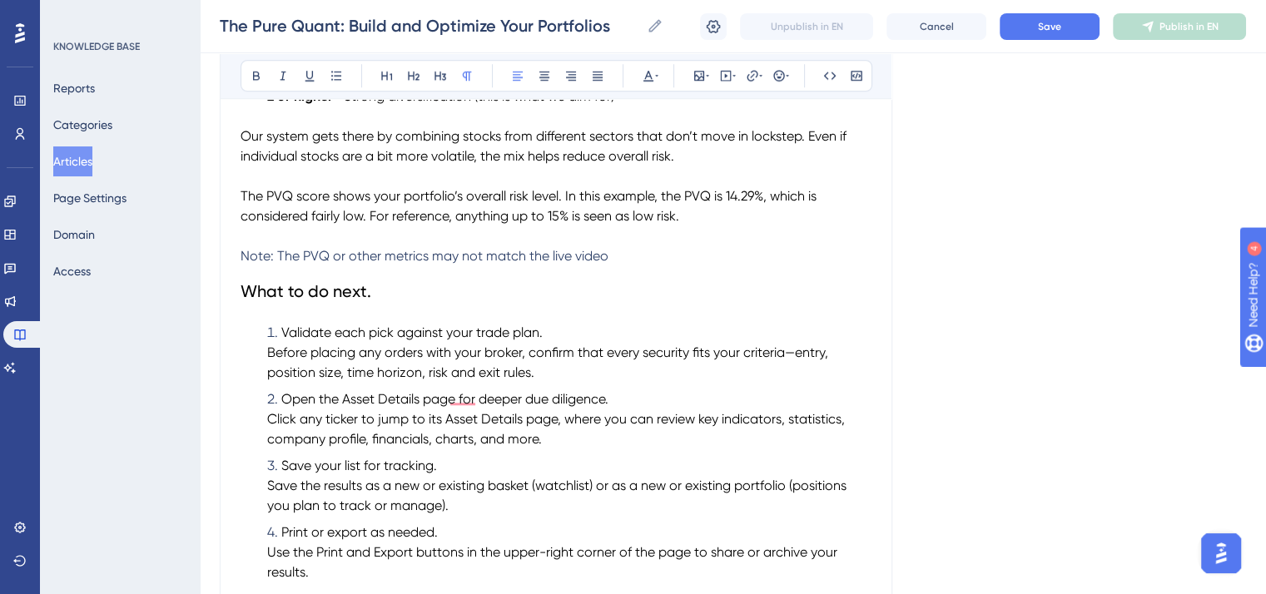
click at [428, 264] on span "Note: The PVQ or other metrics may not match the live video" at bounding box center [424, 256] width 368 height 16
click at [783, 264] on span "Note: The PVQ or other metric screenshots, taken on [DATE], may not match the l…" at bounding box center [511, 256] width 542 height 16
drag, startPoint x: 240, startPoint y: 277, endPoint x: 875, endPoint y: 274, distance: 634.9
click at [649, 69] on icon at bounding box center [647, 75] width 13 height 13
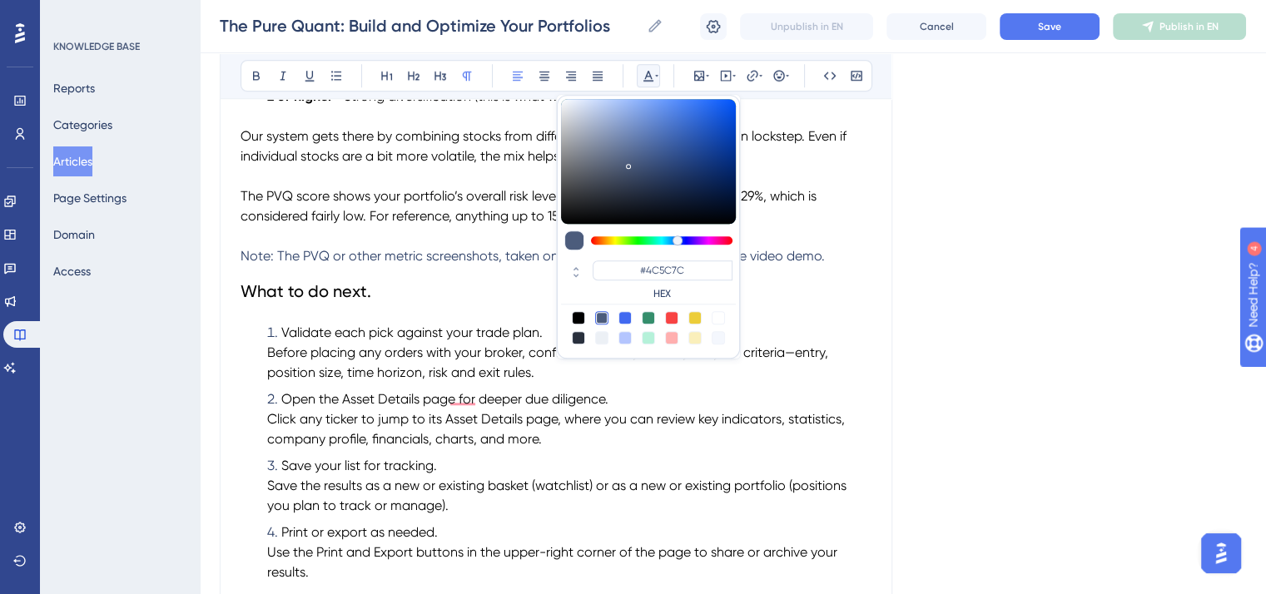
click at [582, 312] on div at bounding box center [578, 317] width 13 height 13
type input "#000000"
click at [496, 315] on h2 "What to do next." at bounding box center [555, 291] width 631 height 50
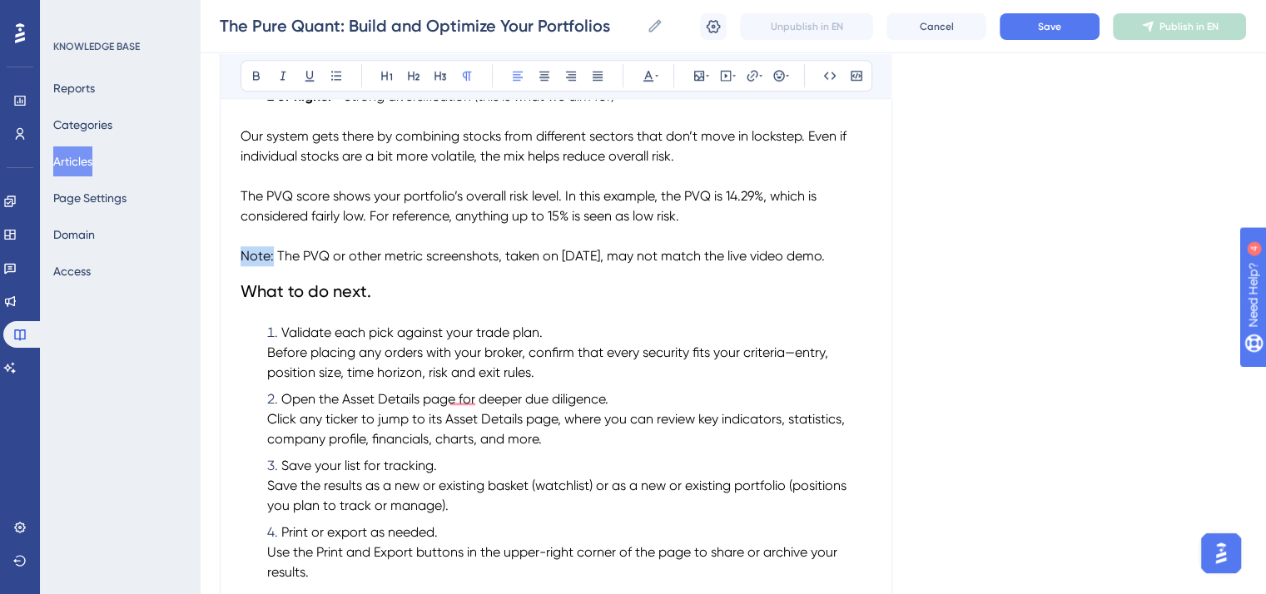
drag, startPoint x: 271, startPoint y: 276, endPoint x: 238, endPoint y: 275, distance: 33.3
drag, startPoint x: 255, startPoint y: 81, endPoint x: 270, endPoint y: 126, distance: 47.4
click at [255, 80] on icon at bounding box center [256, 75] width 13 height 13
click at [497, 316] on h2 "What to do next." at bounding box center [555, 291] width 631 height 50
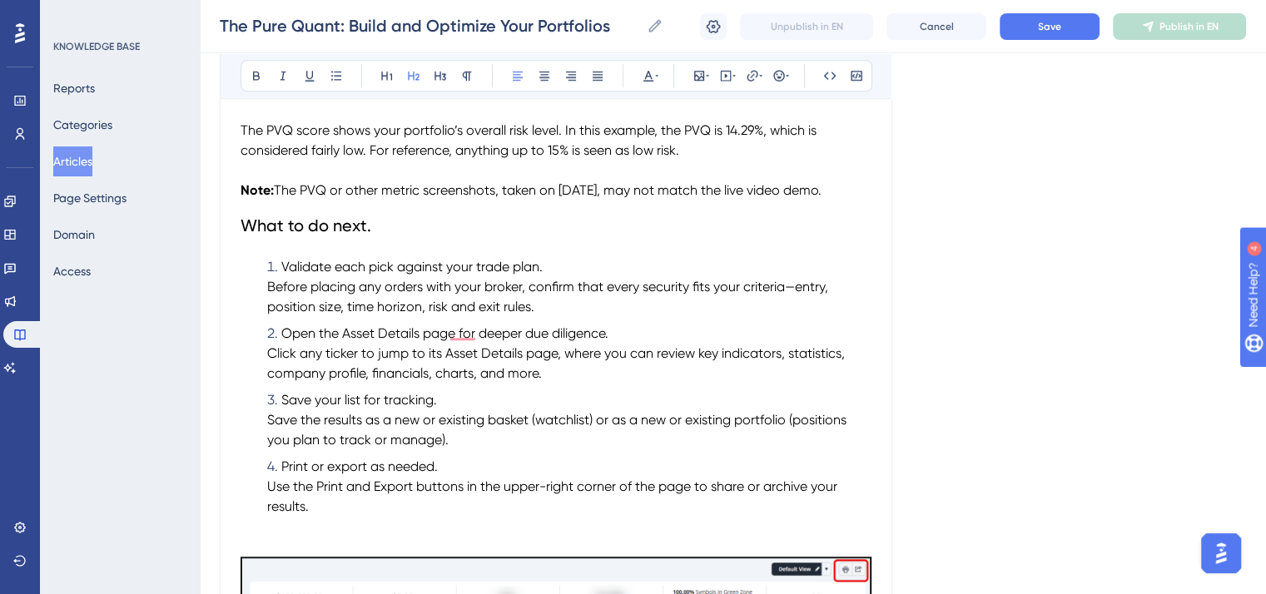
scroll to position [7794, 0]
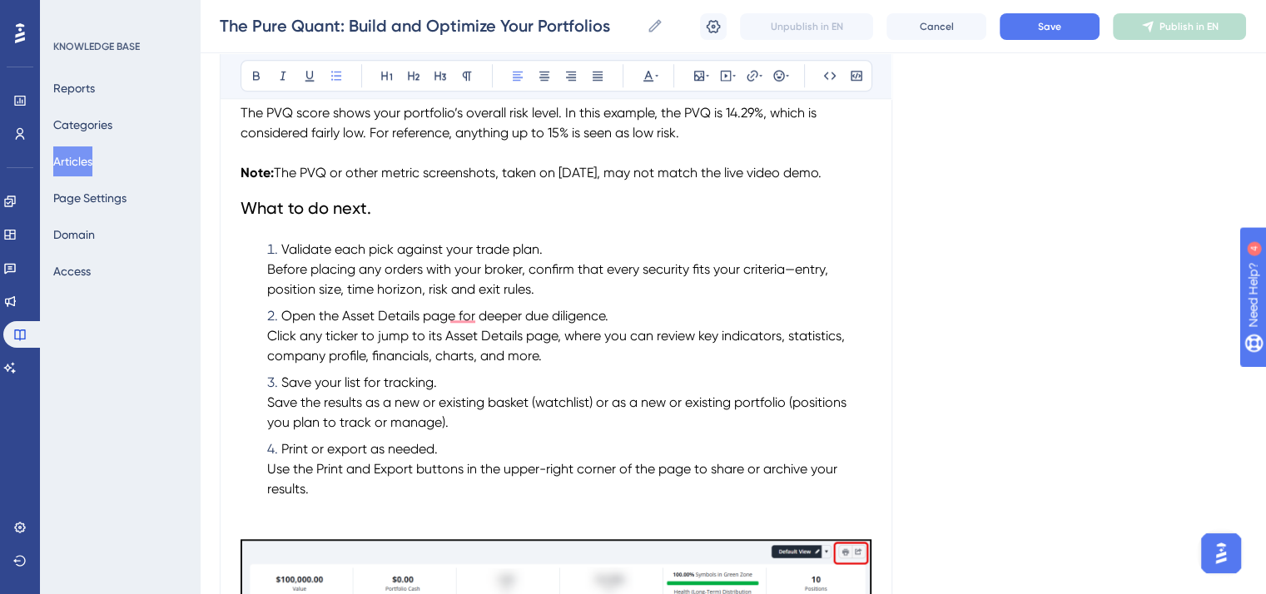
drag, startPoint x: 548, startPoint y: 274, endPoint x: 262, endPoint y: 274, distance: 286.2
click at [262, 274] on li "Validate each pick against your trade plan. Before placing any orders with your…" at bounding box center [565, 270] width 611 height 60
drag, startPoint x: 253, startPoint y: 71, endPoint x: 269, endPoint y: 90, distance: 24.8
click at [254, 72] on icon at bounding box center [256, 76] width 7 height 9
drag, startPoint x: 622, startPoint y: 340, endPoint x: 256, endPoint y: 333, distance: 365.3
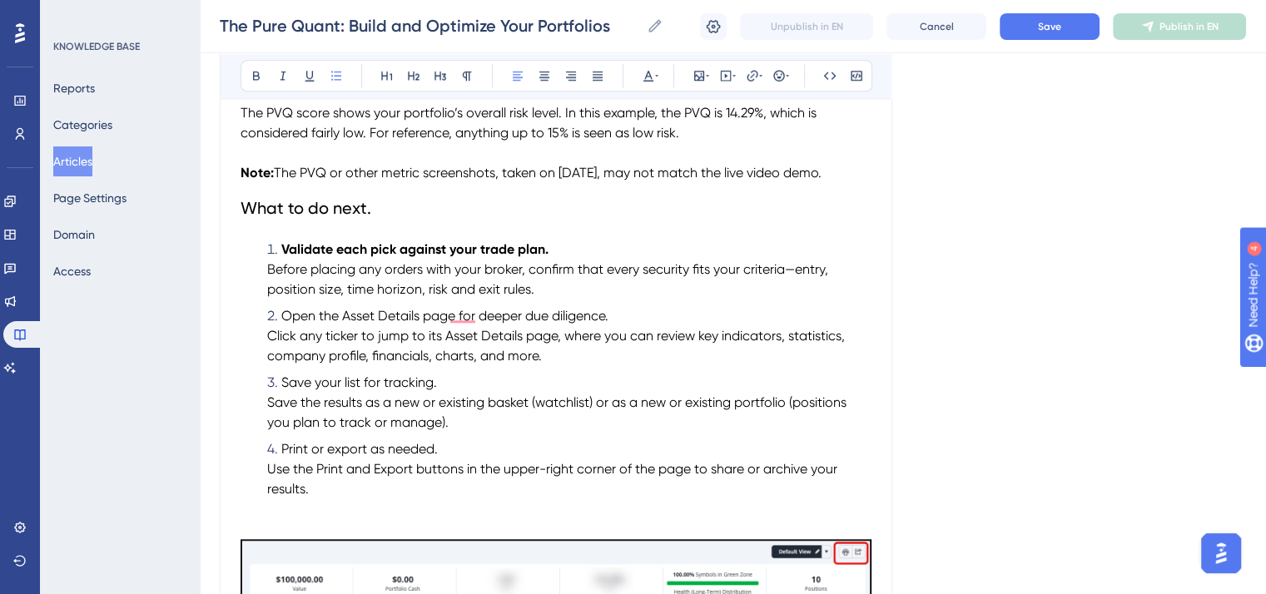
click at [256, 333] on ol "Validate each pick against your trade plan. Before placing any orders with your…" at bounding box center [555, 370] width 631 height 260
click at [252, 74] on icon at bounding box center [256, 75] width 13 height 13
drag, startPoint x: 367, startPoint y: 404, endPoint x: 260, endPoint y: 400, distance: 107.4
click at [260, 400] on ol "Validate each pick against your trade plan. Before placing any orders with your…" at bounding box center [555, 370] width 631 height 260
click at [255, 67] on button at bounding box center [256, 75] width 23 height 23
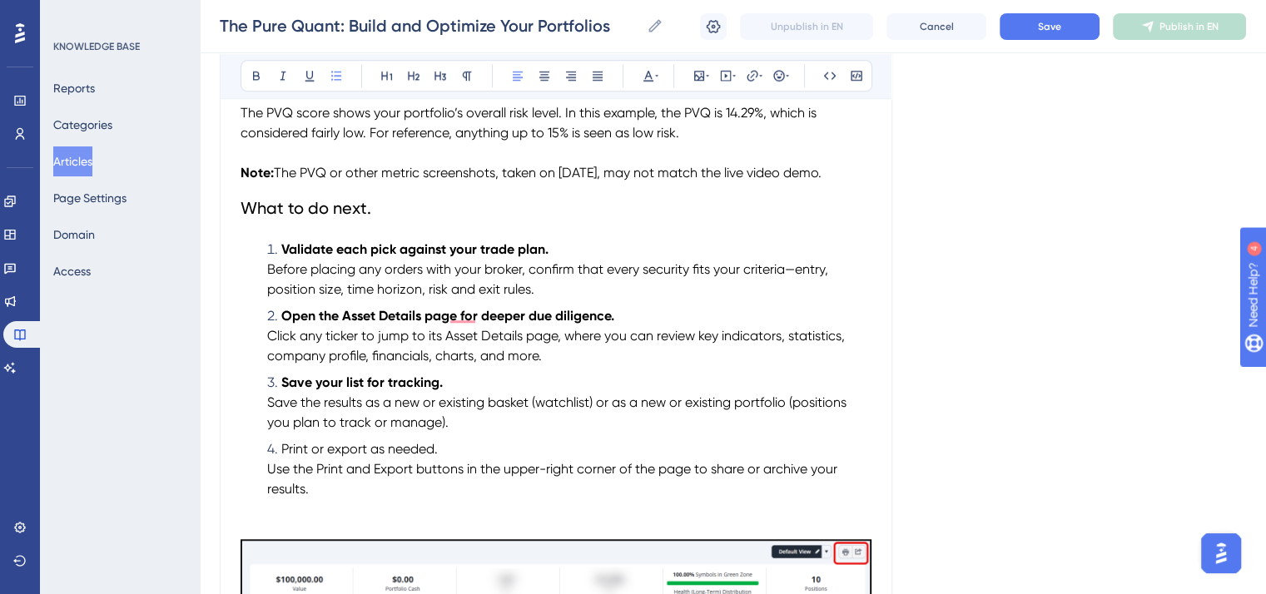
drag, startPoint x: 449, startPoint y: 476, endPoint x: 256, endPoint y: 469, distance: 193.1
click at [256, 469] on ol "Validate each pick against your trade plan. Before placing any orders with your…" at bounding box center [555, 370] width 631 height 260
click at [250, 70] on icon at bounding box center [256, 75] width 13 height 13
click at [572, 395] on ol "Validate each pick against your trade plan. Before placing any orders with your…" at bounding box center [555, 370] width 631 height 260
click at [1033, 22] on button "Save" at bounding box center [1049, 26] width 100 height 27
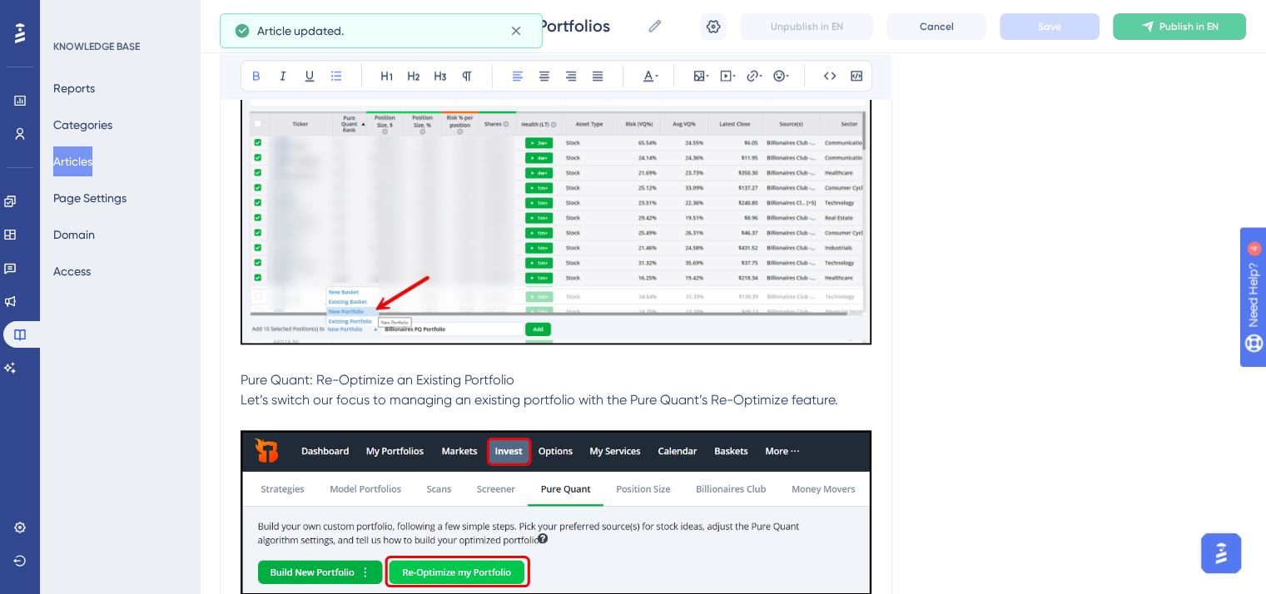
scroll to position [8293, 0]
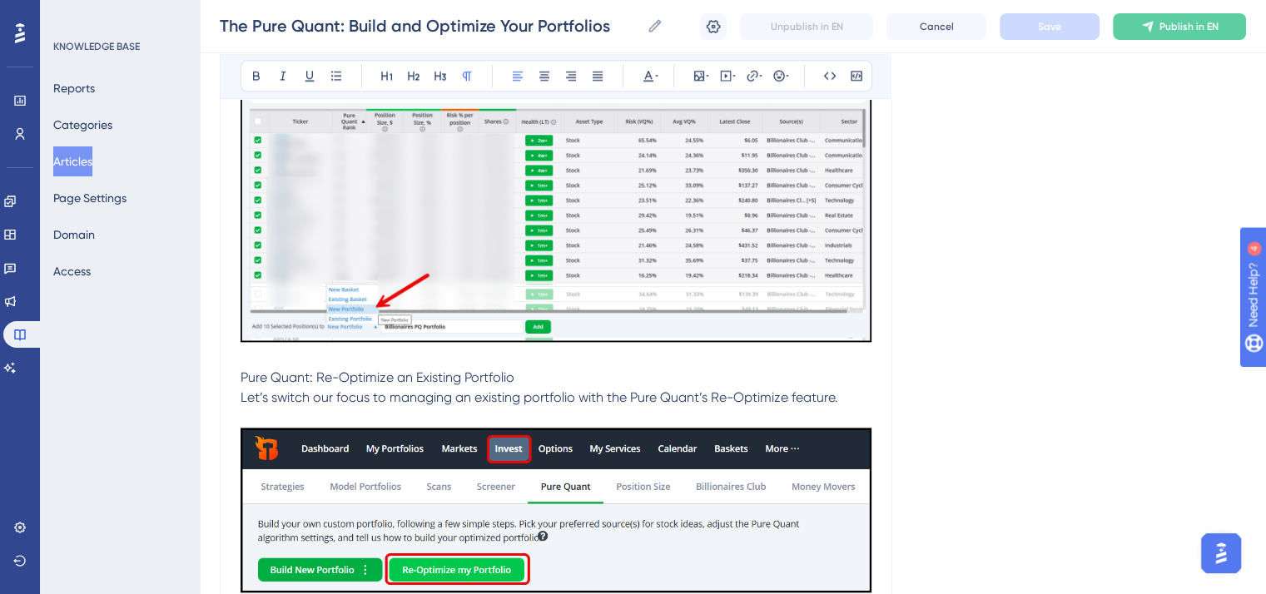
drag, startPoint x: 527, startPoint y: 396, endPoint x: 240, endPoint y: 399, distance: 287.1
click at [420, 72] on button at bounding box center [413, 75] width 23 height 23
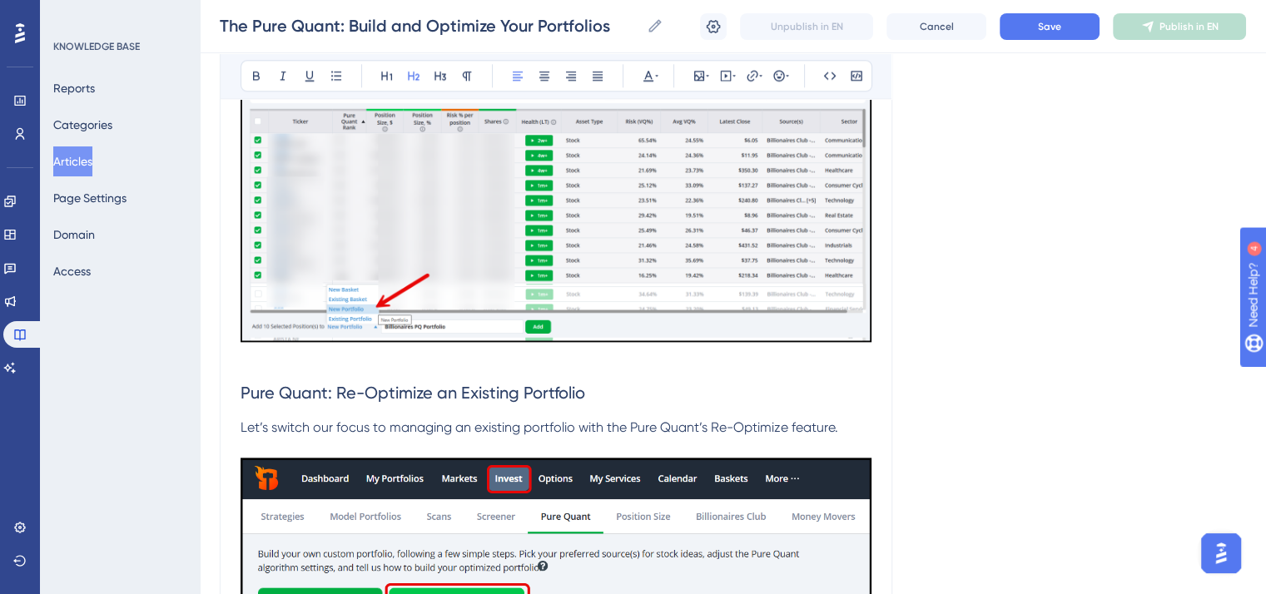
click at [642, 399] on h2 "Pure Quant: Re-Optimize an Existing Portfolio" at bounding box center [555, 393] width 631 height 50
drag, startPoint x: 617, startPoint y: 449, endPoint x: 241, endPoint y: 423, distance: 376.2
click at [649, 72] on icon at bounding box center [647, 75] width 13 height 13
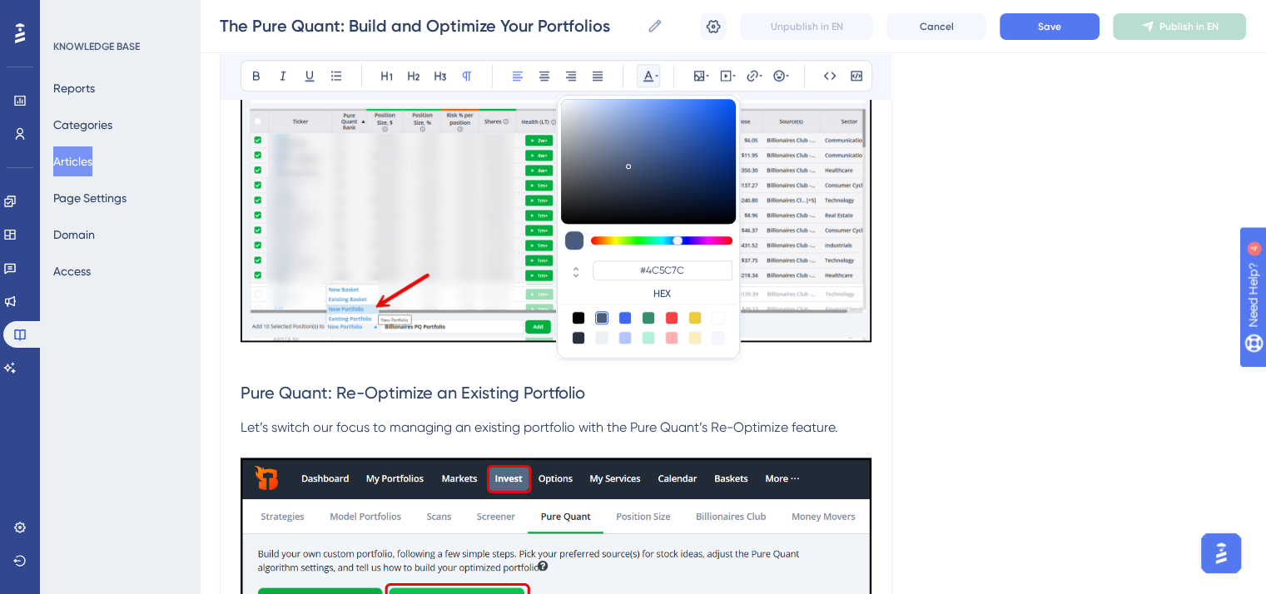
click at [580, 315] on div at bounding box center [578, 317] width 13 height 13
type input "#000000"
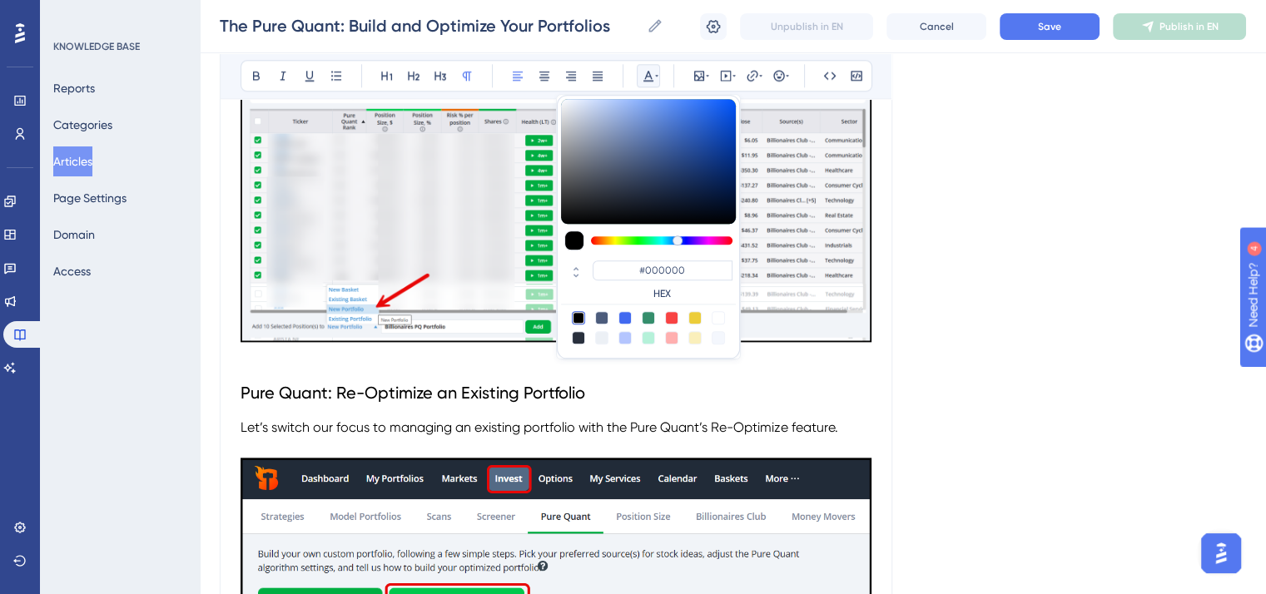
click at [680, 418] on h2 "Pure Quant: Re-Optimize an Existing Portfolio" at bounding box center [555, 393] width 631 height 50
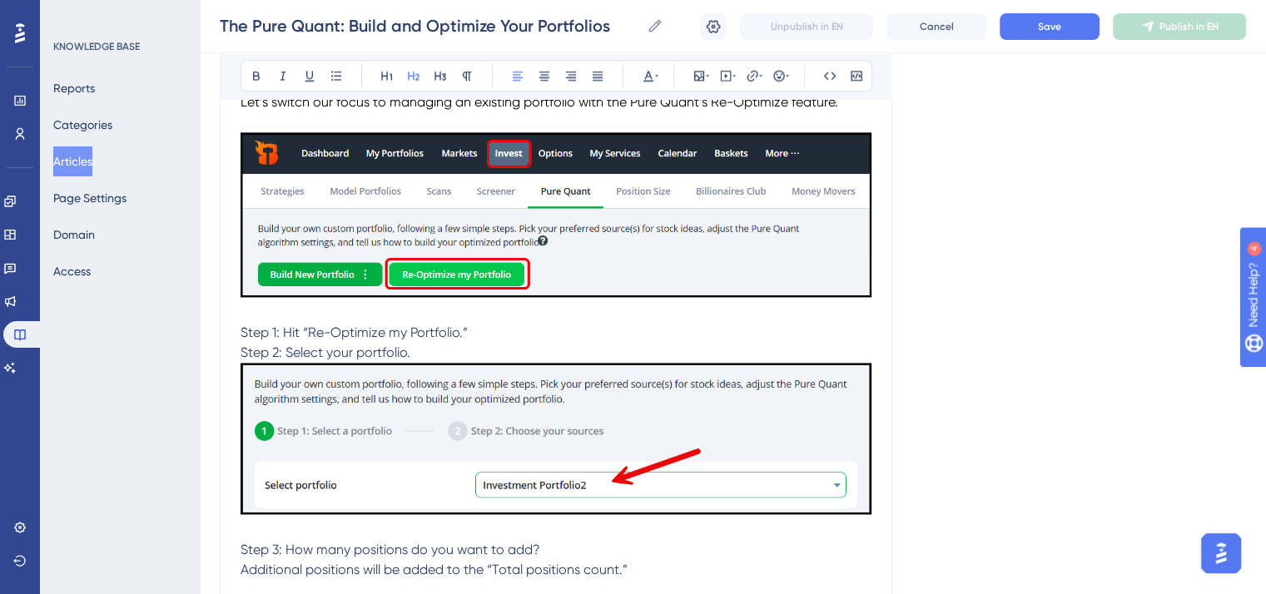
scroll to position [8626, 0]
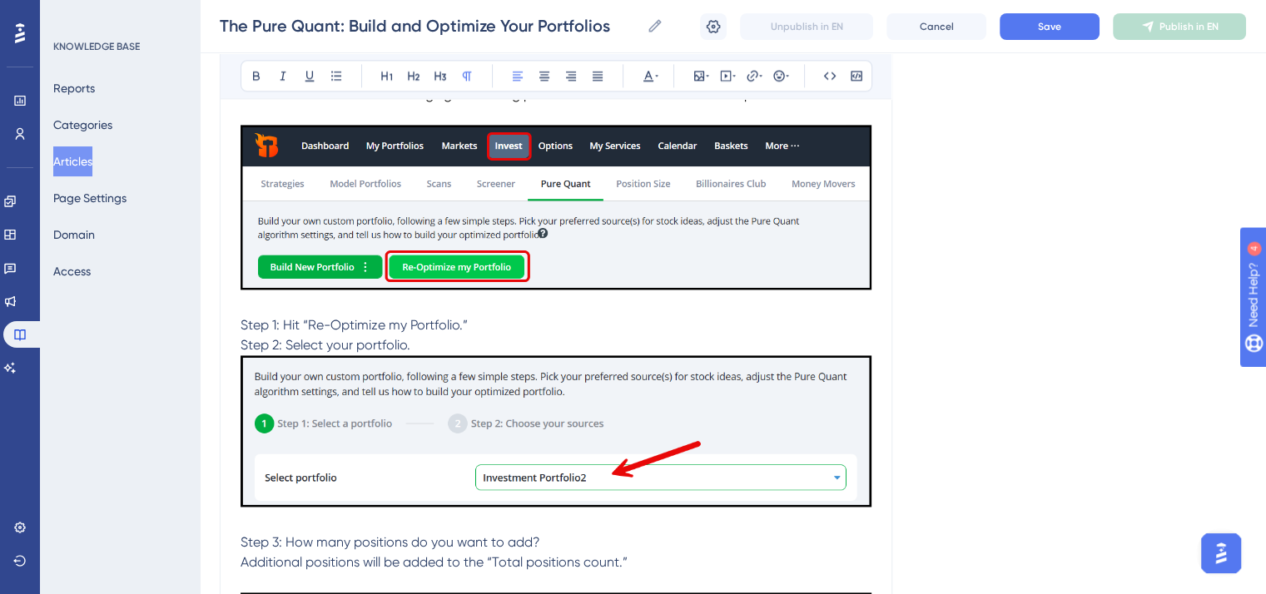
click at [422, 355] on p "Step 2: Select your portfolio." at bounding box center [555, 345] width 631 height 20
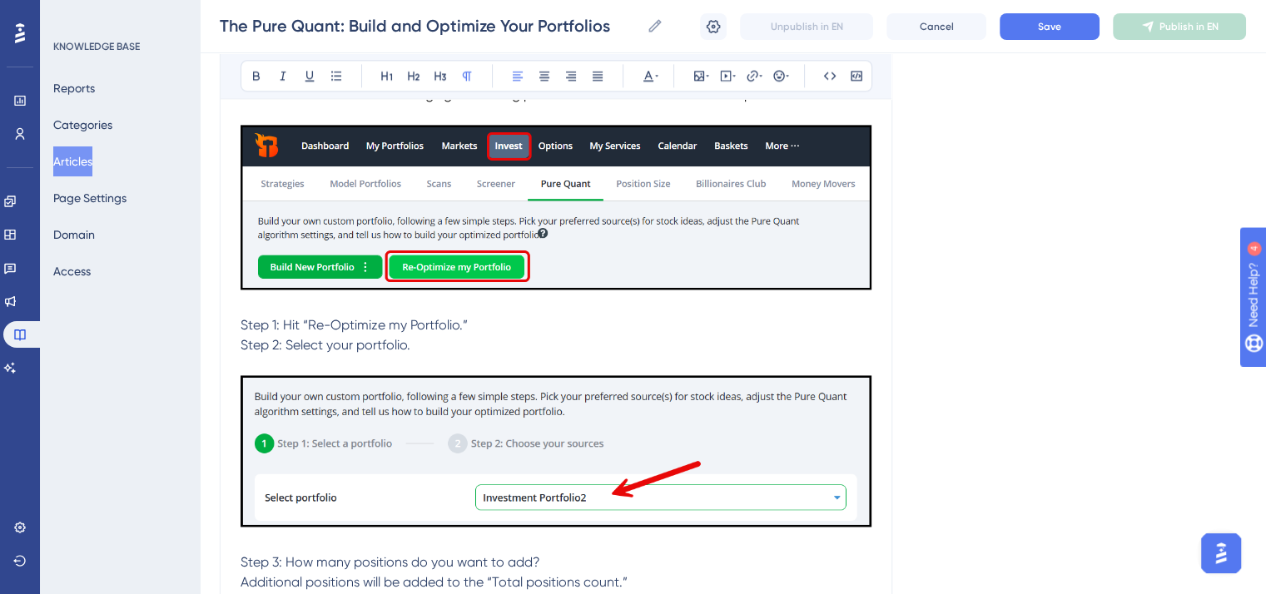
click at [240, 353] on span "Step 2: Select your portfolio." at bounding box center [325, 345] width 170 height 16
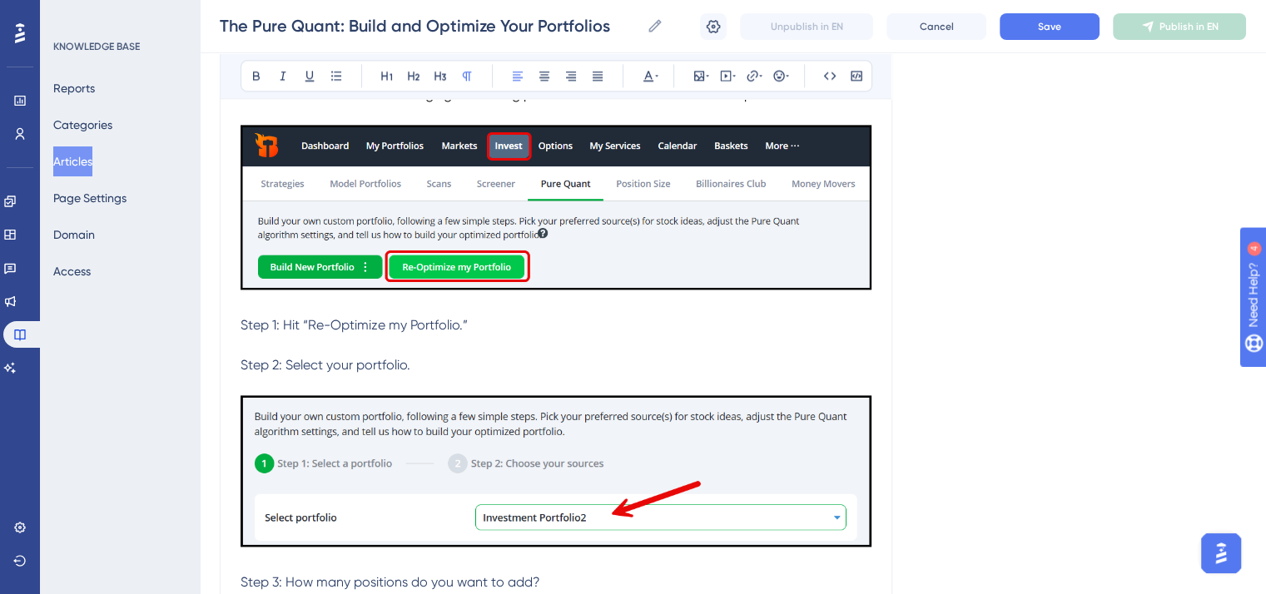
drag, startPoint x: 419, startPoint y: 390, endPoint x: 240, endPoint y: 357, distance: 182.8
click at [655, 79] on icon at bounding box center [656, 75] width 3 height 13
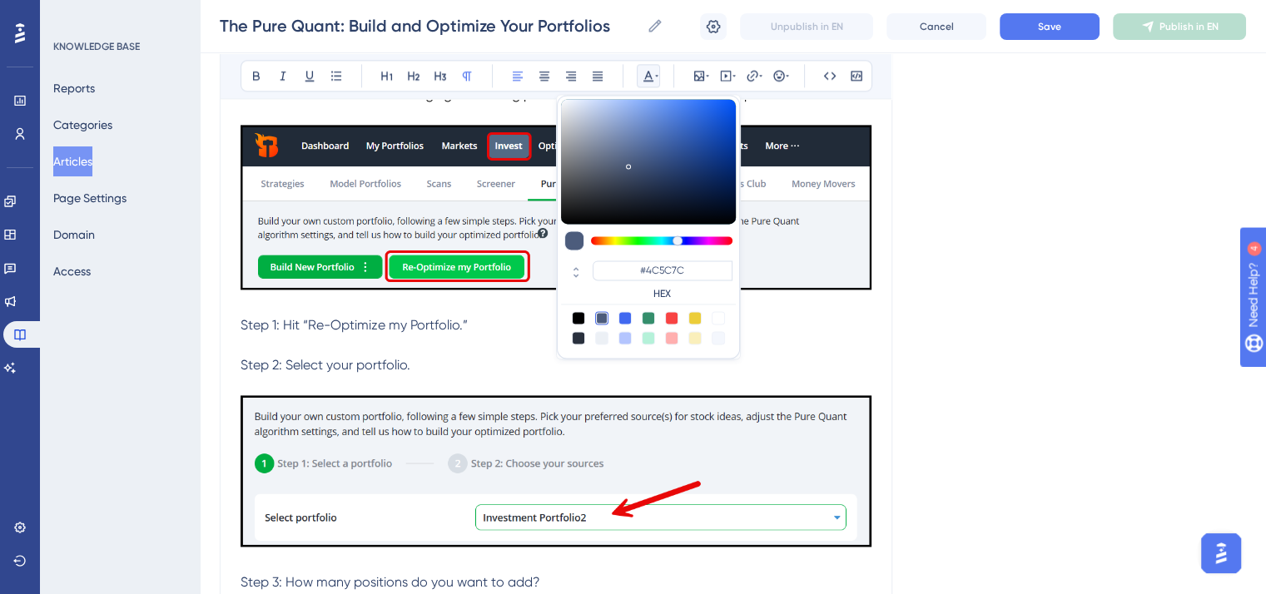
click at [579, 314] on div at bounding box center [578, 317] width 13 height 13
type input "#000000"
click at [508, 355] on p "To enrich screen reader interactions, please activate Accessibility in Grammarl…" at bounding box center [555, 345] width 631 height 20
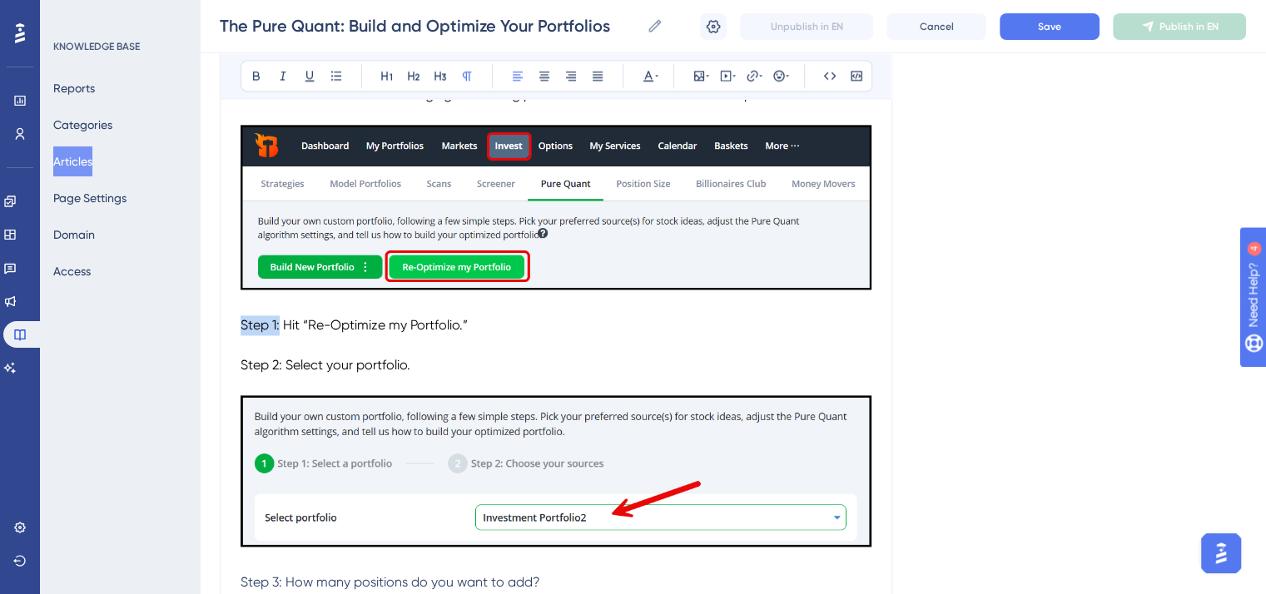
drag, startPoint x: 278, startPoint y: 352, endPoint x: 220, endPoint y: 350, distance: 57.4
click at [246, 64] on button at bounding box center [256, 75] width 23 height 23
click at [270, 355] on p "To enrich screen reader interactions, please activate Accessibility in Grammarl…" at bounding box center [555, 345] width 631 height 20
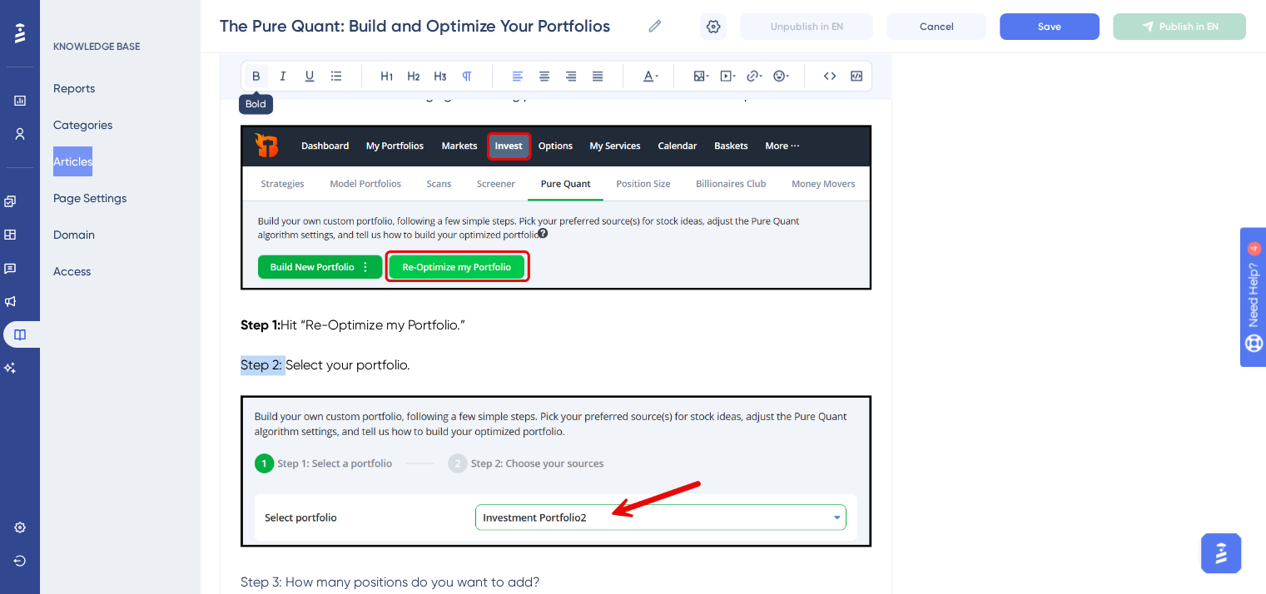
click at [260, 67] on button at bounding box center [256, 75] width 23 height 23
click at [510, 375] on p "Step 2: Select your portfolio." at bounding box center [555, 365] width 631 height 20
click at [1030, 28] on button "Save" at bounding box center [1049, 26] width 100 height 27
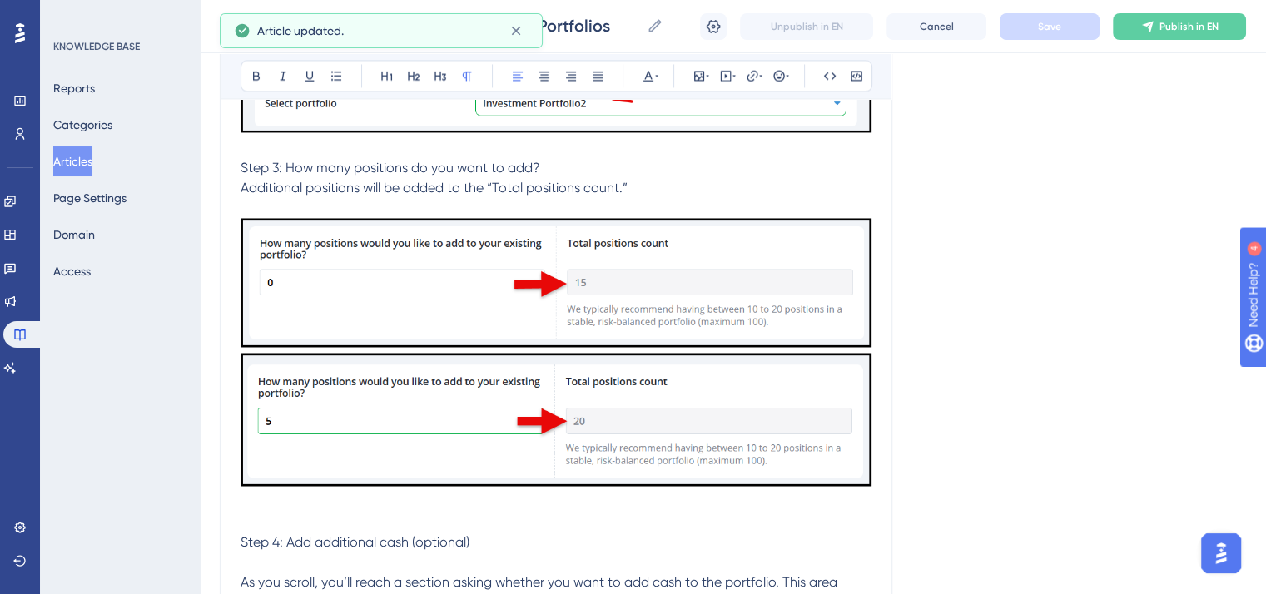
scroll to position [9042, 0]
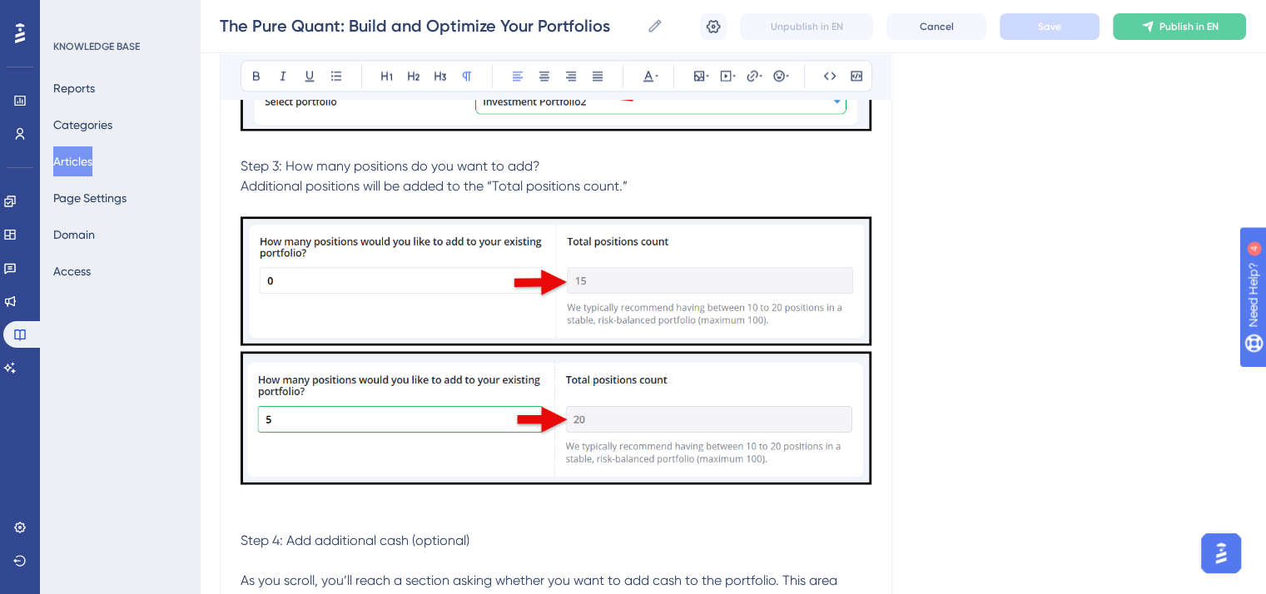
drag, startPoint x: 240, startPoint y: 192, endPoint x: 637, endPoint y: 218, distance: 398.5
click at [647, 72] on icon at bounding box center [648, 76] width 10 height 11
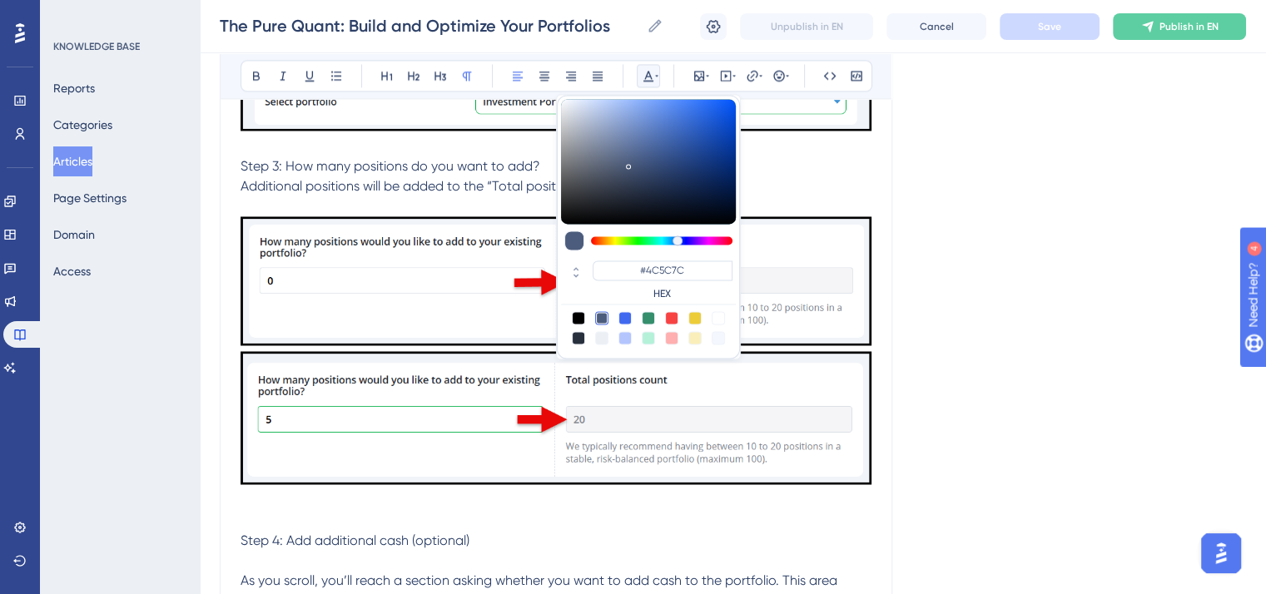
click at [581, 315] on div at bounding box center [578, 317] width 13 height 13
type input "#000000"
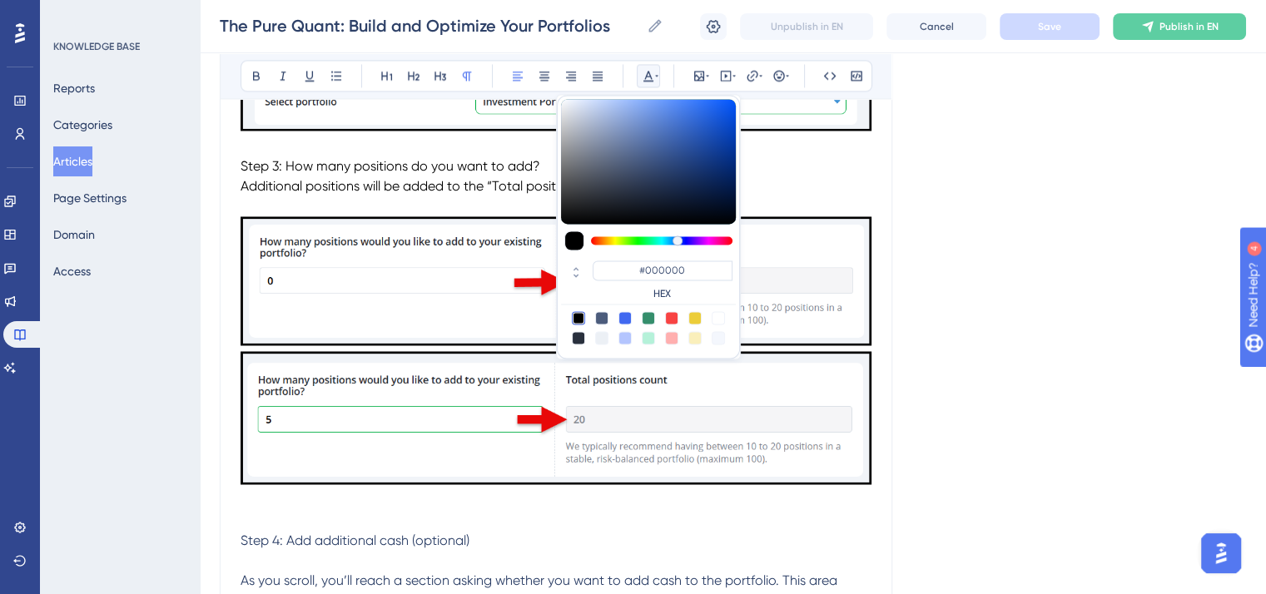
click at [465, 216] on p "To enrich screen reader interactions, please activate Accessibility in Grammarl…" at bounding box center [555, 206] width 631 height 20
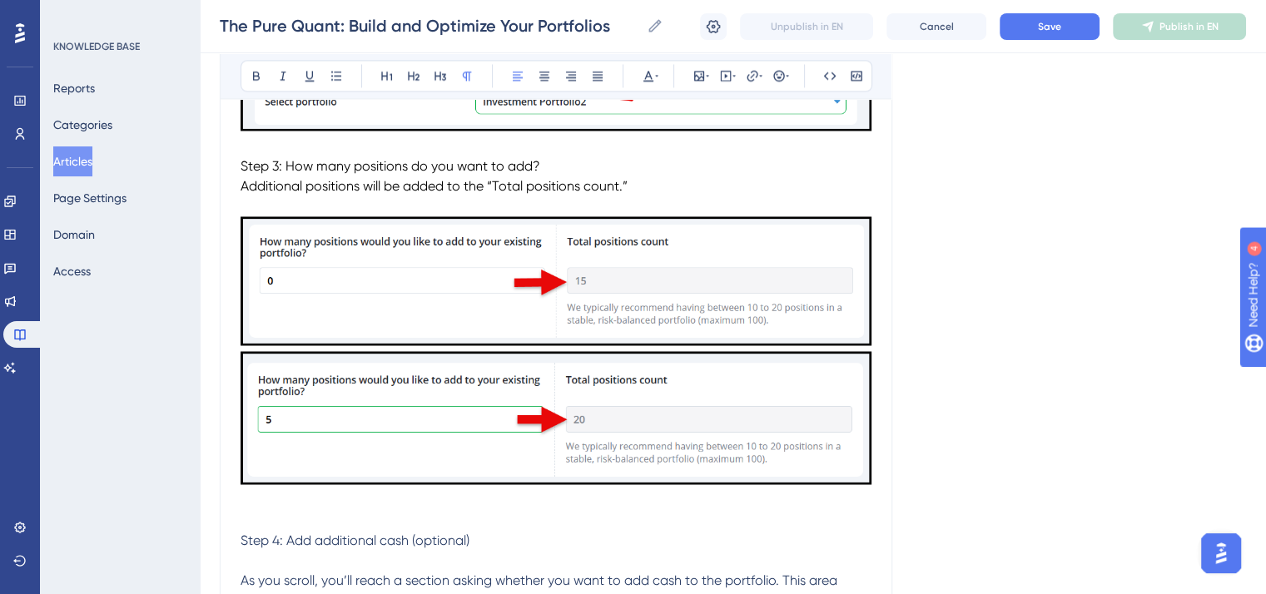
click at [241, 194] on span "Additional positions will be added to the “Total positions count.”" at bounding box center [433, 186] width 387 height 16
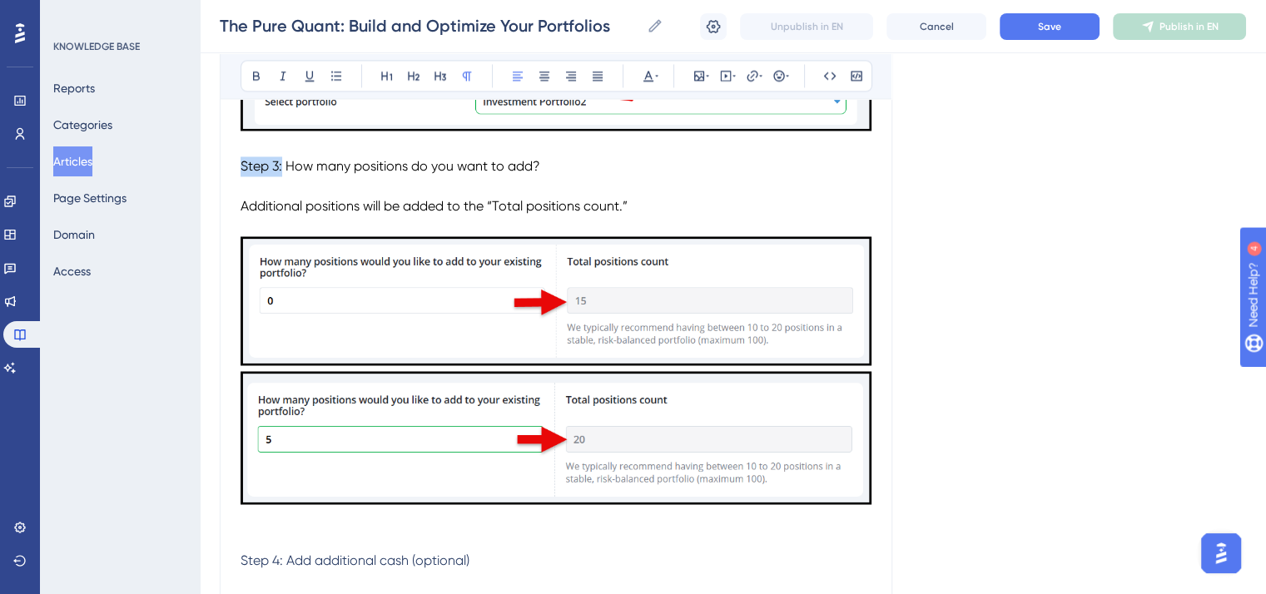
drag, startPoint x: 282, startPoint y: 192, endPoint x: 236, endPoint y: 193, distance: 45.8
click at [260, 77] on icon at bounding box center [256, 75] width 13 height 13
click at [664, 216] on p "Additional positions will be added to the “Total positions count.”" at bounding box center [555, 206] width 631 height 20
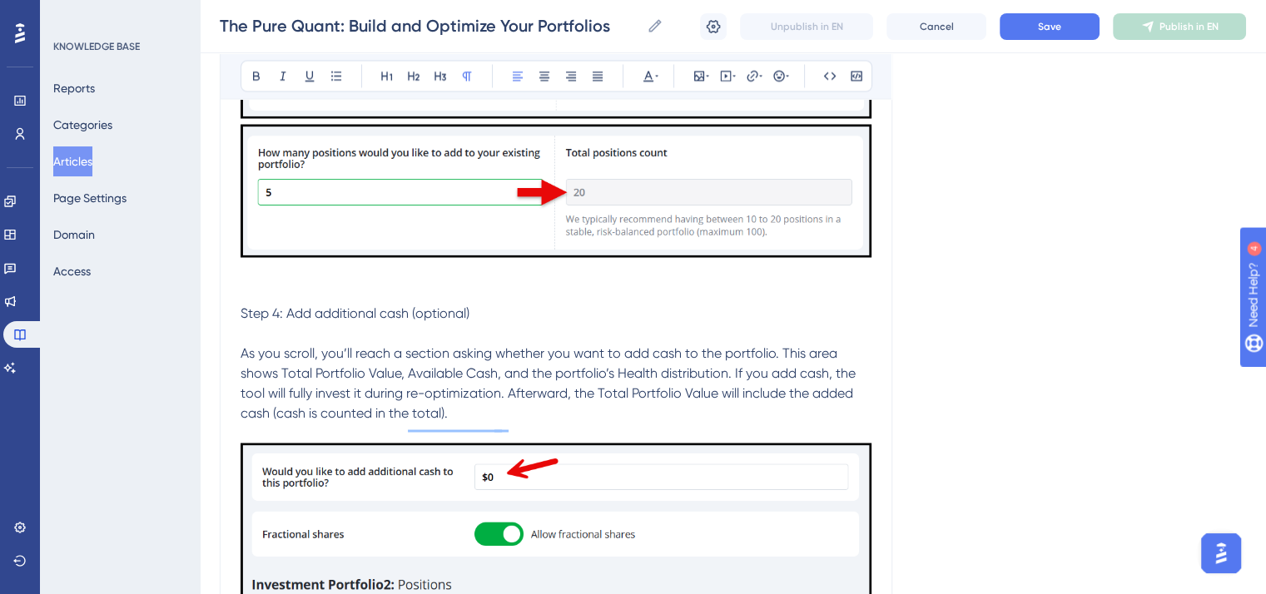
scroll to position [9375, 0]
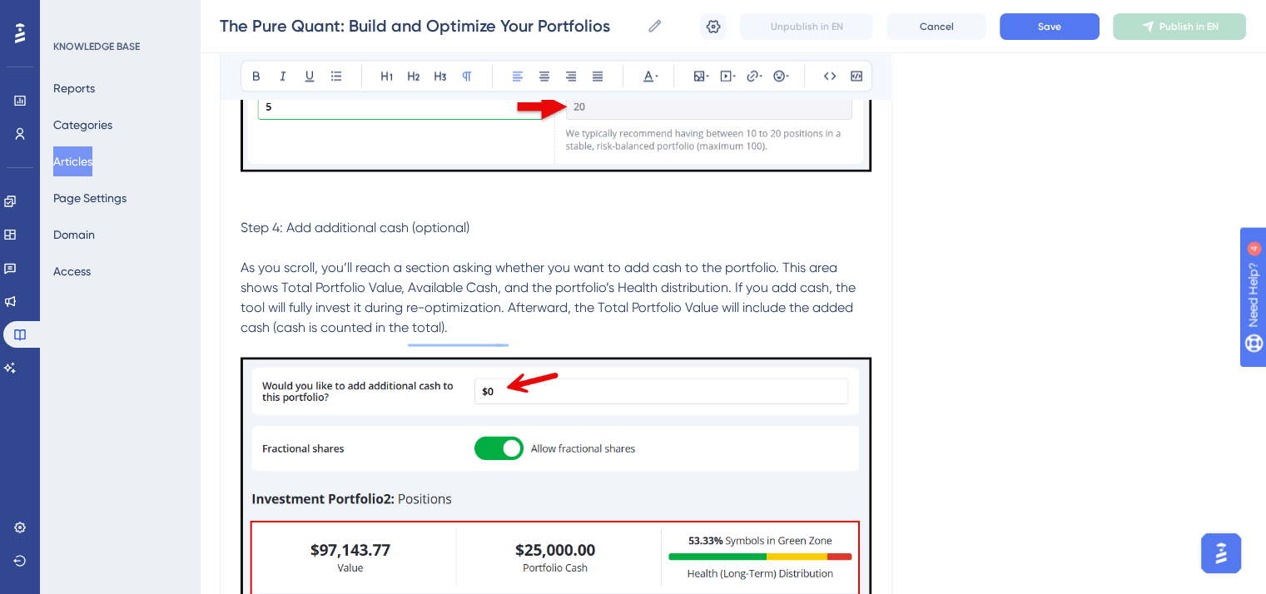
click at [243, 235] on span "Step 4: Add additional cash (optional)" at bounding box center [354, 227] width 229 height 16
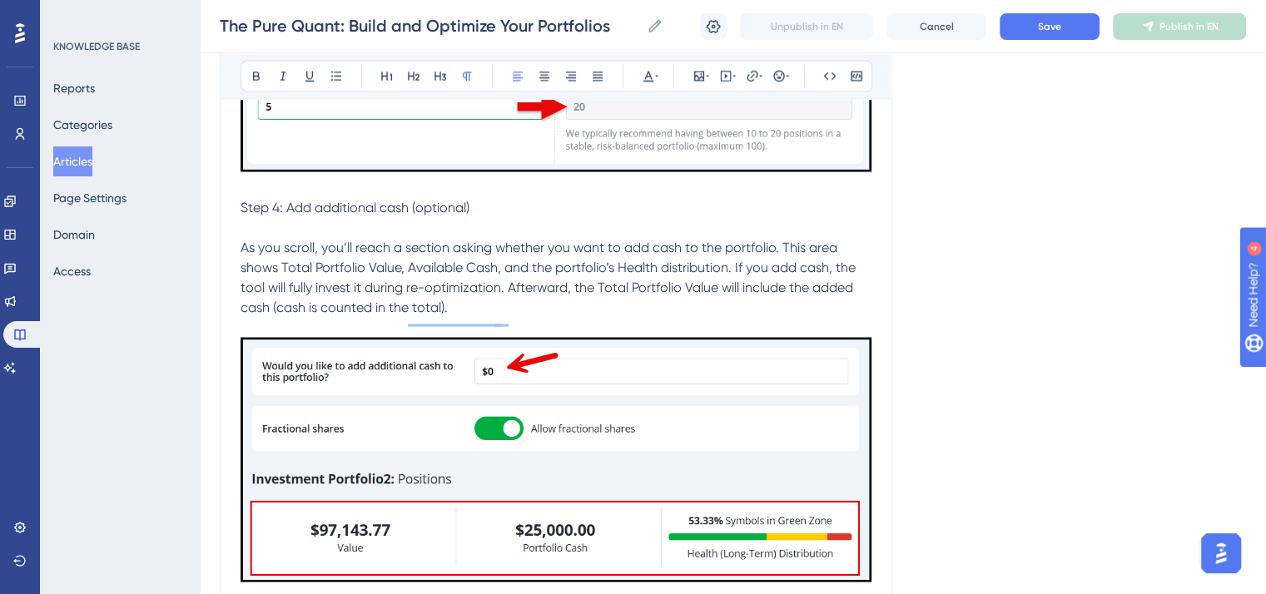
drag, startPoint x: 469, startPoint y: 342, endPoint x: 243, endPoint y: 234, distance: 250.8
click at [651, 74] on icon at bounding box center [647, 75] width 13 height 13
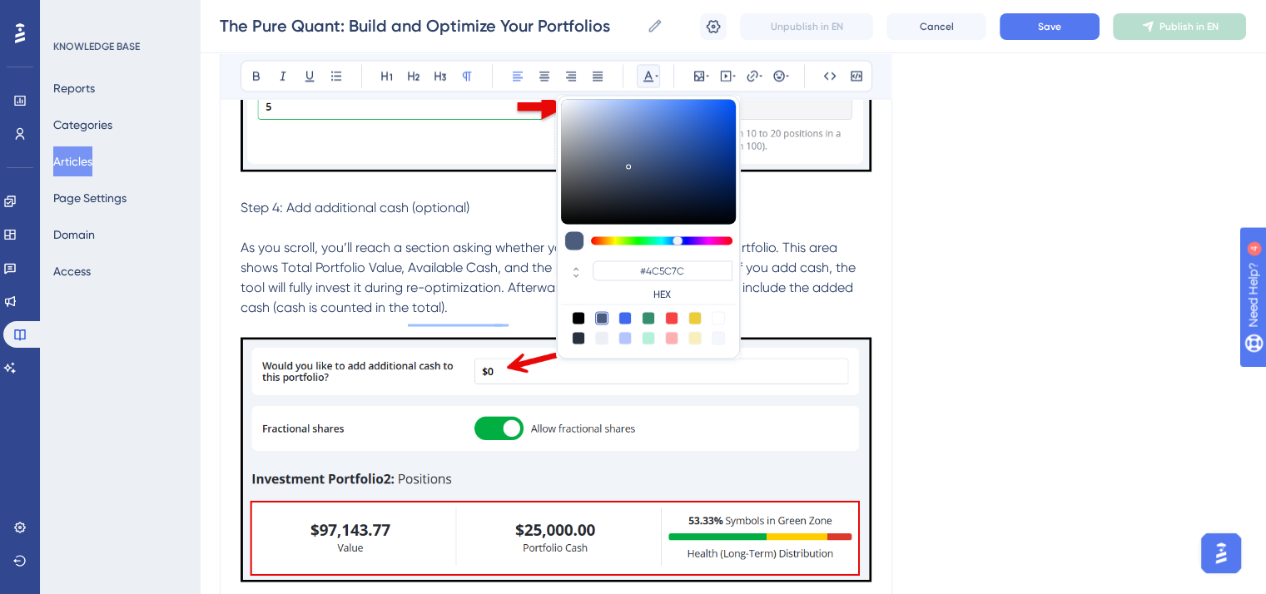
click at [578, 313] on div at bounding box center [578, 317] width 13 height 13
type input "#000000"
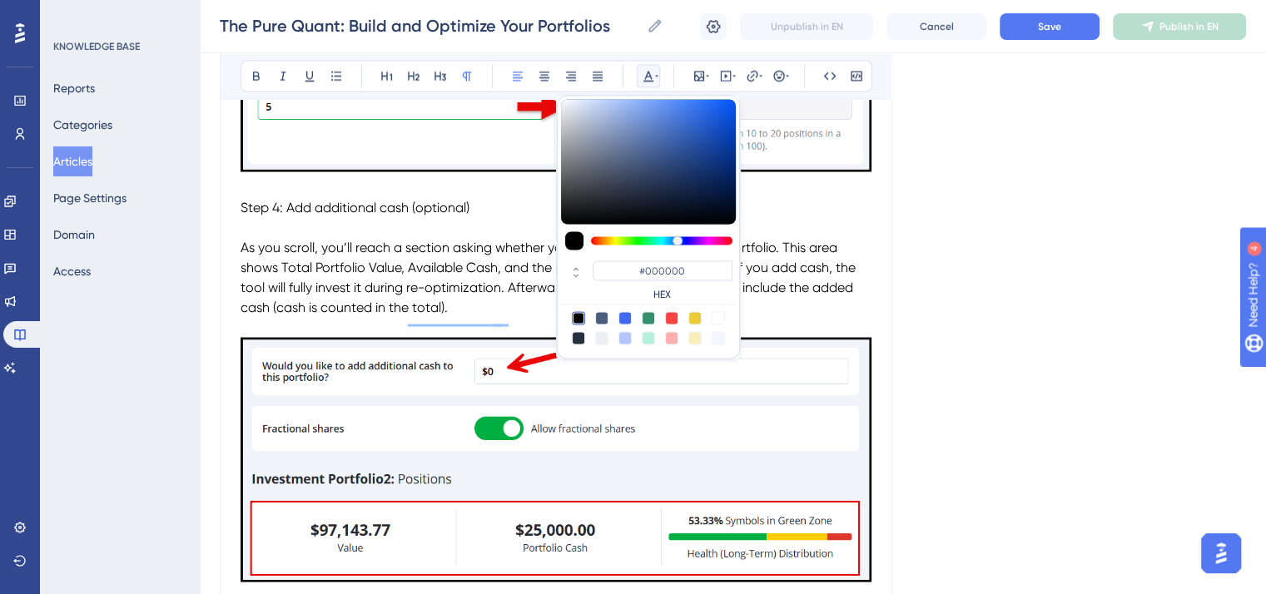
click at [512, 317] on p "As you scroll, you’ll reach a section asking whether you want to add cash to th…" at bounding box center [555, 277] width 631 height 80
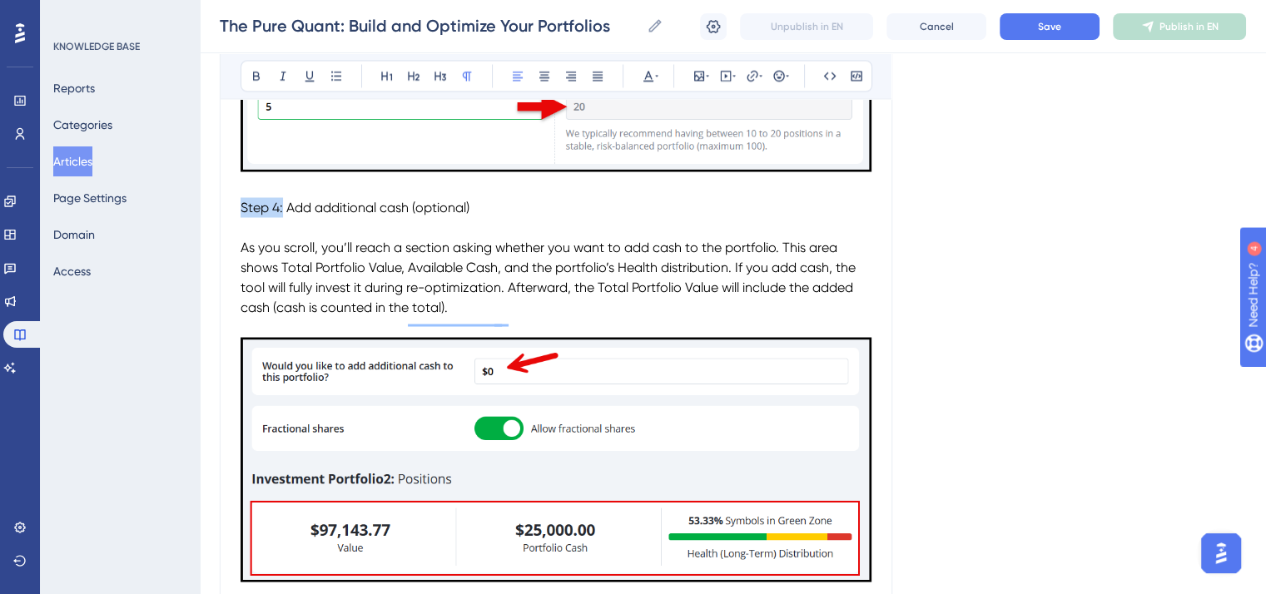
drag, startPoint x: 283, startPoint y: 233, endPoint x: 236, endPoint y: 234, distance: 46.6
click at [251, 70] on icon at bounding box center [256, 75] width 13 height 13
click at [503, 237] on p "To enrich screen reader interactions, please activate Accessibility in Grammarl…" at bounding box center [555, 227] width 631 height 20
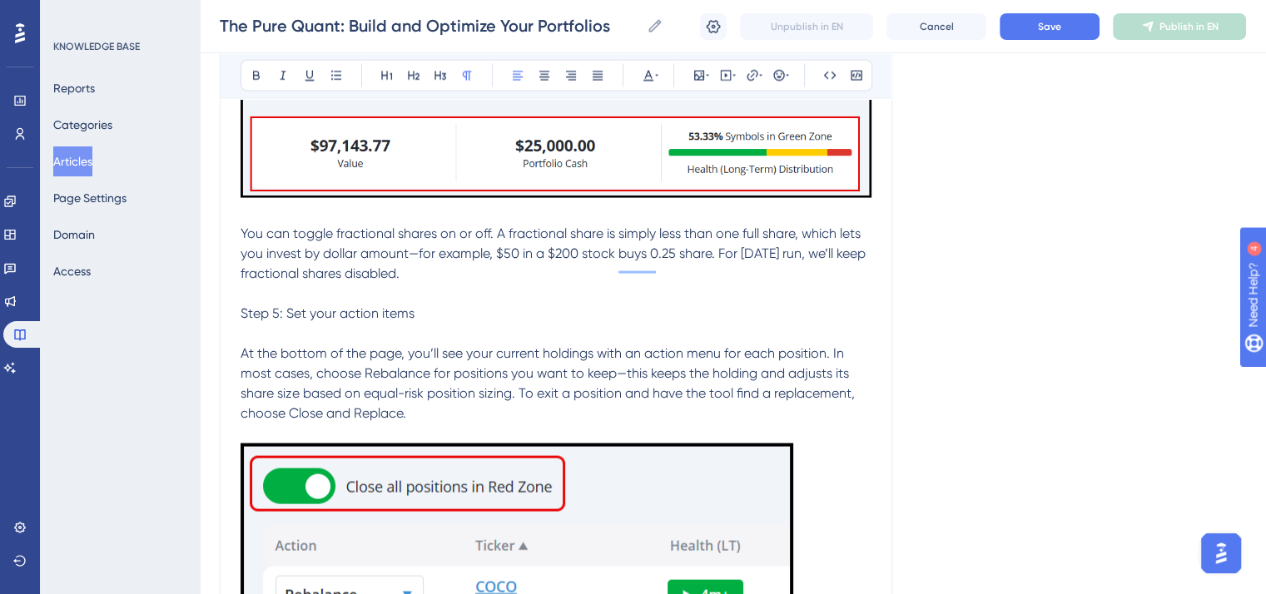
scroll to position [9791, 0]
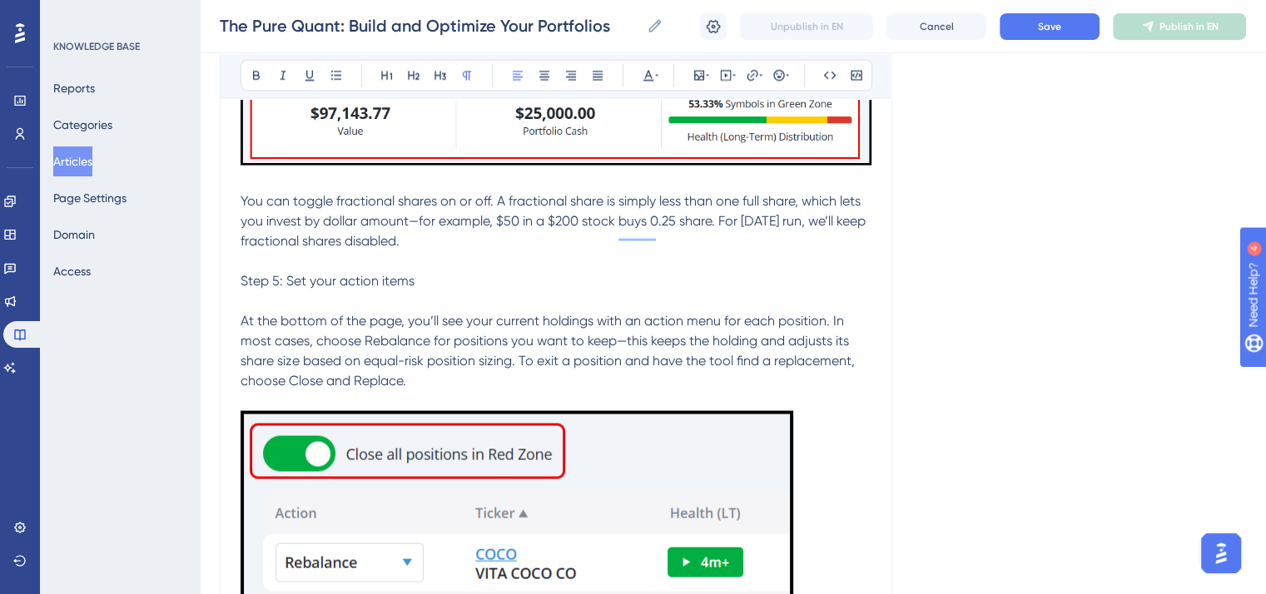
drag, startPoint x: 241, startPoint y: 227, endPoint x: 716, endPoint y: 410, distance: 509.1
click at [652, 77] on icon at bounding box center [647, 75] width 13 height 13
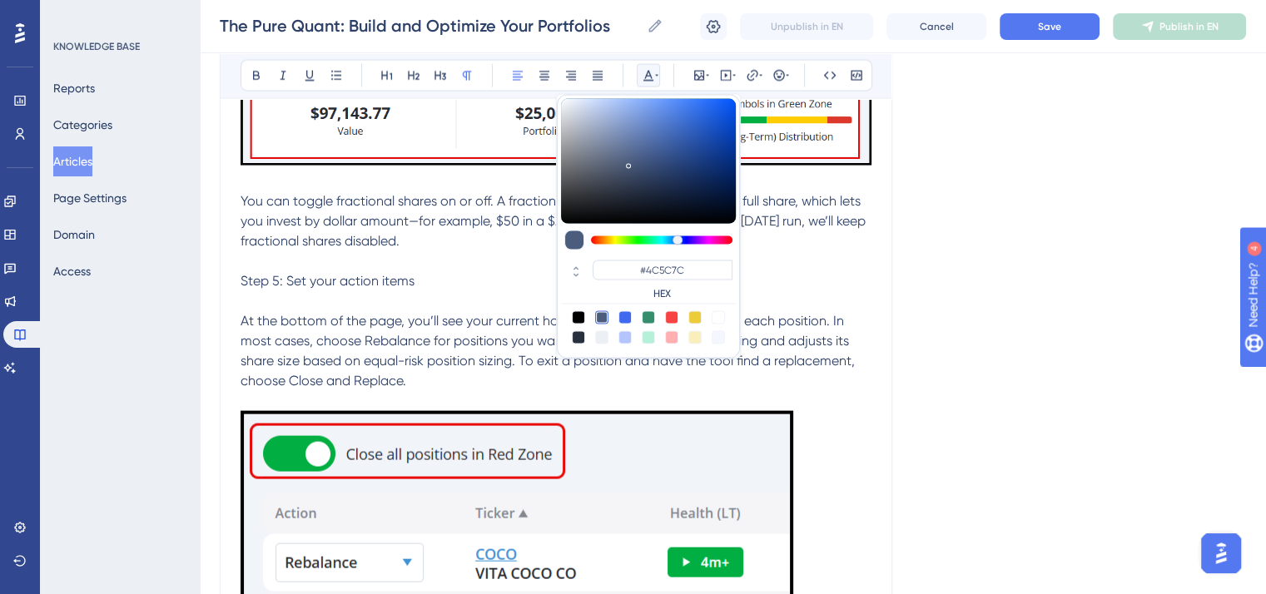
click at [579, 311] on div at bounding box center [578, 317] width 13 height 13
type input "#000000"
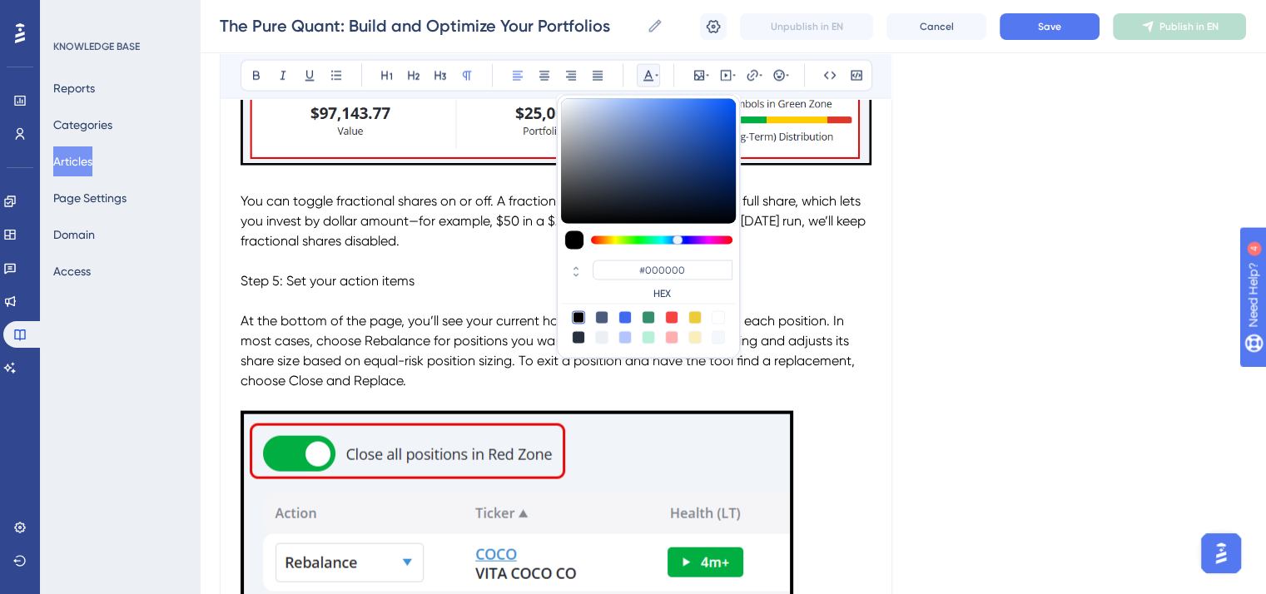
click at [466, 271] on p "To enrich screen reader interactions, please activate Accessibility in Grammarl…" at bounding box center [555, 261] width 631 height 20
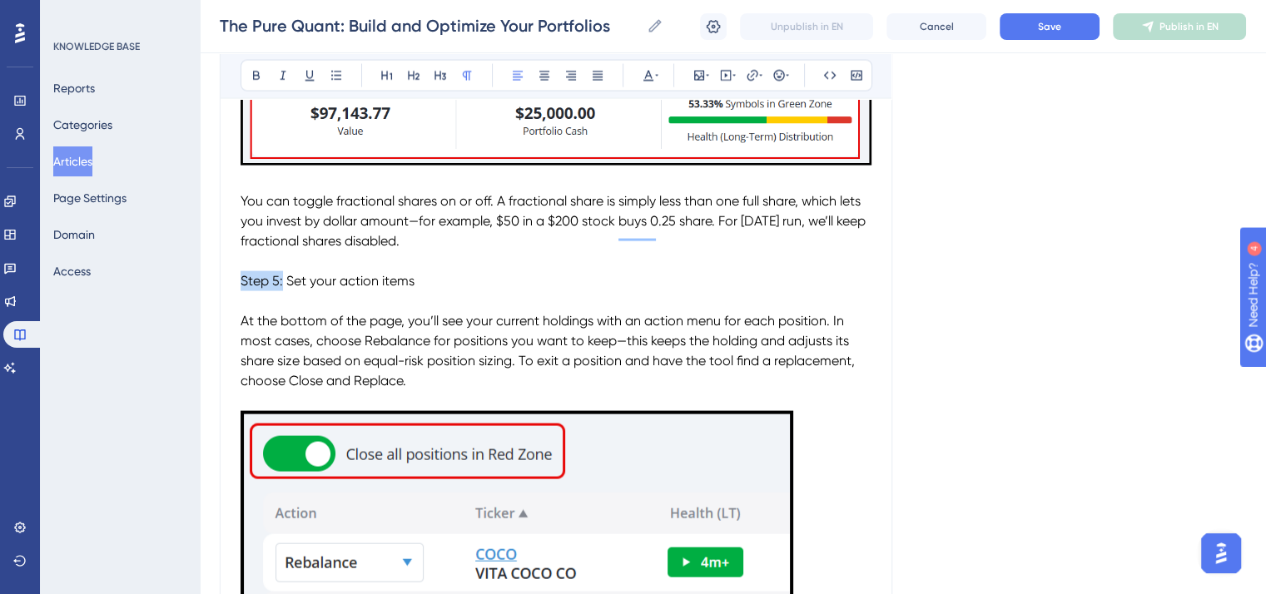
click at [260, 74] on icon at bounding box center [256, 75] width 13 height 13
click at [579, 311] on p "To enrich screen reader interactions, please activate Accessibility in Grammarl…" at bounding box center [555, 301] width 631 height 20
click at [1035, 27] on button "Save" at bounding box center [1049, 26] width 100 height 27
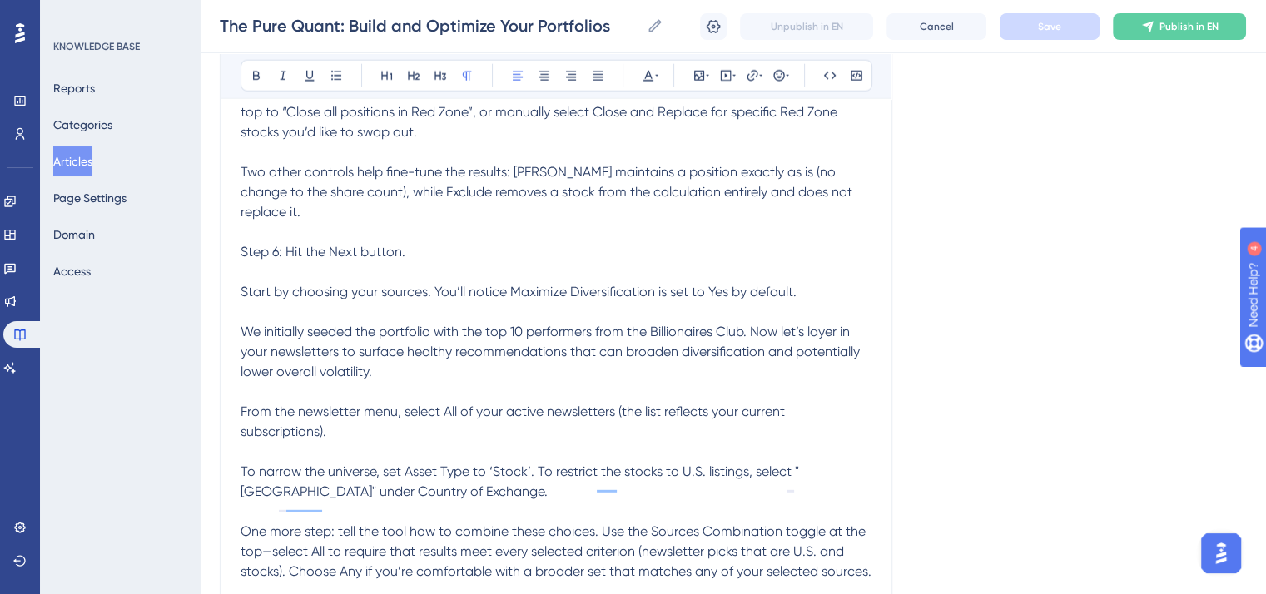
scroll to position [10706, 0]
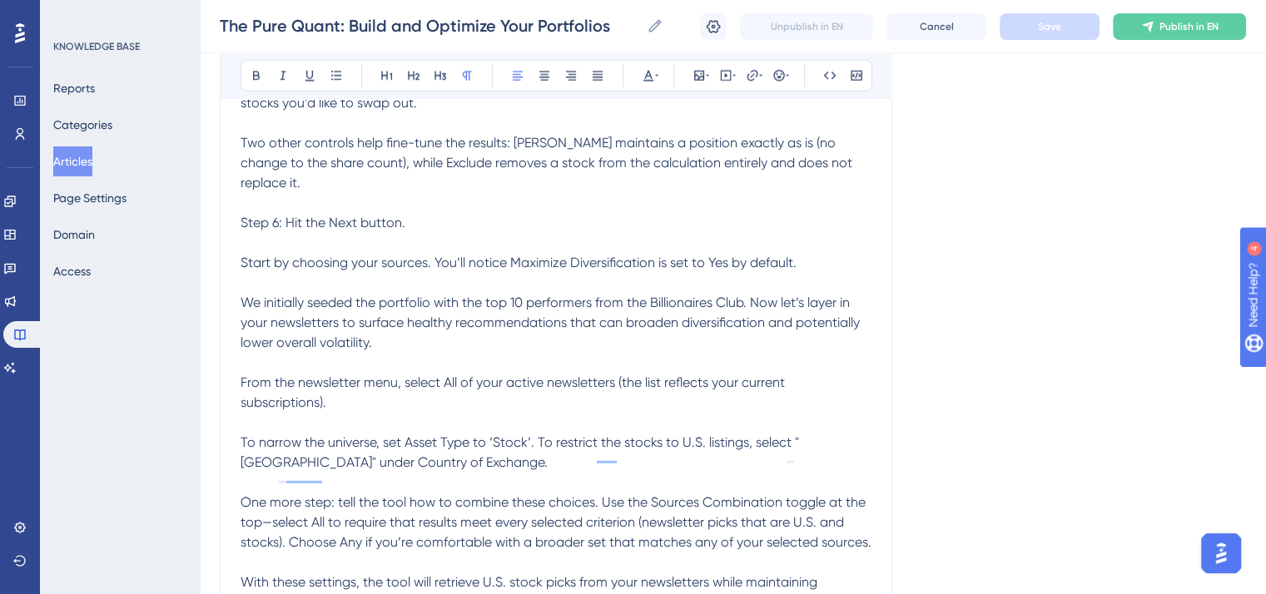
drag, startPoint x: 303, startPoint y: 576, endPoint x: 242, endPoint y: 111, distance: 469.1
click at [646, 74] on icon at bounding box center [648, 76] width 10 height 11
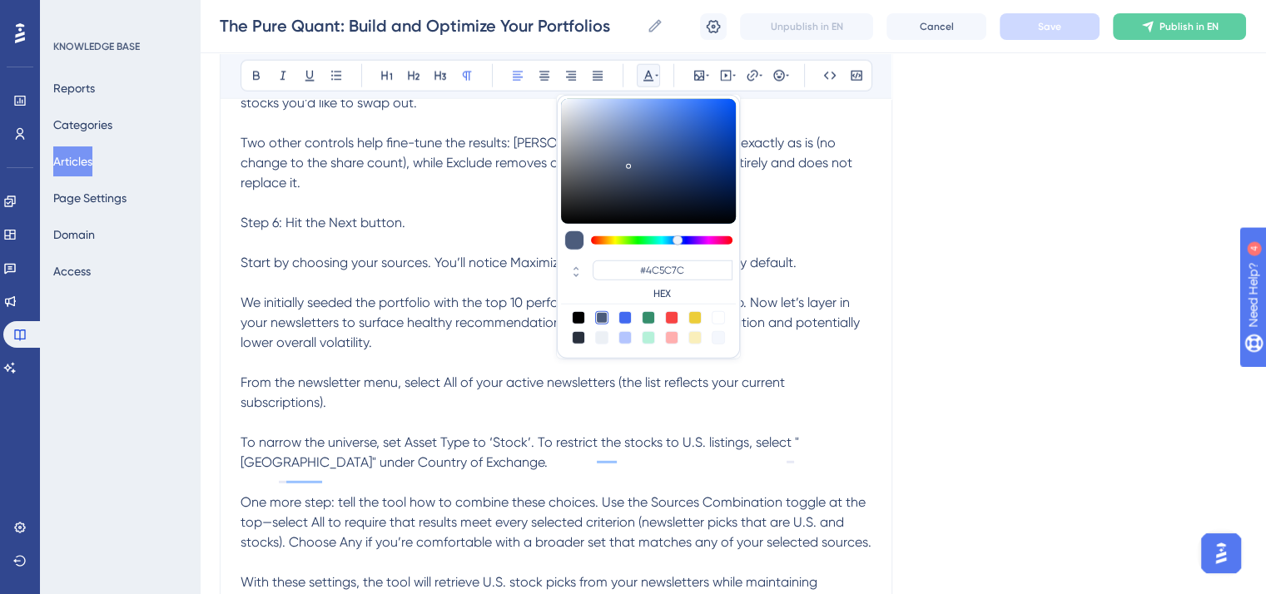
click at [575, 315] on div at bounding box center [578, 317] width 13 height 13
type input "#000000"
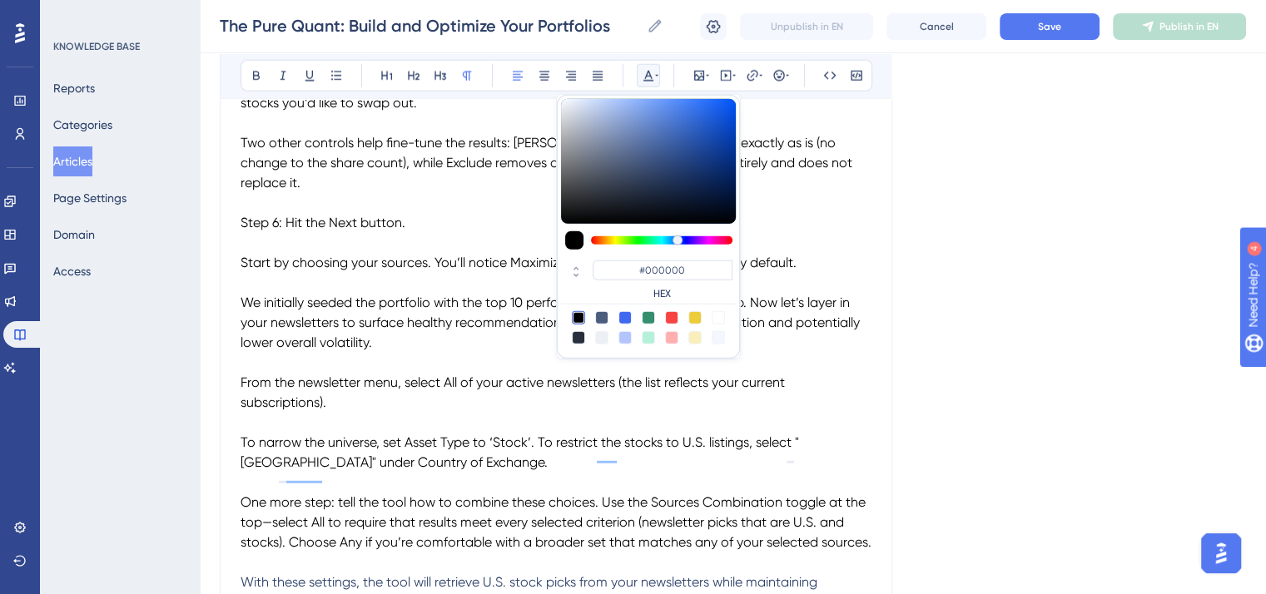
click at [485, 233] on p "Step 6: Hit the Next button." at bounding box center [555, 223] width 631 height 20
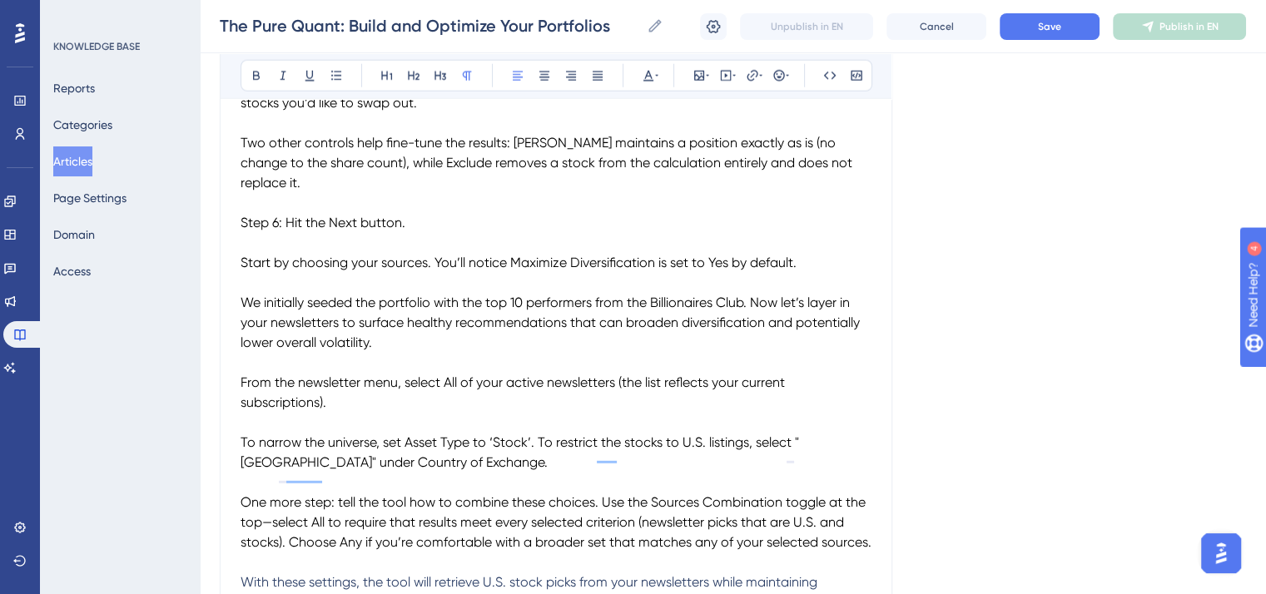
scroll to position [10623, 0]
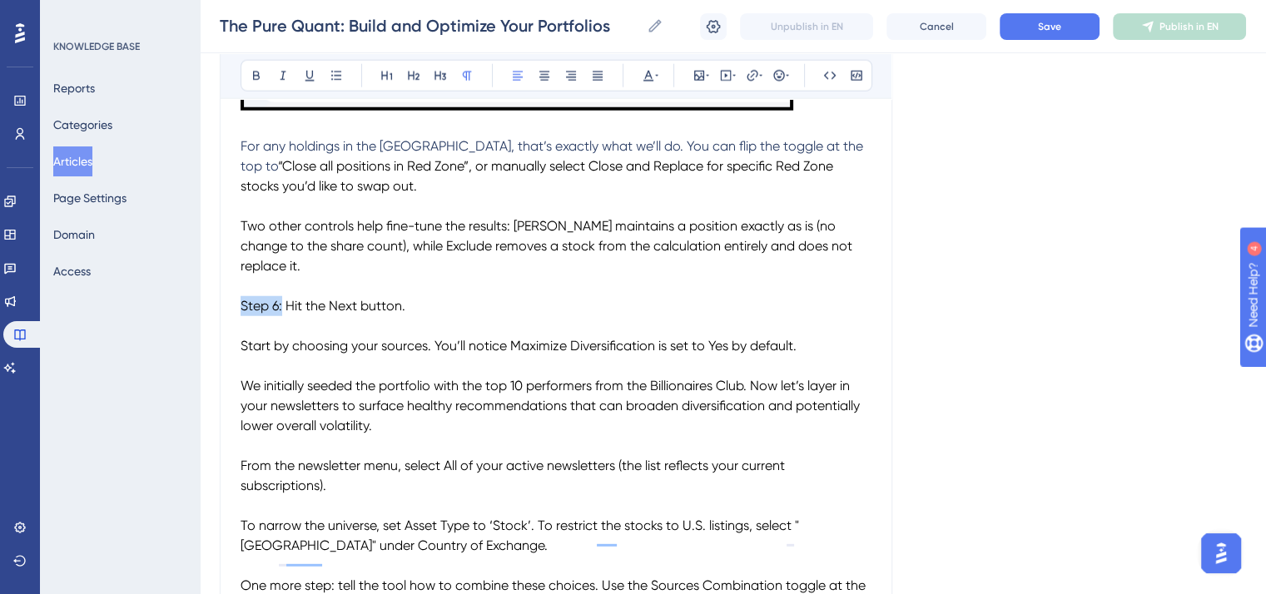
click at [255, 73] on icon at bounding box center [256, 75] width 13 height 13
click at [494, 295] on p "To enrich screen reader interactions, please activate Accessibility in Grammarl…" at bounding box center [555, 286] width 631 height 20
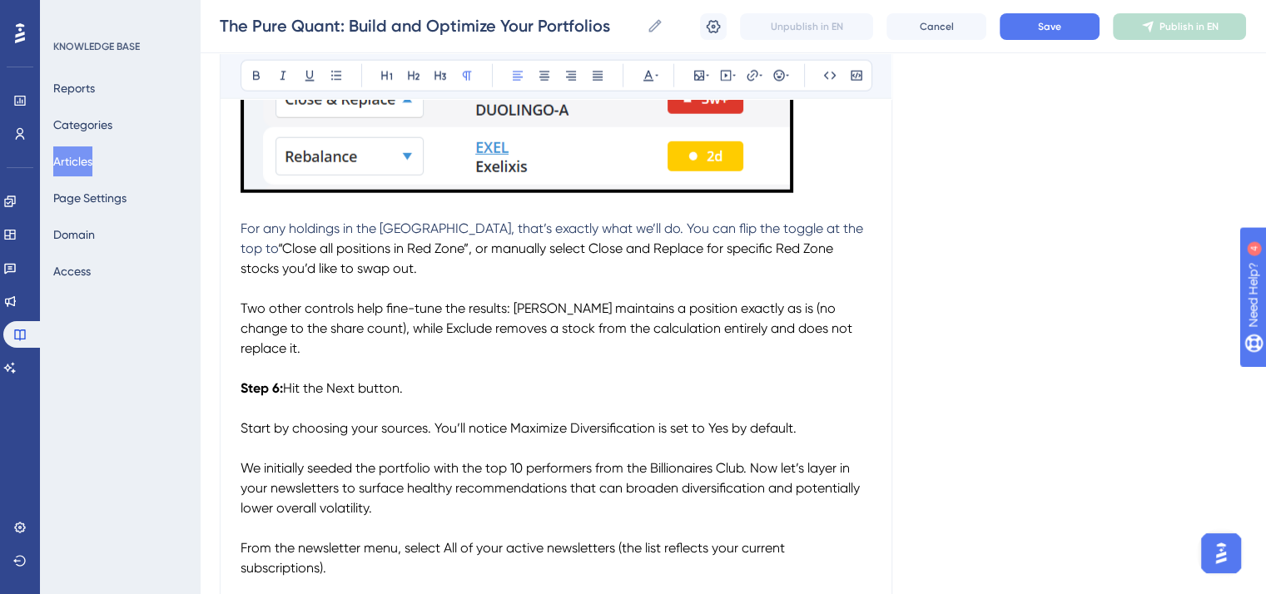
scroll to position [10539, 0]
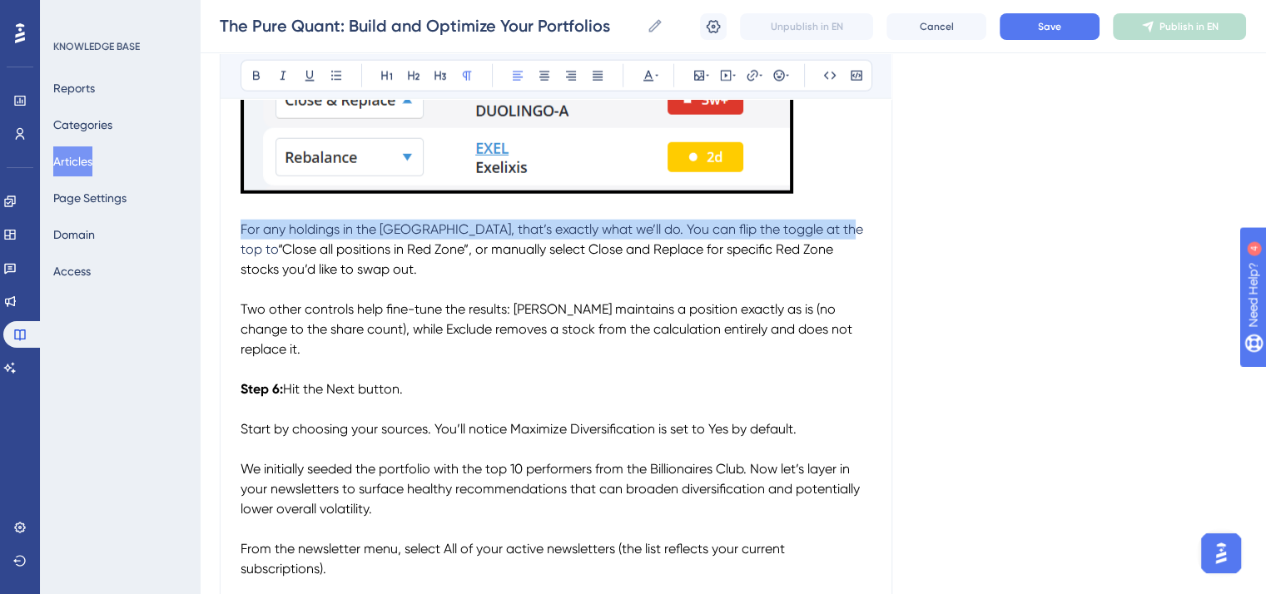
drag, startPoint x: 838, startPoint y: 258, endPoint x: 236, endPoint y: 257, distance: 601.6
click at [651, 74] on icon at bounding box center [647, 75] width 13 height 13
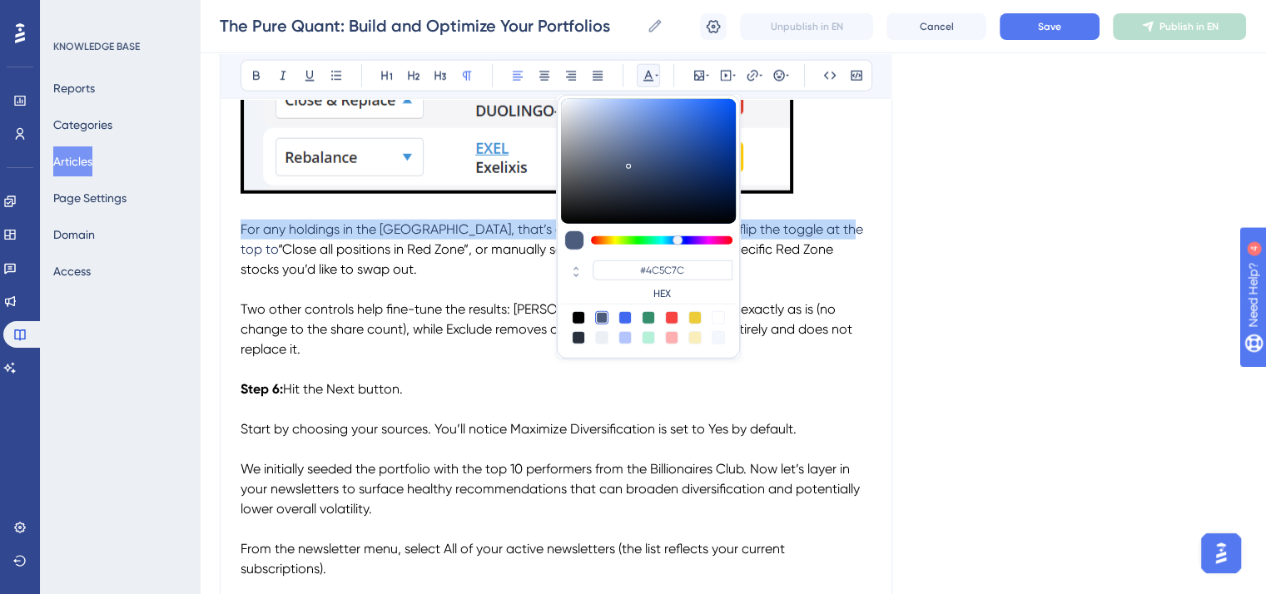
click at [577, 318] on div at bounding box center [578, 317] width 13 height 13
type input "#000000"
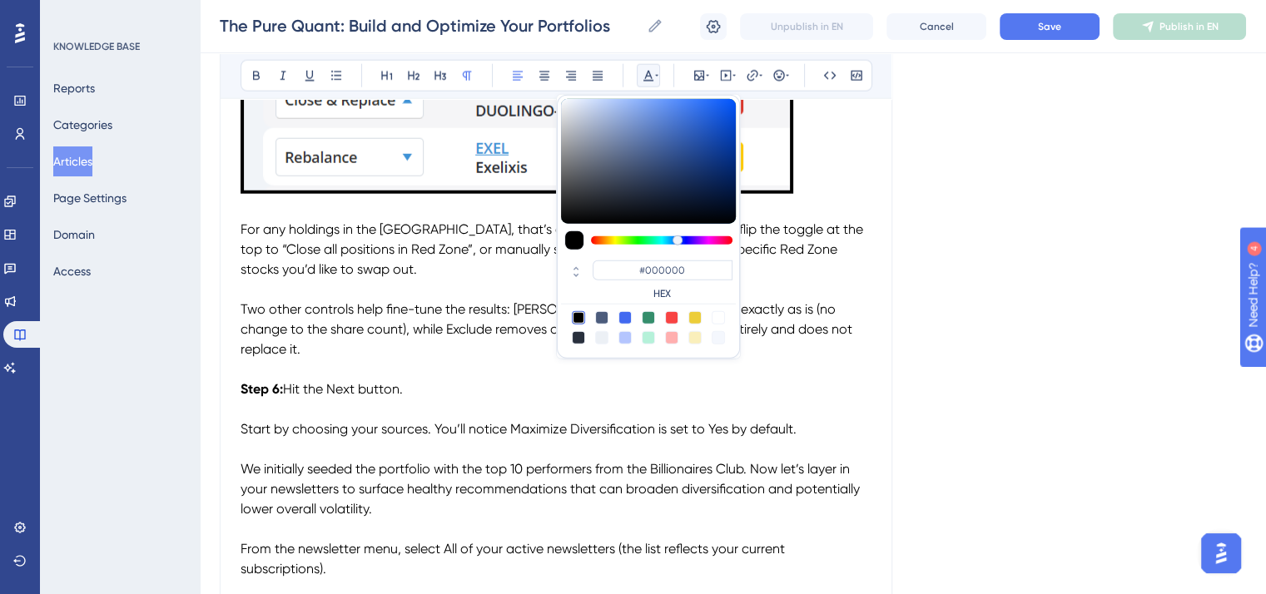
click at [519, 357] on span "Two other controls help fine-tune the results: [PERSON_NAME] maintains a positi…" at bounding box center [547, 329] width 615 height 56
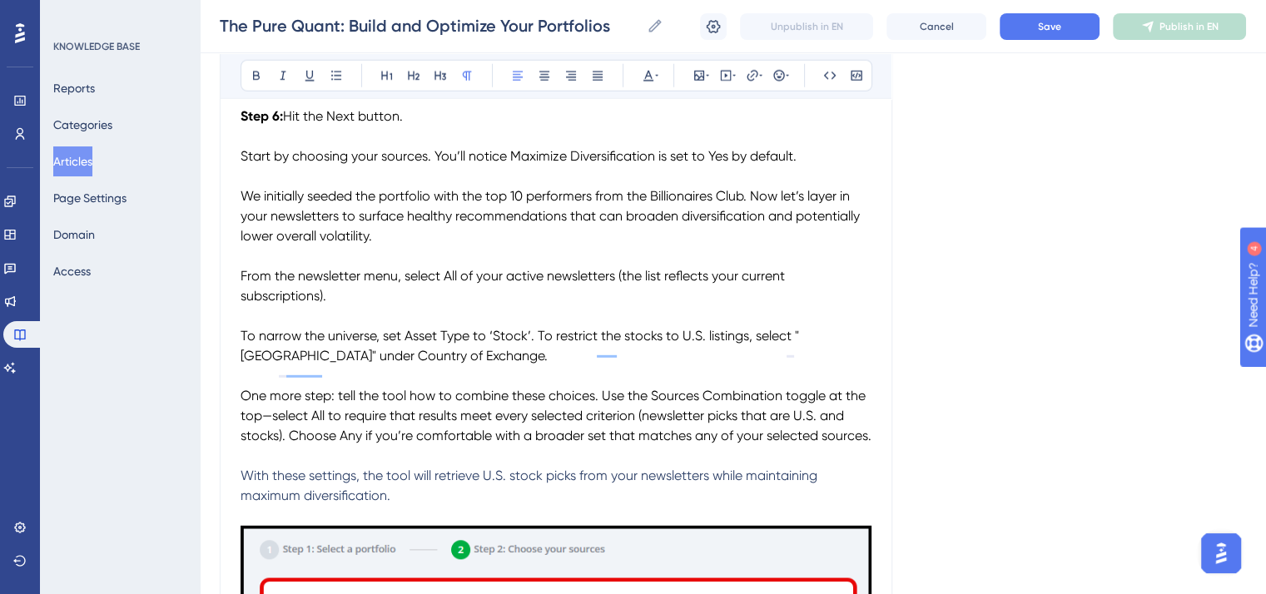
scroll to position [10872, 0]
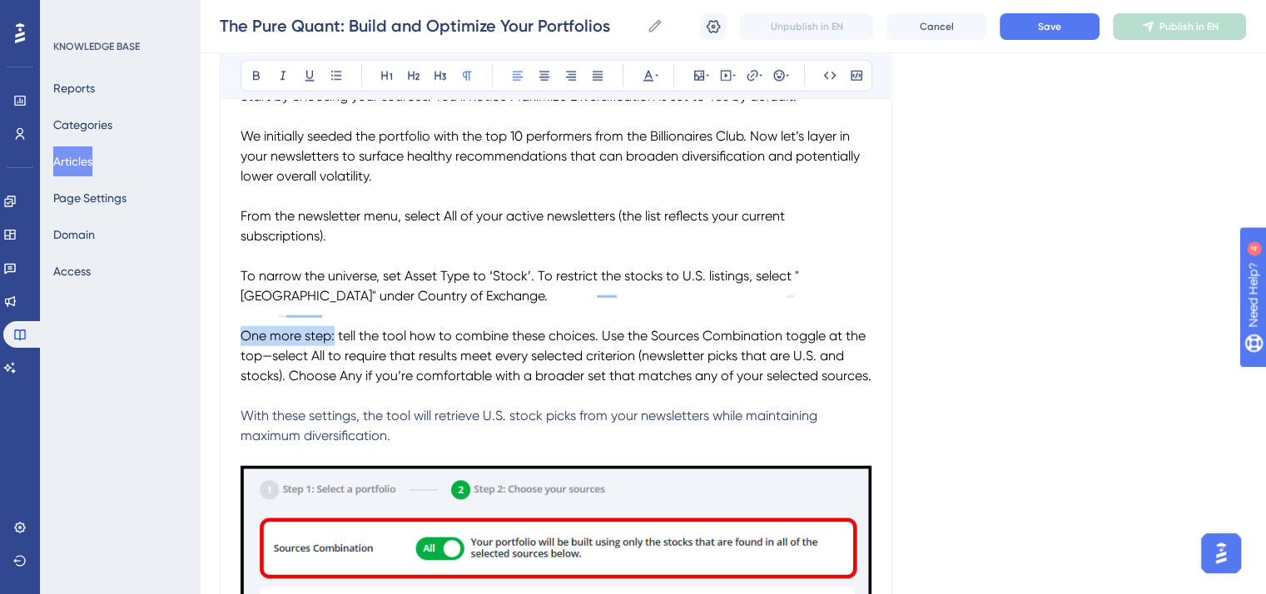
drag, startPoint x: 261, startPoint y: 347, endPoint x: 213, endPoint y: 347, distance: 48.3
click at [256, 76] on icon at bounding box center [256, 75] width 13 height 13
click at [473, 374] on span "tell the tool how to combine these choices. Use the Sources Combination toggle …" at bounding box center [555, 356] width 631 height 56
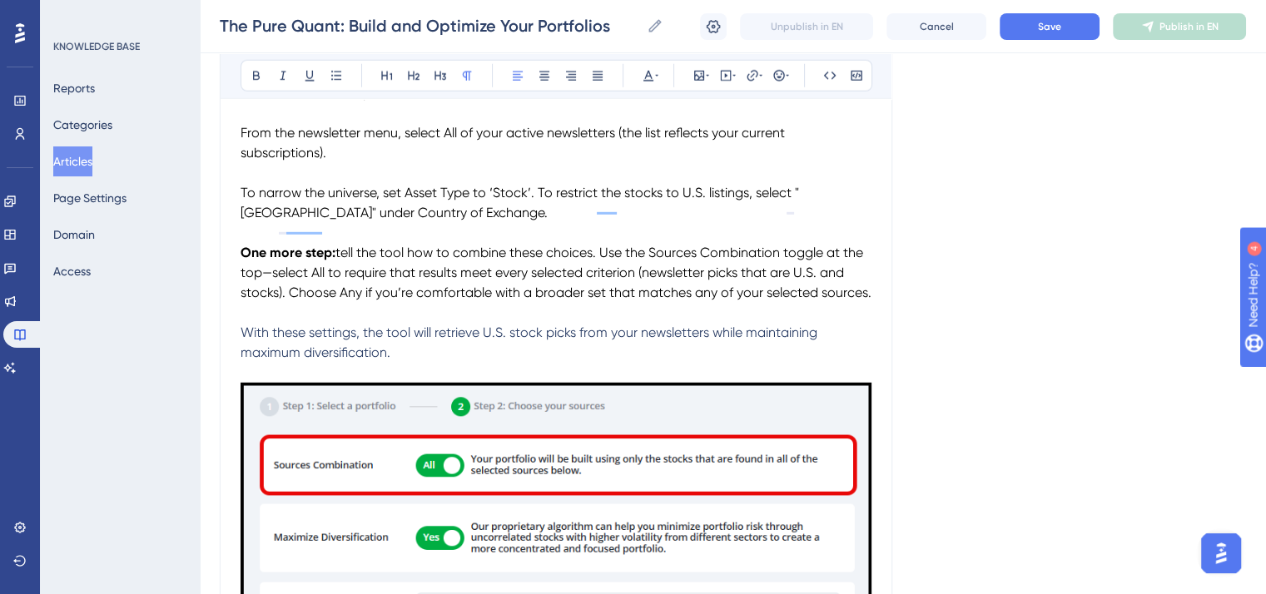
drag, startPoint x: 341, startPoint y: 383, endPoint x: 228, endPoint y: 364, distance: 114.6
click at [651, 74] on icon at bounding box center [647, 75] width 13 height 13
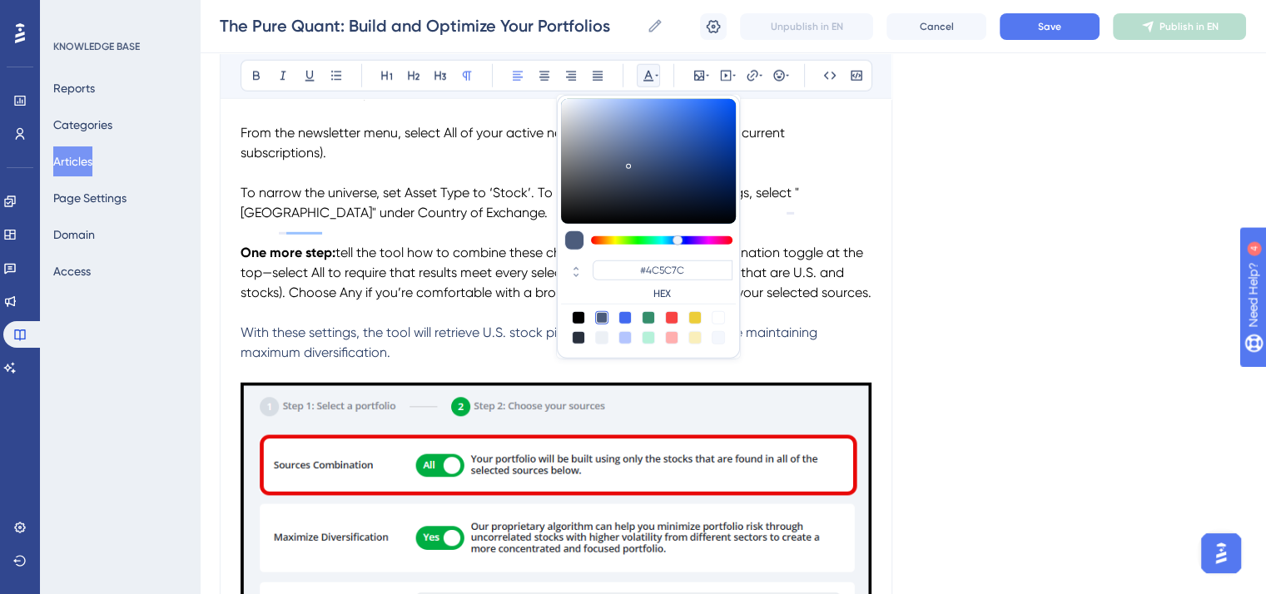
click at [576, 312] on div at bounding box center [578, 317] width 13 height 13
type input "#000000"
click at [495, 363] on p "With these settings, the tool will retrieve U.S. stock picks from your newslett…" at bounding box center [555, 343] width 631 height 40
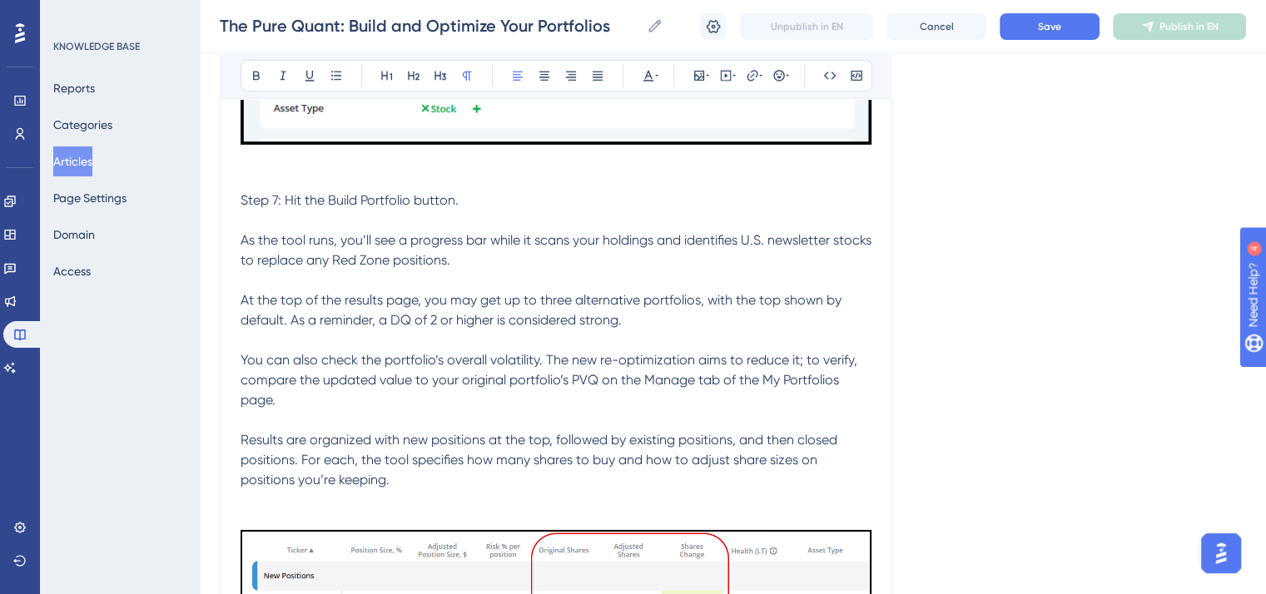
scroll to position [11787, 0]
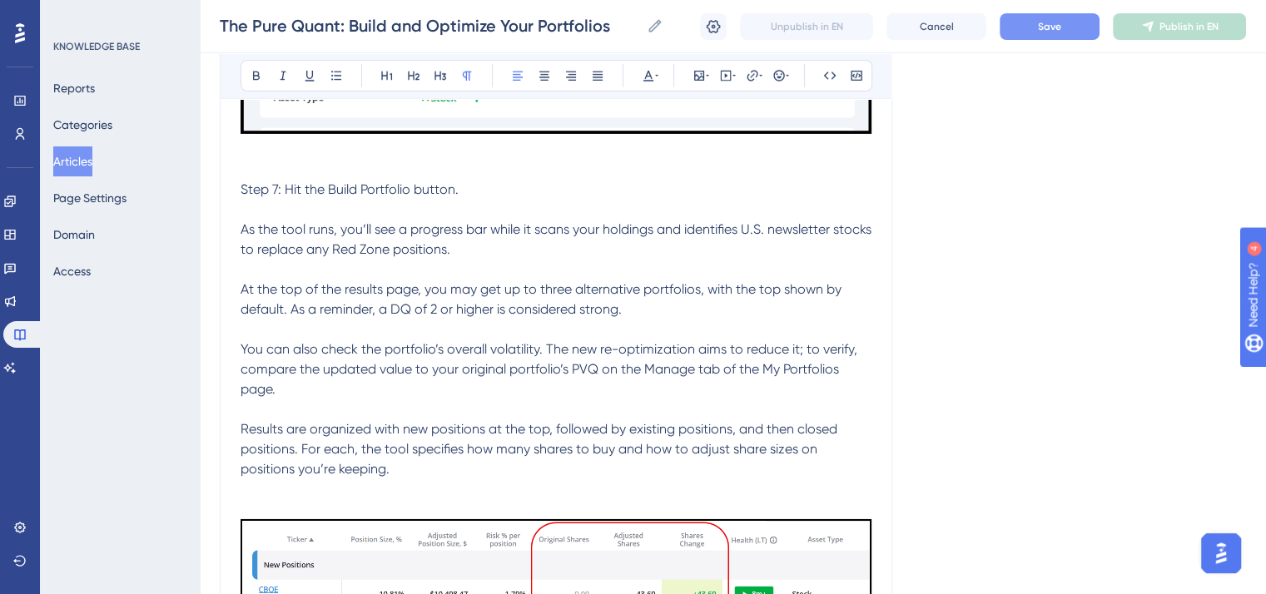
click at [1038, 17] on button "Save" at bounding box center [1049, 26] width 100 height 27
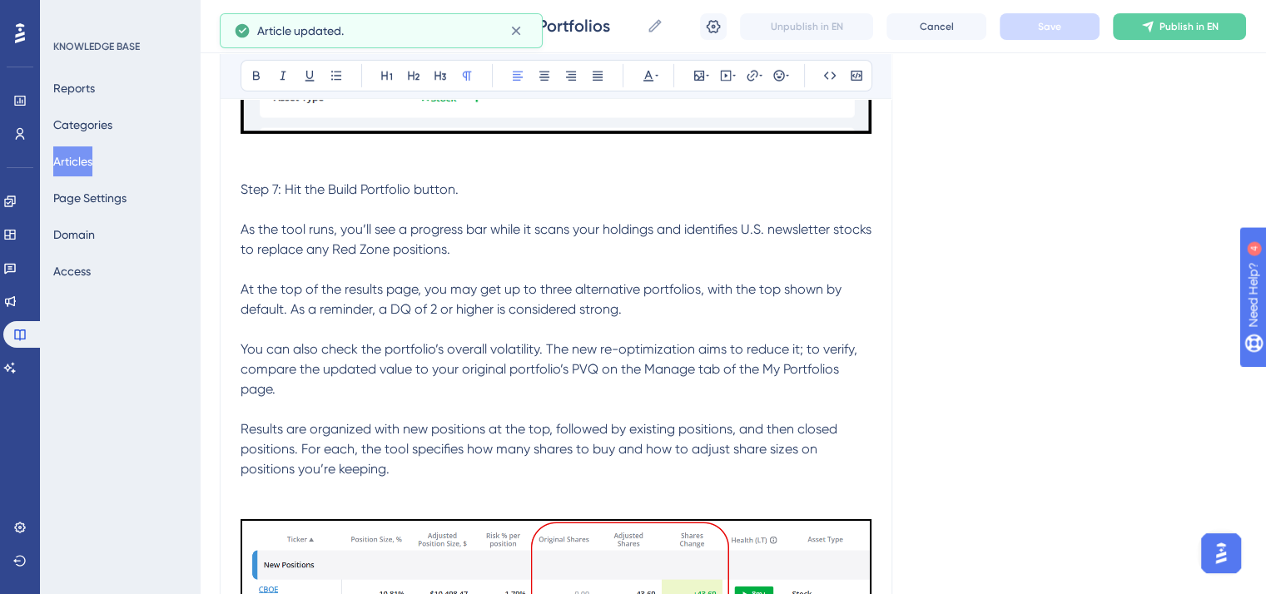
click at [243, 197] on span "Step 7: Hit the Build Portfolio button." at bounding box center [349, 189] width 218 height 16
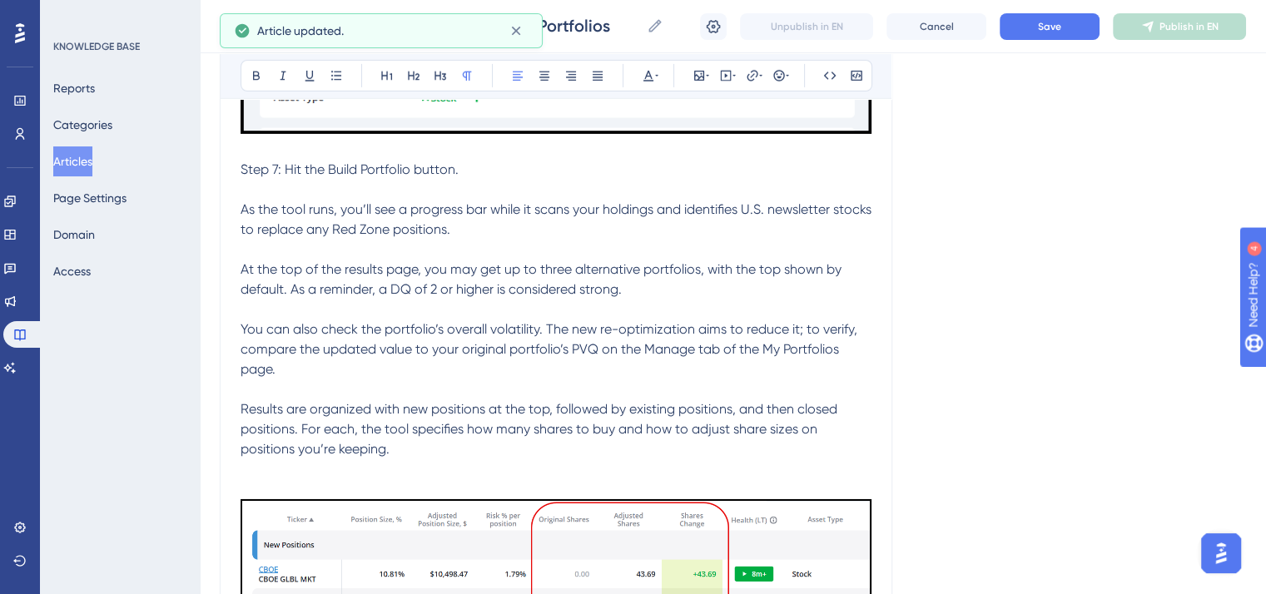
click at [263, 499] on p "To enrich screen reader interactions, please activate Accessibility in Grammarl…" at bounding box center [555, 489] width 631 height 20
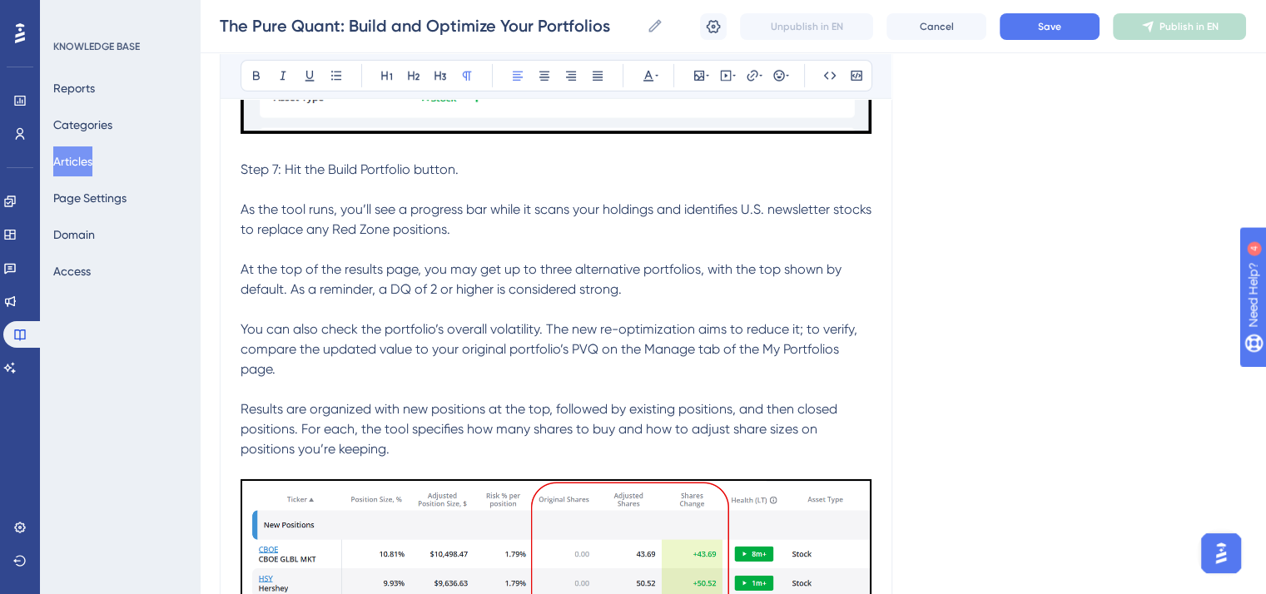
drag, startPoint x: 399, startPoint y: 483, endPoint x: 240, endPoint y: 197, distance: 327.8
click at [646, 73] on icon at bounding box center [648, 76] width 10 height 11
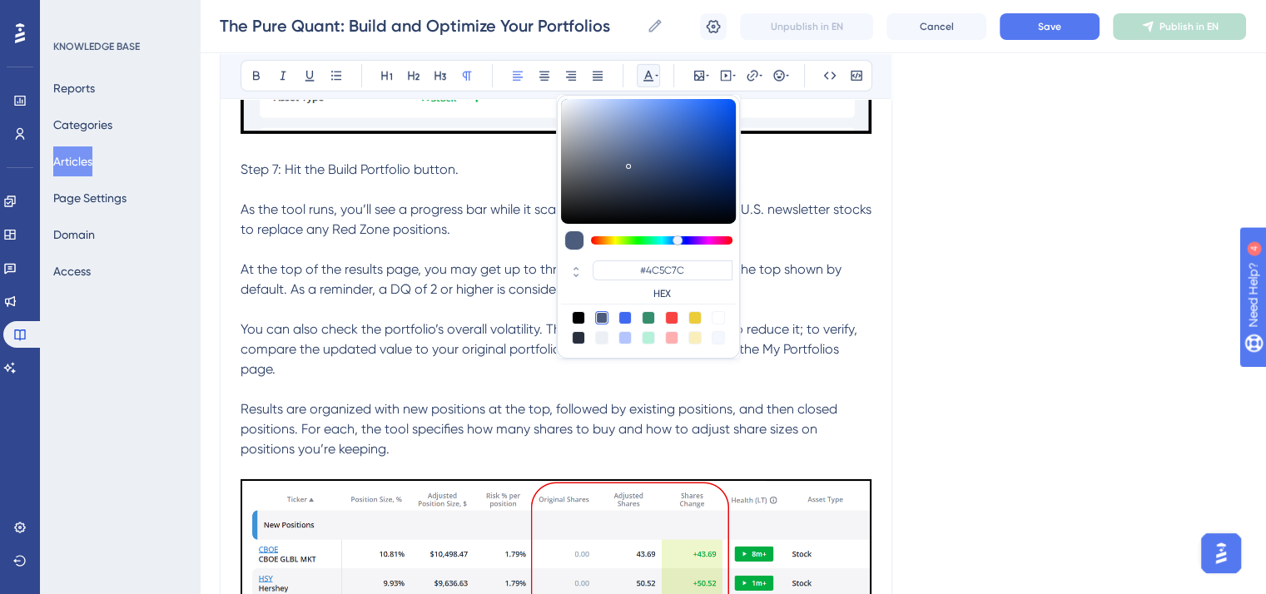
click at [583, 317] on div at bounding box center [578, 317] width 13 height 13
type input "#000000"
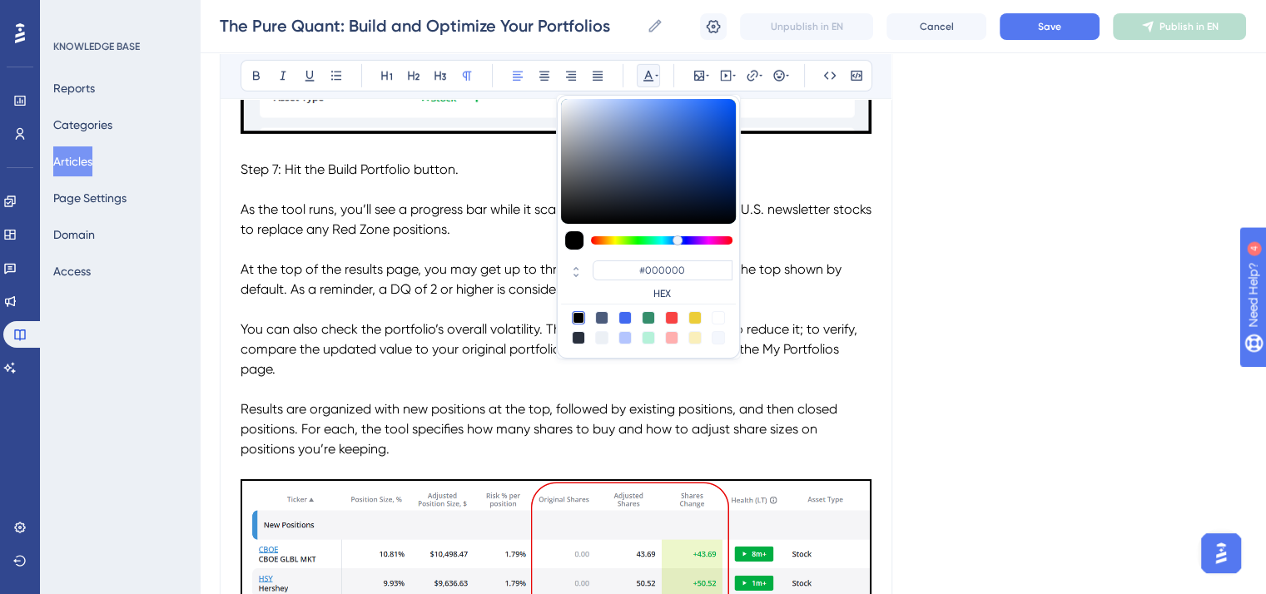
click at [514, 459] on p "Results are organized with new positions at the top, followed by existing posit…" at bounding box center [555, 429] width 631 height 60
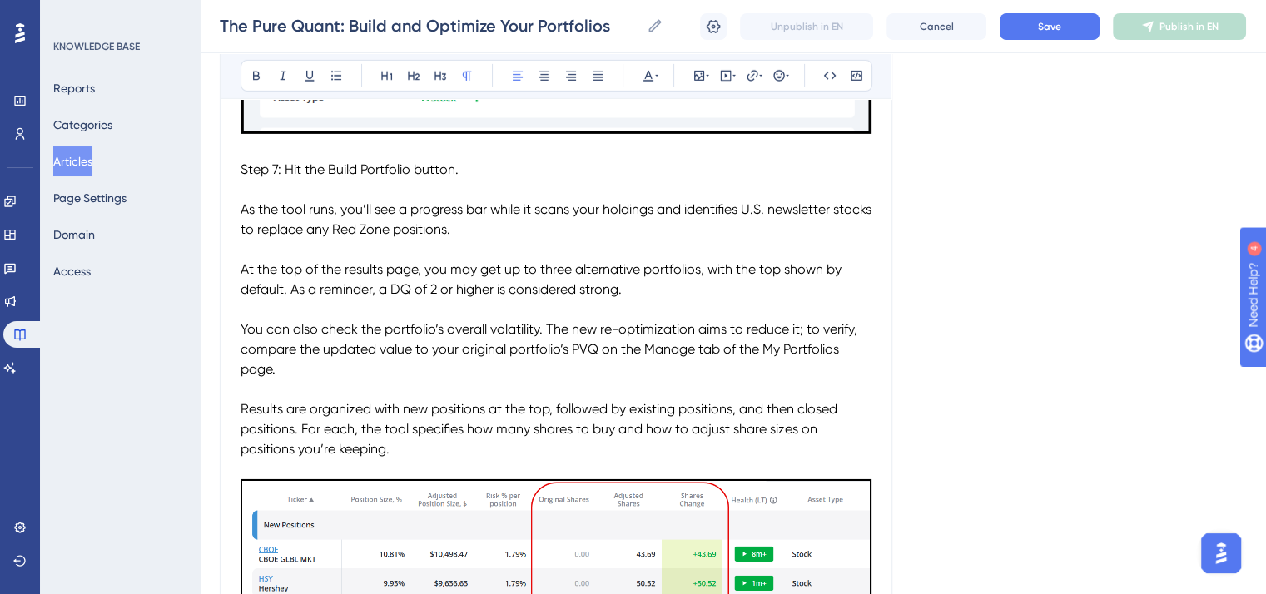
click at [280, 180] on p "Step 7: Hit the Build Portfolio button." at bounding box center [555, 170] width 631 height 20
drag, startPoint x: 286, startPoint y: 201, endPoint x: 243, endPoint y: 201, distance: 43.3
click at [243, 177] on span "Step 7: Hit the Build Portfolio button." at bounding box center [349, 169] width 218 height 16
click at [252, 69] on icon at bounding box center [256, 75] width 13 height 13
click at [528, 297] on span "At the top of the results page, you may get up to three alternative portfolios,…" at bounding box center [542, 279] width 604 height 36
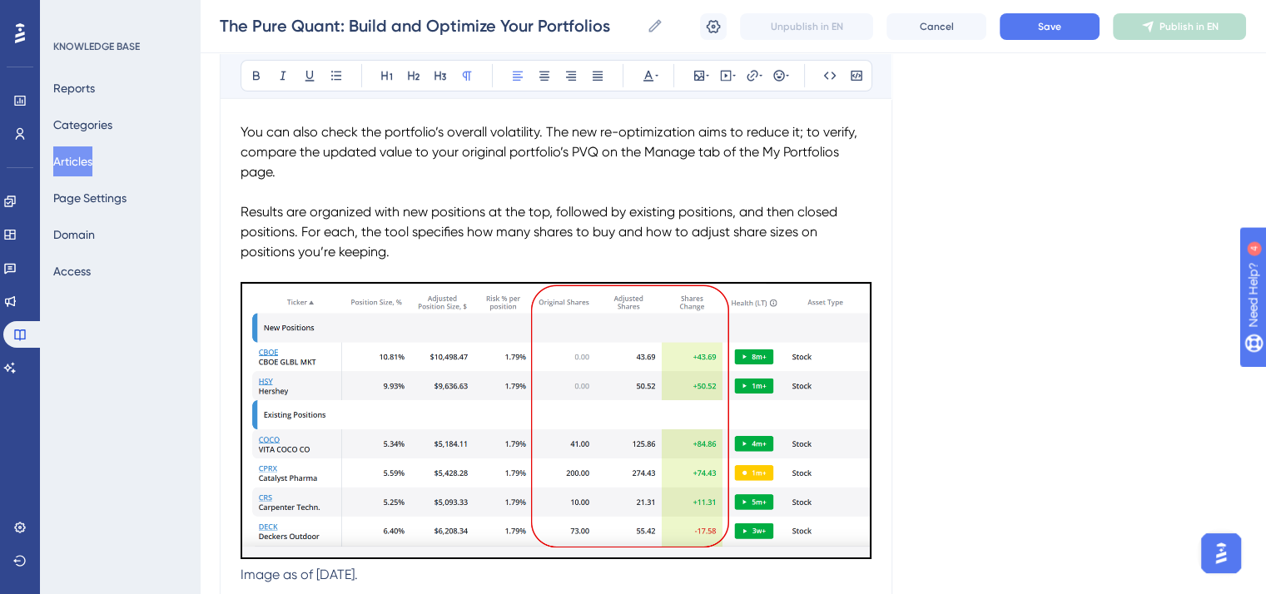
scroll to position [12287, 0]
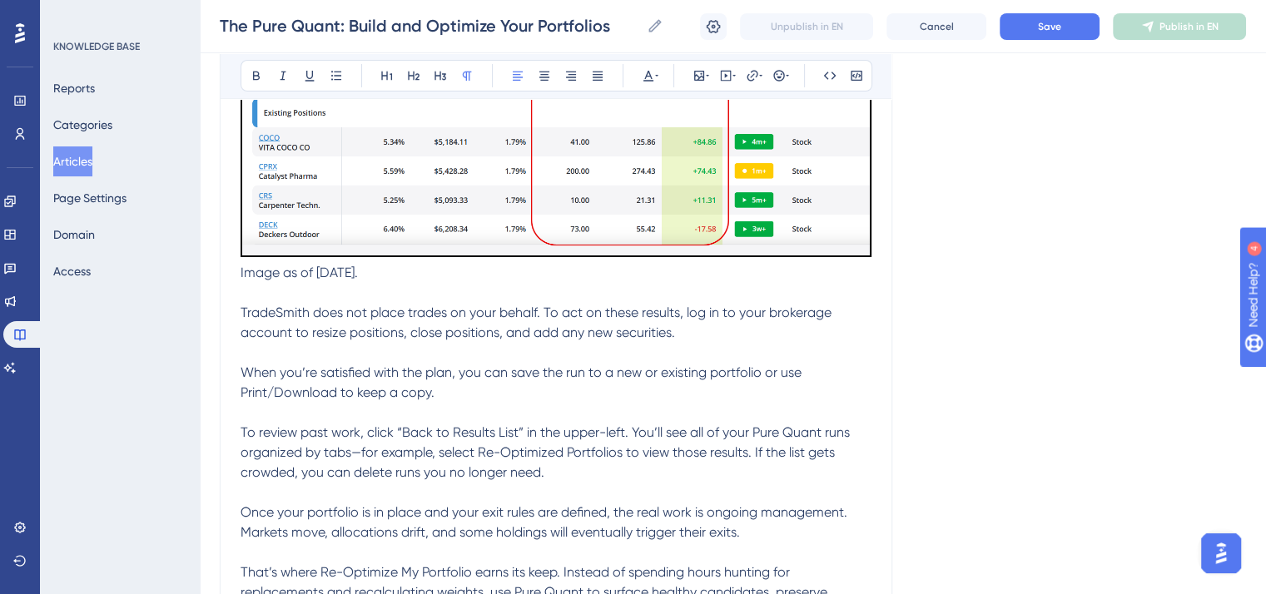
click at [241, 280] on span "Image as of [DATE]." at bounding box center [298, 273] width 117 height 16
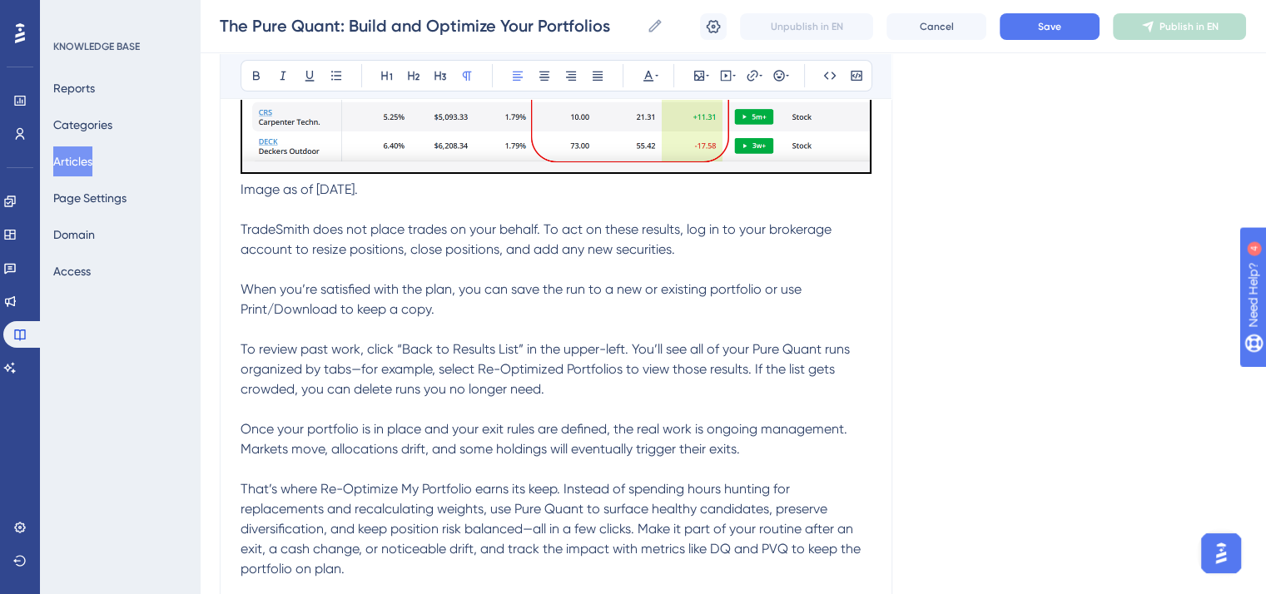
scroll to position [12453, 0]
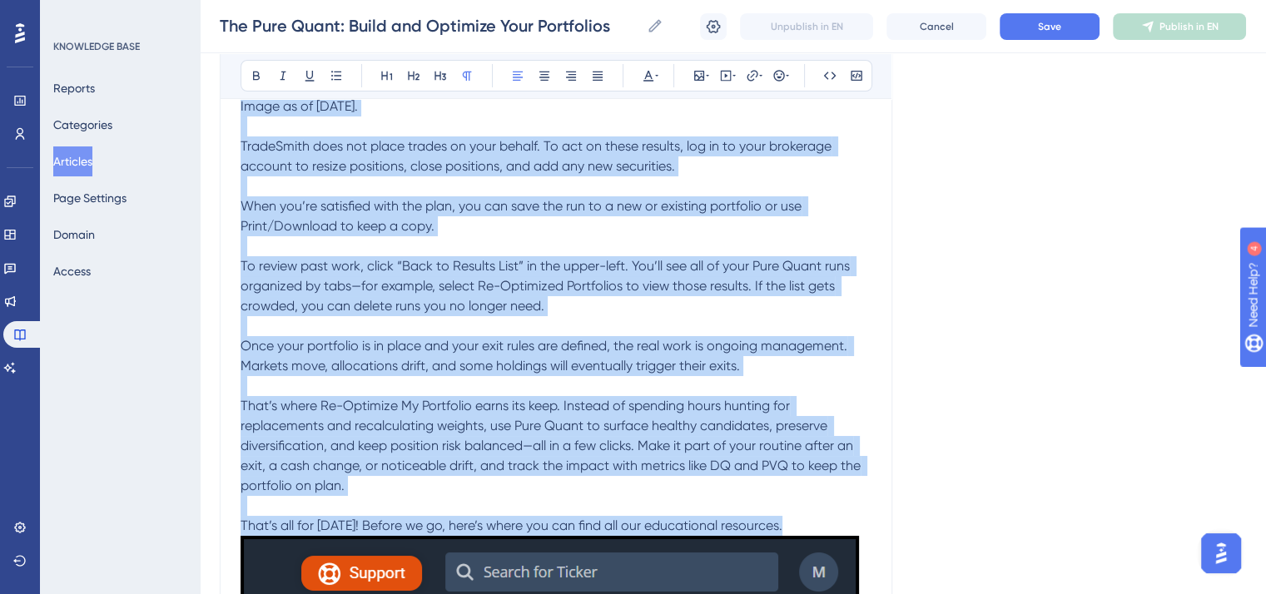
drag, startPoint x: 786, startPoint y: 553, endPoint x: 239, endPoint y: 141, distance: 685.6
click at [652, 71] on icon at bounding box center [647, 75] width 13 height 13
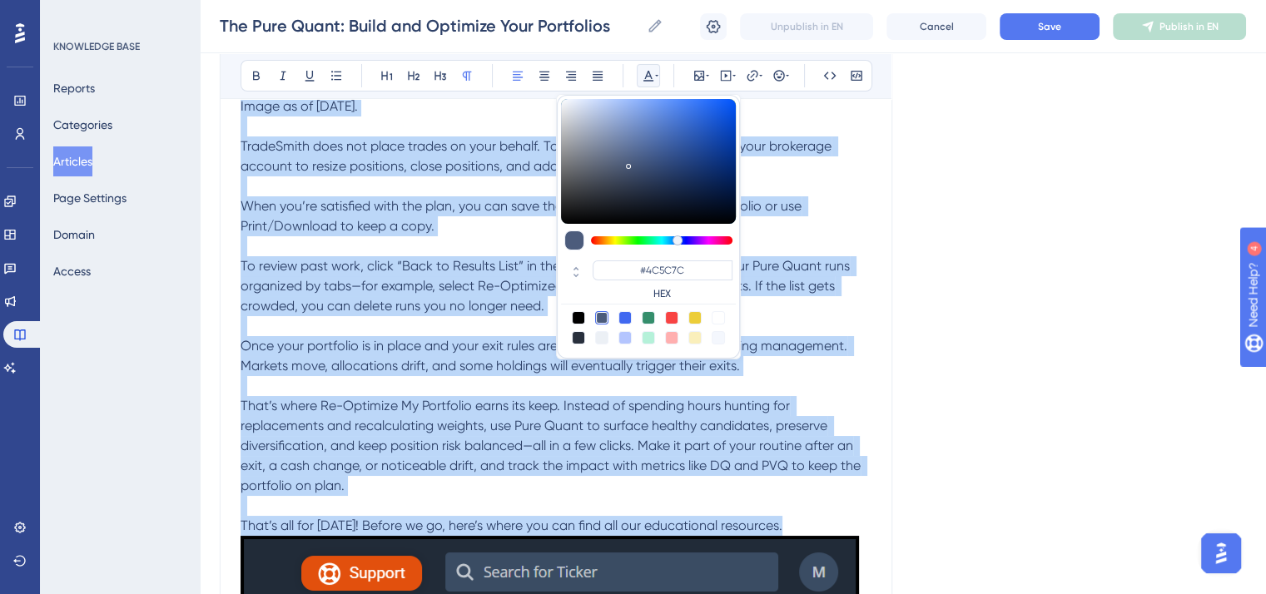
click at [578, 315] on div at bounding box center [578, 317] width 13 height 13
type input "#000000"
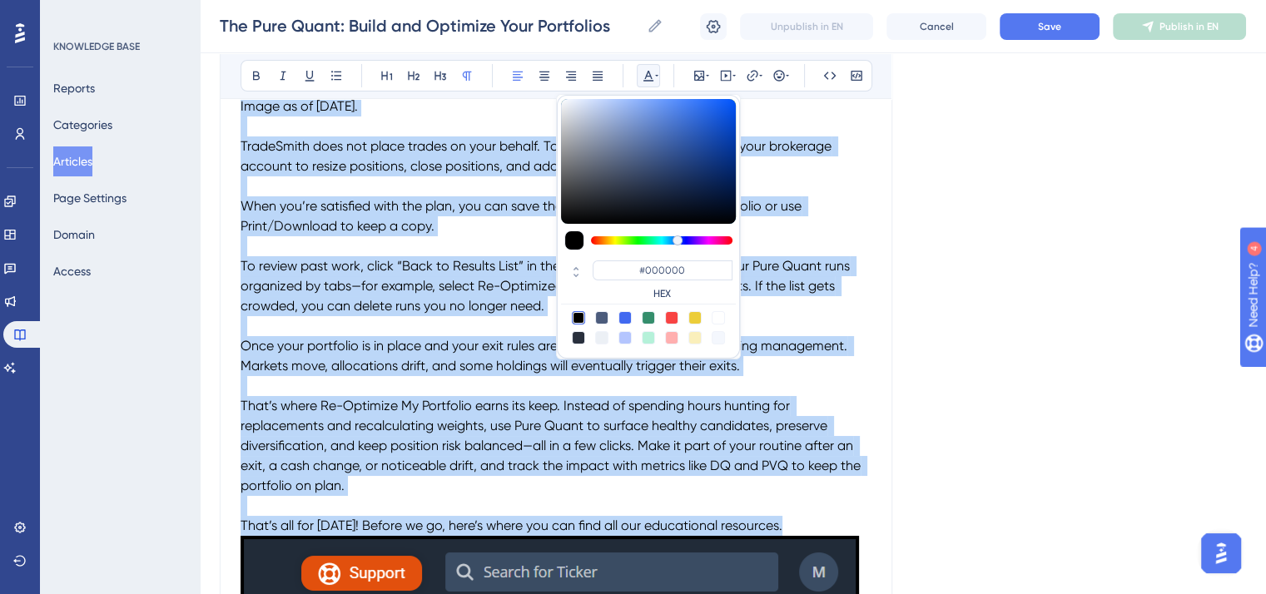
click at [493, 234] on span "When you’re satisfied with the plan, you can save the run to a new or existing …" at bounding box center [522, 216] width 564 height 36
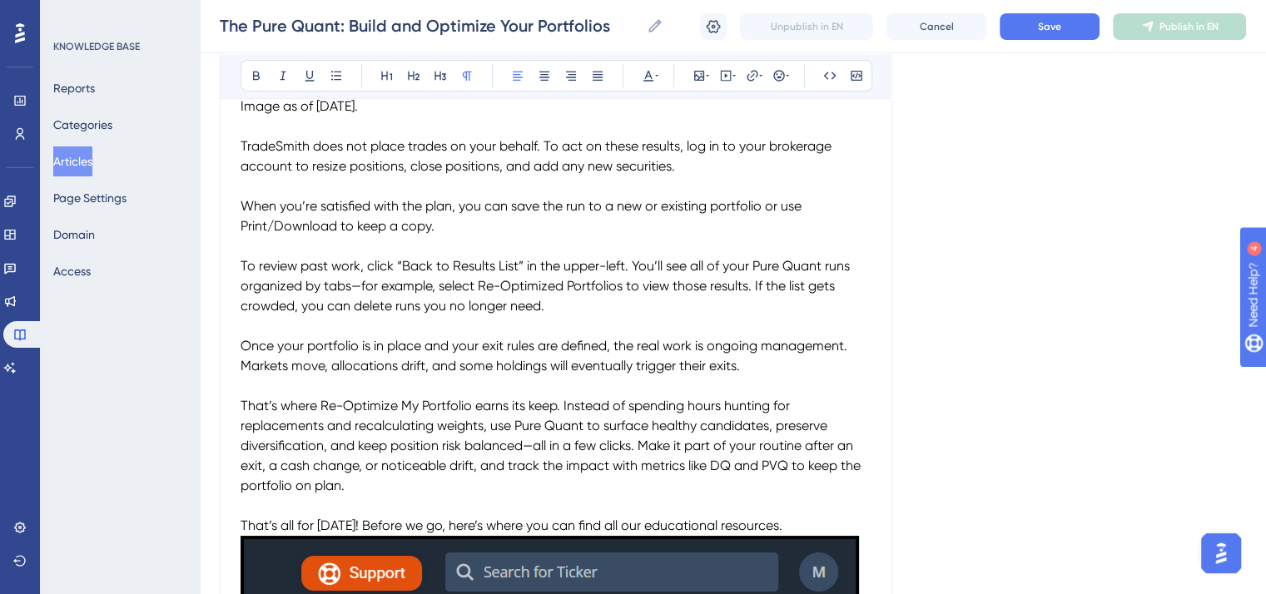
click at [279, 174] on span "TradeSmith does not place trades on your behalf. To act on these results, log i…" at bounding box center [537, 156] width 594 height 36
click at [284, 67] on button at bounding box center [282, 75] width 23 height 23
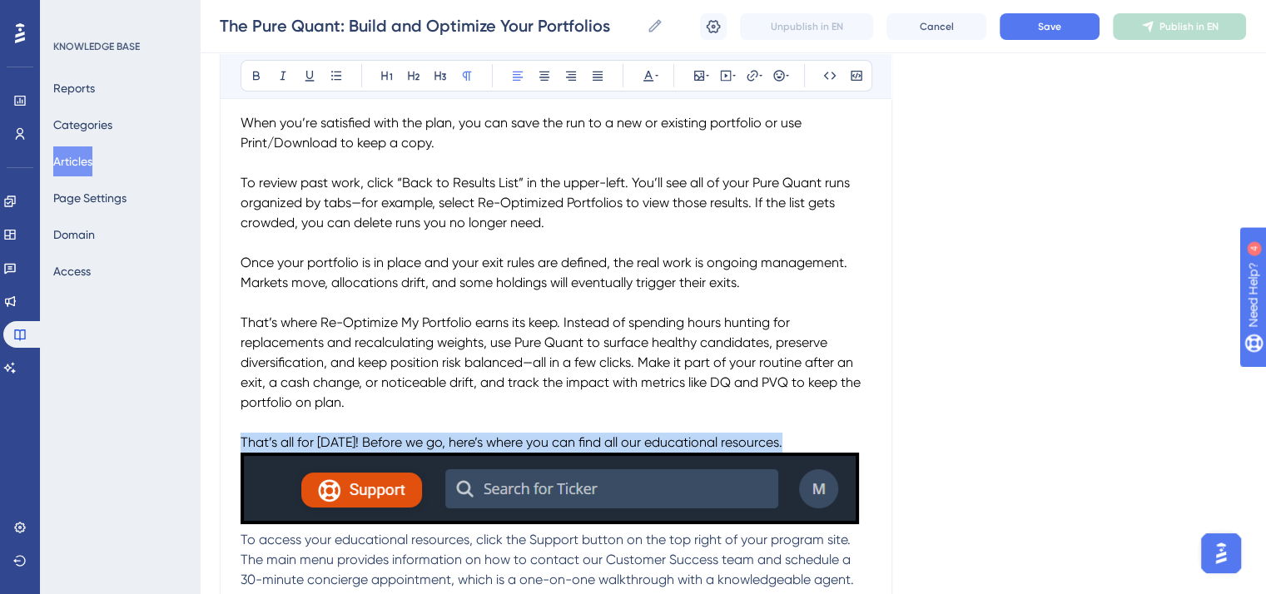
drag, startPoint x: 789, startPoint y: 473, endPoint x: 245, endPoint y: 463, distance: 543.4
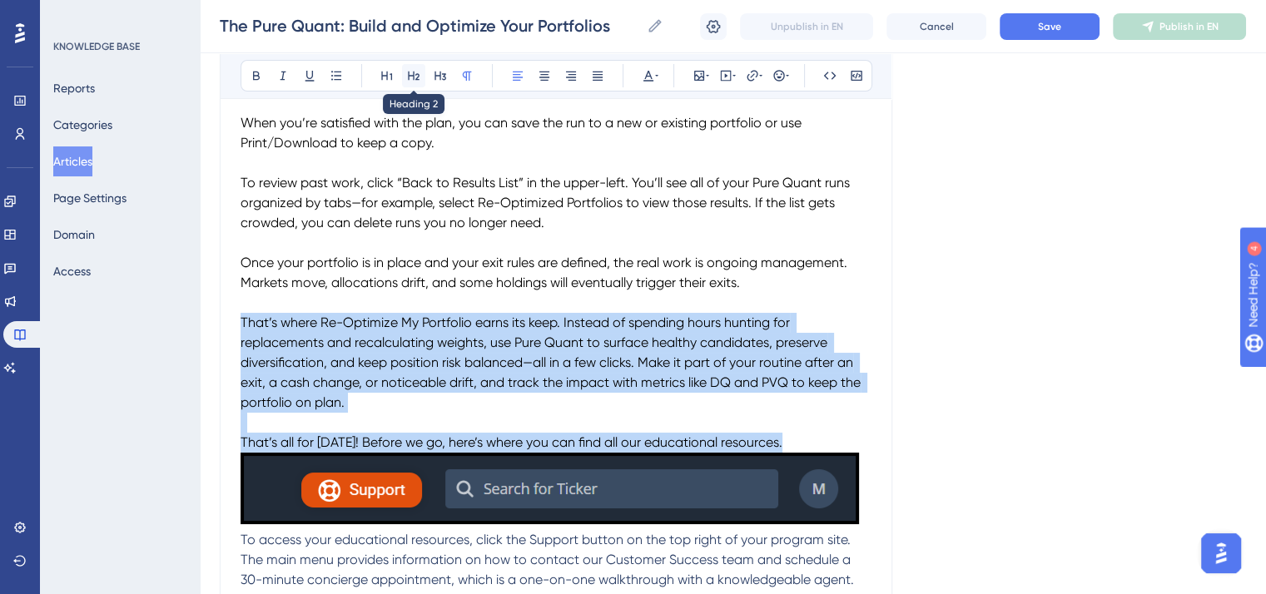
click at [416, 74] on icon at bounding box center [413, 75] width 13 height 13
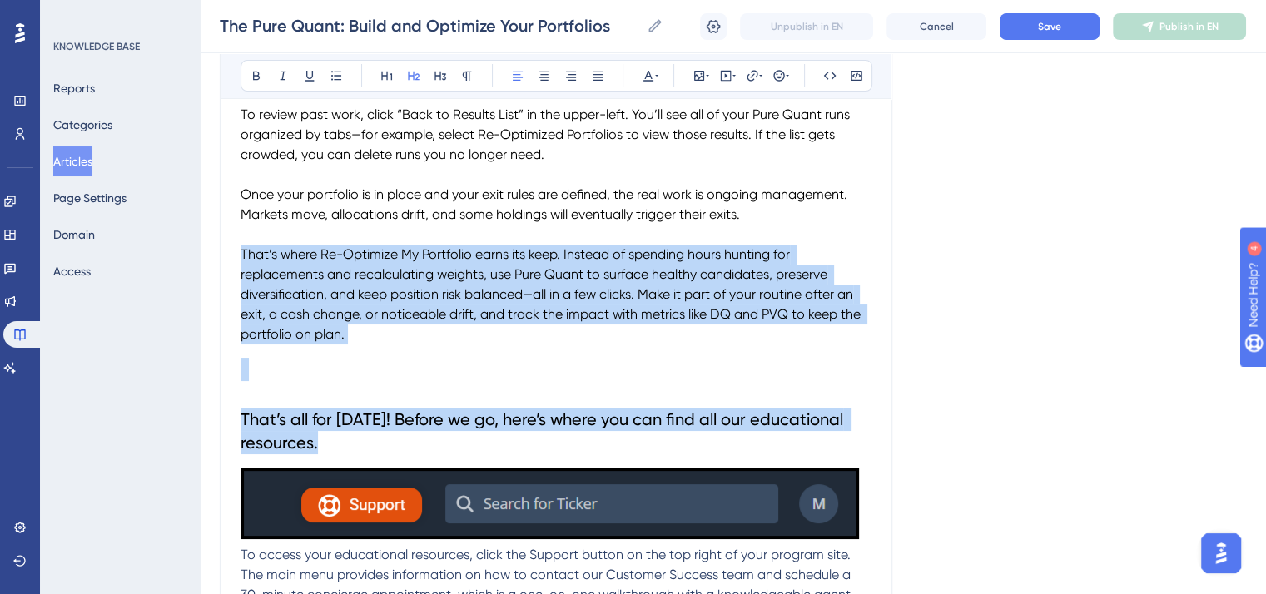
scroll to position [12619, 0]
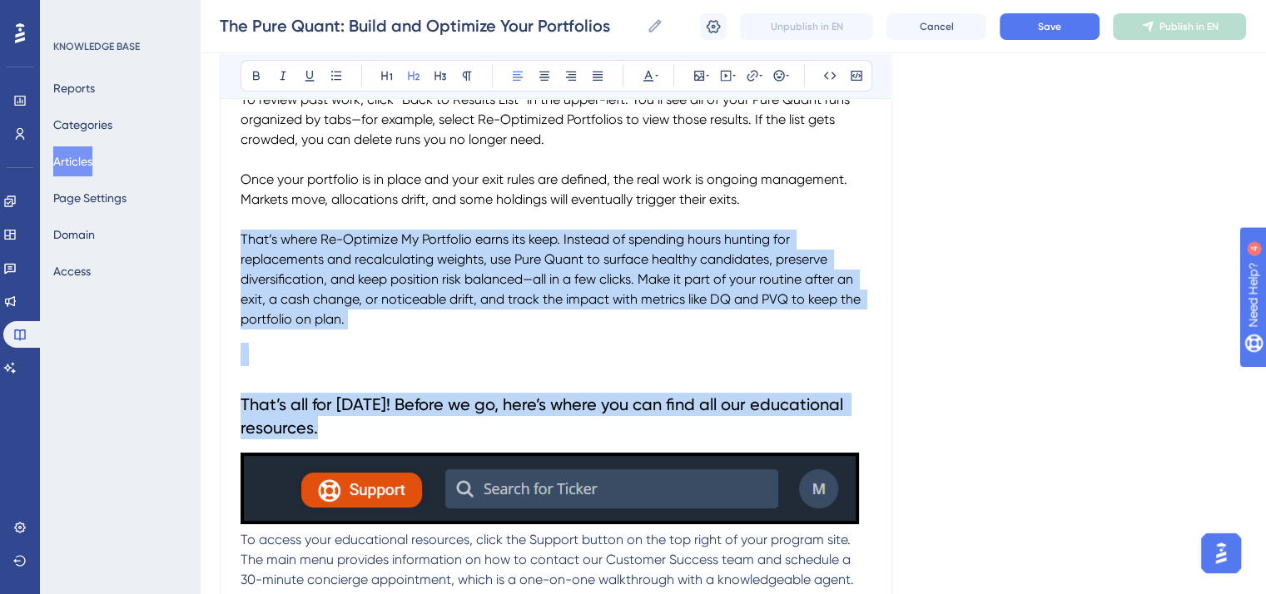
click at [299, 420] on h2 "That’s all for [DATE]! Before we go, here’s where you can find all our educatio…" at bounding box center [555, 415] width 631 height 73
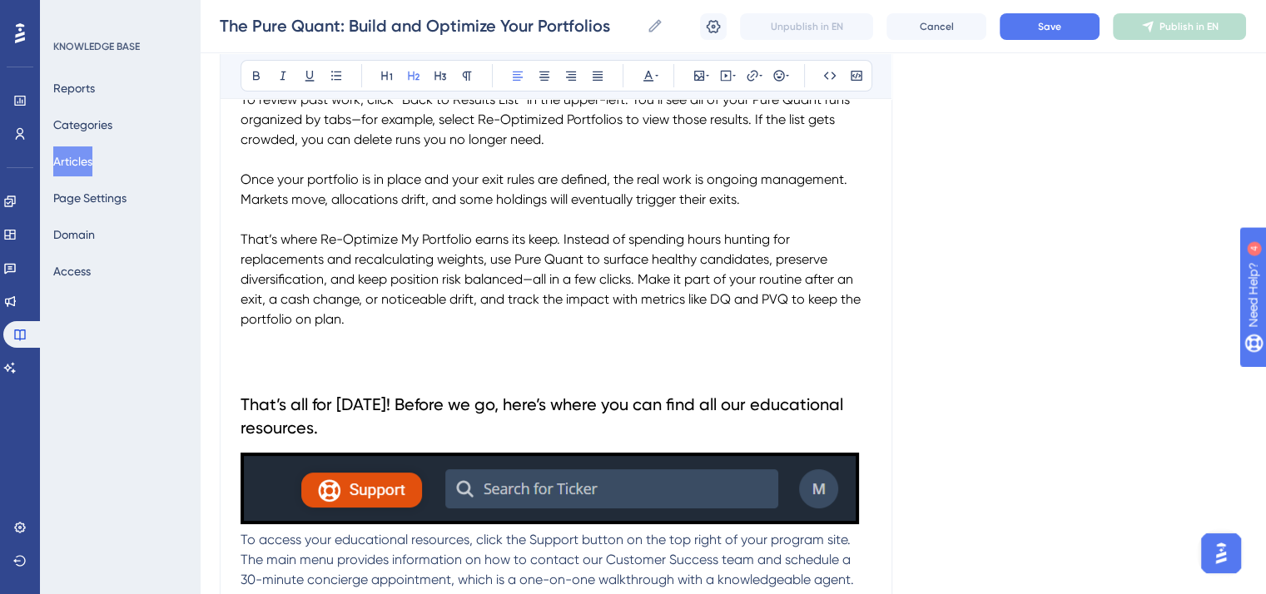
click at [241, 433] on span "That’s all for [DATE]! Before we go, here’s where you can find all our educatio…" at bounding box center [543, 415] width 607 height 43
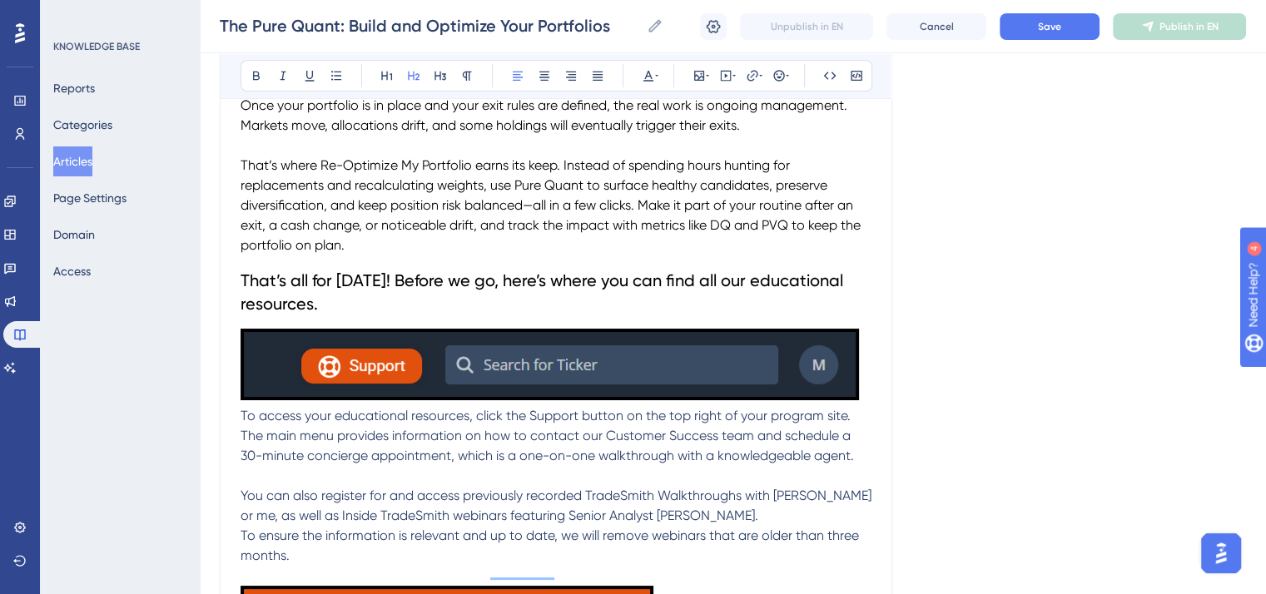
scroll to position [12786, 0]
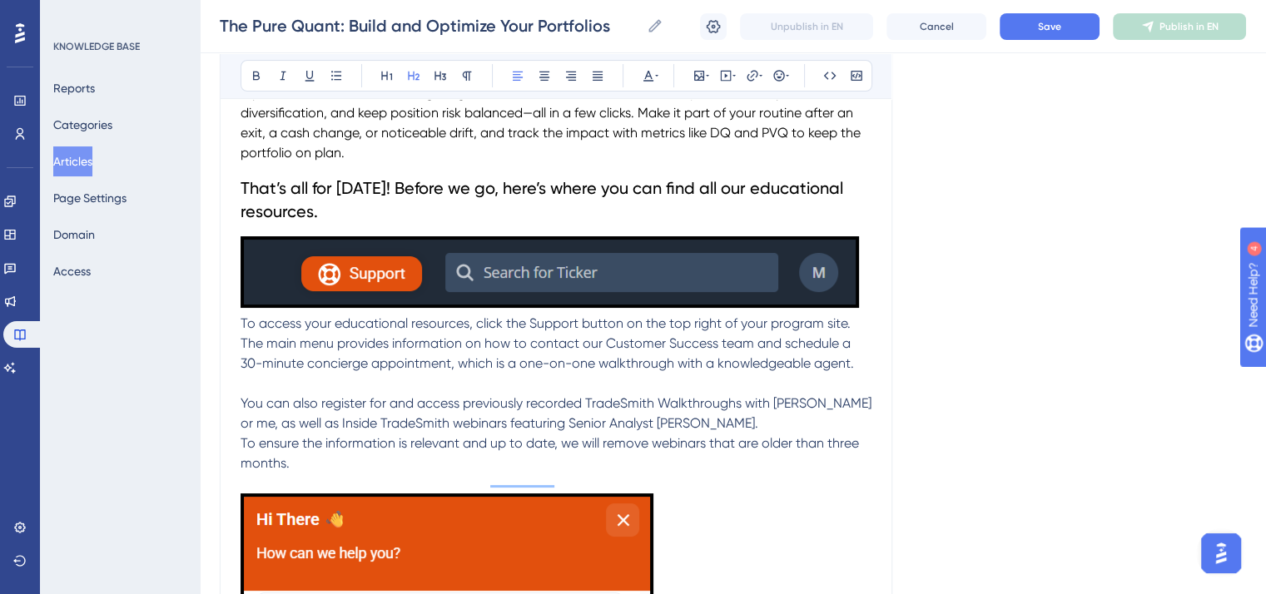
click at [242, 357] on span "To access your educational resources, click the Support button on the top right…" at bounding box center [546, 343] width 613 height 56
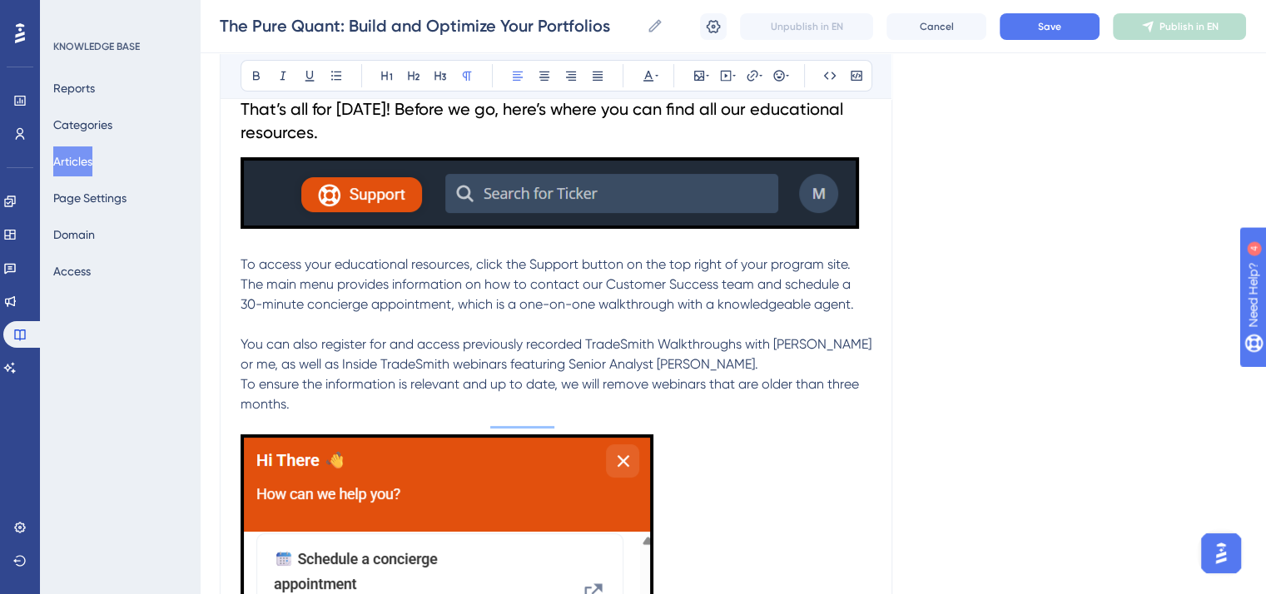
scroll to position [12952, 0]
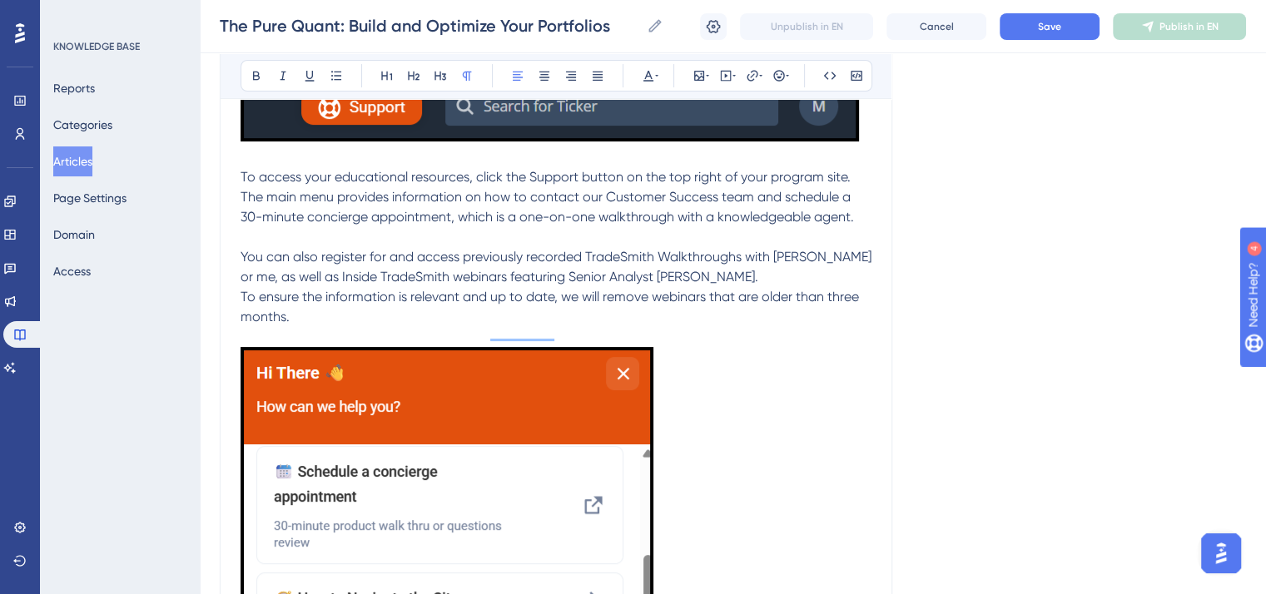
click at [240, 324] on span "To ensure the information is relevant and up to date, we will remove webinars t…" at bounding box center [551, 307] width 622 height 36
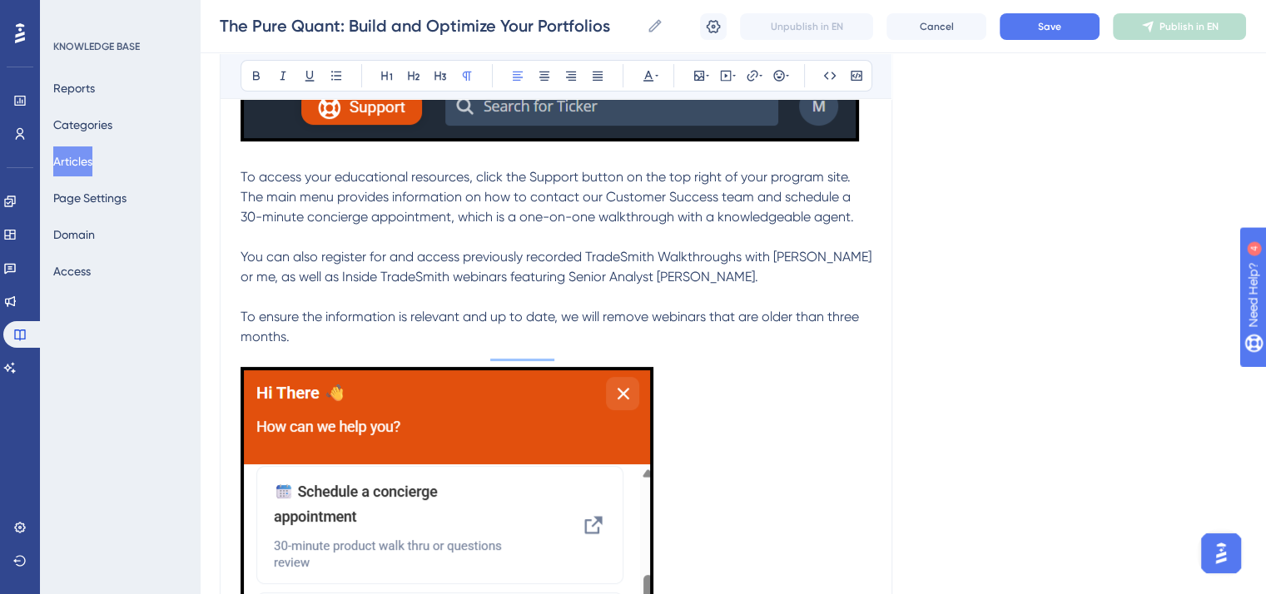
drag, startPoint x: 296, startPoint y: 374, endPoint x: 229, endPoint y: 219, distance: 168.8
click at [645, 73] on icon at bounding box center [647, 75] width 13 height 13
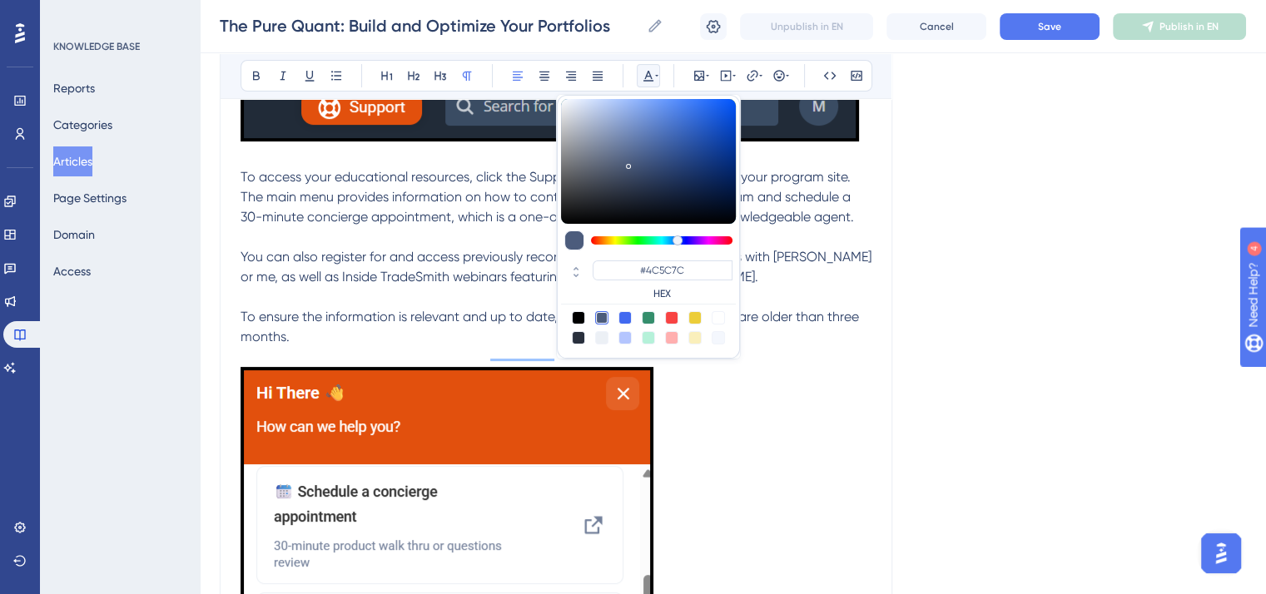
click at [577, 317] on div at bounding box center [578, 317] width 13 height 13
type input "#000000"
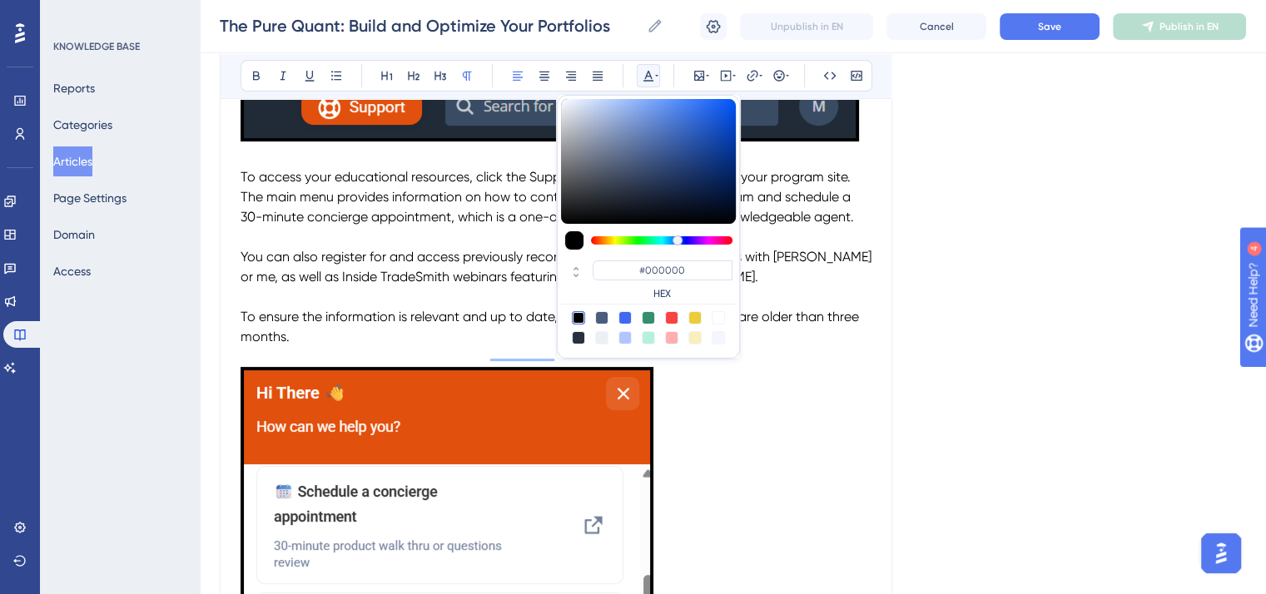
click at [480, 367] on p "To enrich screen reader interactions, please activate Accessibility in Grammarl…" at bounding box center [555, 357] width 631 height 20
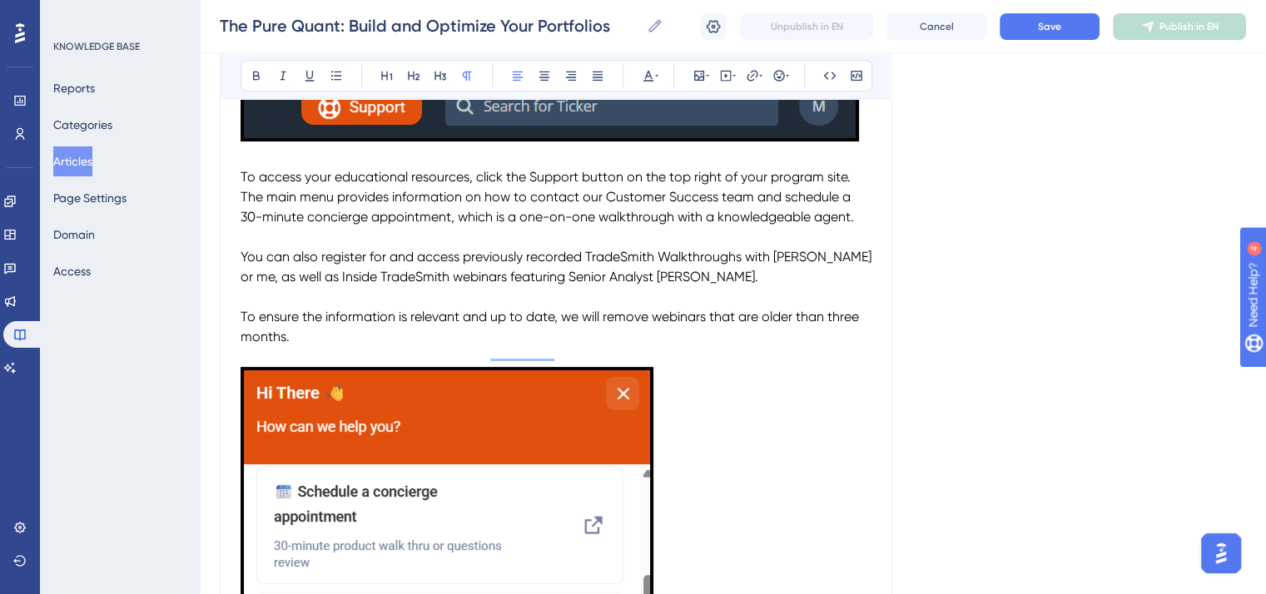
click at [622, 284] on span "You can also register for and access previously recorded TradeSmith Walkthrough…" at bounding box center [557, 267] width 634 height 36
click at [282, 69] on icon at bounding box center [282, 75] width 13 height 13
click at [782, 367] on p "To enrich screen reader interactions, please activate Accessibility in Grammarl…" at bounding box center [555, 357] width 631 height 20
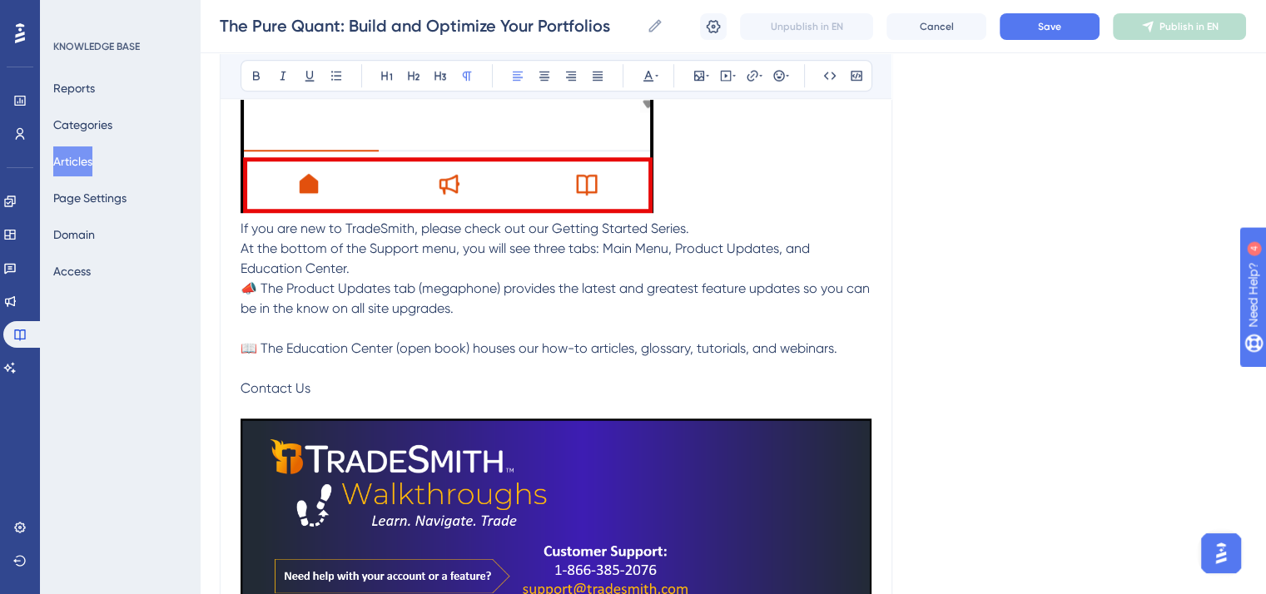
scroll to position [13868, 0]
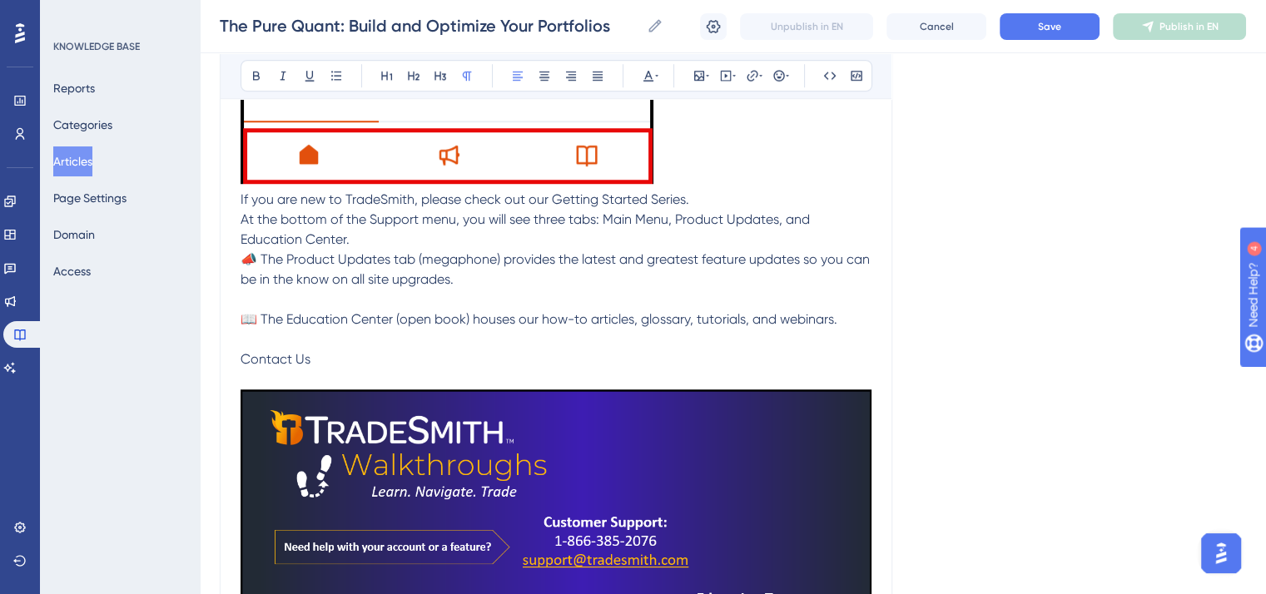
click at [240, 207] on span "If you are new to TradeSmith, please check out our Getting Started Series." at bounding box center [464, 199] width 448 height 16
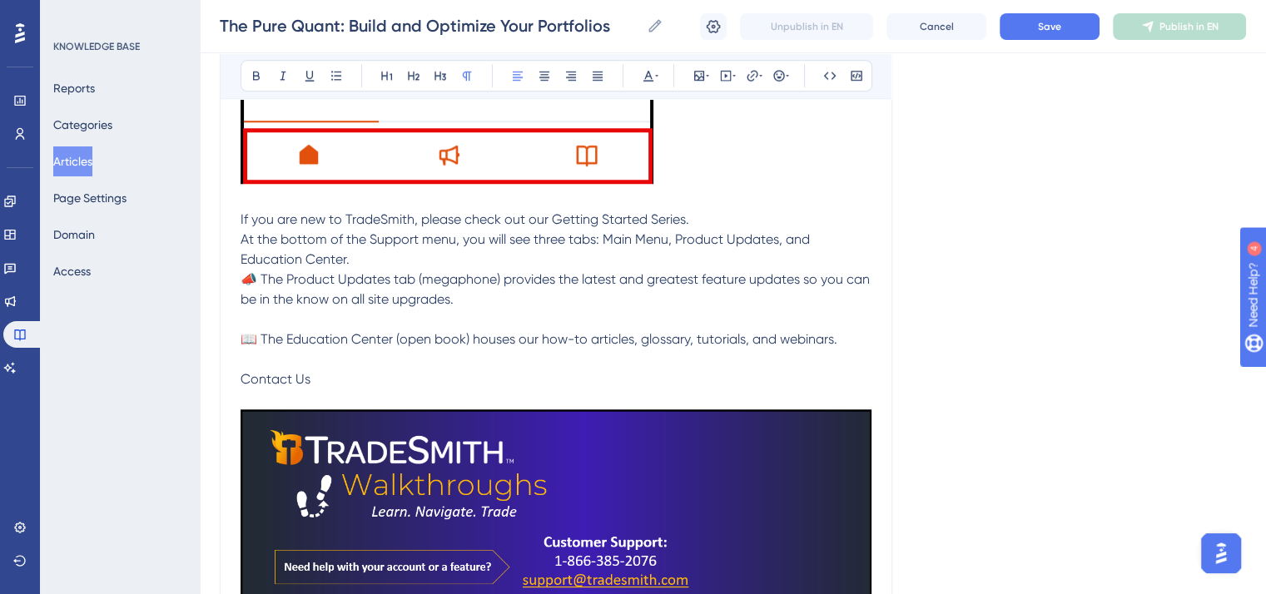
click at [359, 270] on p "At the bottom of the Support menu, you will see three tabs: Main Menu, Product …" at bounding box center [555, 250] width 631 height 40
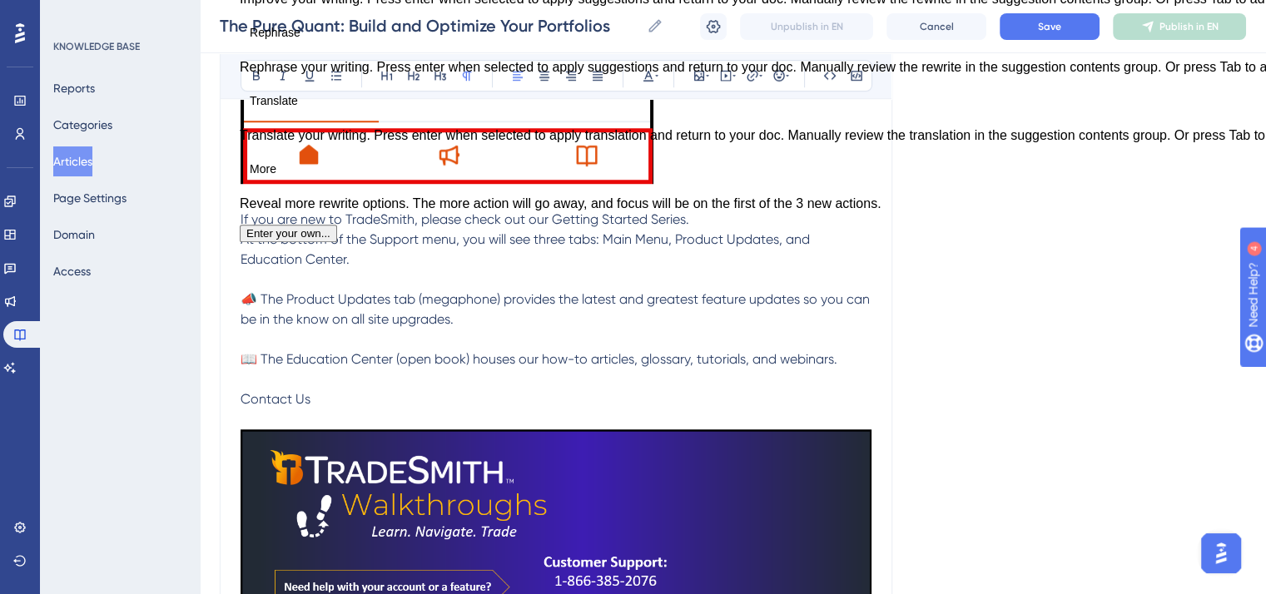
drag, startPoint x: 324, startPoint y: 429, endPoint x: 224, endPoint y: 250, distance: 205.3
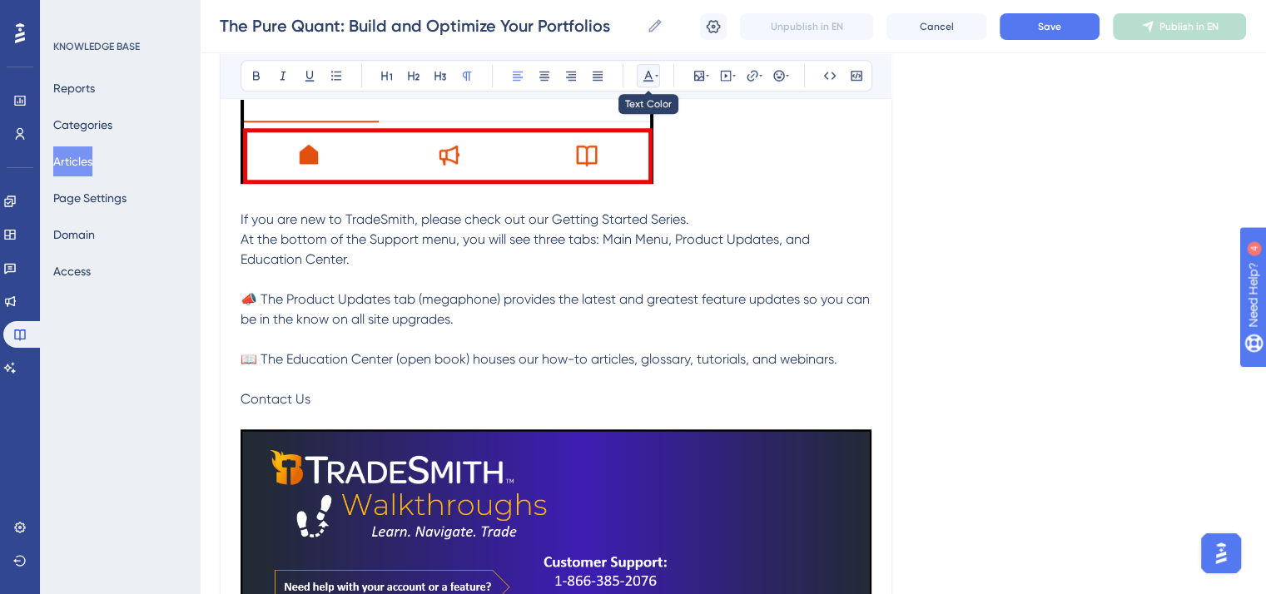
drag, startPoint x: 646, startPoint y: 74, endPoint x: 640, endPoint y: 88, distance: 15.6
click at [646, 74] on icon at bounding box center [647, 75] width 13 height 13
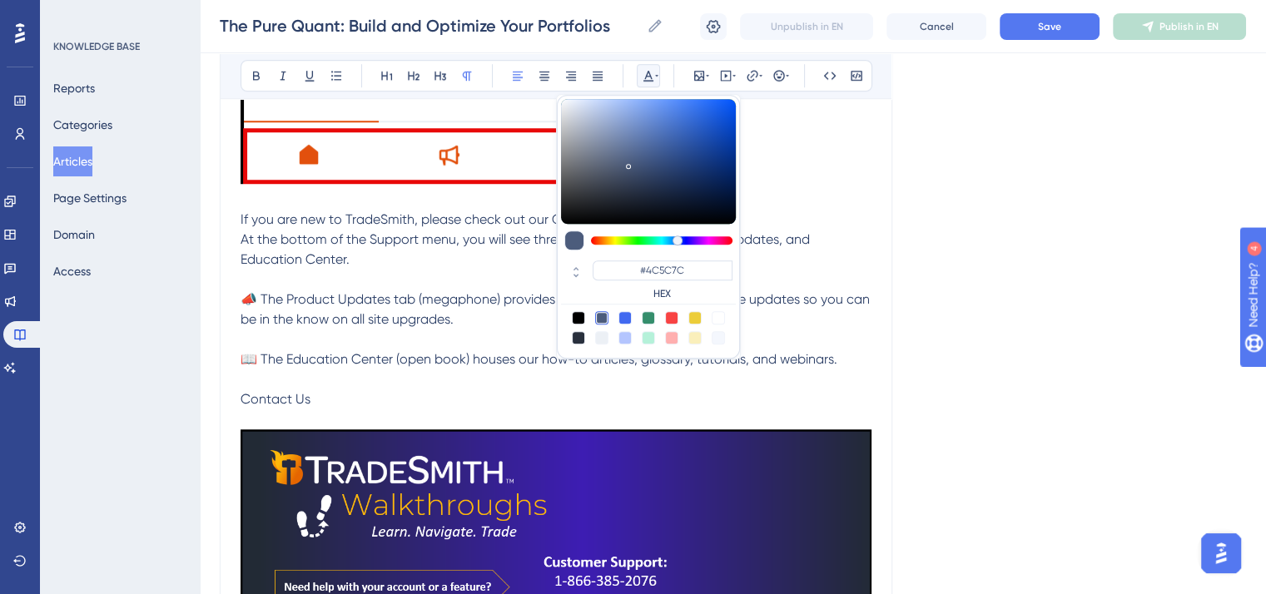
click at [576, 314] on div at bounding box center [578, 317] width 13 height 13
type input "#000000"
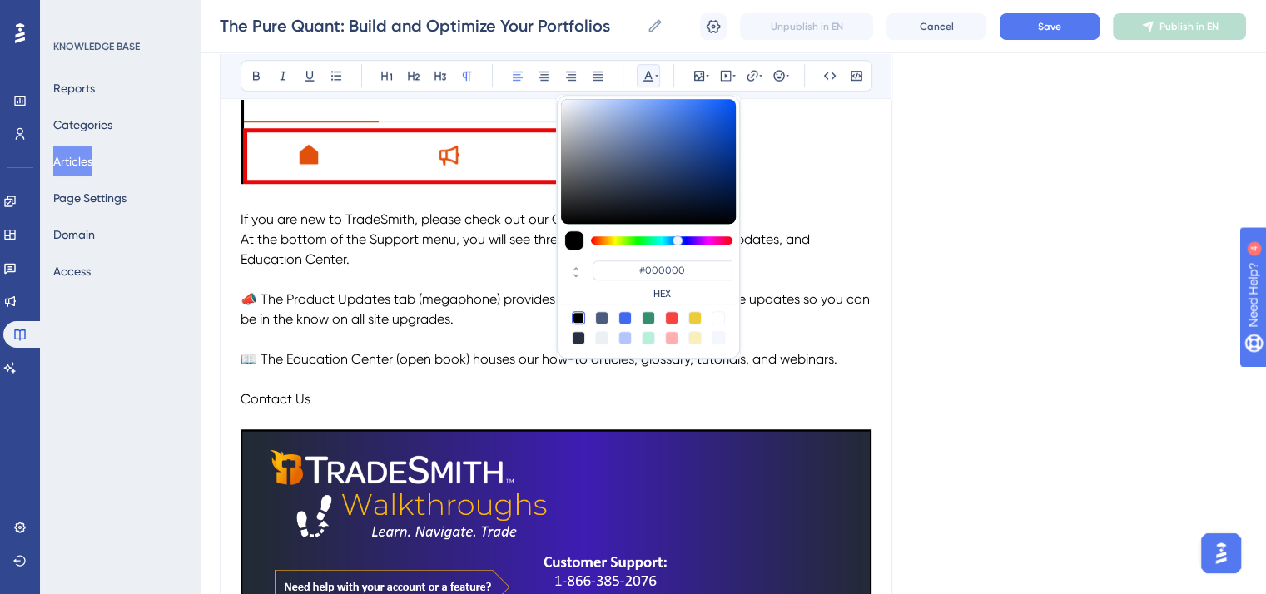
click at [457, 409] on p "Contact Us" at bounding box center [555, 399] width 631 height 20
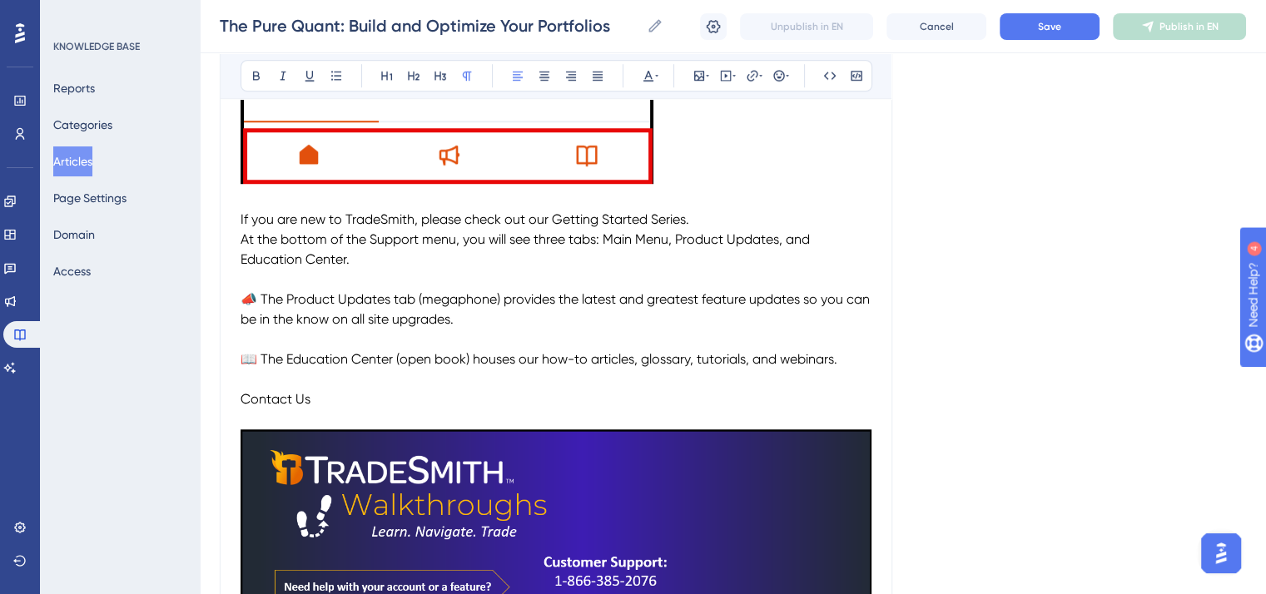
click at [394, 227] on span "If you are new to TradeSmith, please check out our Getting Started Series." at bounding box center [464, 219] width 448 height 16
click at [282, 76] on icon at bounding box center [283, 76] width 6 height 9
click at [366, 389] on p "To enrich screen reader interactions, please activate Accessibility in Grammarl…" at bounding box center [555, 379] width 631 height 20
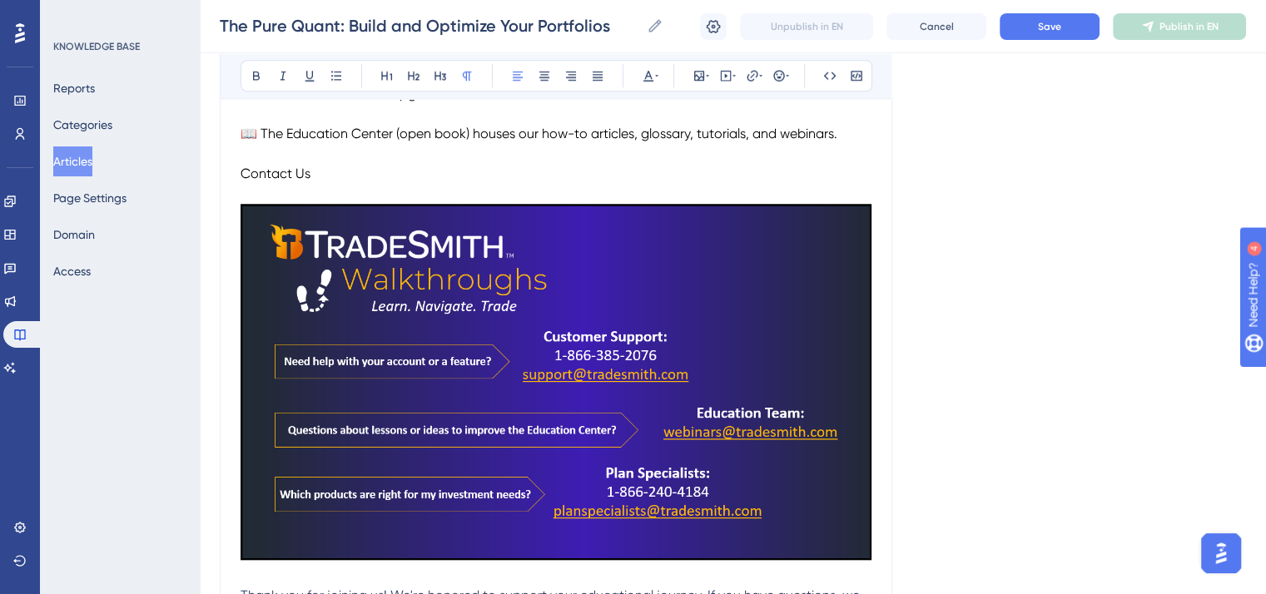
scroll to position [14117, 0]
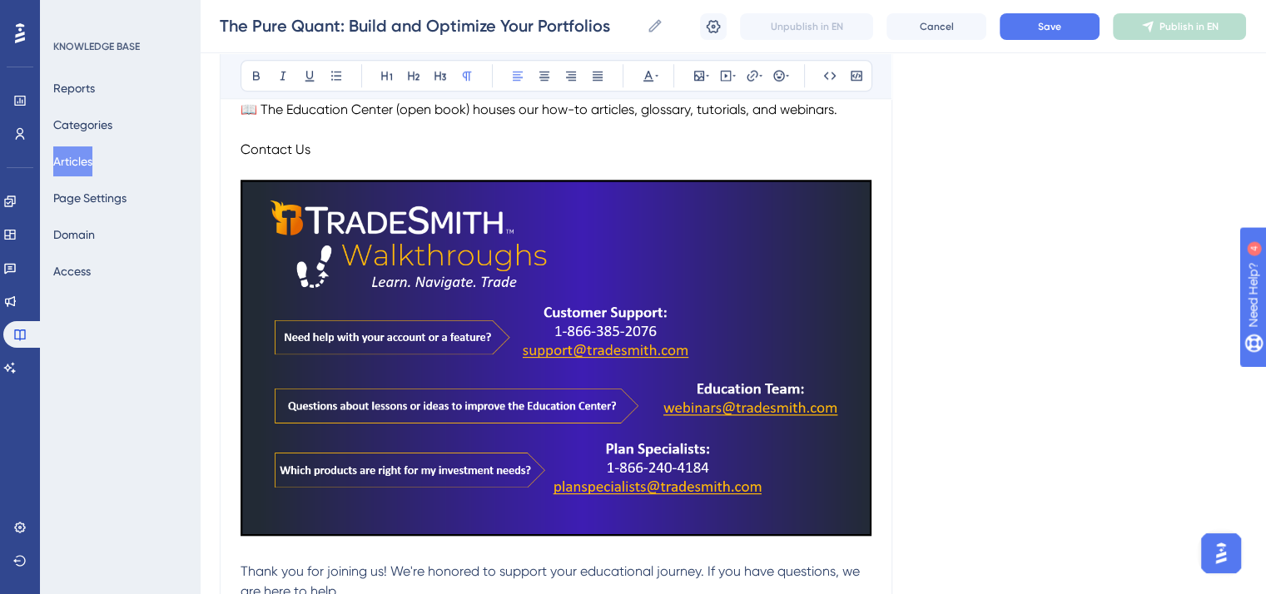
drag, startPoint x: 318, startPoint y: 182, endPoint x: 230, endPoint y: 176, distance: 87.6
click at [407, 77] on icon at bounding box center [413, 75] width 13 height 13
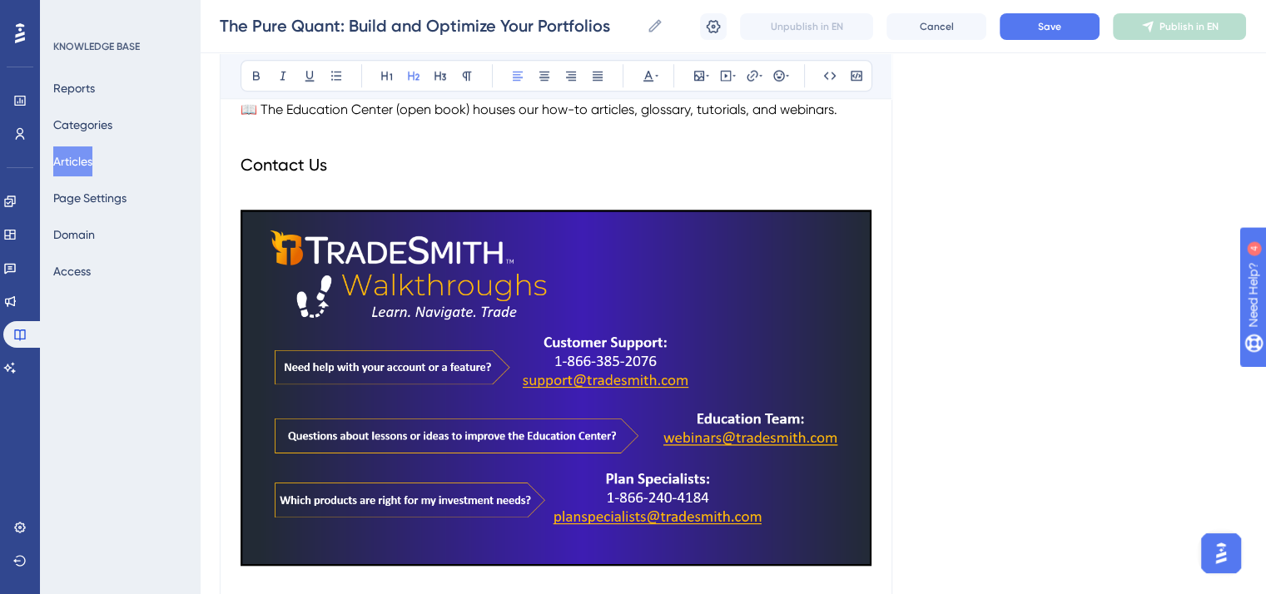
drag, startPoint x: 399, startPoint y: 174, endPoint x: 265, endPoint y: 168, distance: 133.3
click at [398, 174] on h2 "Contact Us" at bounding box center [555, 165] width 631 height 50
click at [246, 140] on p "To enrich screen reader interactions, please activate Accessibility in Grammarl…" at bounding box center [555, 130] width 631 height 20
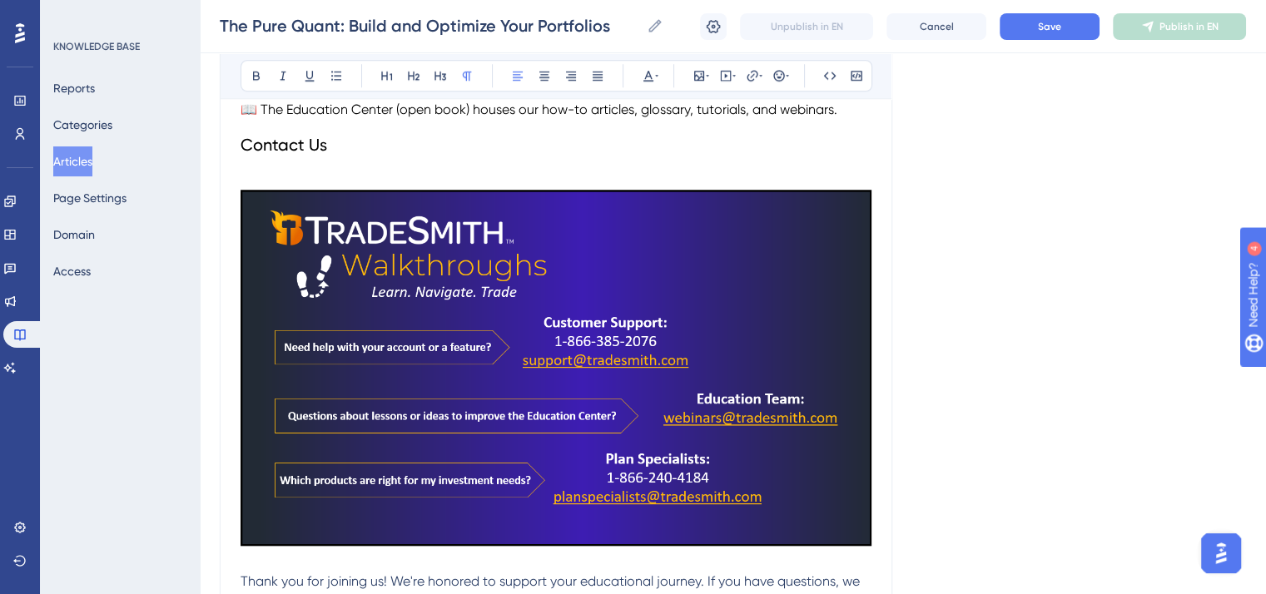
click at [260, 190] on p "To enrich screen reader interactions, please activate Accessibility in Grammarl…" at bounding box center [555, 180] width 631 height 20
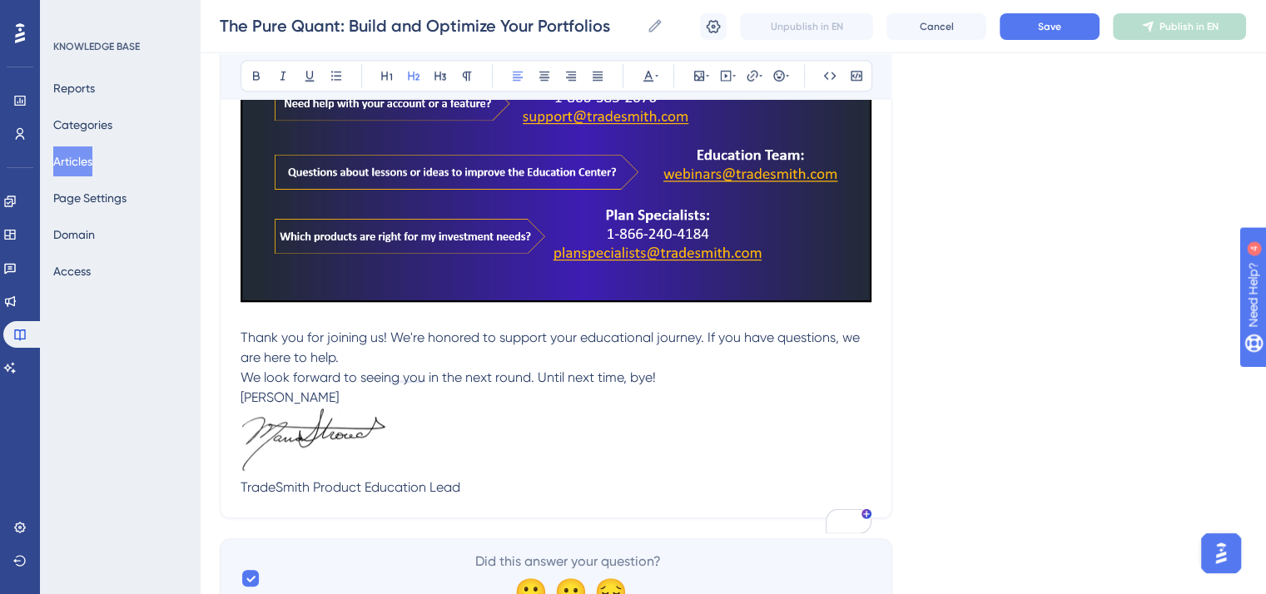
scroll to position [14450, 0]
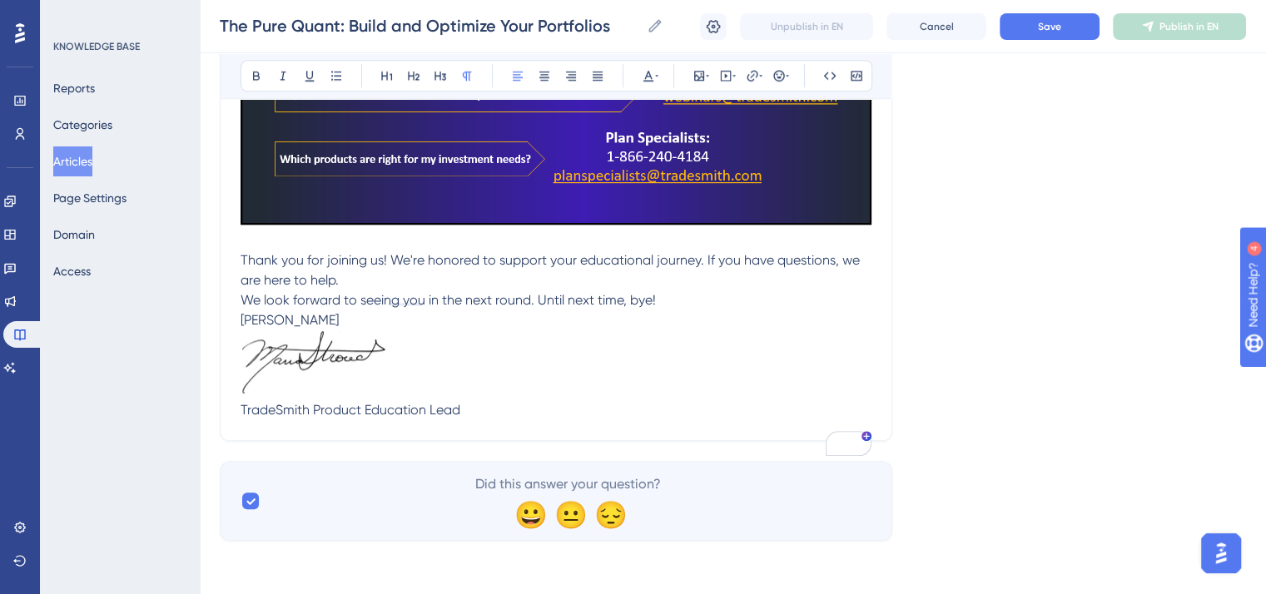
click at [240, 319] on span "[PERSON_NAME]" at bounding box center [289, 320] width 98 height 16
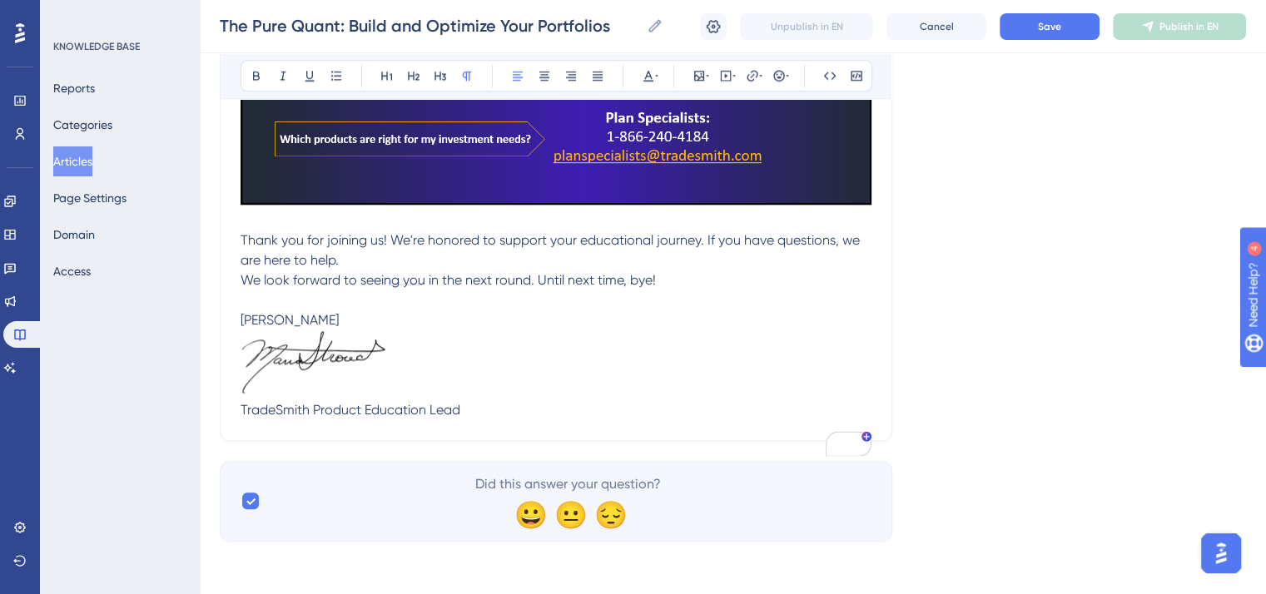
click at [280, 418] on span "TradeSmith Product Education Lead" at bounding box center [350, 410] width 220 height 16
click at [282, 74] on icon at bounding box center [283, 76] width 6 height 9
click at [512, 399] on p "To enrich screen reader interactions, please activate Accessibility in Grammarl…" at bounding box center [555, 365] width 631 height 70
drag, startPoint x: 493, startPoint y: 427, endPoint x: 240, endPoint y: 264, distance: 301.0
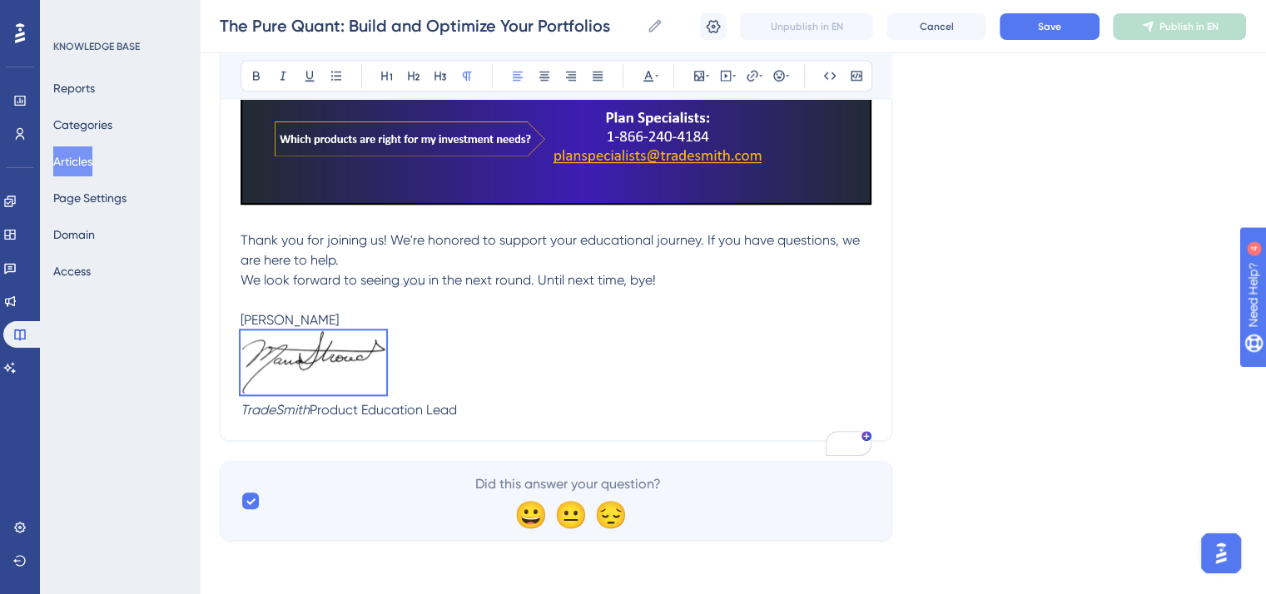
click at [641, 79] on icon at bounding box center [647, 75] width 13 height 13
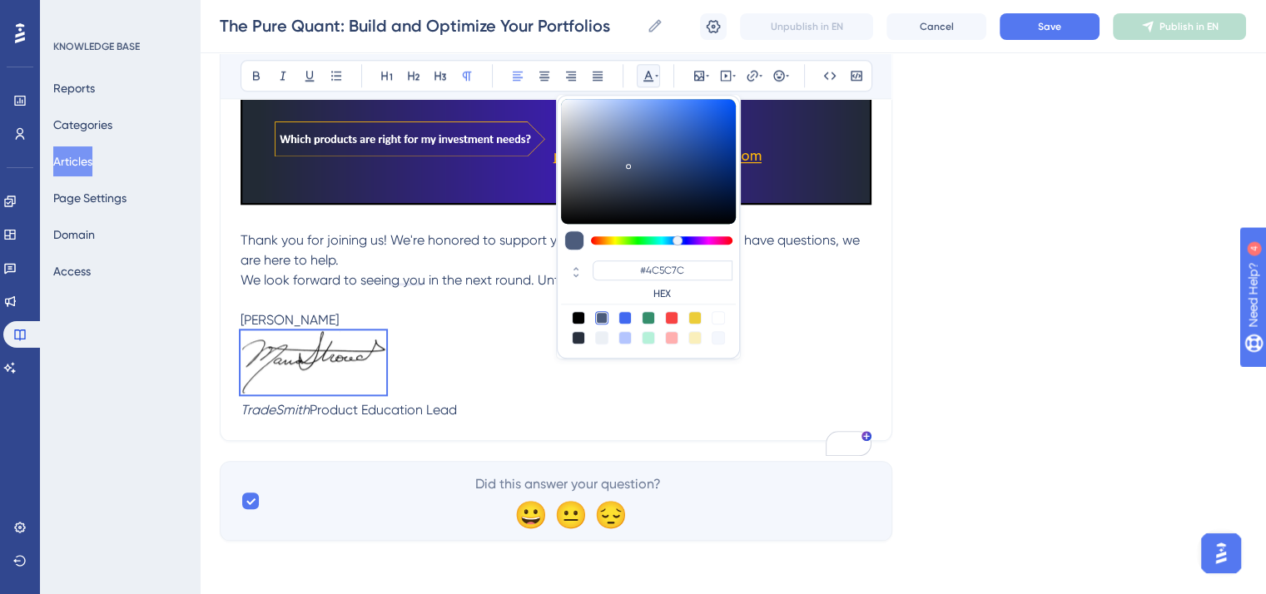
click at [574, 311] on div at bounding box center [578, 317] width 13 height 13
type input "#000000"
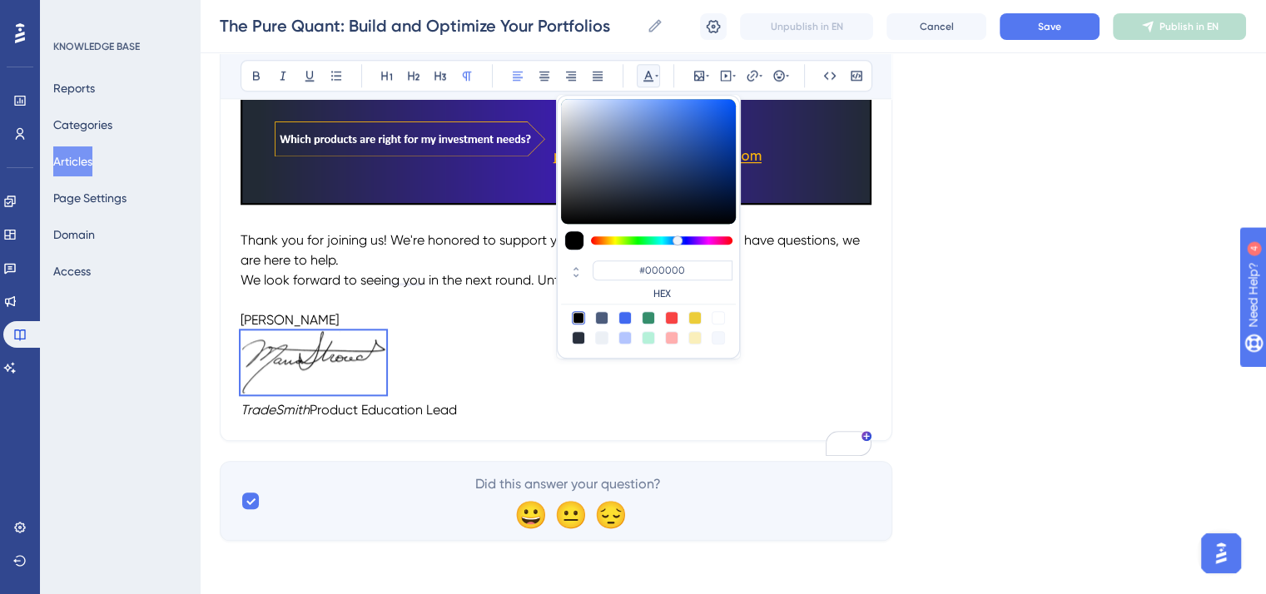
click at [533, 376] on p "To enrich screen reader interactions, please activate Accessibility in Grammarl…" at bounding box center [555, 365] width 631 height 70
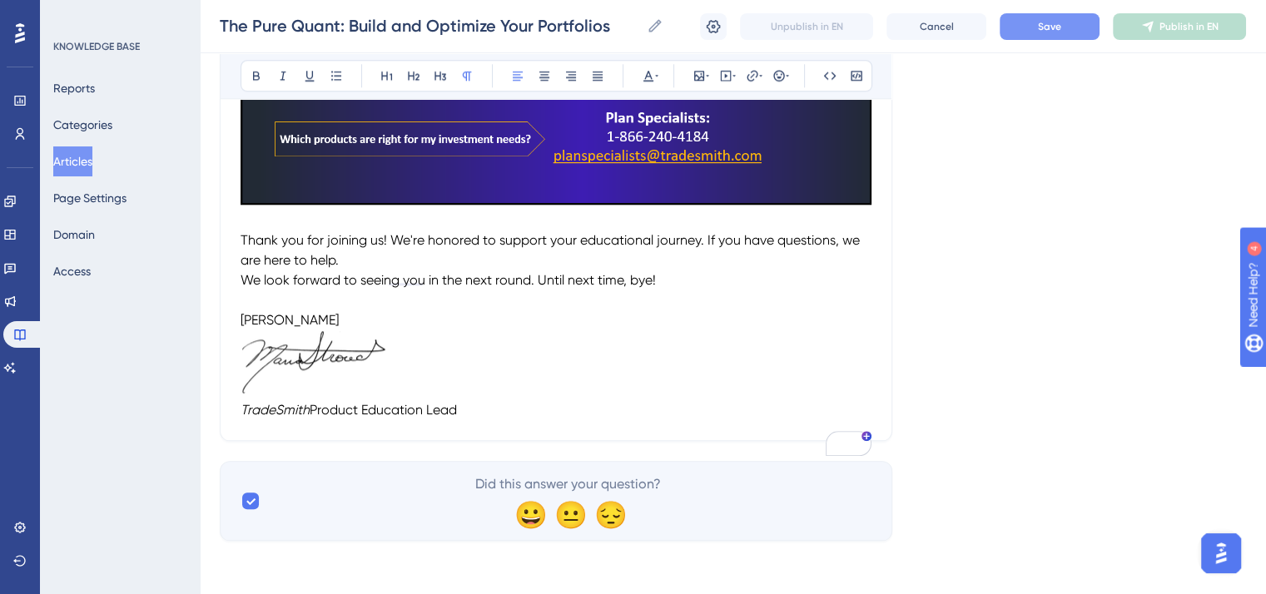
click at [1034, 25] on button "Save" at bounding box center [1049, 26] width 100 height 27
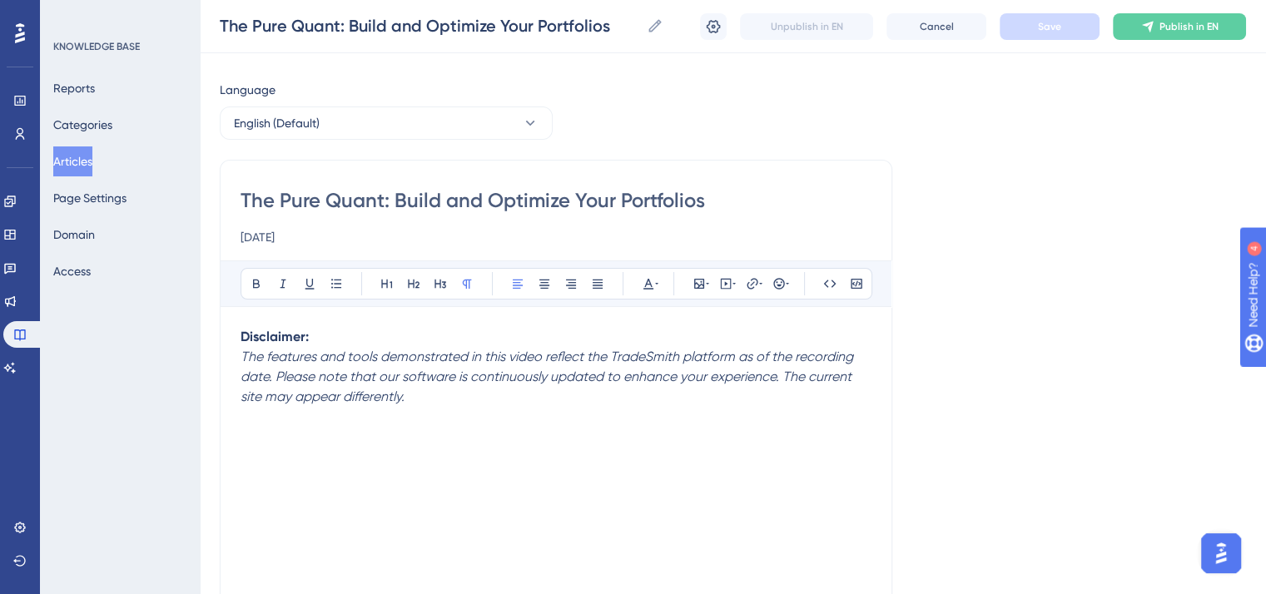
scroll to position [0, 0]
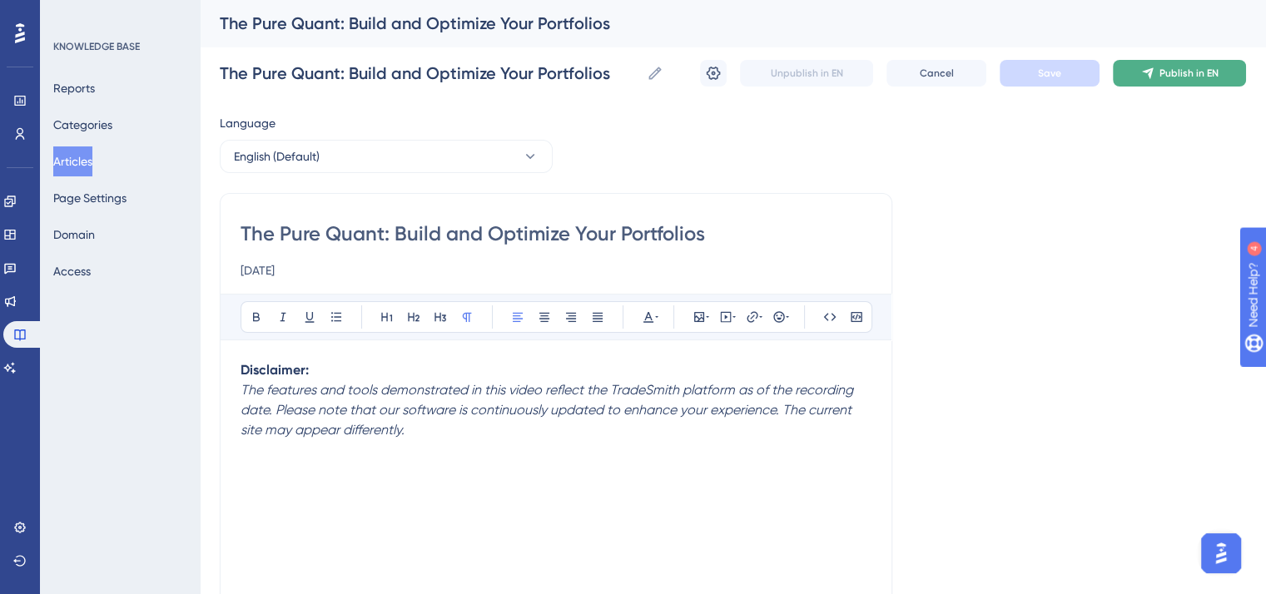
click at [1167, 77] on span "Publish in EN" at bounding box center [1188, 73] width 59 height 13
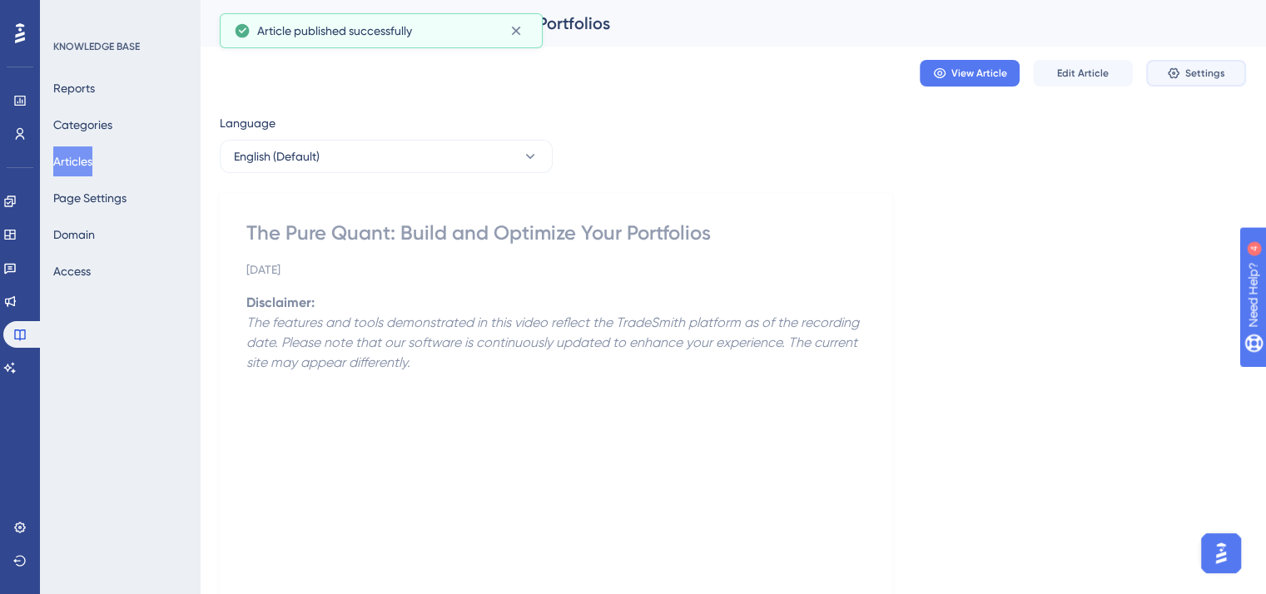
click at [1183, 65] on button "Settings" at bounding box center [1196, 73] width 100 height 27
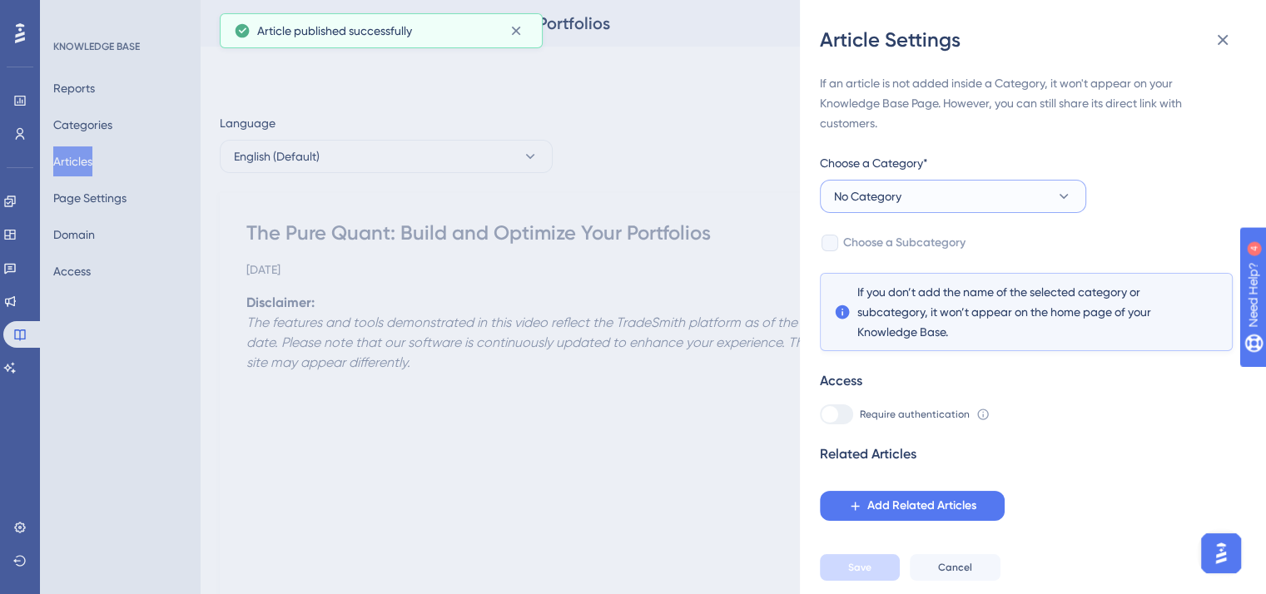
click at [1072, 197] on button "No Category" at bounding box center [953, 196] width 266 height 33
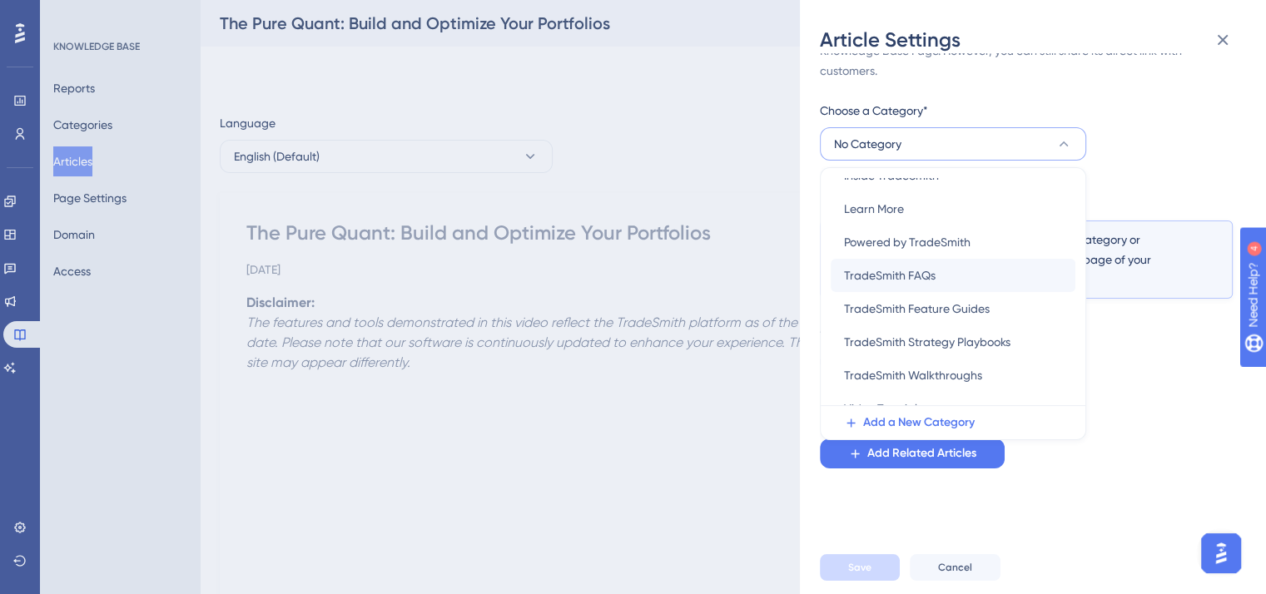
scroll to position [205, 0]
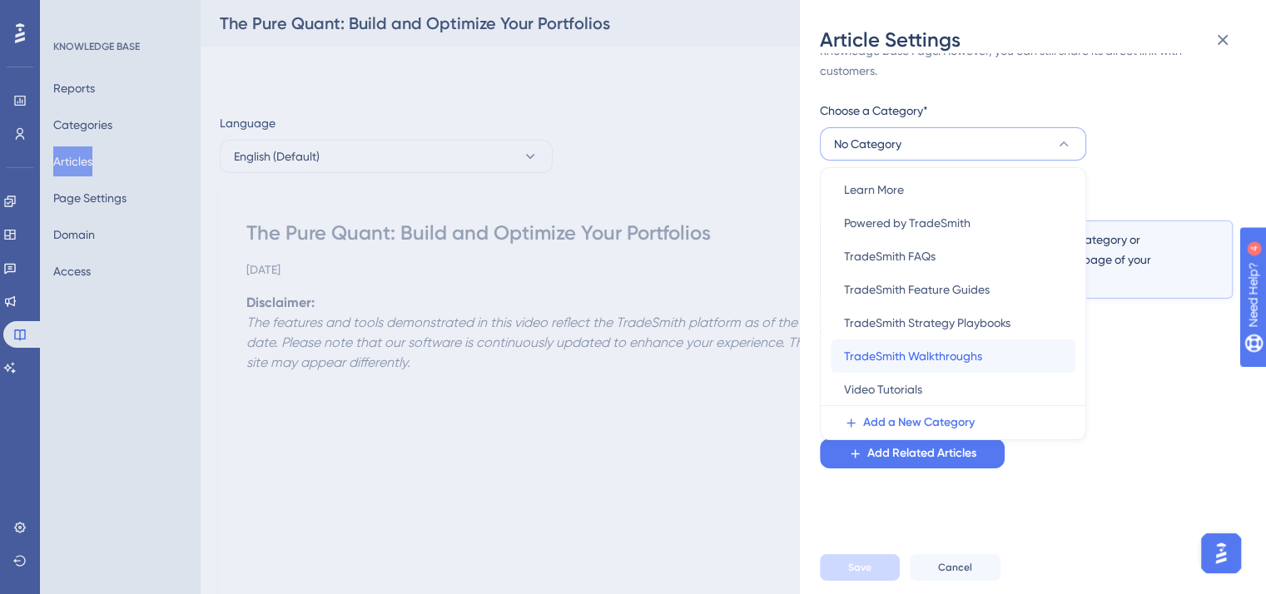
click at [973, 354] on span "TradeSmith Walkthroughs" at bounding box center [913, 356] width 138 height 20
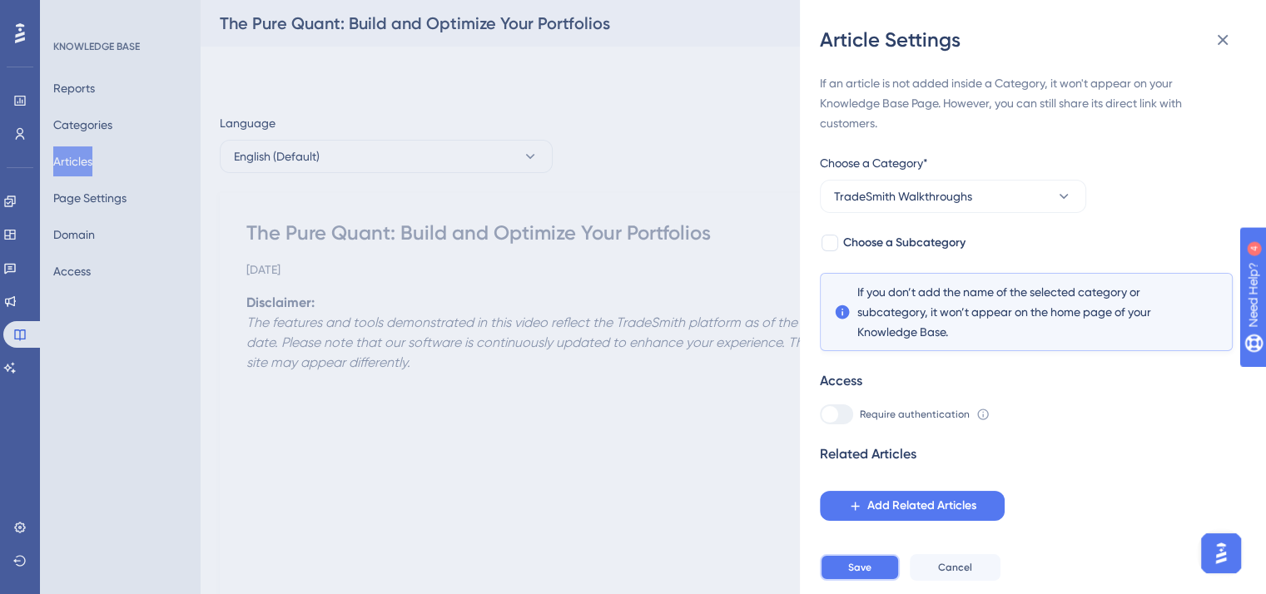
click at [874, 577] on button "Save" at bounding box center [860, 567] width 80 height 27
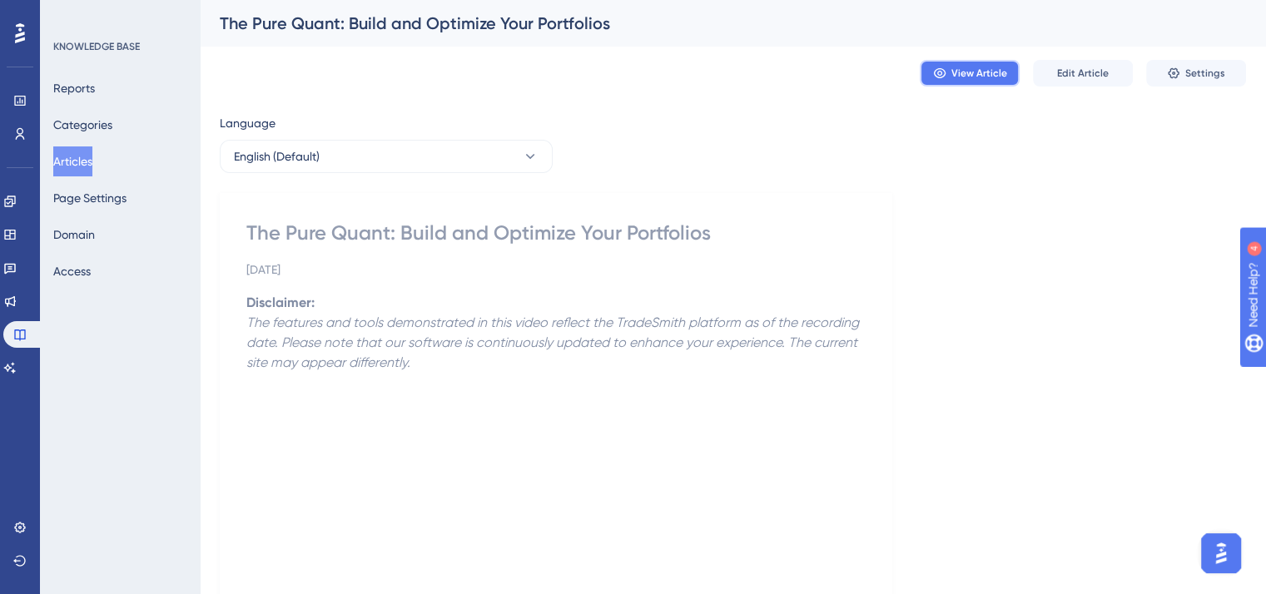
click at [977, 71] on span "View Article" at bounding box center [979, 73] width 56 height 13
click at [17, 201] on icon at bounding box center [9, 201] width 13 height 13
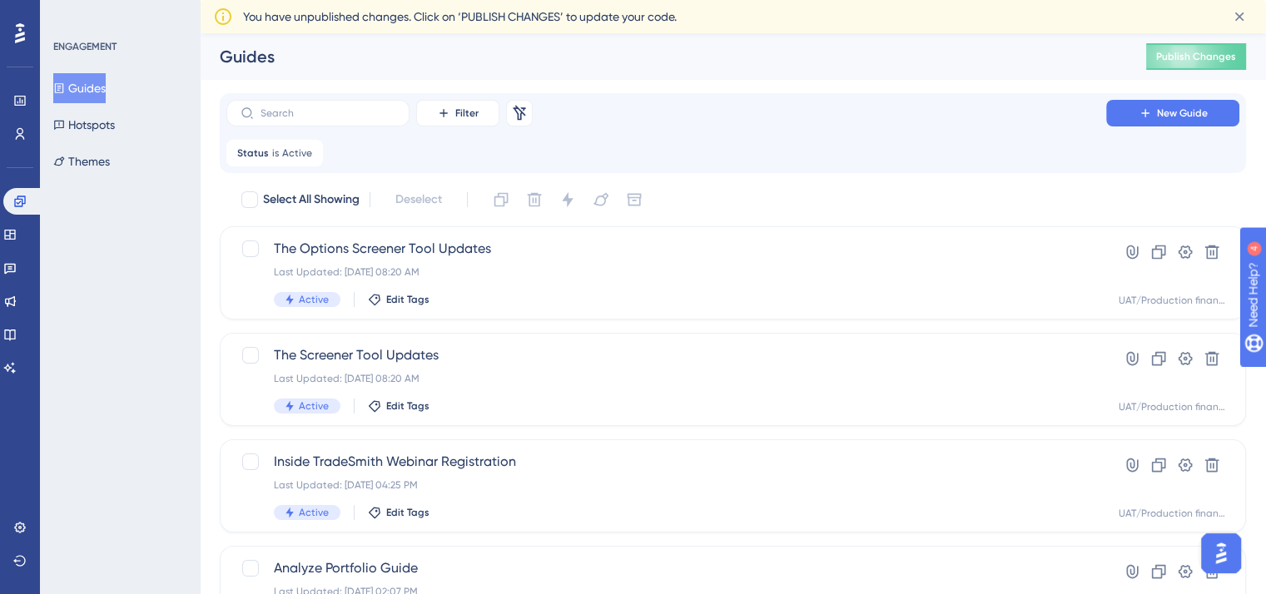
click at [96, 84] on button "Guides" at bounding box center [79, 88] width 52 height 30
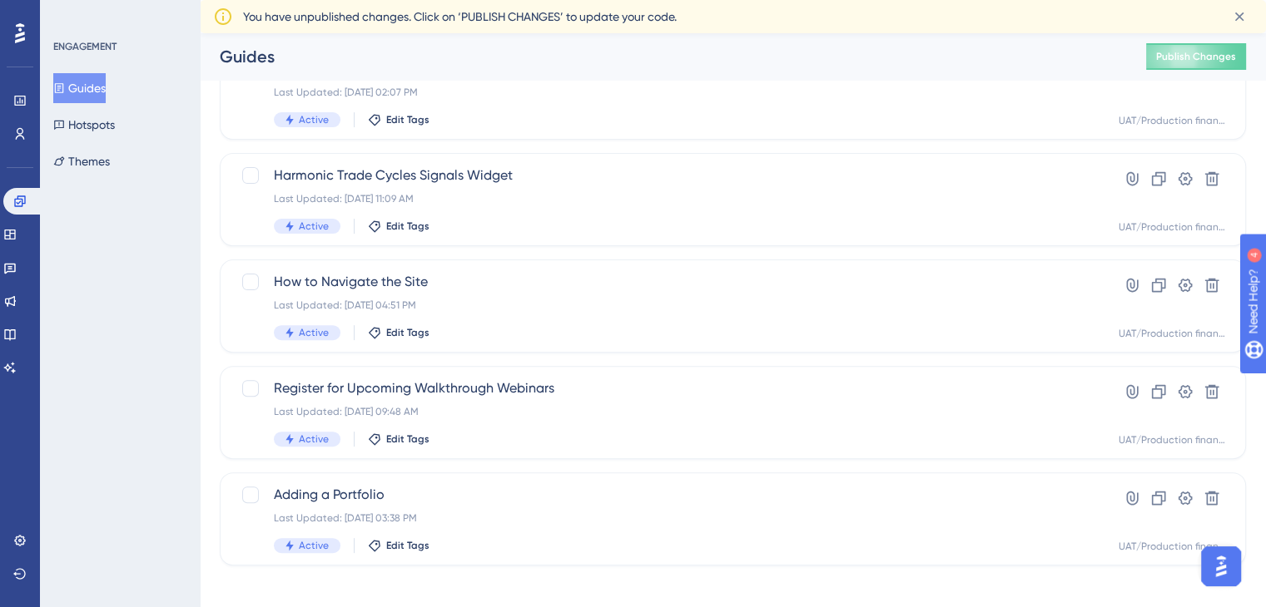
scroll to position [478, 0]
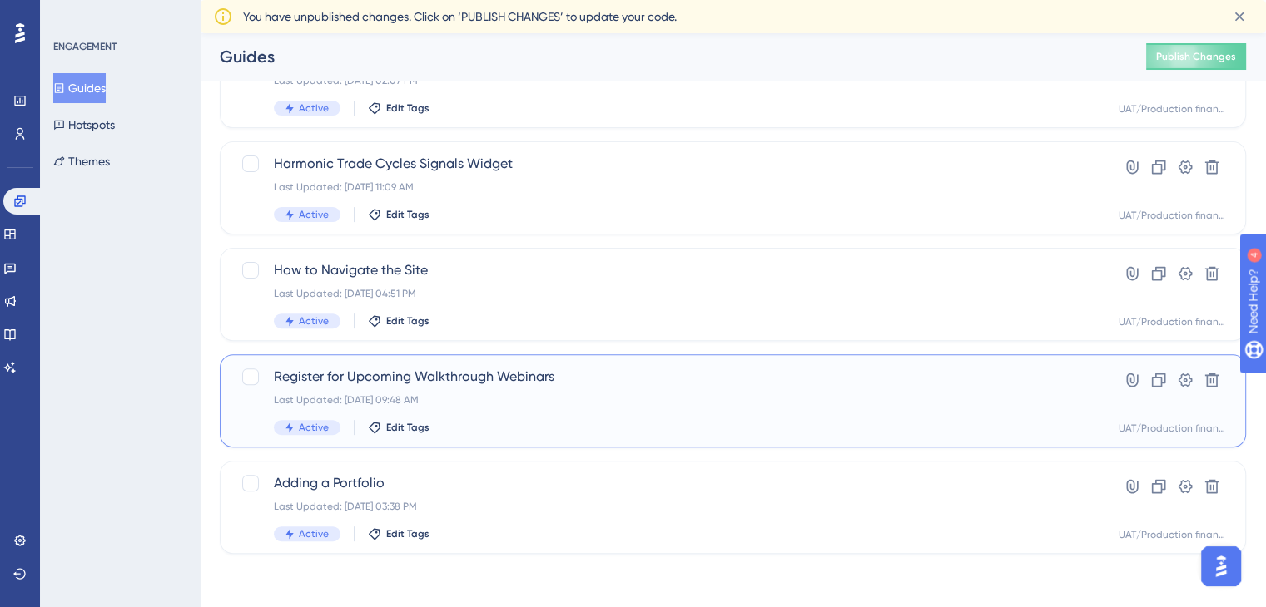
click at [614, 374] on span "Register for Upcoming Walkthrough Webinars" at bounding box center [666, 377] width 785 height 20
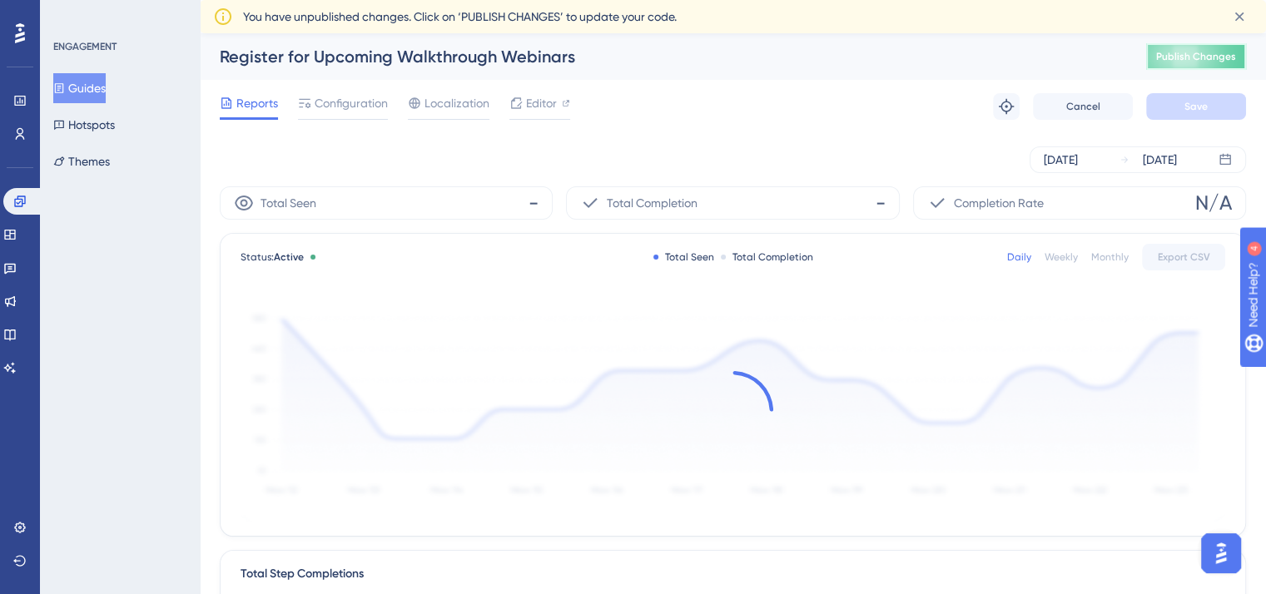
click at [1199, 58] on span "Publish Changes" at bounding box center [1196, 56] width 80 height 13
